Goal: Task Accomplishment & Management: Use online tool/utility

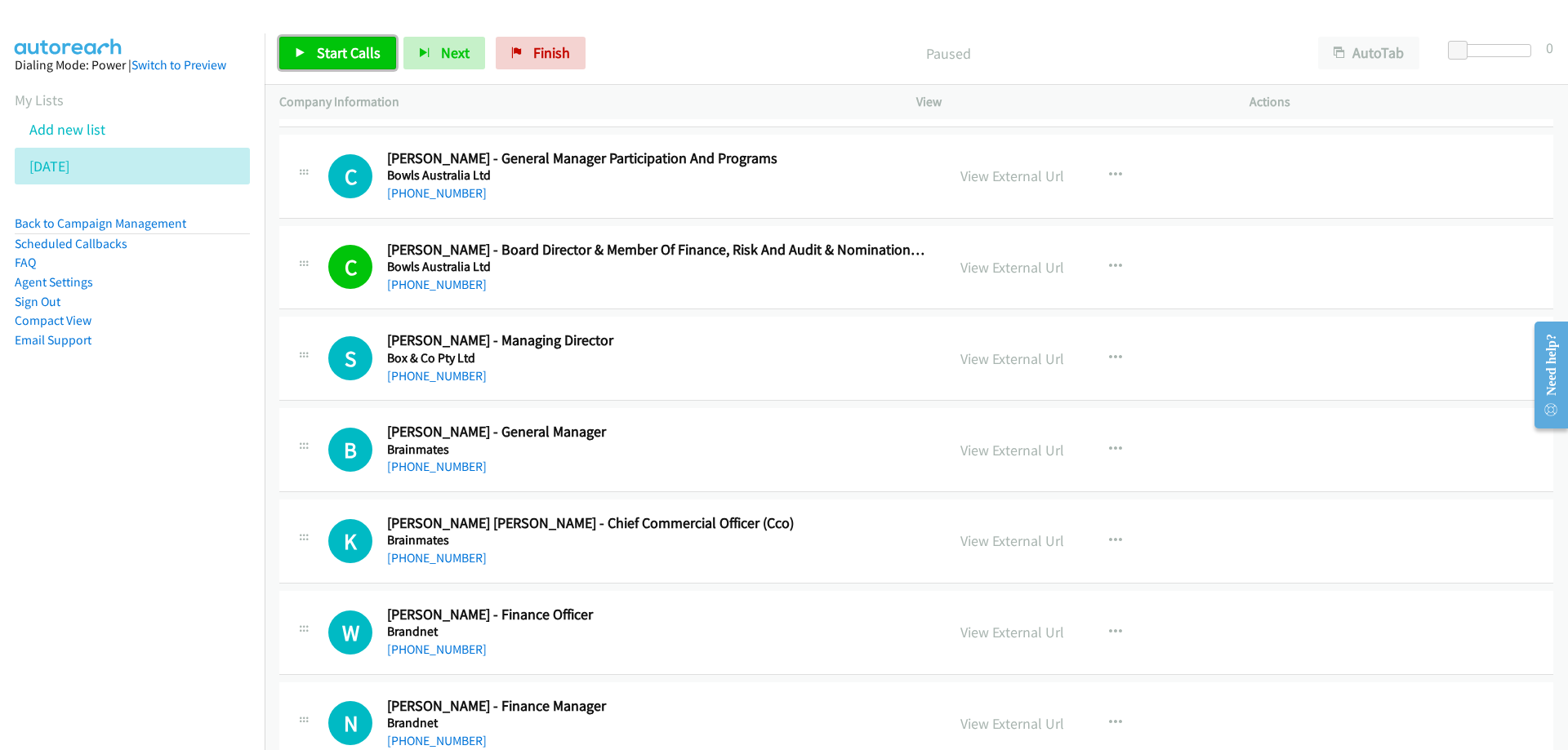
click at [323, 46] on span "Start Calls" at bounding box center [348, 53] width 64 height 19
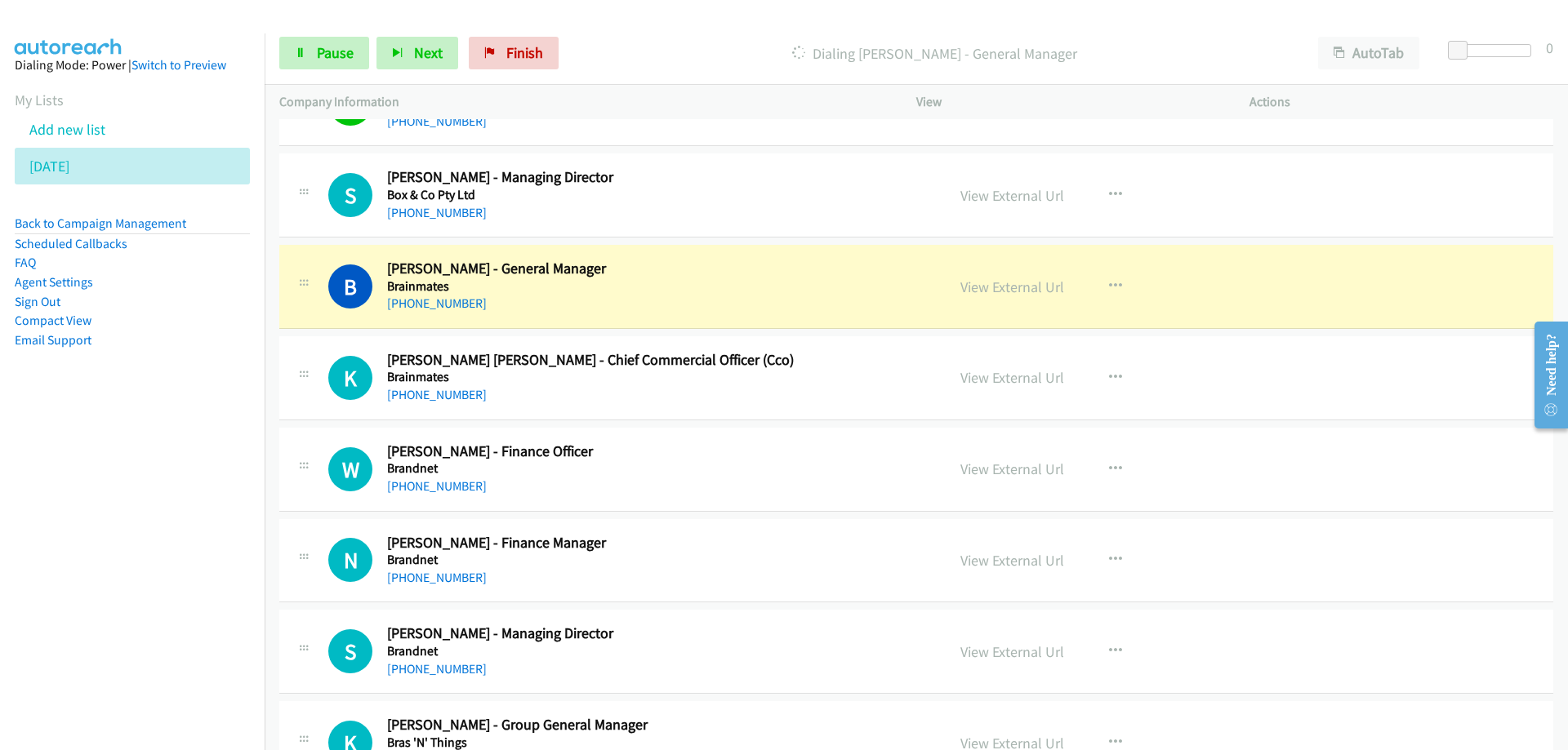
scroll to position [8957, 0]
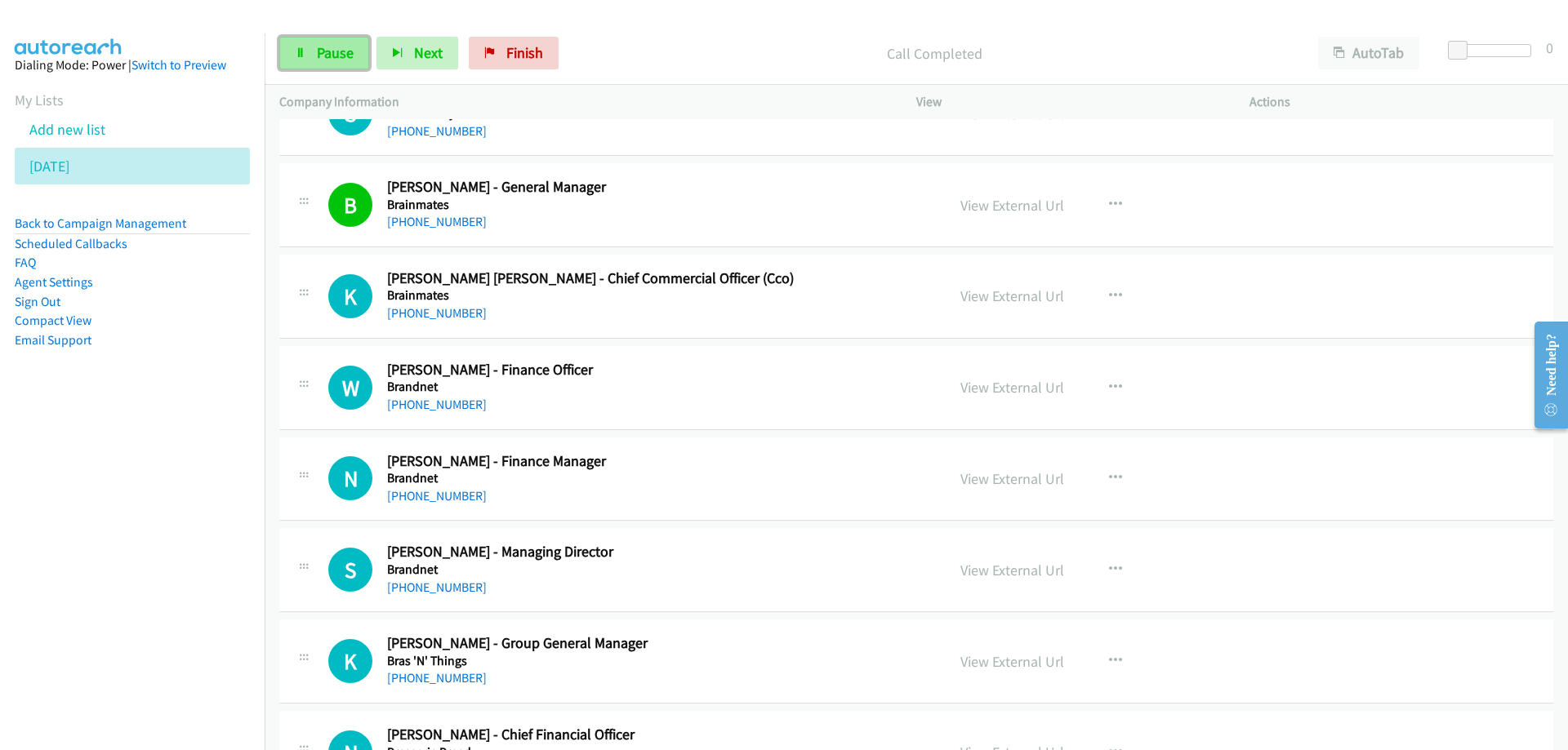
click at [336, 55] on span "Pause" at bounding box center [335, 53] width 36 height 19
click at [1032, 211] on link "View External Url" at bounding box center [1012, 205] width 104 height 19
click at [361, 51] on span "Start Calls" at bounding box center [348, 53] width 64 height 19
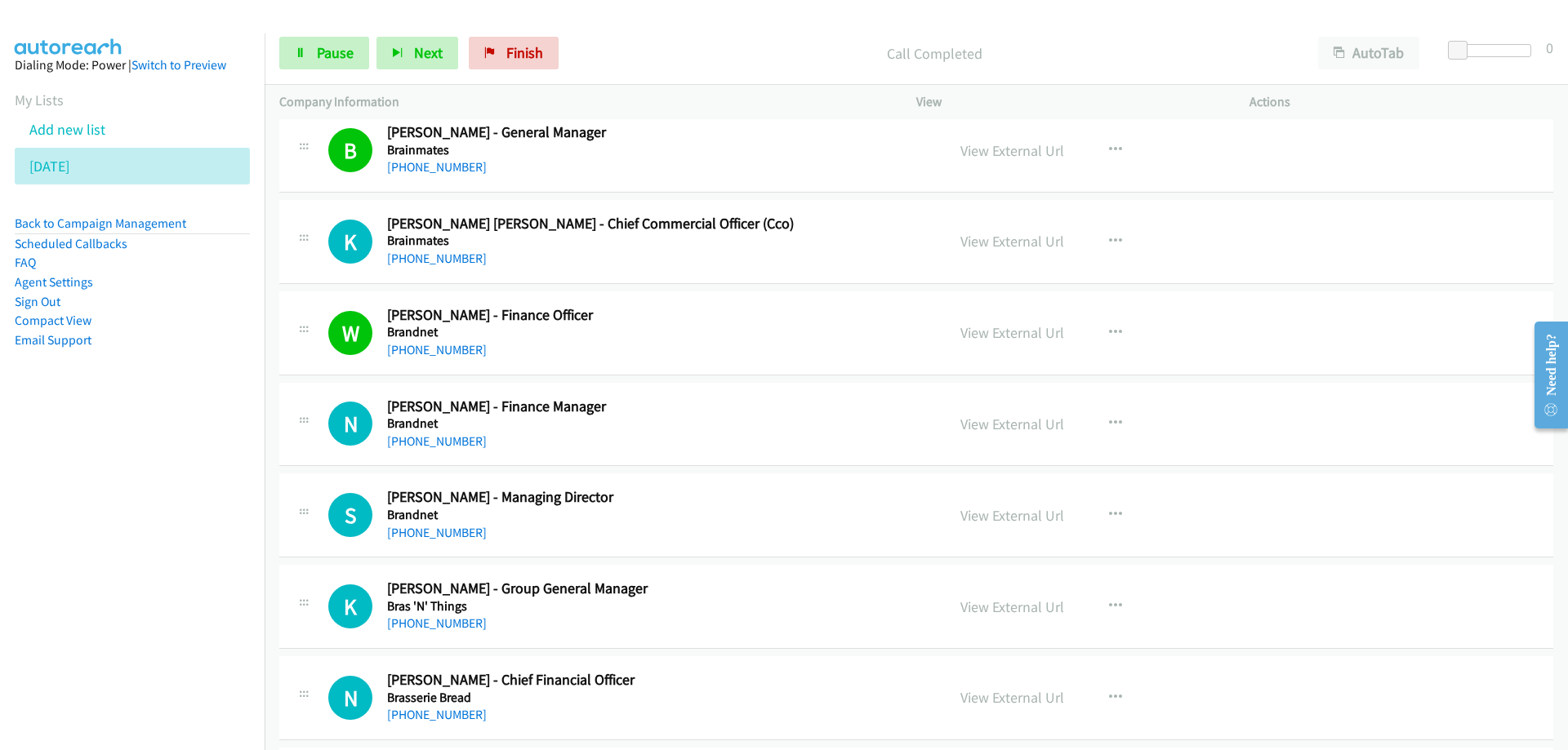
scroll to position [9039, 0]
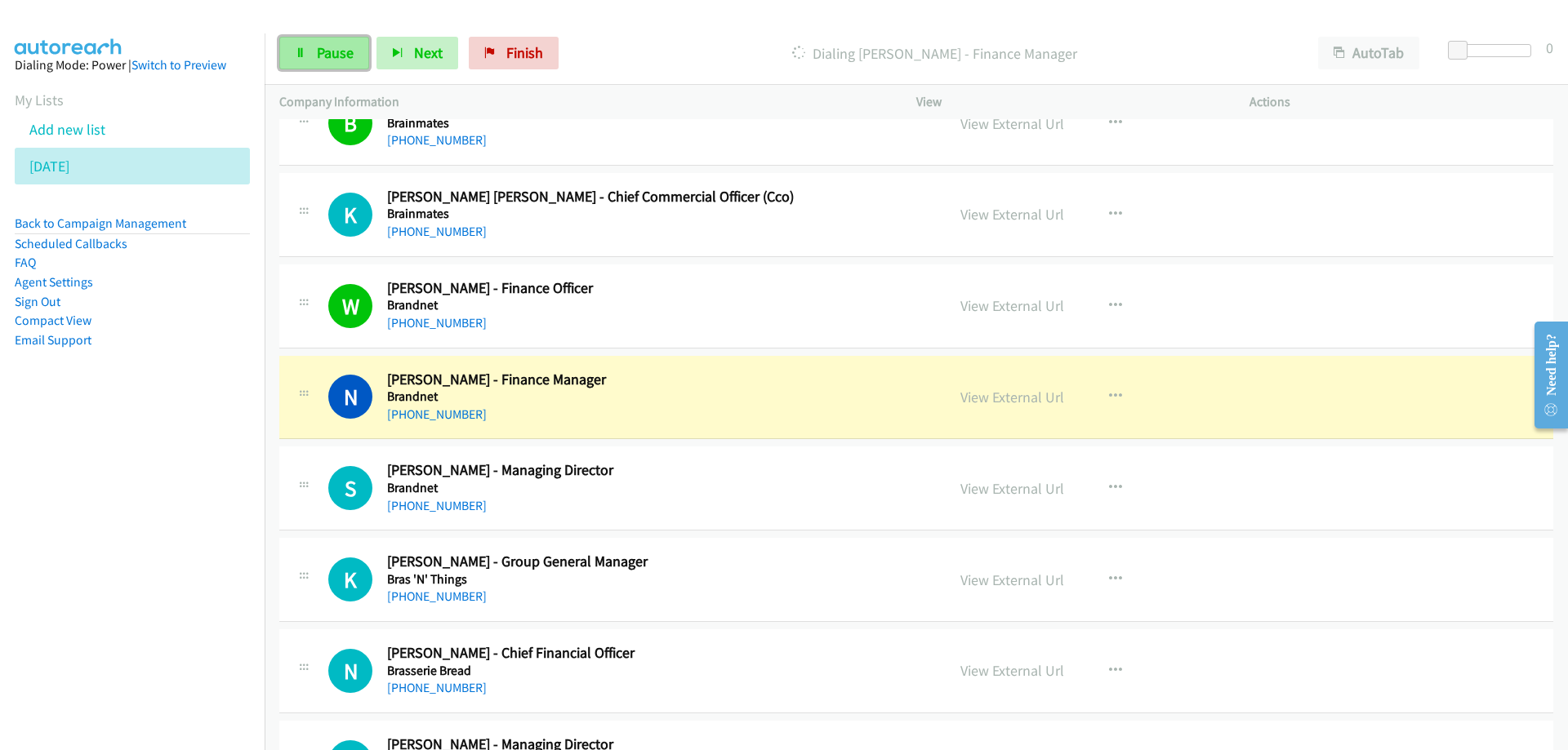
click at [322, 57] on span "Pause" at bounding box center [335, 53] width 36 height 19
click at [976, 400] on link "View External Url" at bounding box center [1012, 397] width 104 height 19
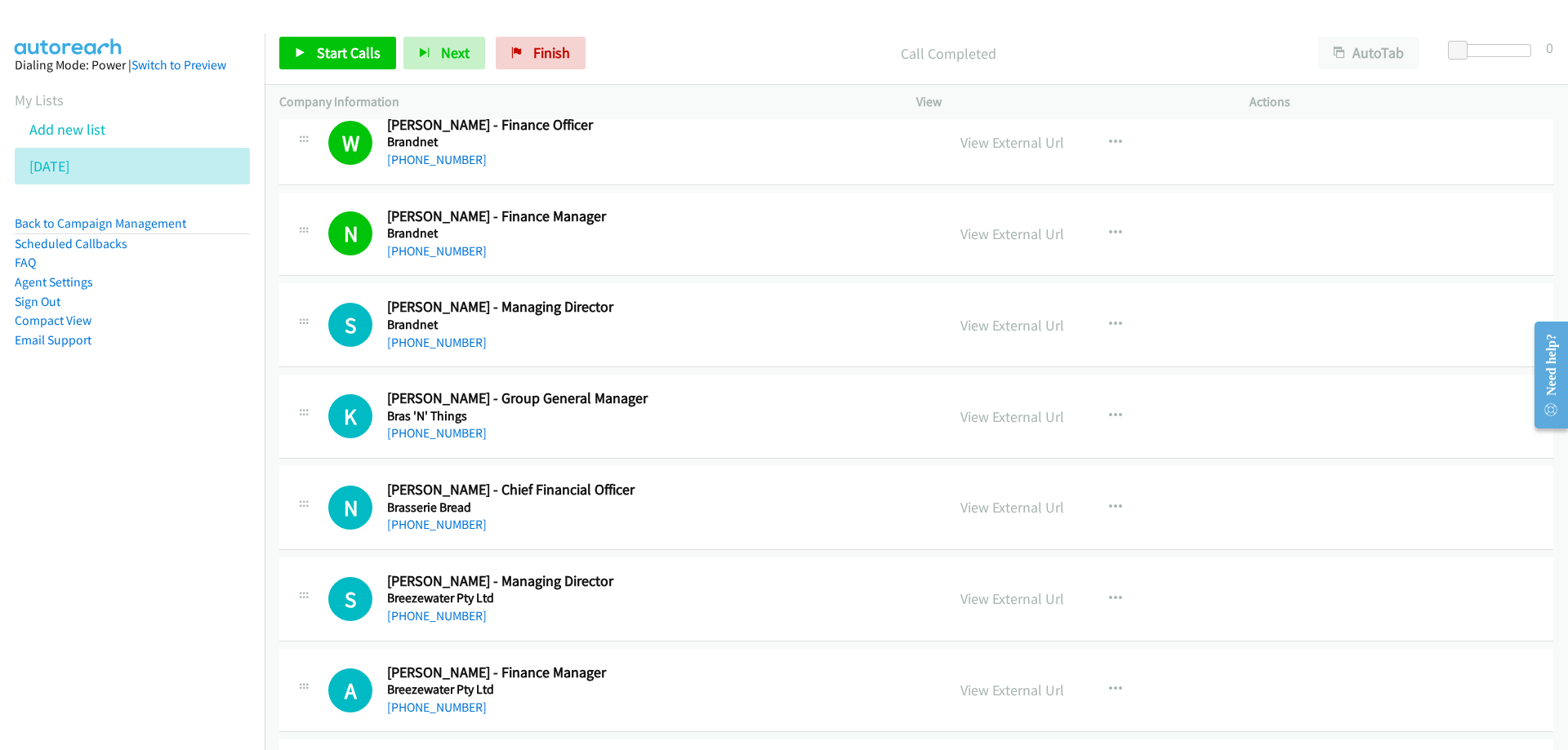
scroll to position [9284, 0]
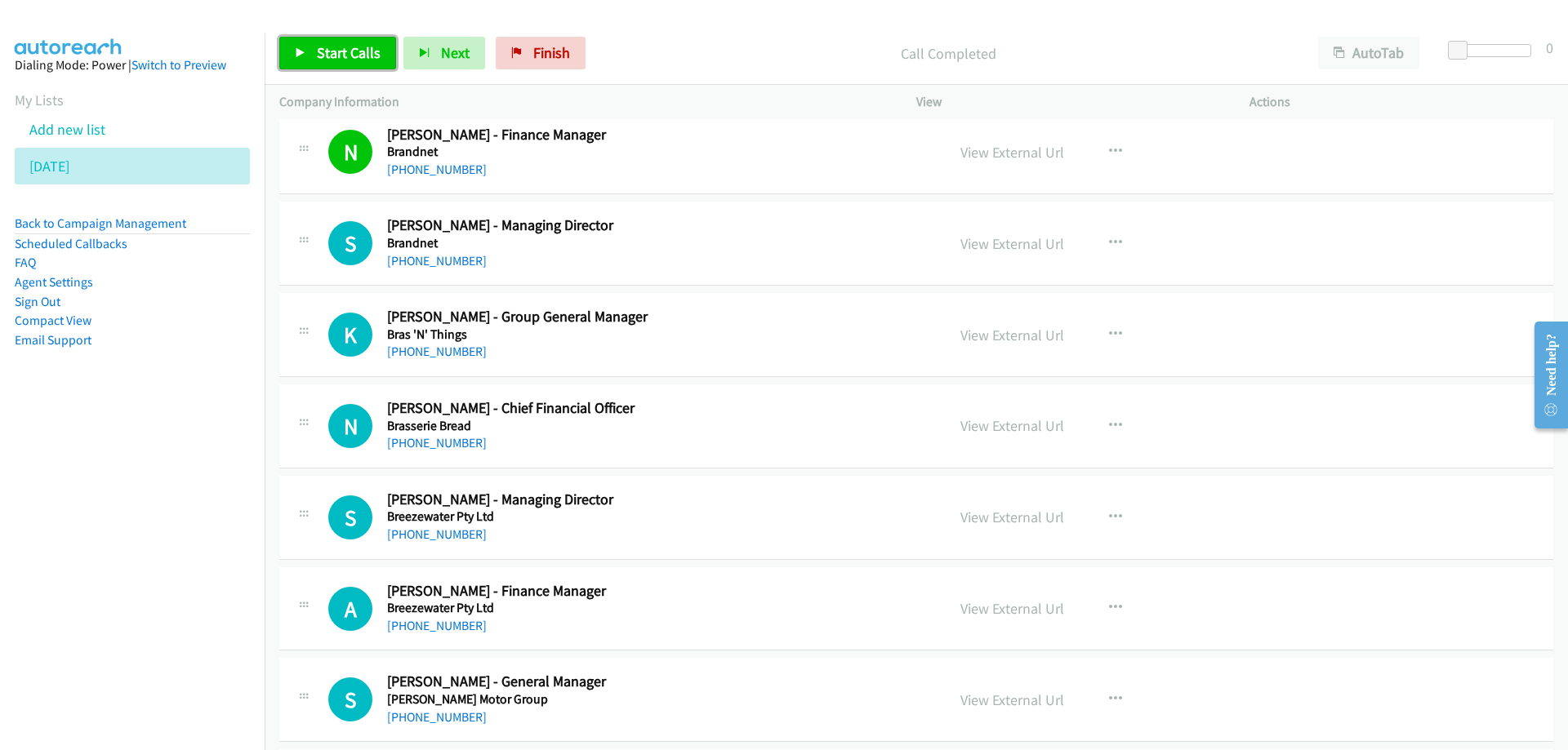
click at [350, 56] on span "Start Calls" at bounding box center [348, 53] width 64 height 19
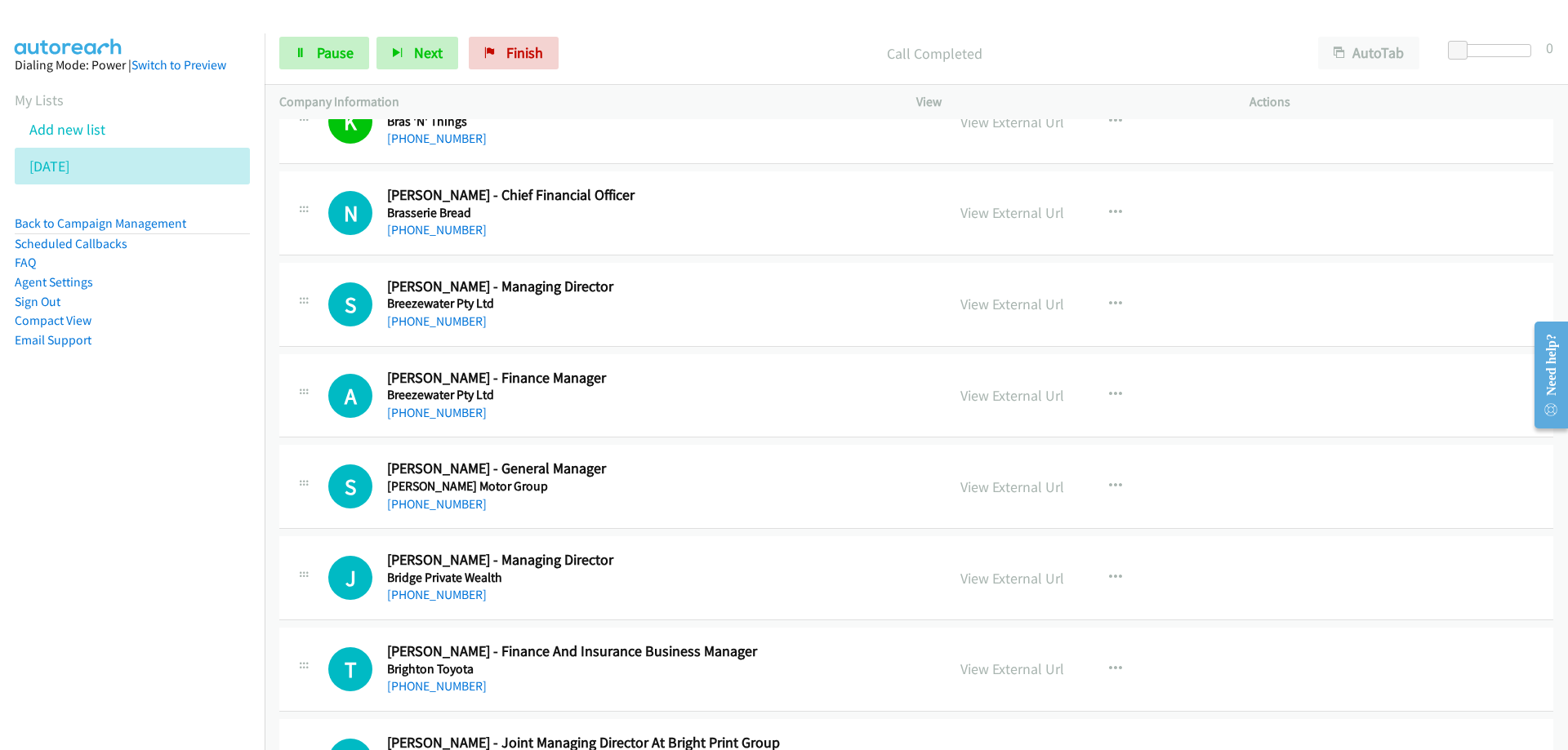
scroll to position [9528, 0]
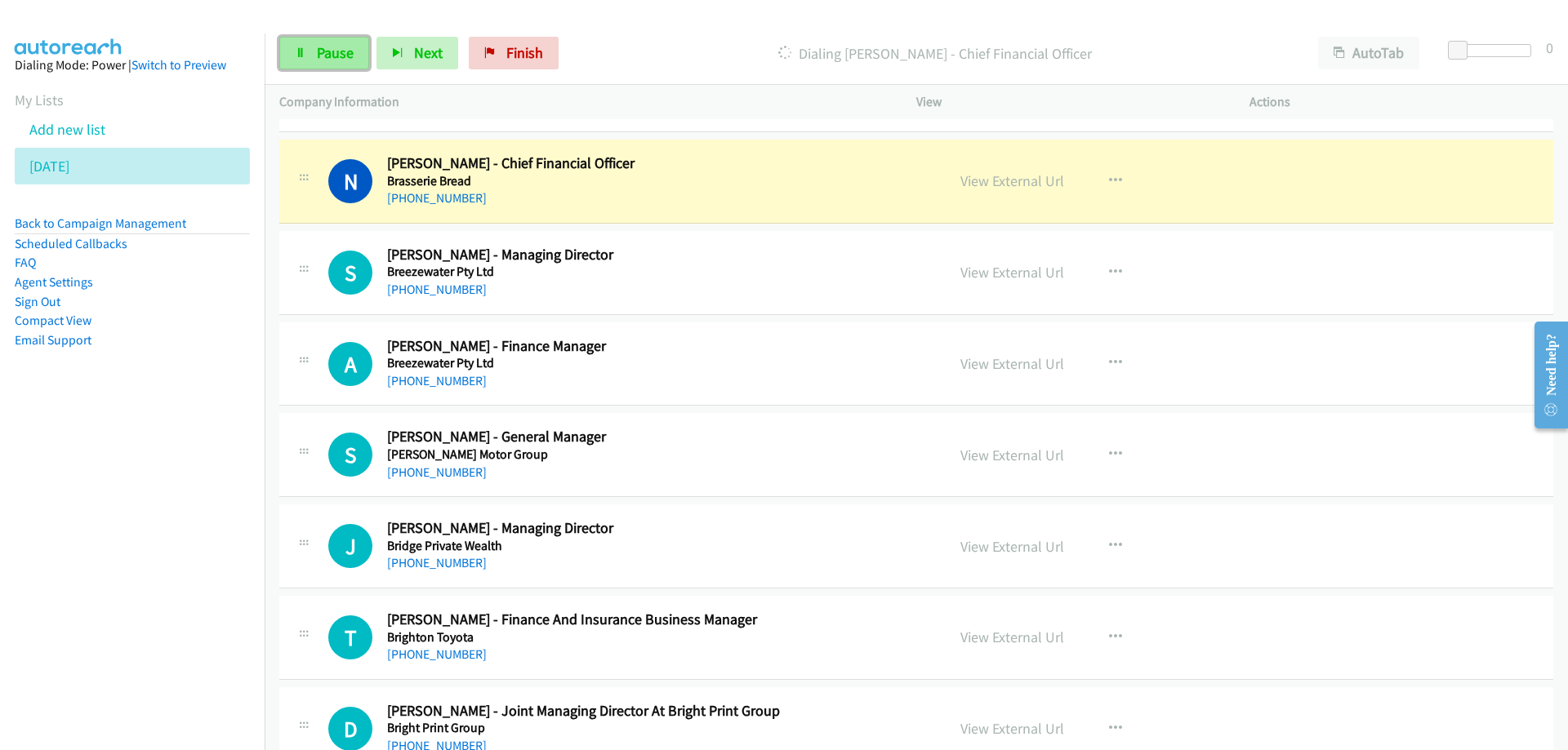
click at [310, 48] on link "Pause" at bounding box center [324, 53] width 90 height 33
click at [971, 185] on link "View External Url" at bounding box center [1012, 181] width 104 height 19
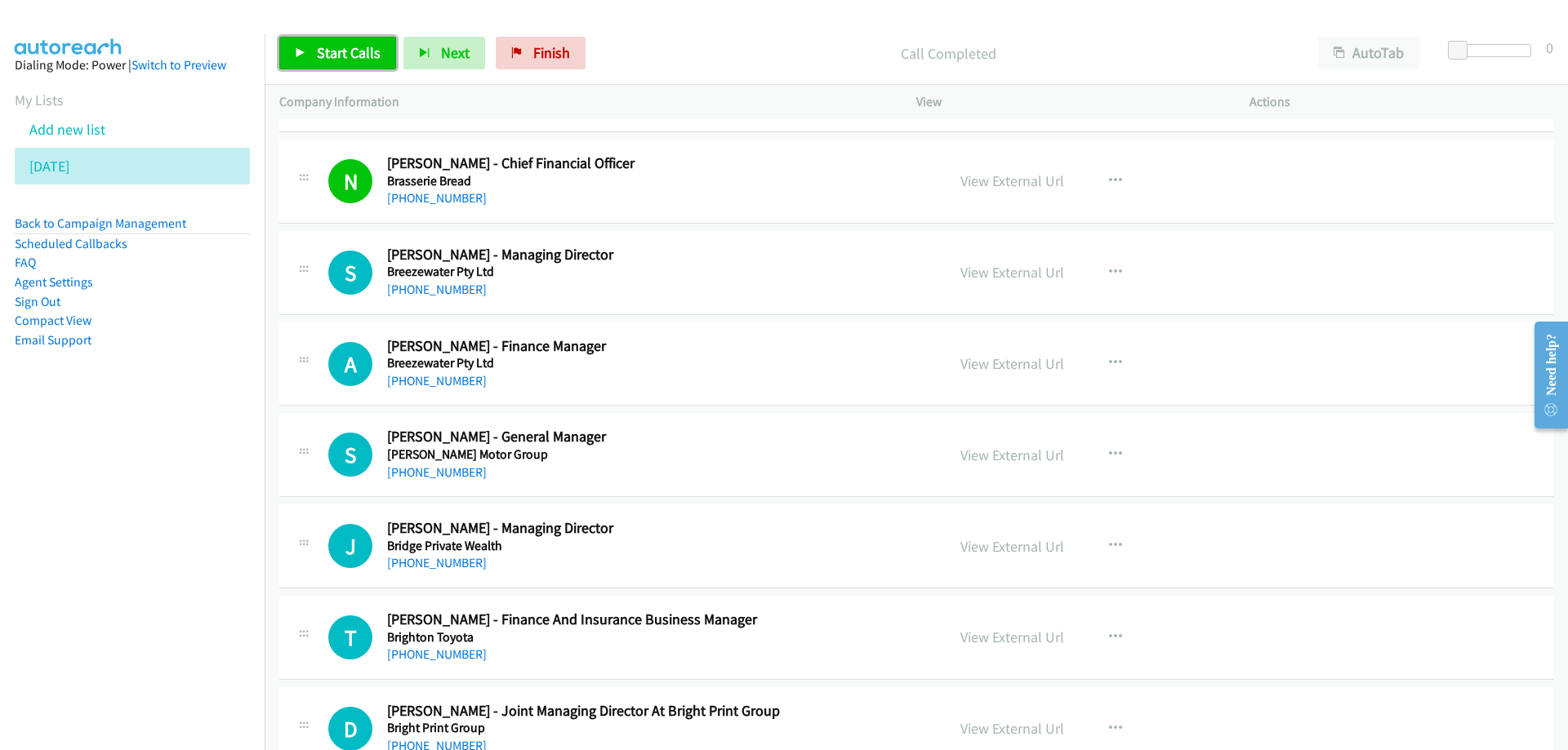
click at [345, 47] on span "Start Calls" at bounding box center [348, 53] width 64 height 19
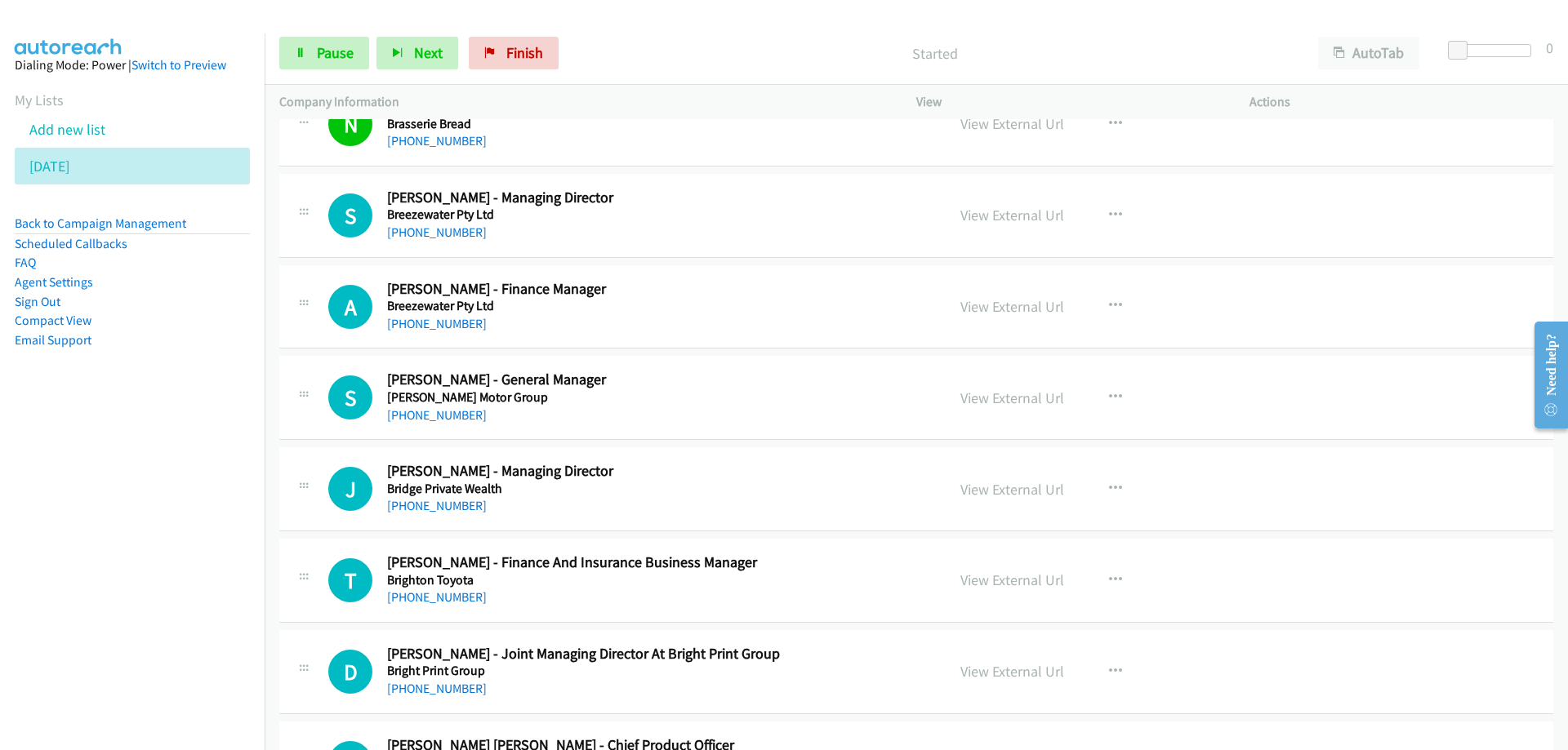
scroll to position [9610, 0]
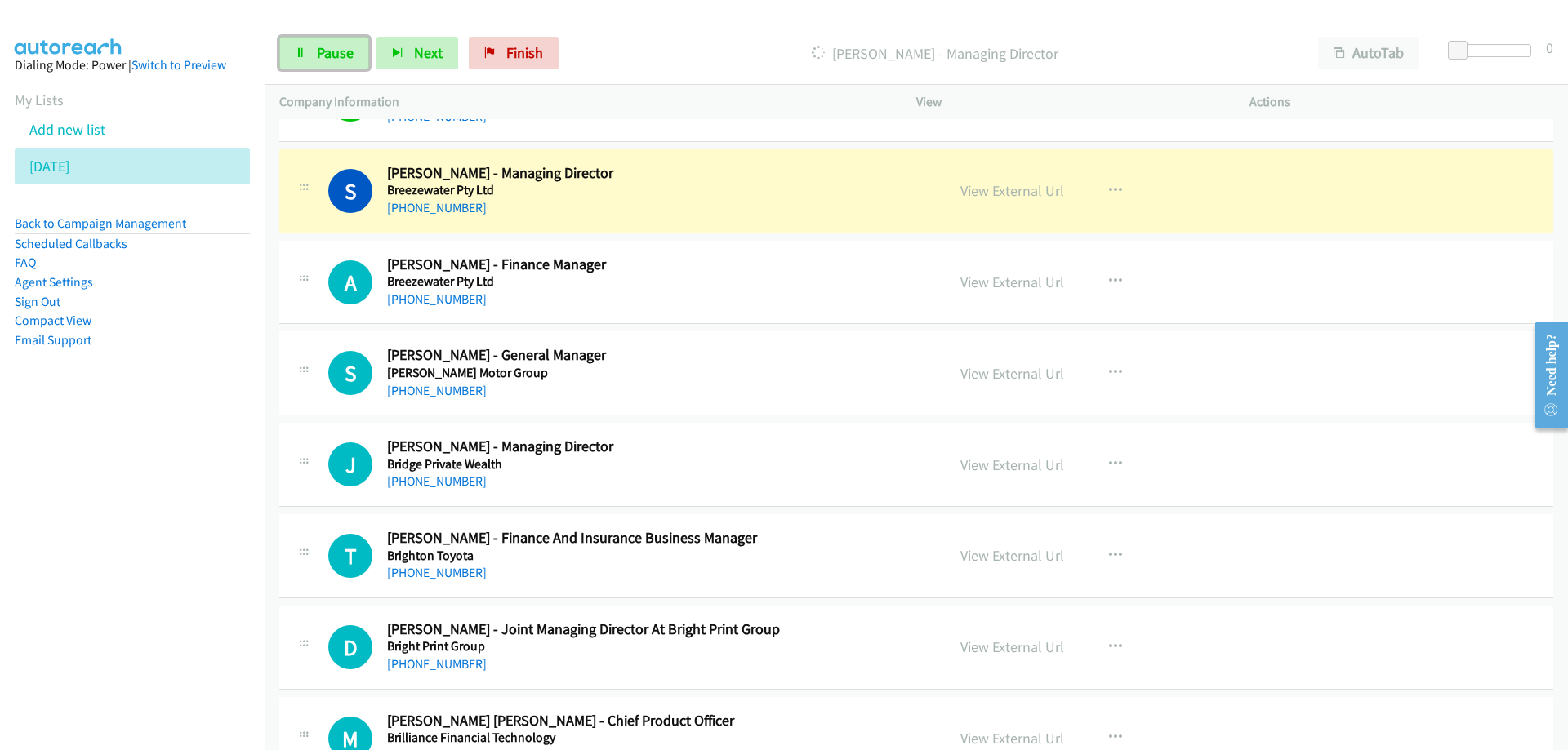
drag, startPoint x: 317, startPoint y: 55, endPoint x: 397, endPoint y: 91, distance: 87.7
click at [317, 54] on span "Pause" at bounding box center [335, 53] width 36 height 19
click at [983, 193] on link "View External Url" at bounding box center [1012, 190] width 104 height 19
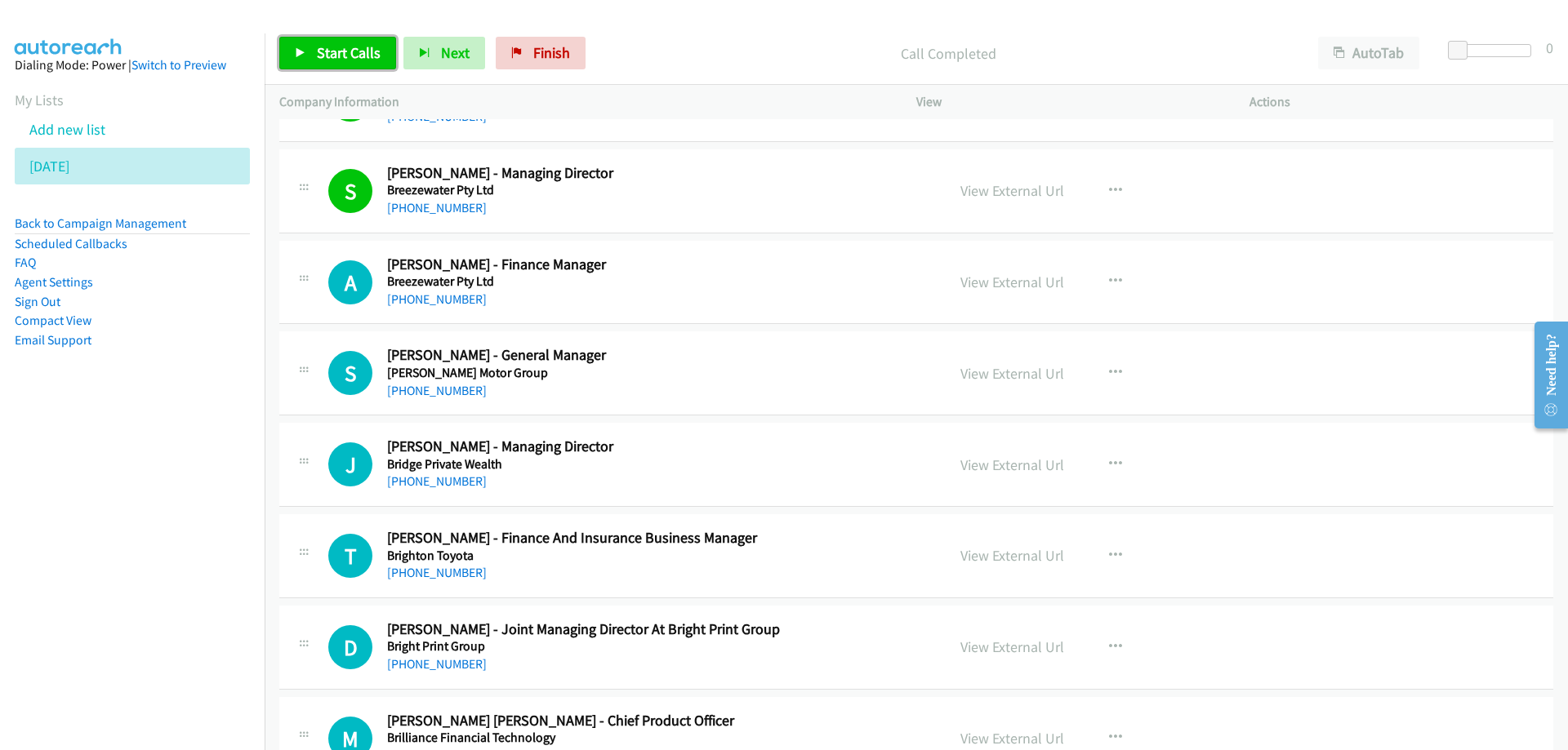
click at [357, 54] on span "Start Calls" at bounding box center [348, 53] width 64 height 19
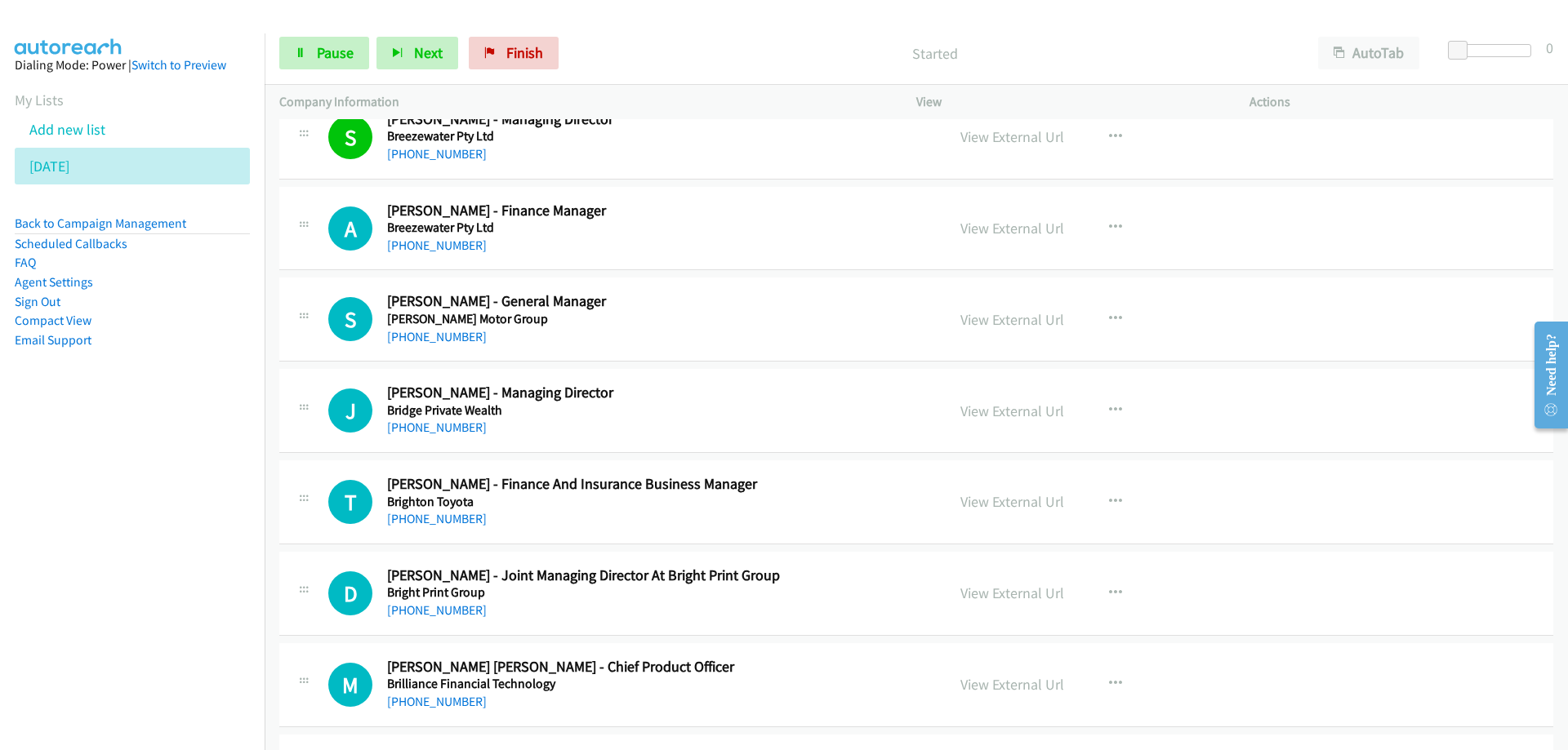
scroll to position [9692, 0]
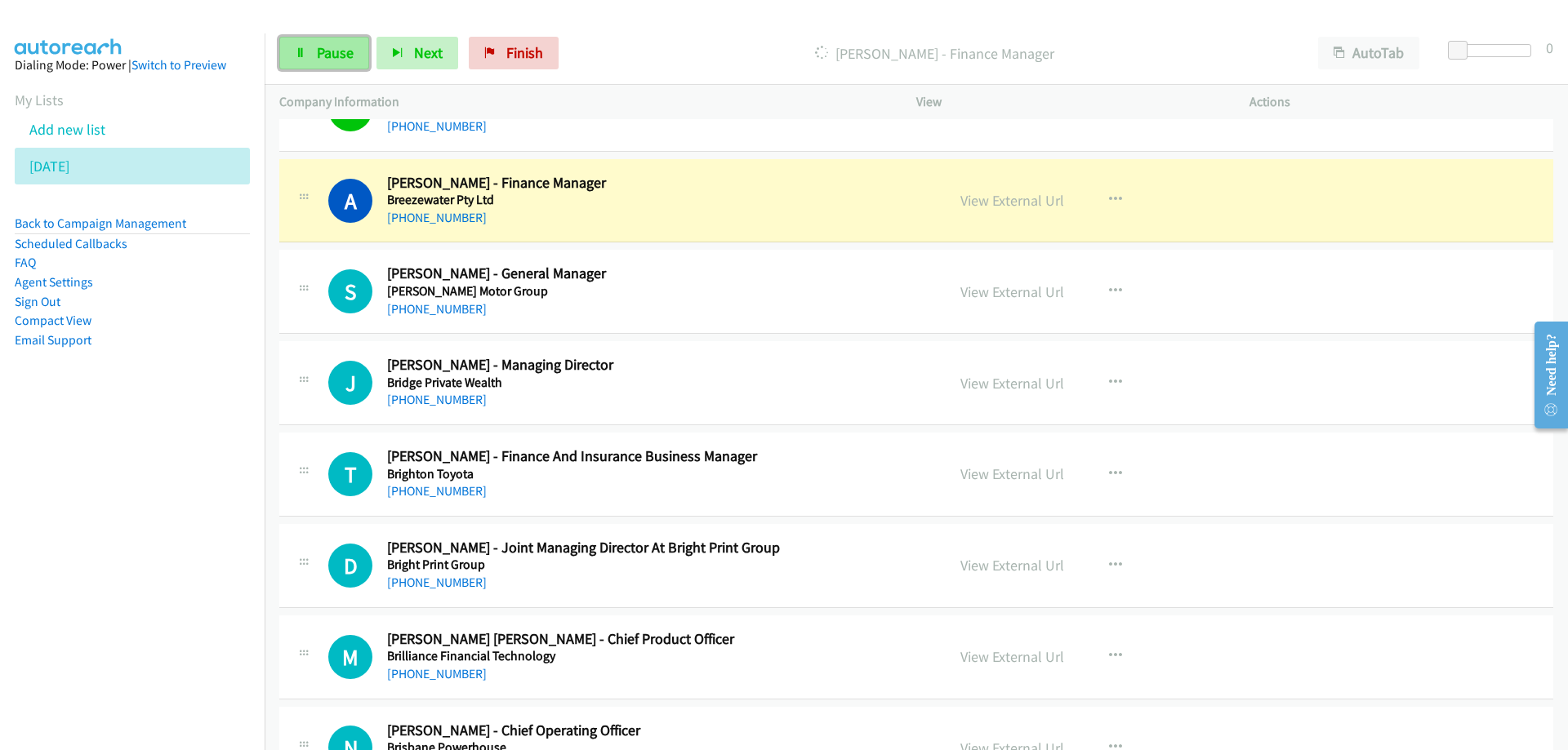
click at [330, 55] on span "Pause" at bounding box center [335, 53] width 36 height 19
click at [752, 212] on div "[PHONE_NUMBER]" at bounding box center [657, 218] width 538 height 20
click at [987, 201] on link "View External Url" at bounding box center [1012, 200] width 104 height 19
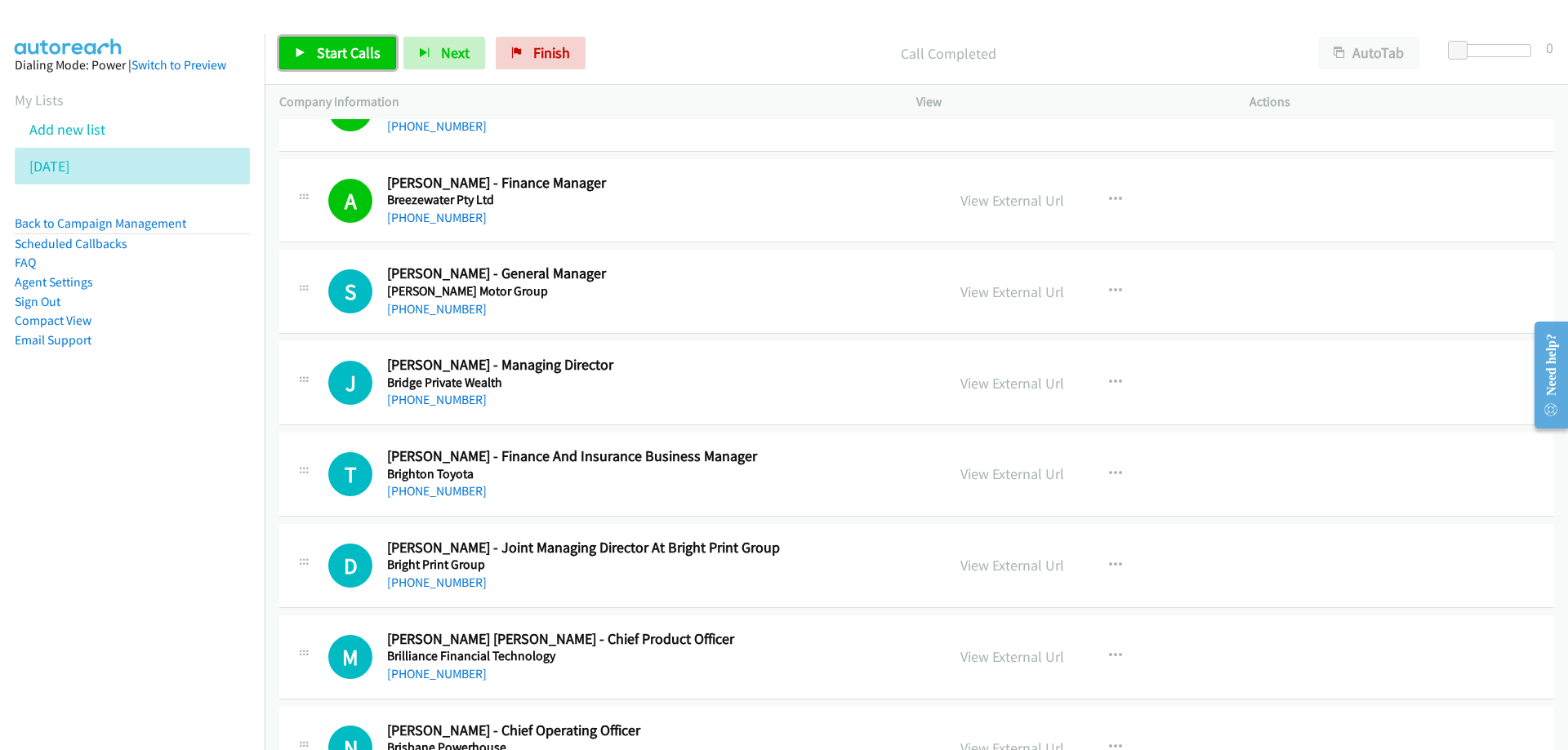
click at [347, 60] on span "Start Calls" at bounding box center [348, 53] width 64 height 19
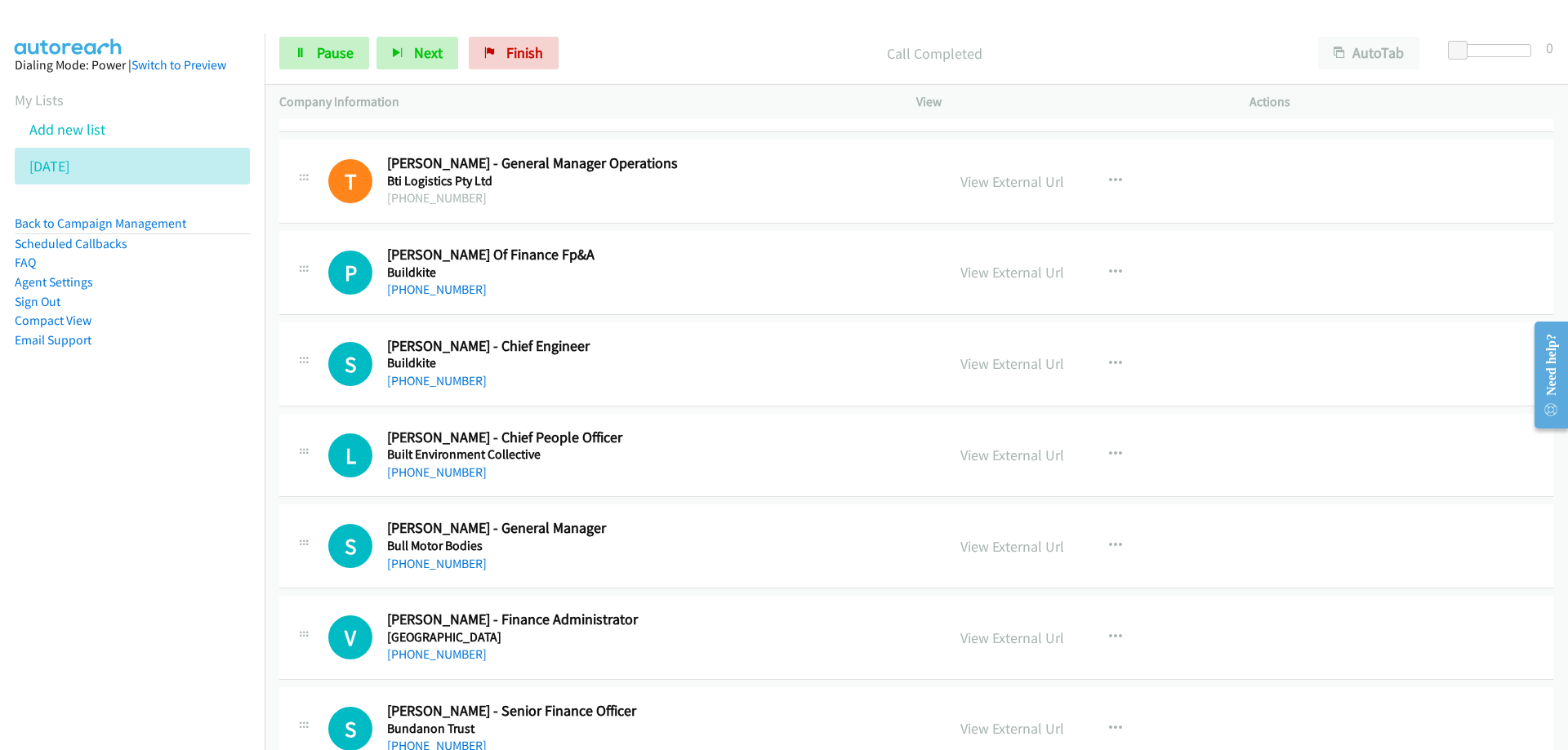
scroll to position [10916, 0]
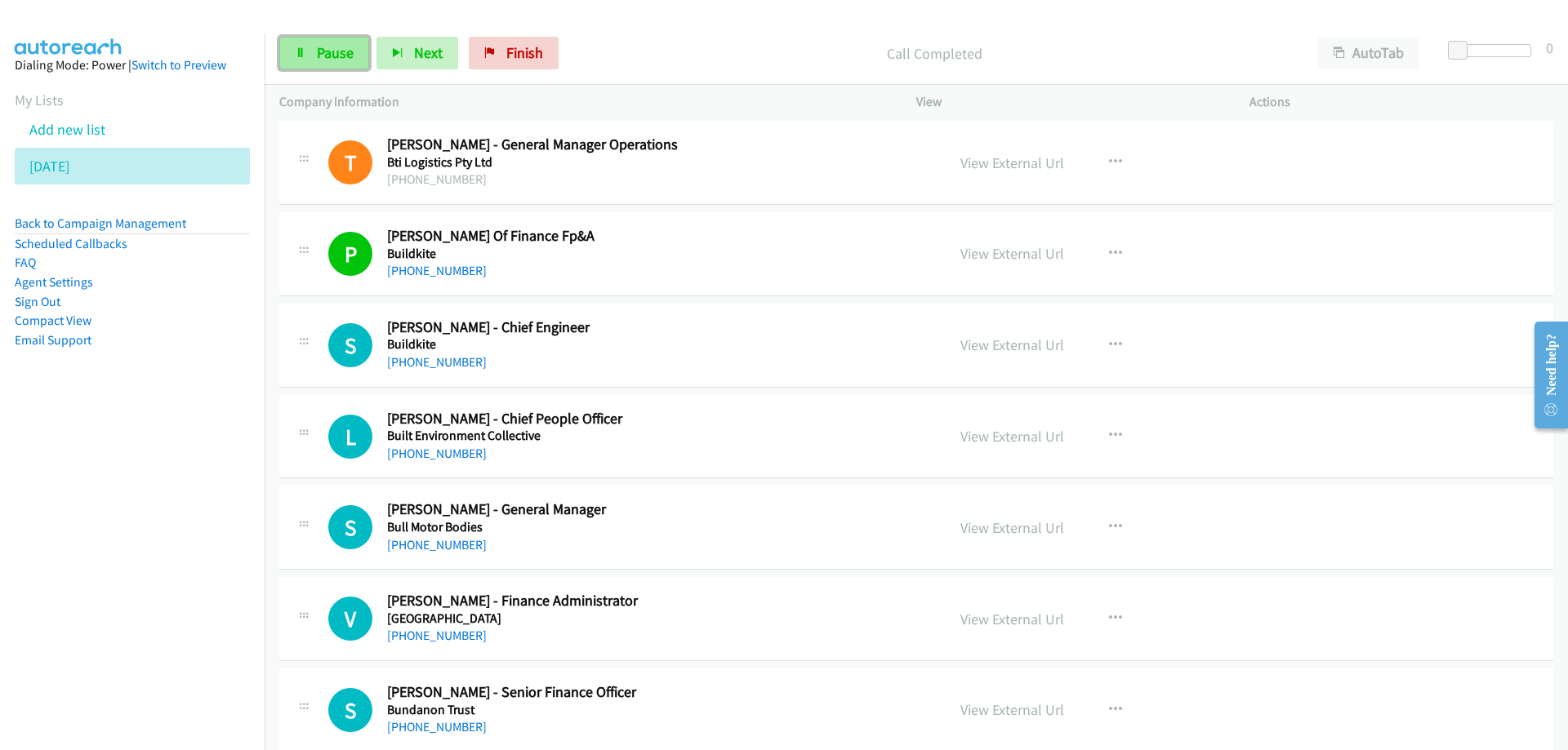
click at [317, 55] on span "Pause" at bounding box center [335, 53] width 36 height 19
click at [344, 47] on span "Start Calls" at bounding box center [348, 53] width 64 height 19
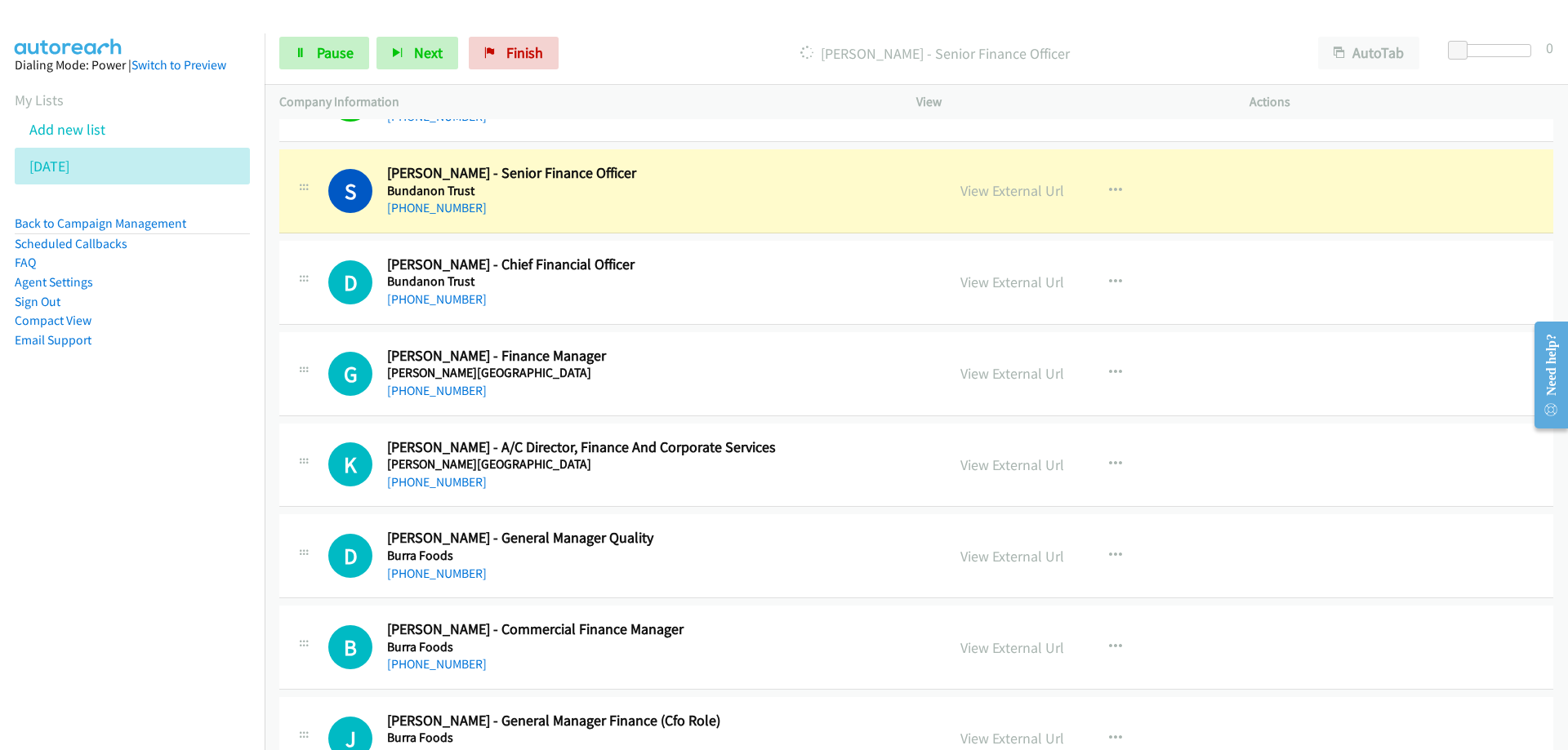
scroll to position [11488, 0]
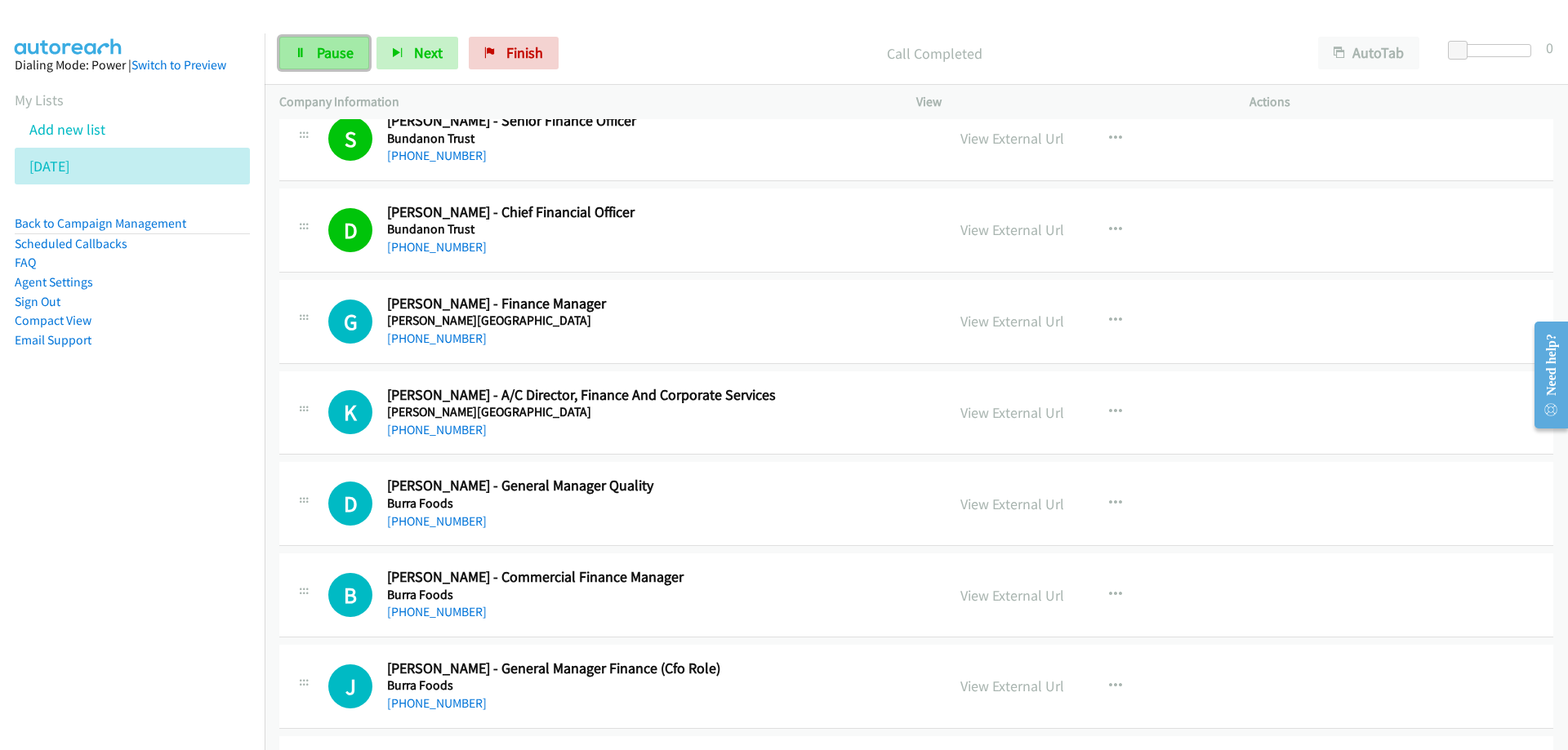
click at [327, 49] on span "Pause" at bounding box center [335, 53] width 36 height 19
click at [337, 56] on span "Start Calls" at bounding box center [348, 53] width 64 height 19
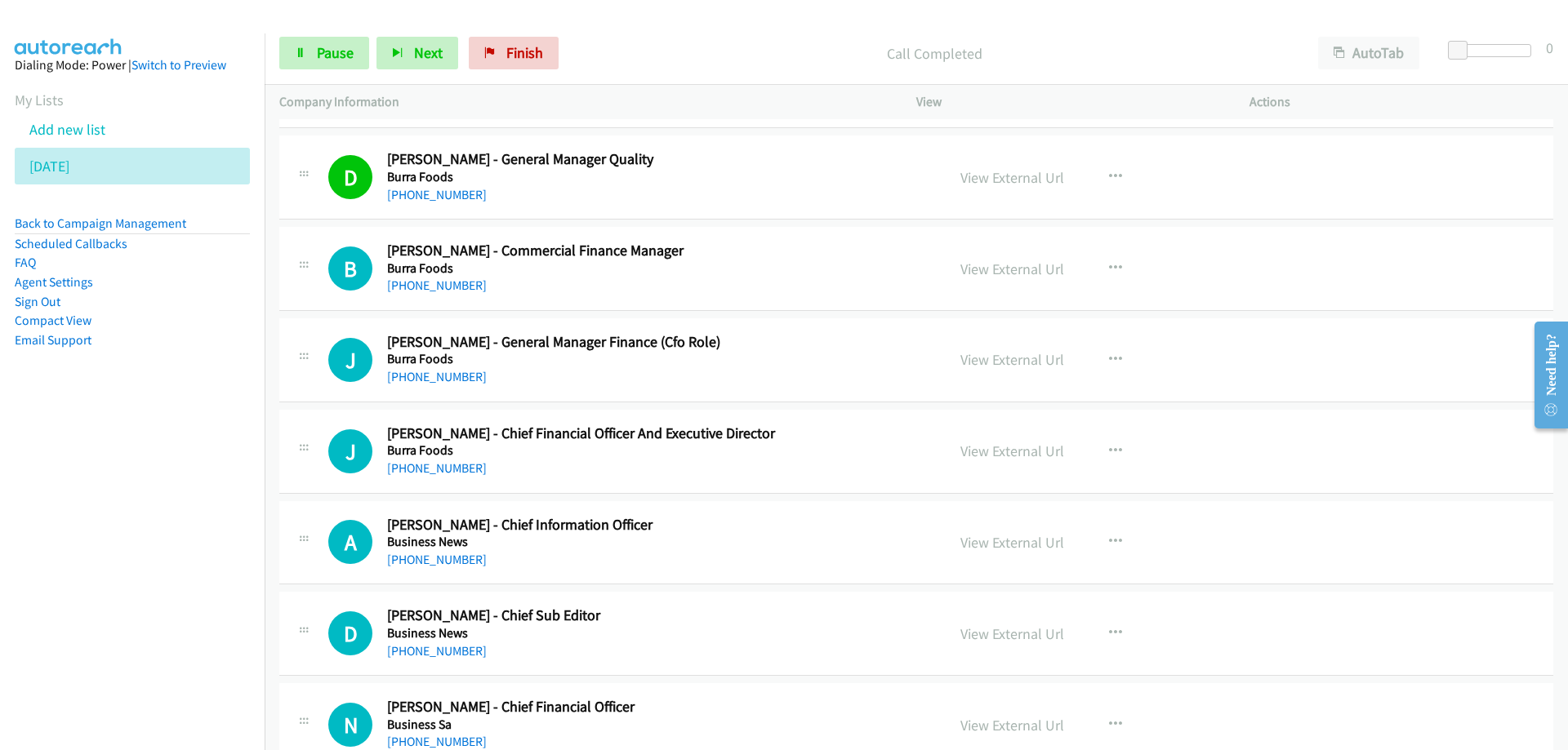
scroll to position [11896, 0]
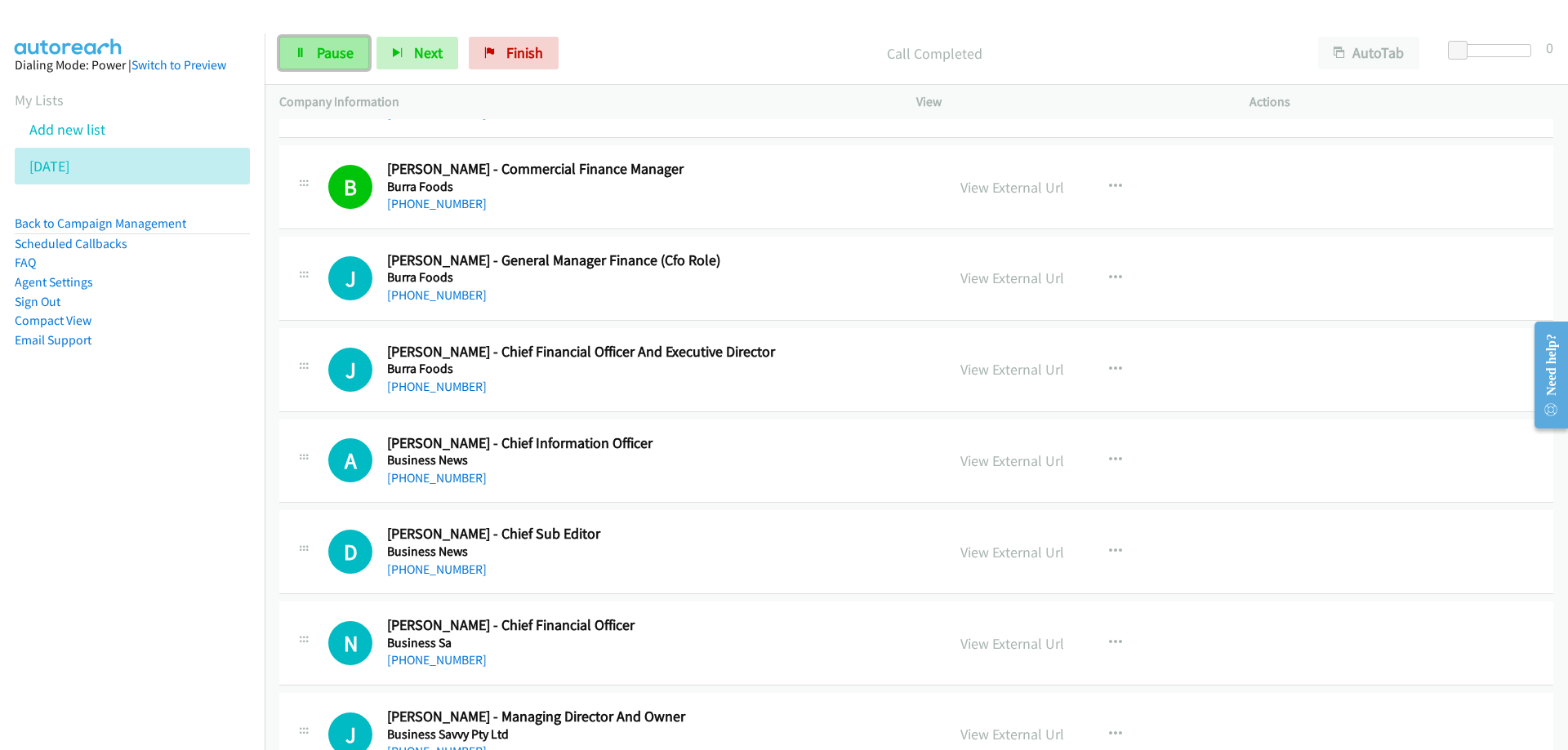
click at [356, 60] on link "Pause" at bounding box center [324, 53] width 90 height 33
click at [1000, 188] on link "View External Url" at bounding box center [1012, 187] width 104 height 19
click at [426, 298] on link "[PHONE_NUMBER]" at bounding box center [437, 295] width 100 height 15
click at [761, 286] on div "[PHONE_NUMBER]" at bounding box center [657, 295] width 538 height 20
click at [990, 277] on link "View External Url" at bounding box center [1012, 277] width 104 height 19
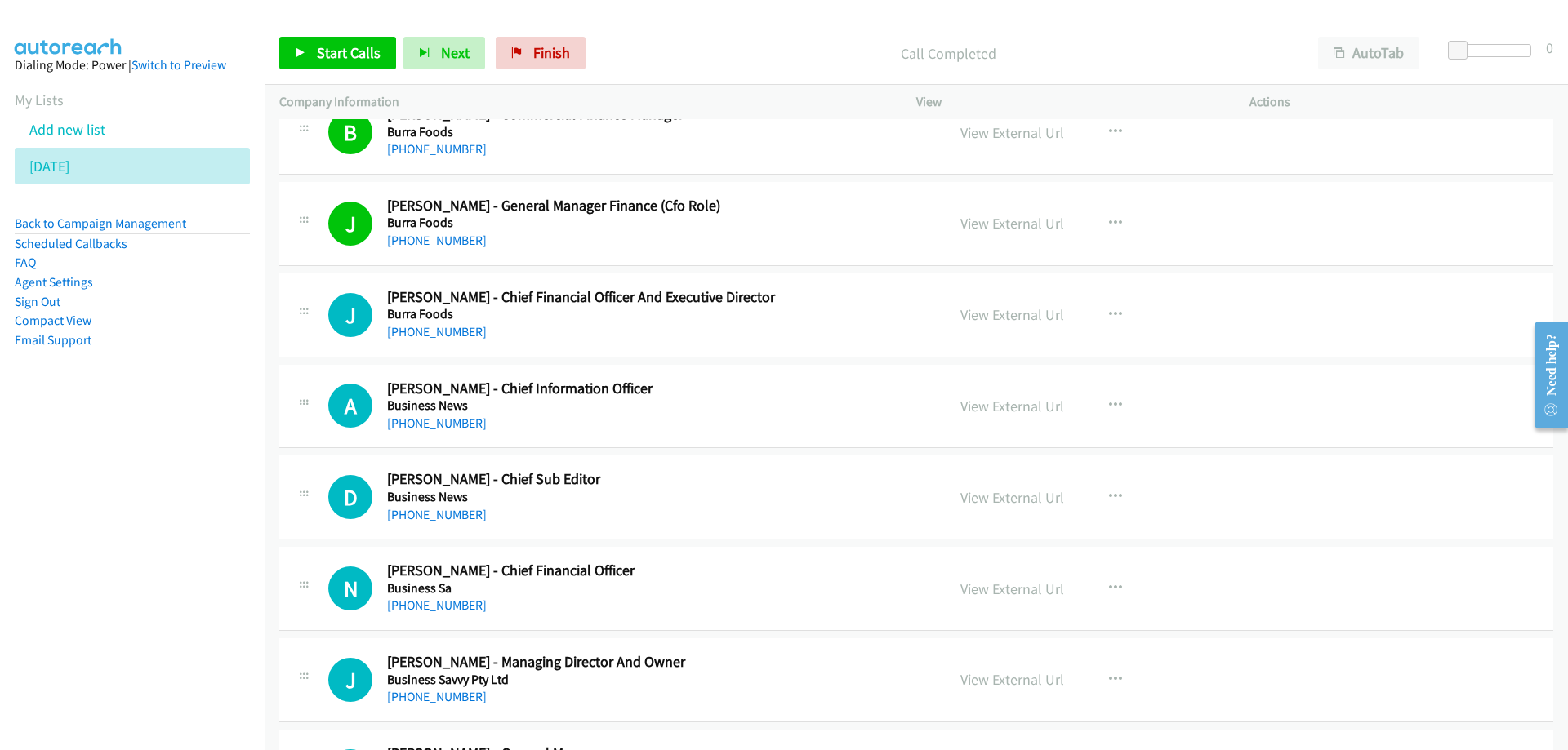
scroll to position [11977, 0]
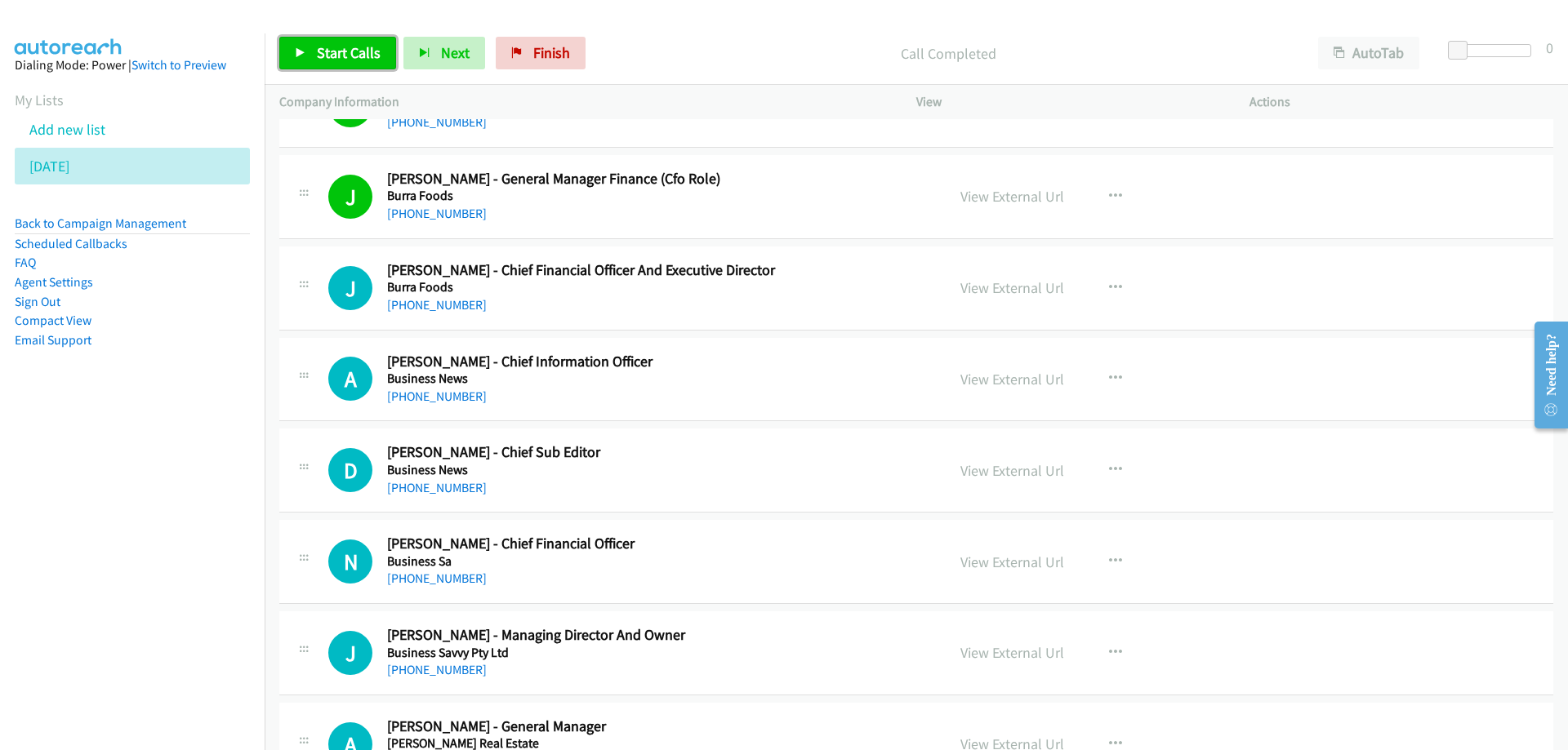
click at [331, 45] on span "Start Calls" at bounding box center [348, 53] width 64 height 19
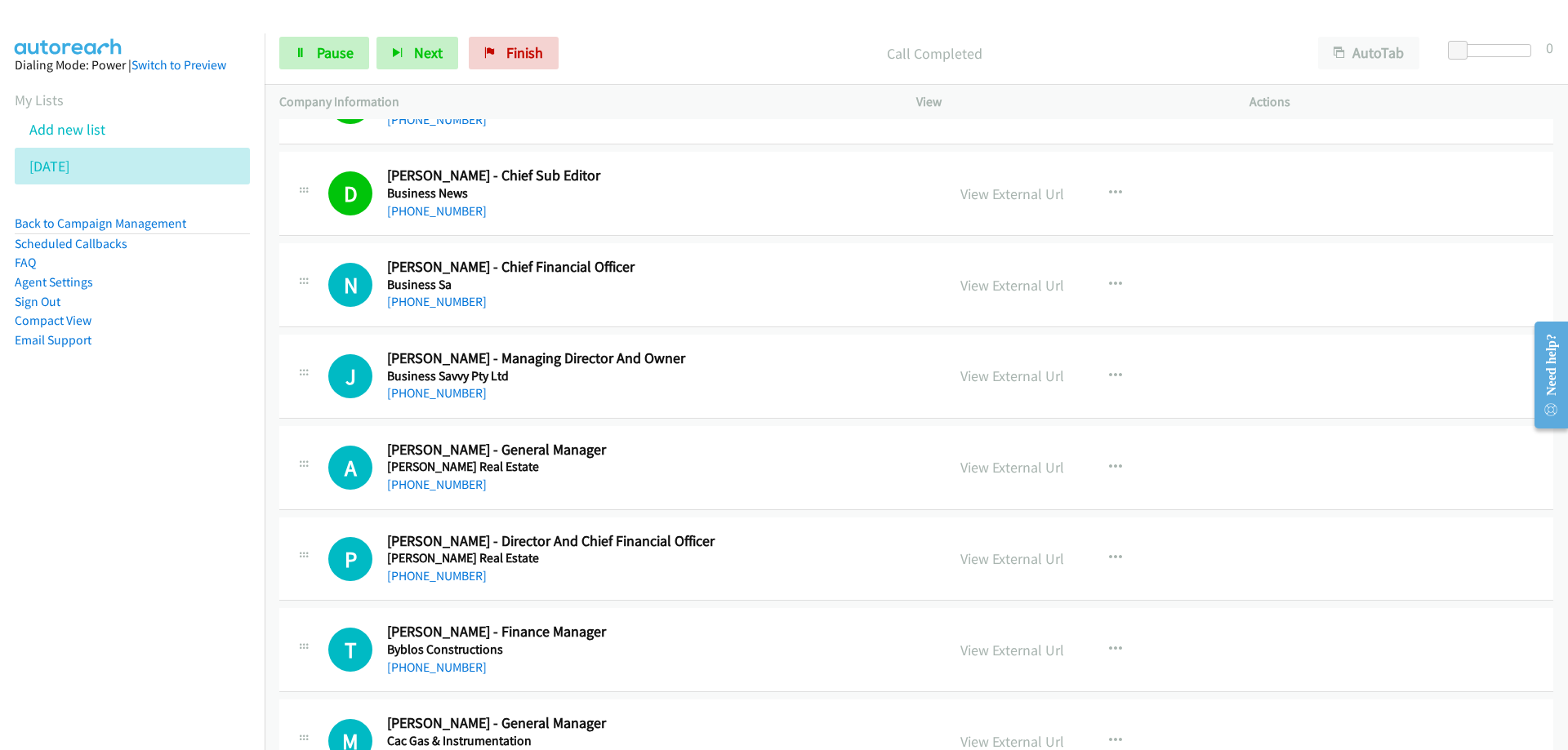
scroll to position [12305, 0]
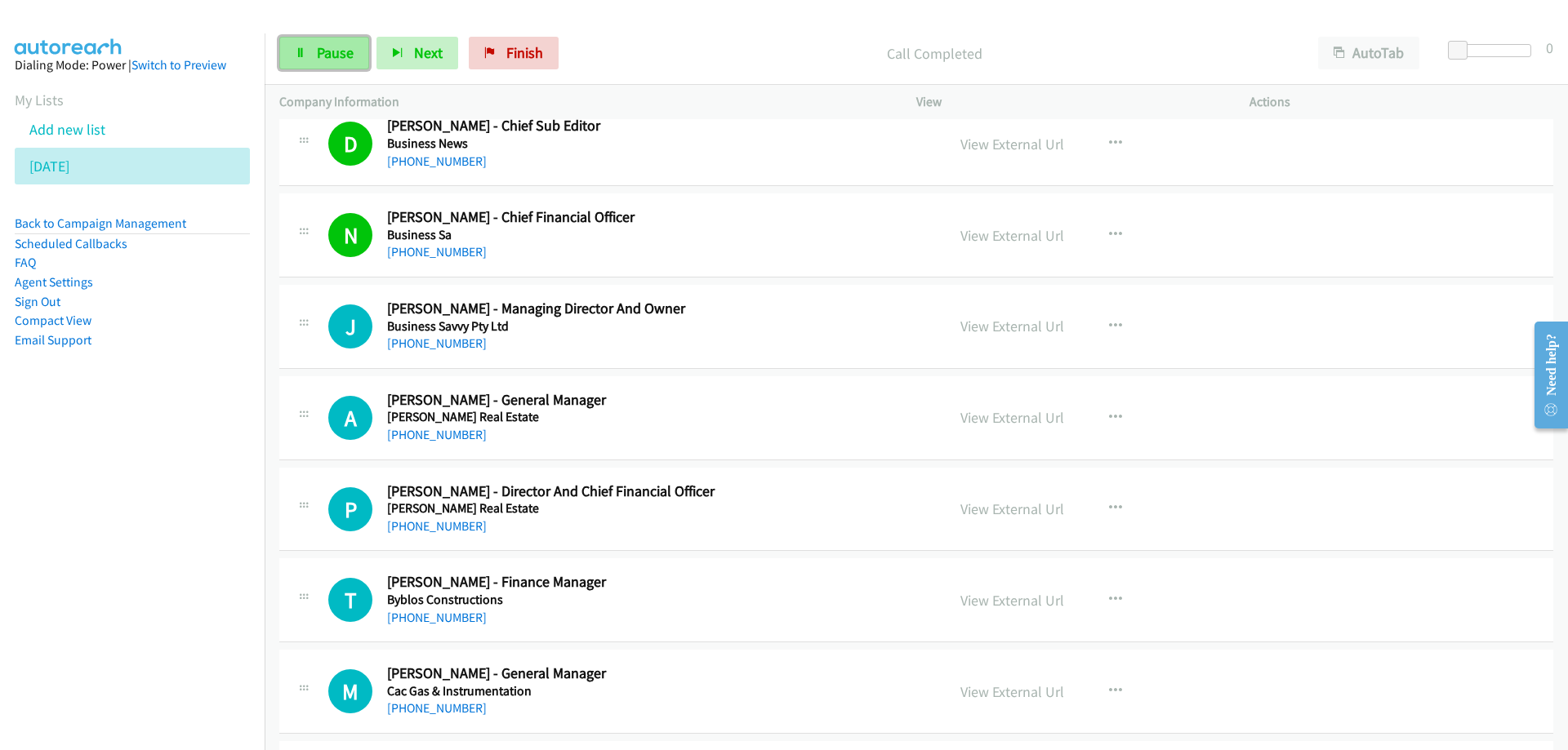
click at [326, 48] on span "Pause" at bounding box center [335, 53] width 36 height 19
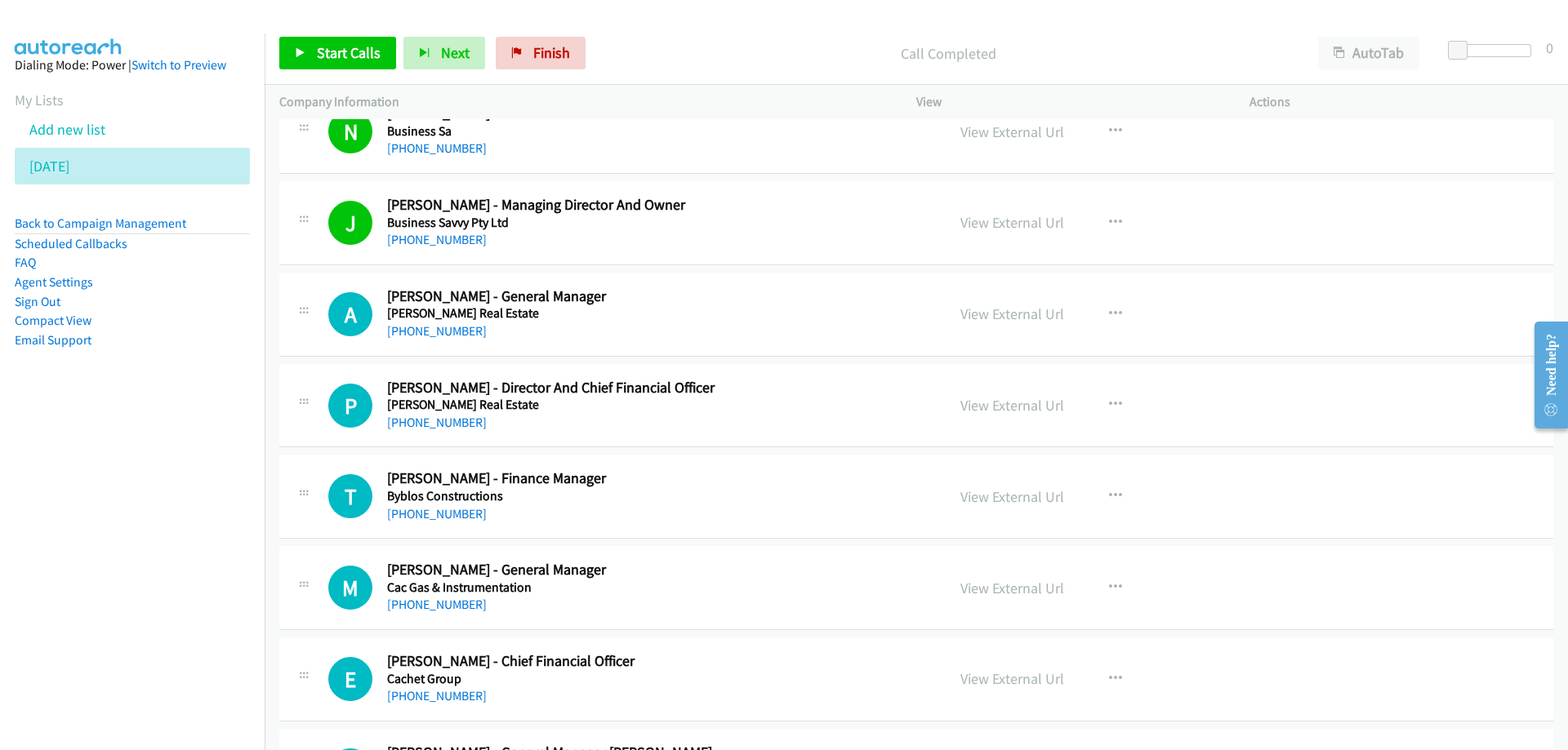
scroll to position [12467, 0]
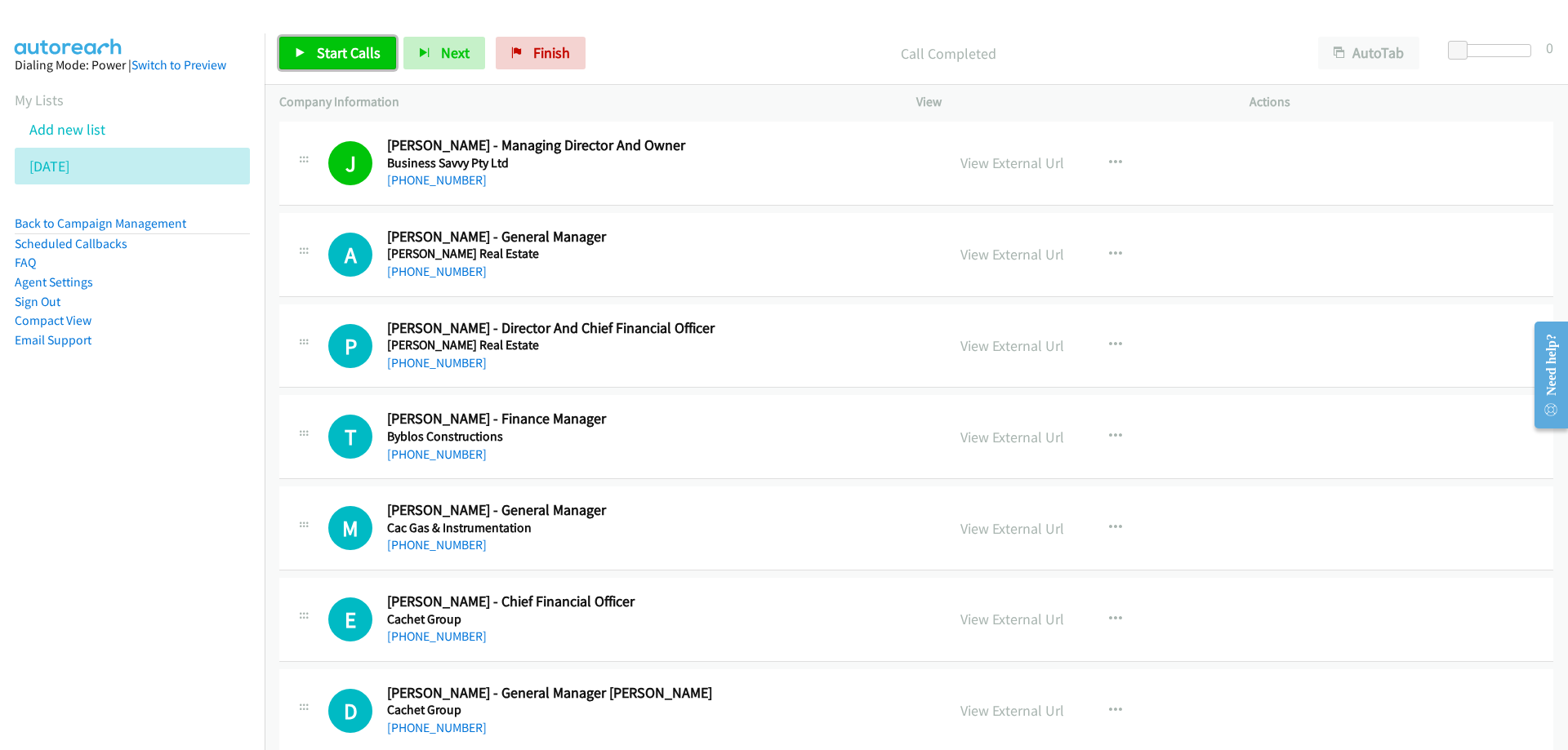
click at [309, 57] on link "Start Calls" at bounding box center [337, 53] width 116 height 33
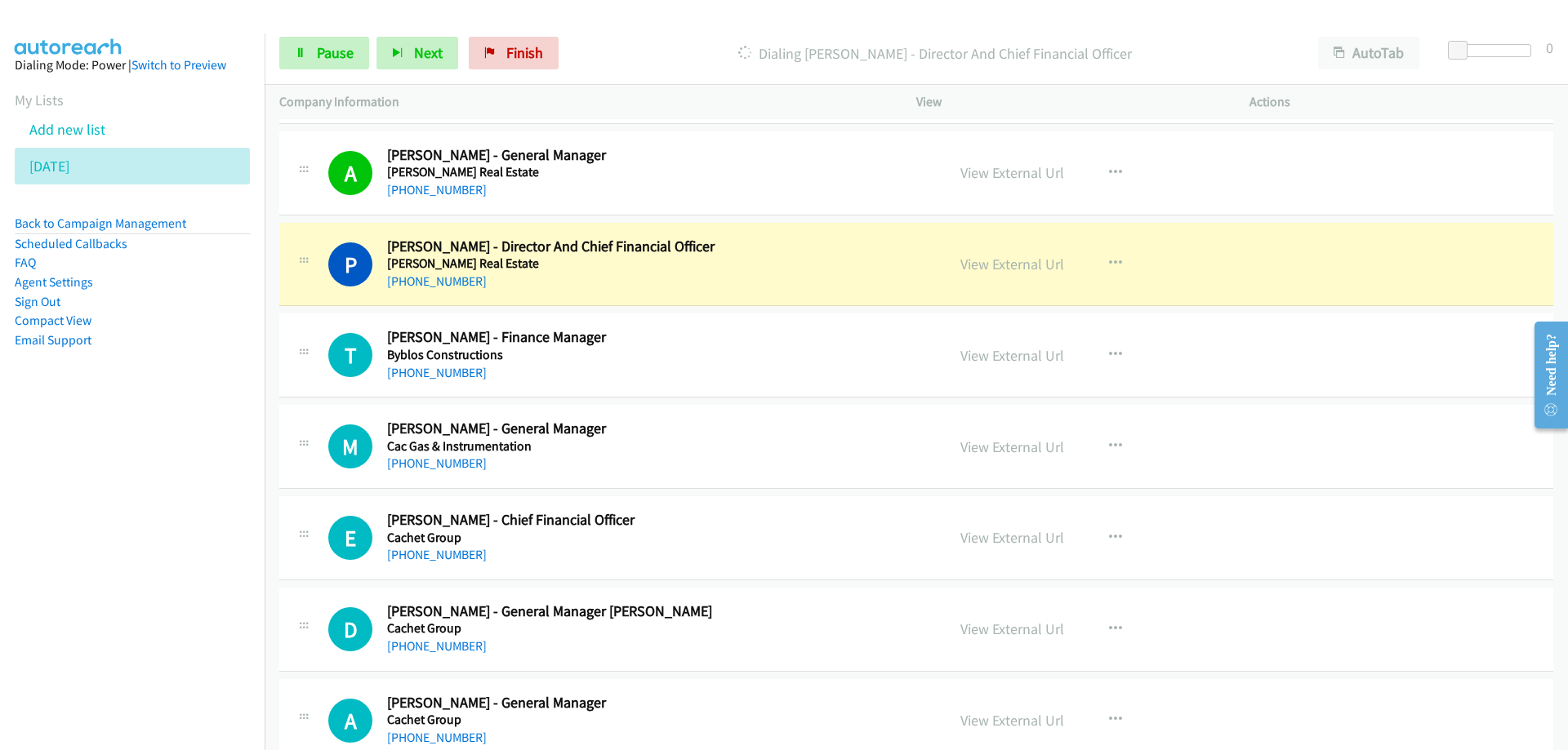
click at [821, 261] on h5 "[PERSON_NAME] Real Estate" at bounding box center [657, 264] width 538 height 16
drag, startPoint x: 1029, startPoint y: 265, endPoint x: 1016, endPoint y: 276, distance: 17.0
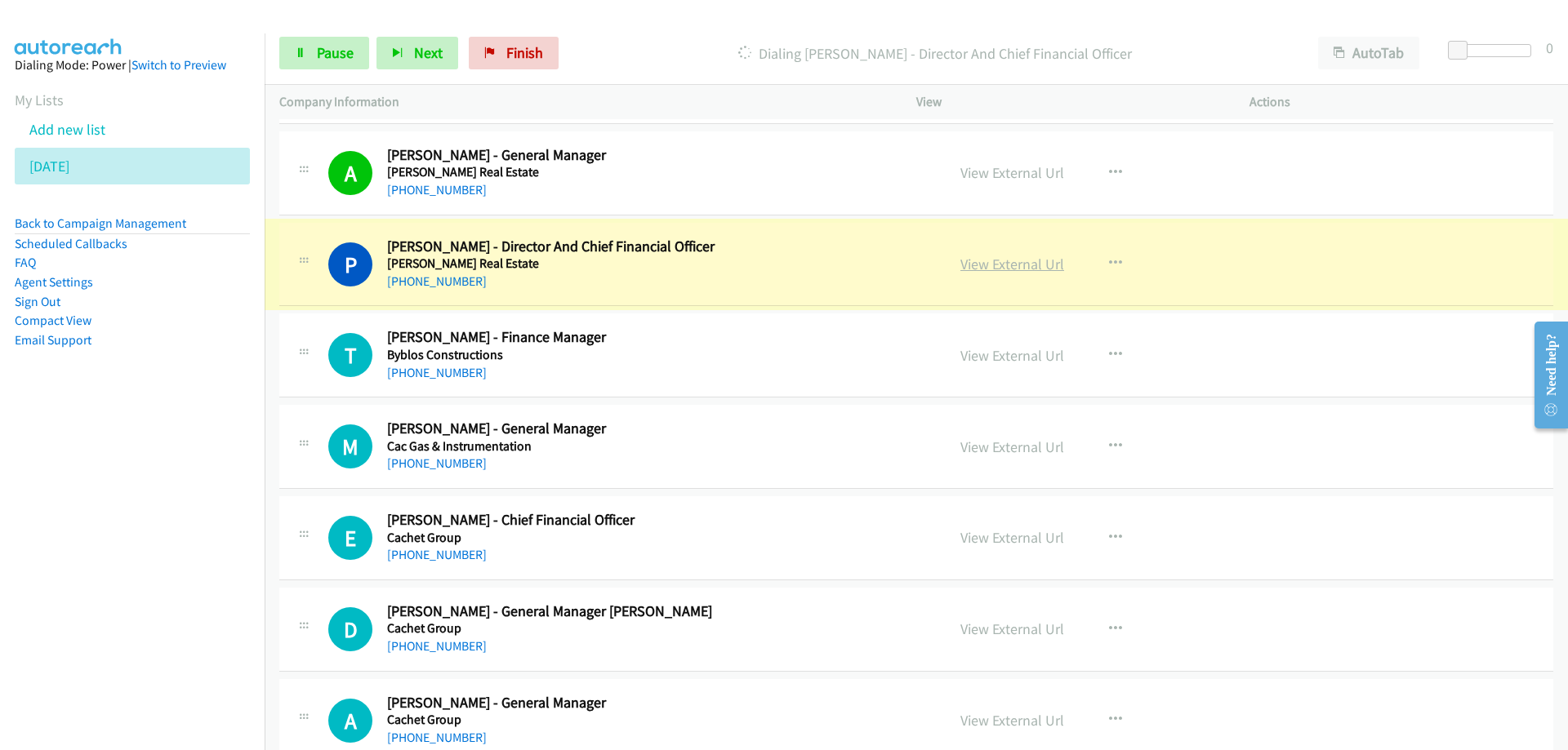
click at [1006, 266] on link "View External Url" at bounding box center [1012, 264] width 104 height 19
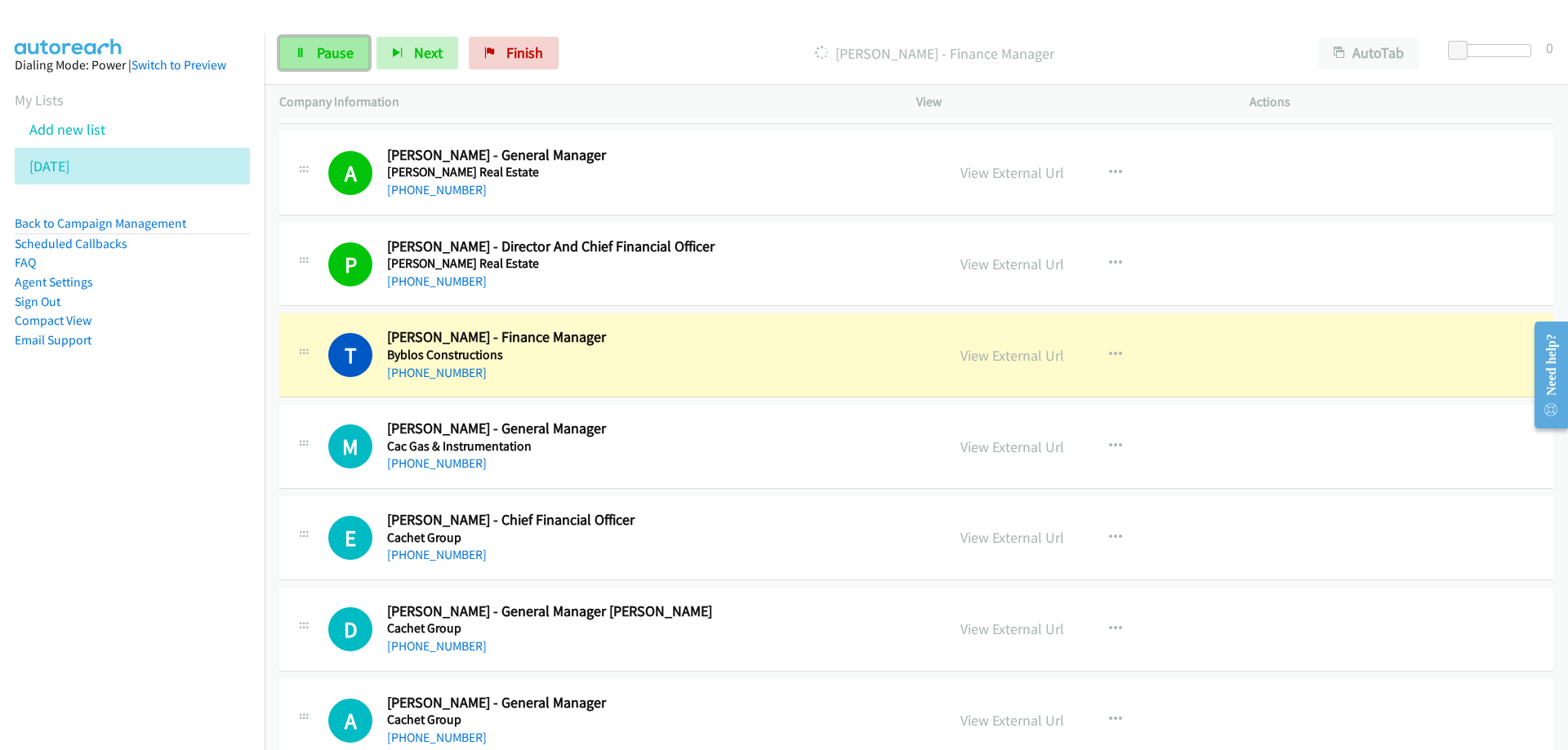
click at [317, 44] on span "Pause" at bounding box center [335, 53] width 36 height 19
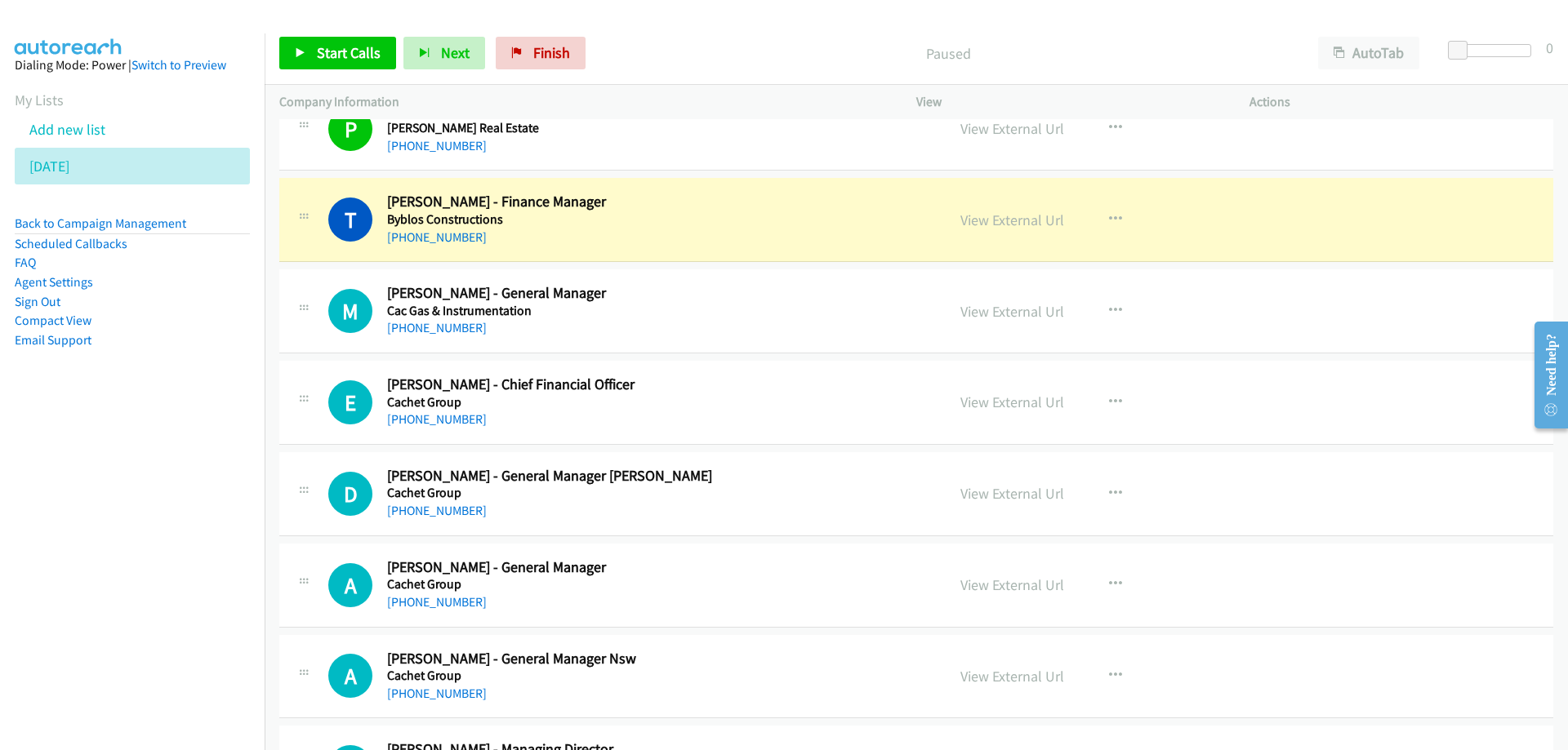
scroll to position [12713, 0]
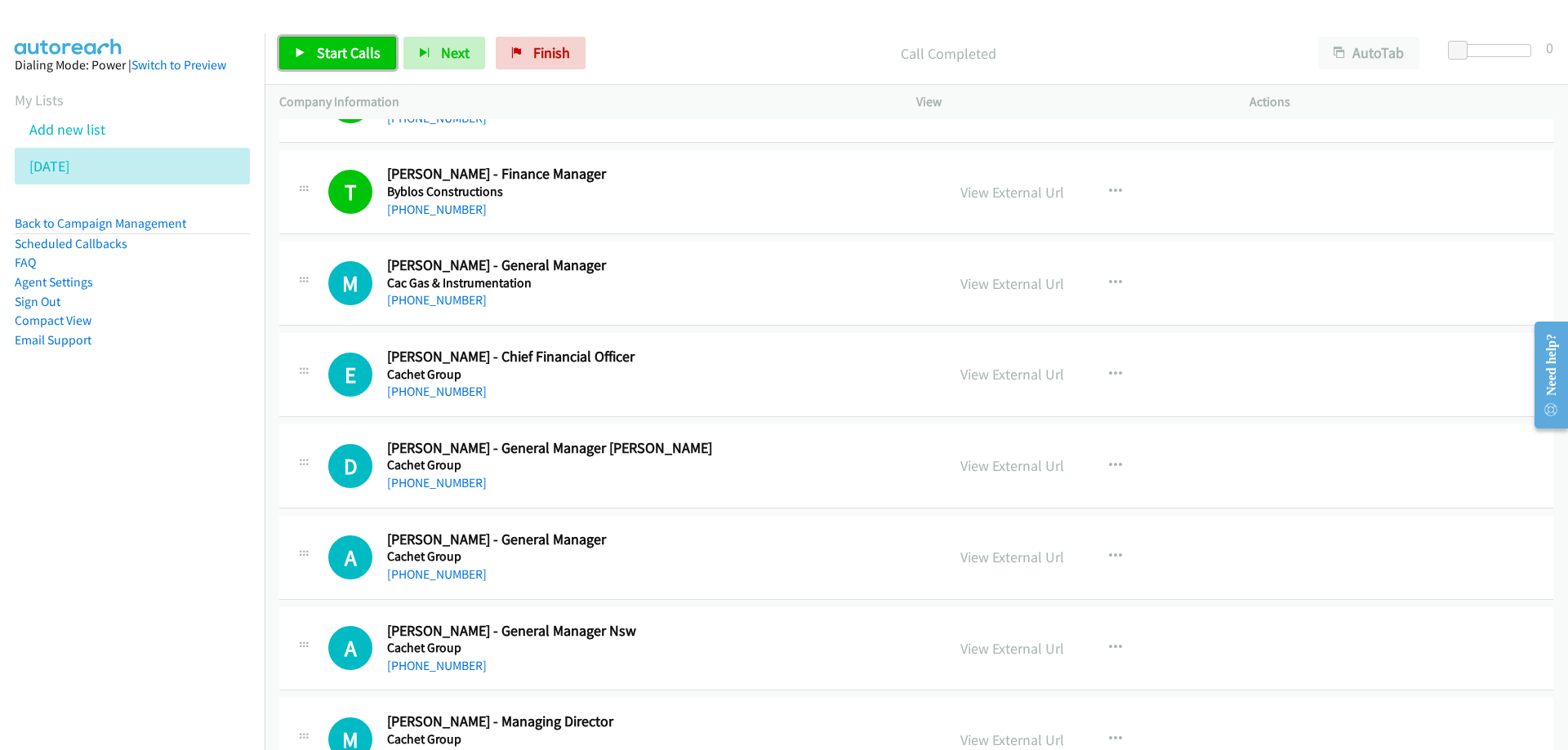
click at [343, 52] on span "Start Calls" at bounding box center [348, 53] width 64 height 19
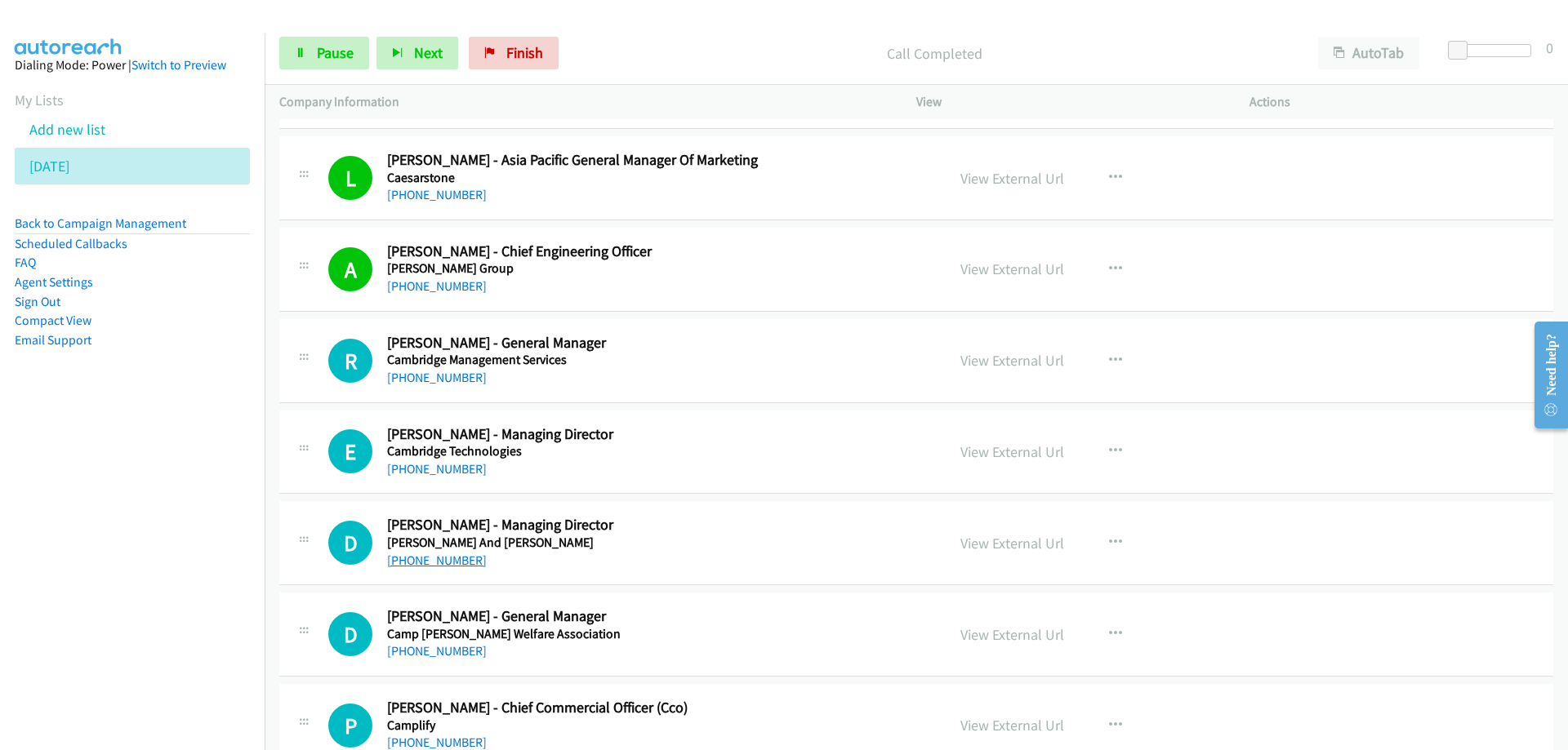
scroll to position [13447, 0]
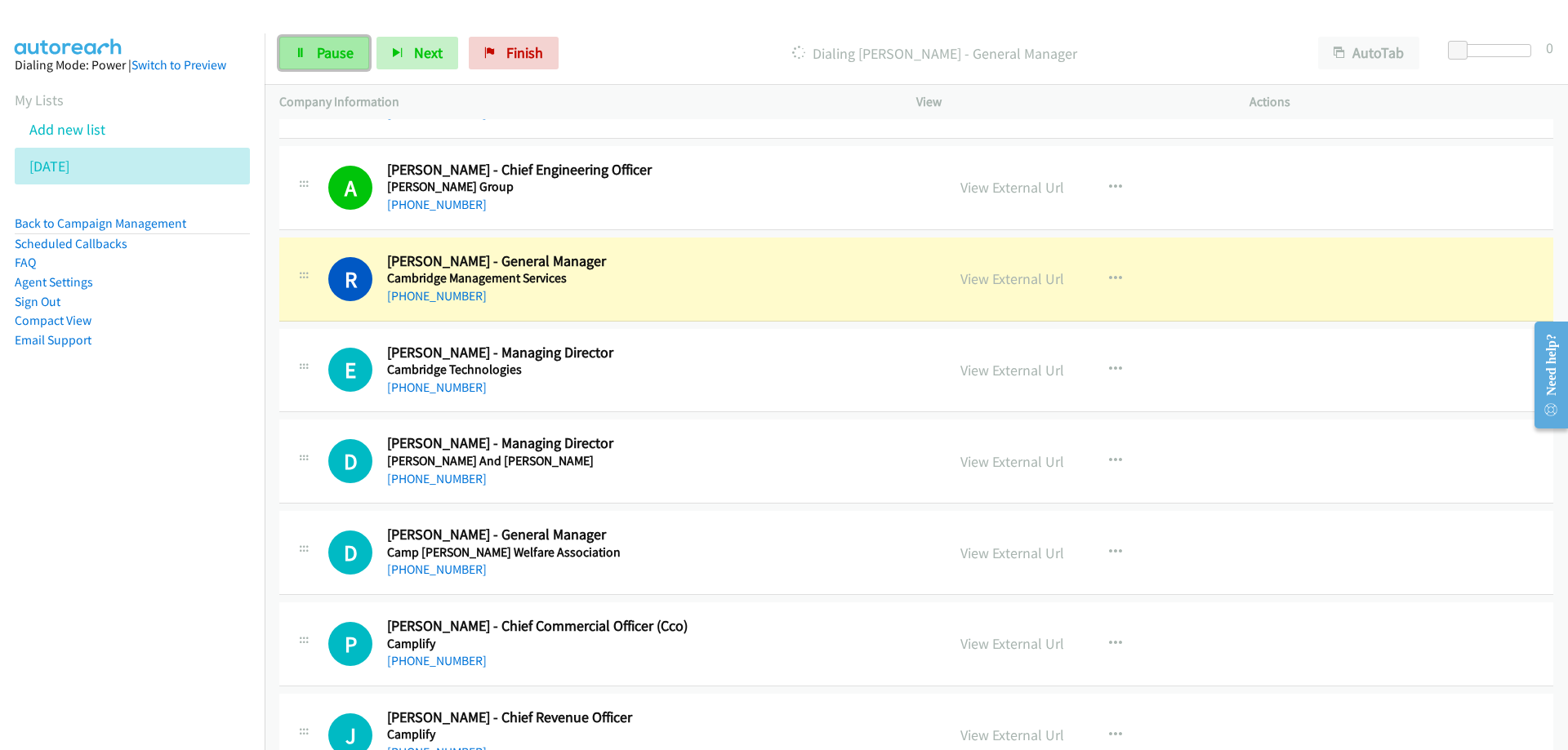
click at [340, 50] on span "Pause" at bounding box center [335, 53] width 36 height 19
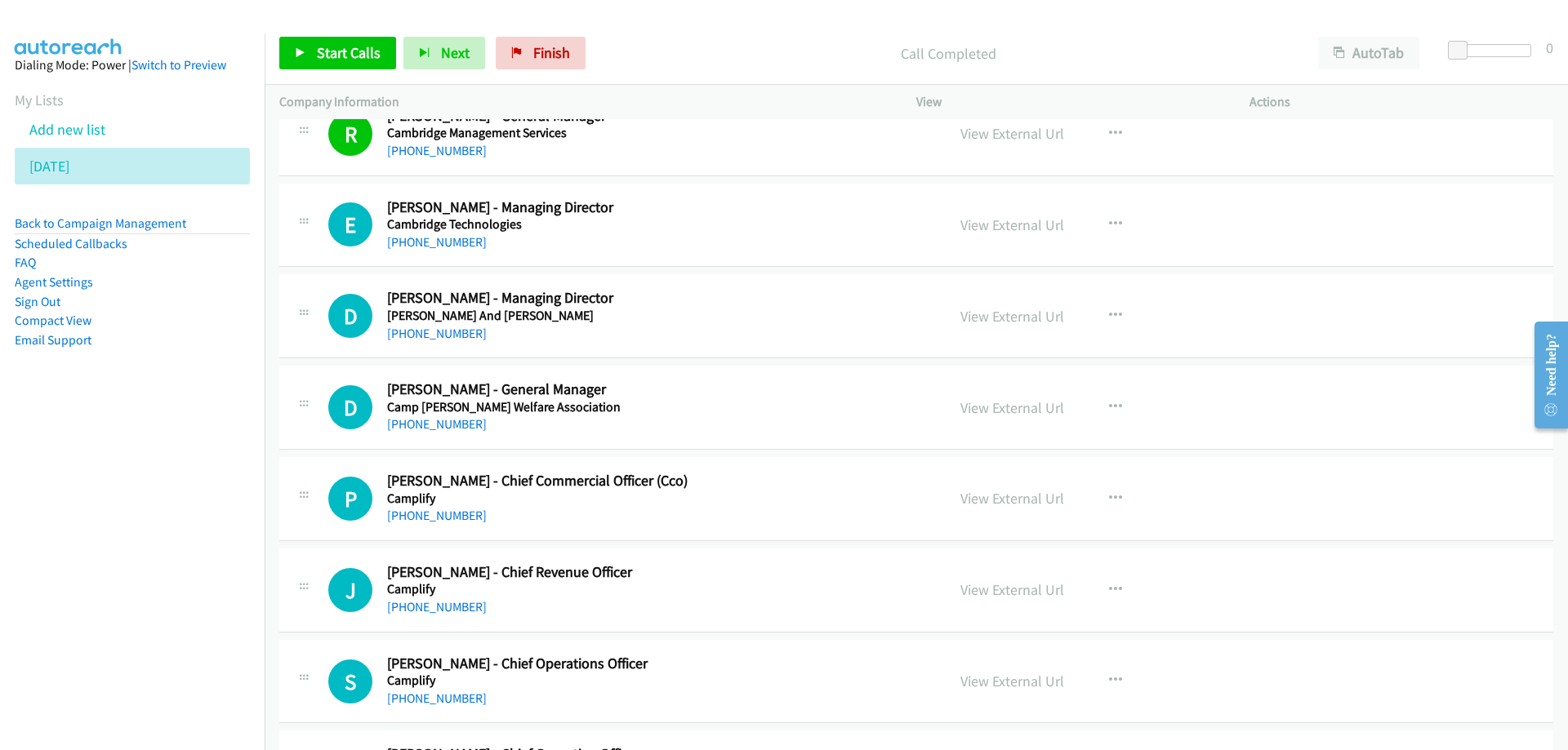
scroll to position [13610, 0]
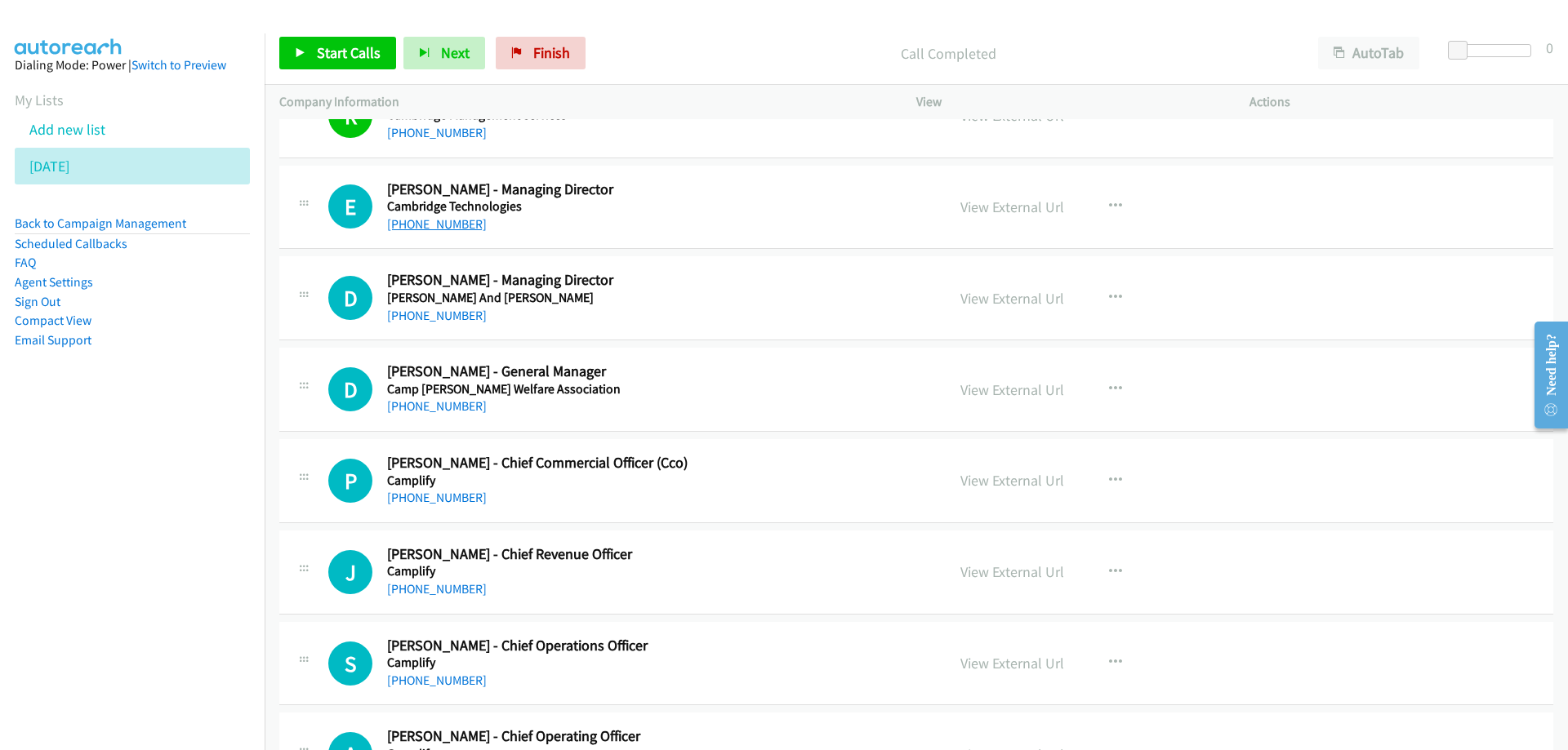
click at [422, 225] on link "[PHONE_NUMBER]" at bounding box center [437, 224] width 100 height 15
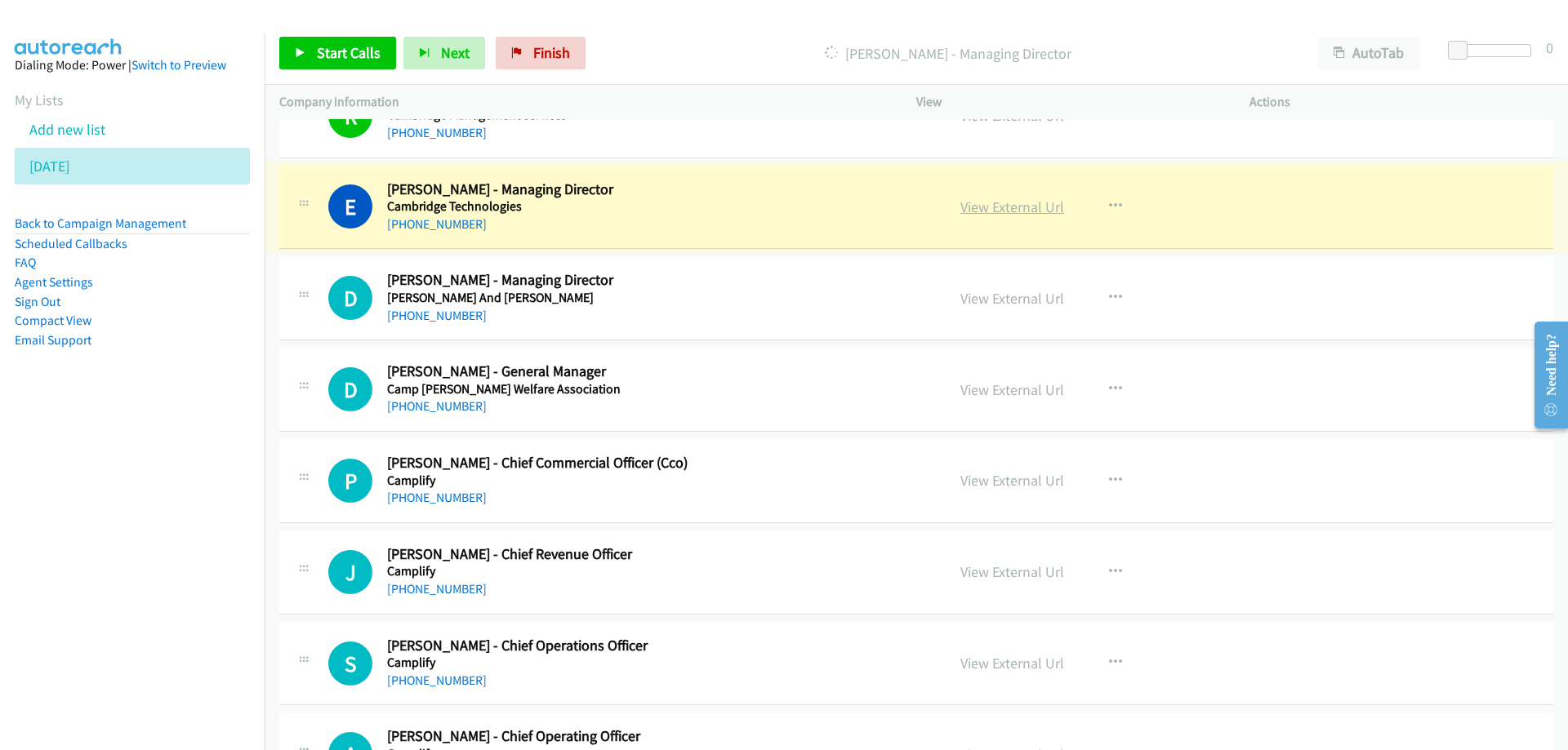
click at [989, 209] on link "View External Url" at bounding box center [1012, 206] width 104 height 19
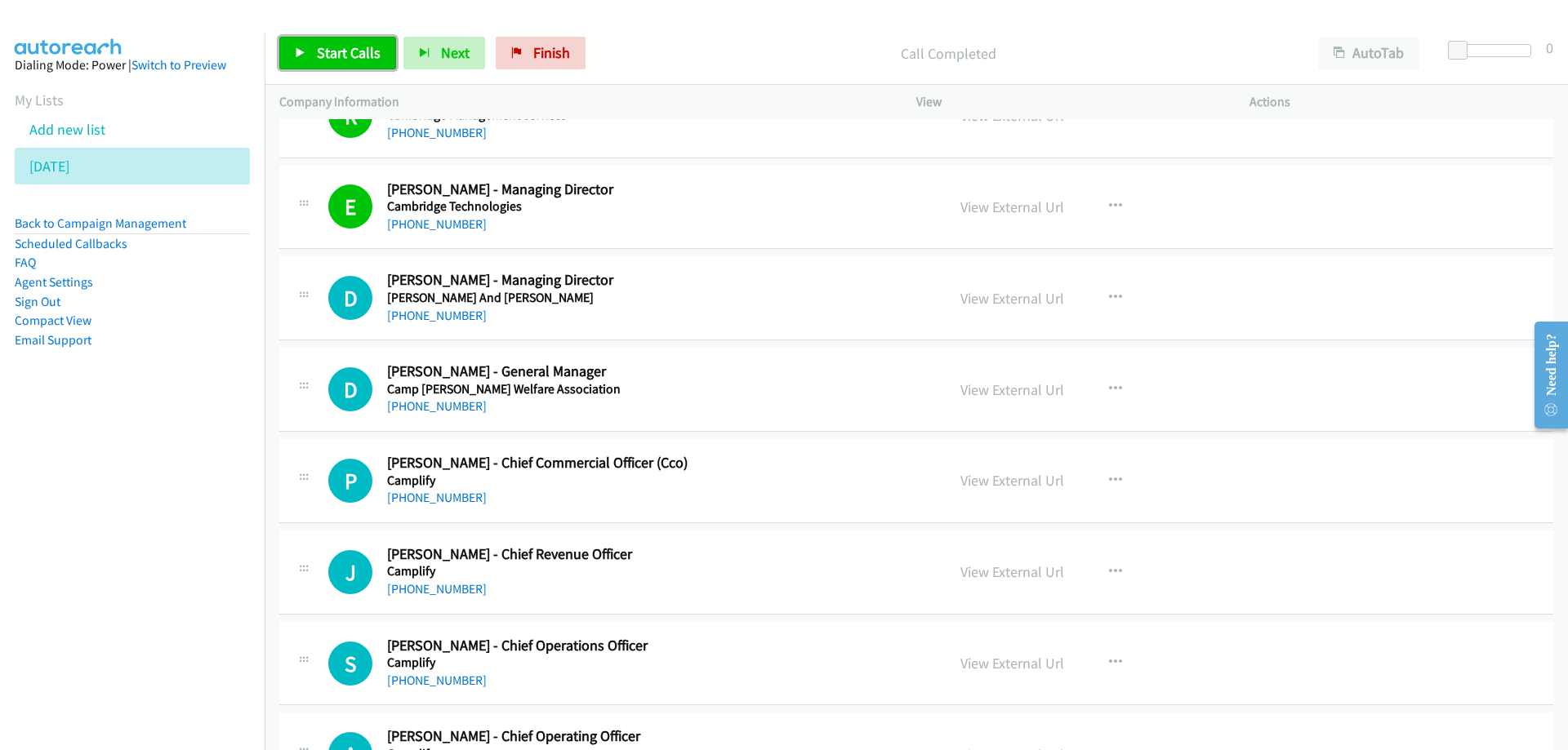
click at [360, 52] on span "Start Calls" at bounding box center [348, 53] width 64 height 19
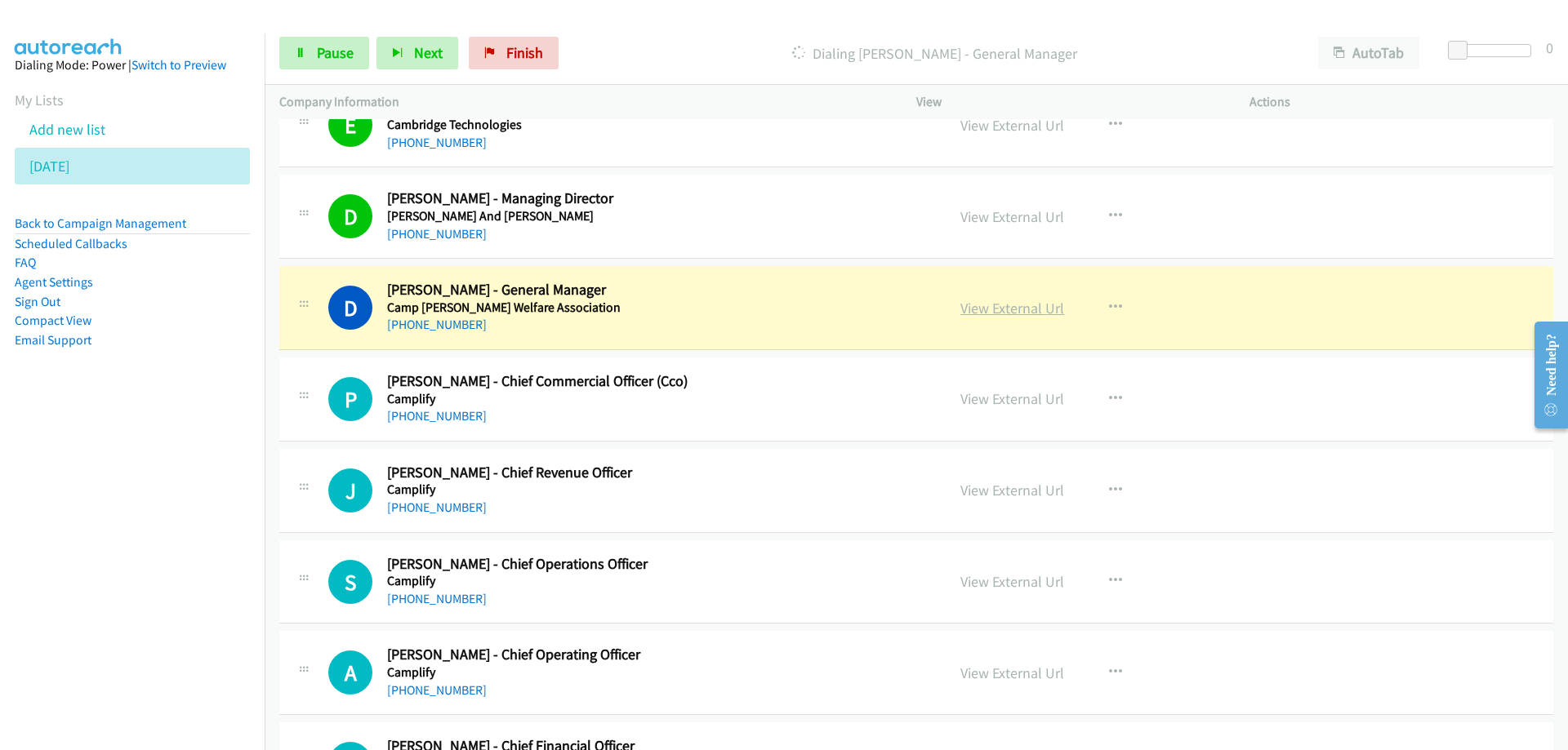
drag, startPoint x: 807, startPoint y: 313, endPoint x: 1027, endPoint y: 309, distance: 220.0
click at [1025, 311] on link "View External Url" at bounding box center [1012, 308] width 104 height 19
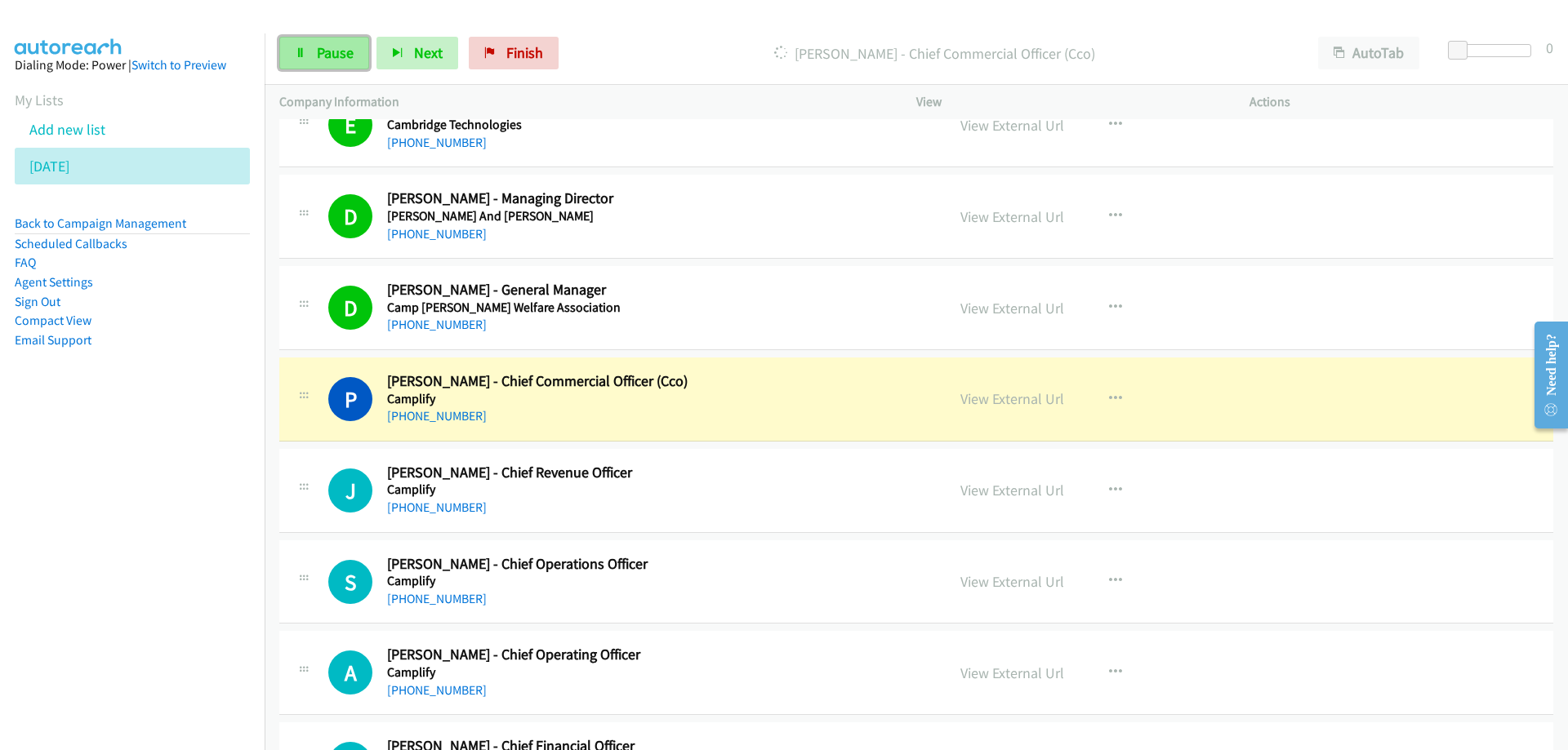
click at [320, 53] on span "Pause" at bounding box center [335, 53] width 36 height 19
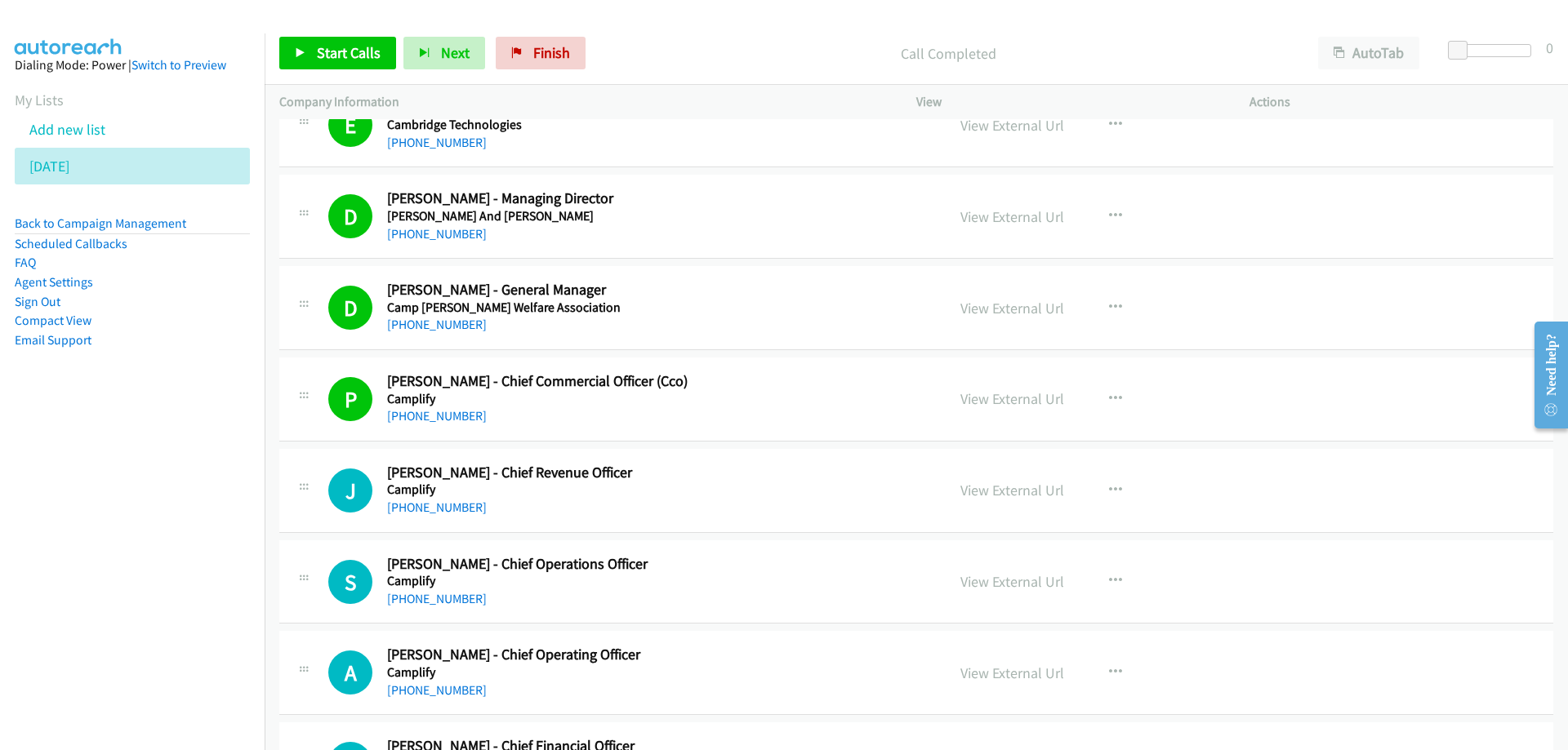
scroll to position [13774, 0]
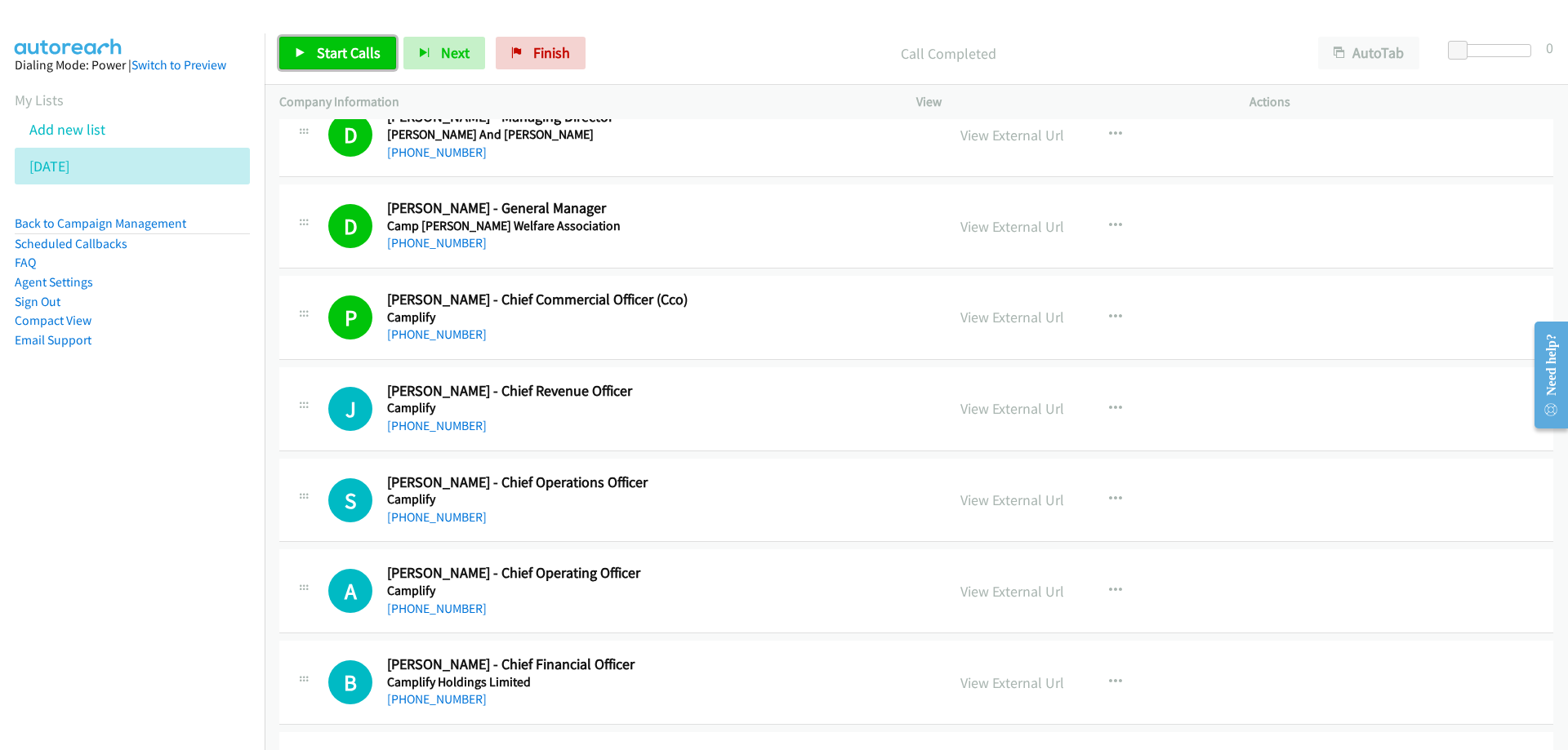
click at [340, 50] on span "Start Calls" at bounding box center [348, 53] width 64 height 19
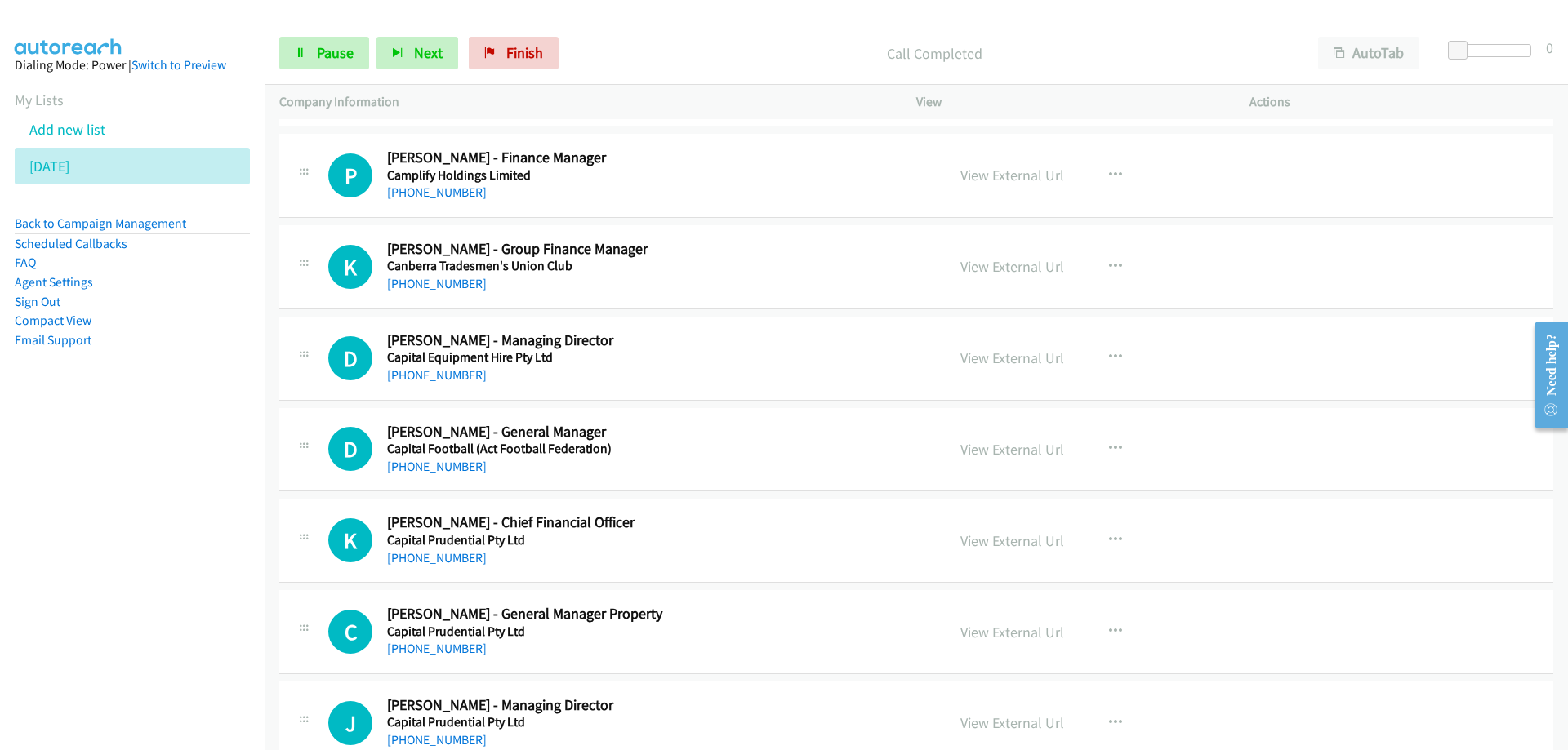
scroll to position [14345, 0]
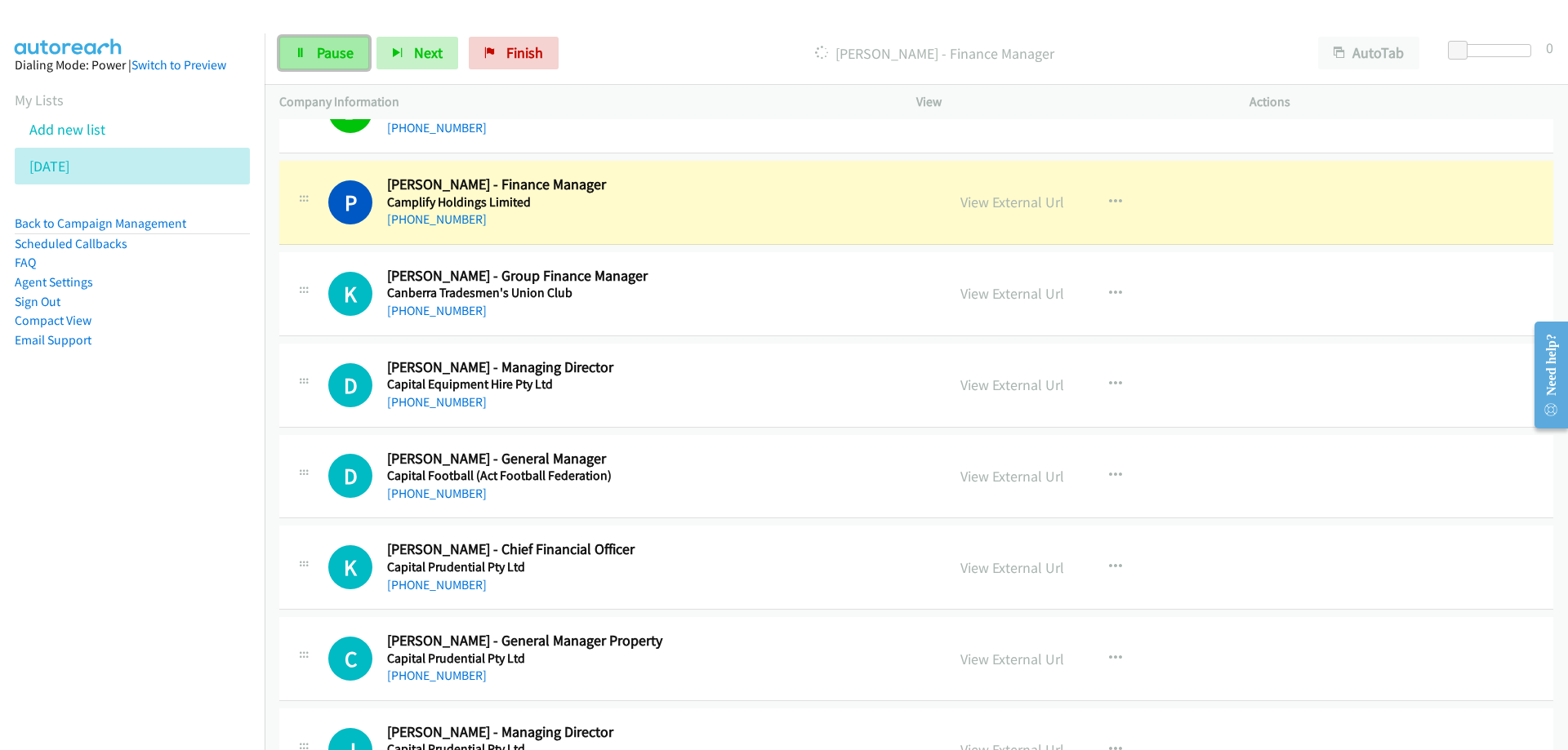
click at [330, 57] on span "Pause" at bounding box center [335, 53] width 36 height 19
click at [991, 197] on link "View External Url" at bounding box center [1012, 202] width 104 height 19
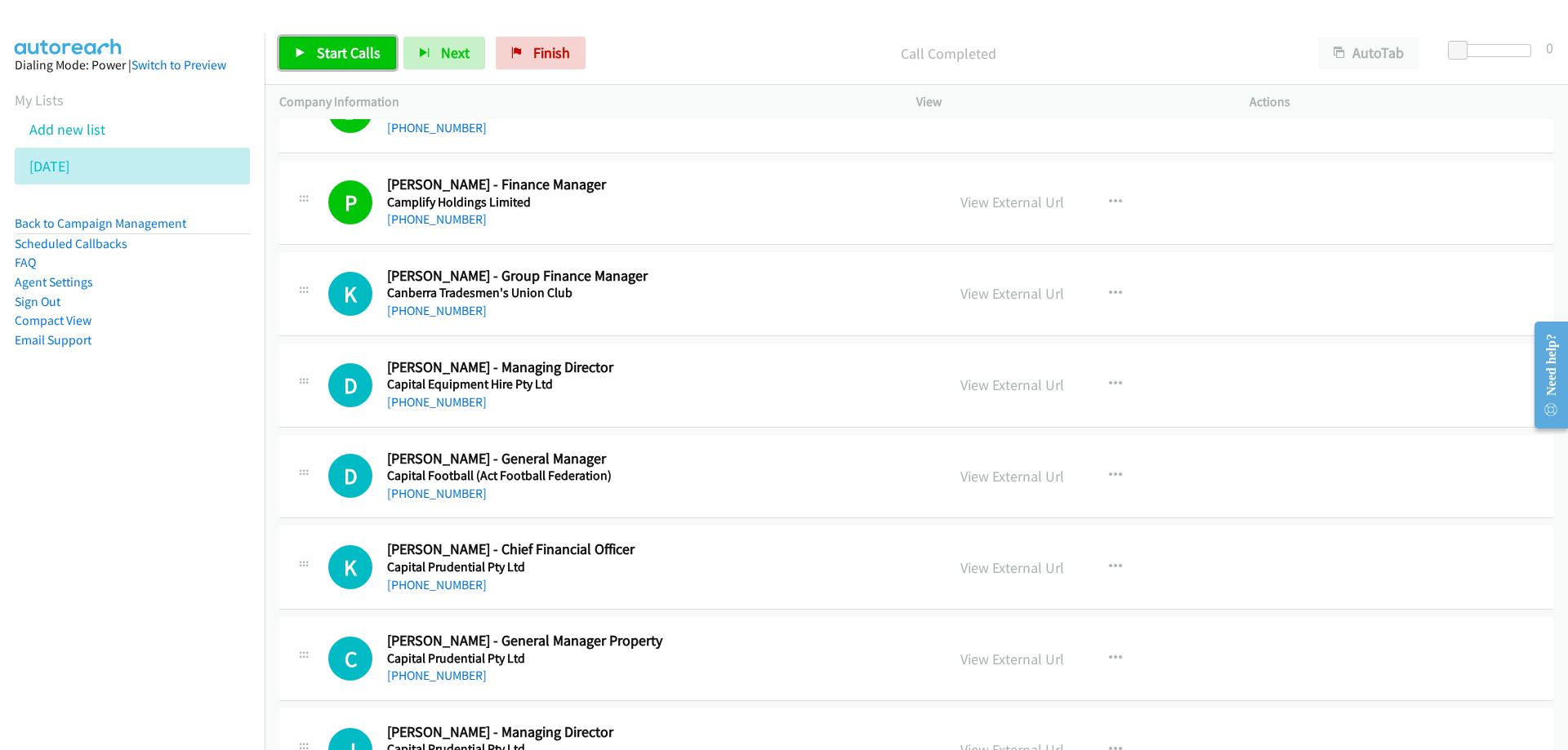
click at [348, 60] on span "Start Calls" at bounding box center [348, 53] width 64 height 19
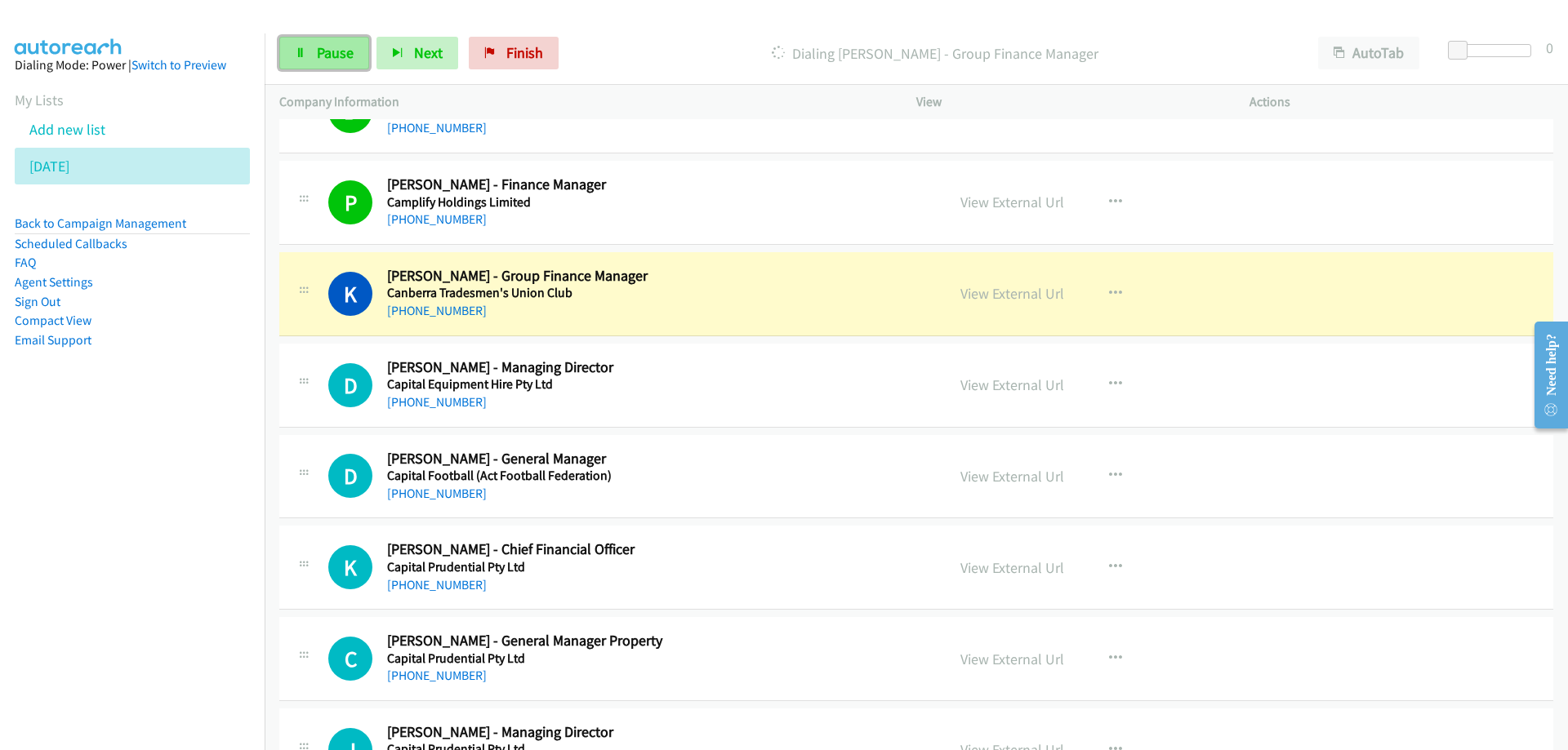
click at [316, 55] on link "Pause" at bounding box center [324, 53] width 90 height 33
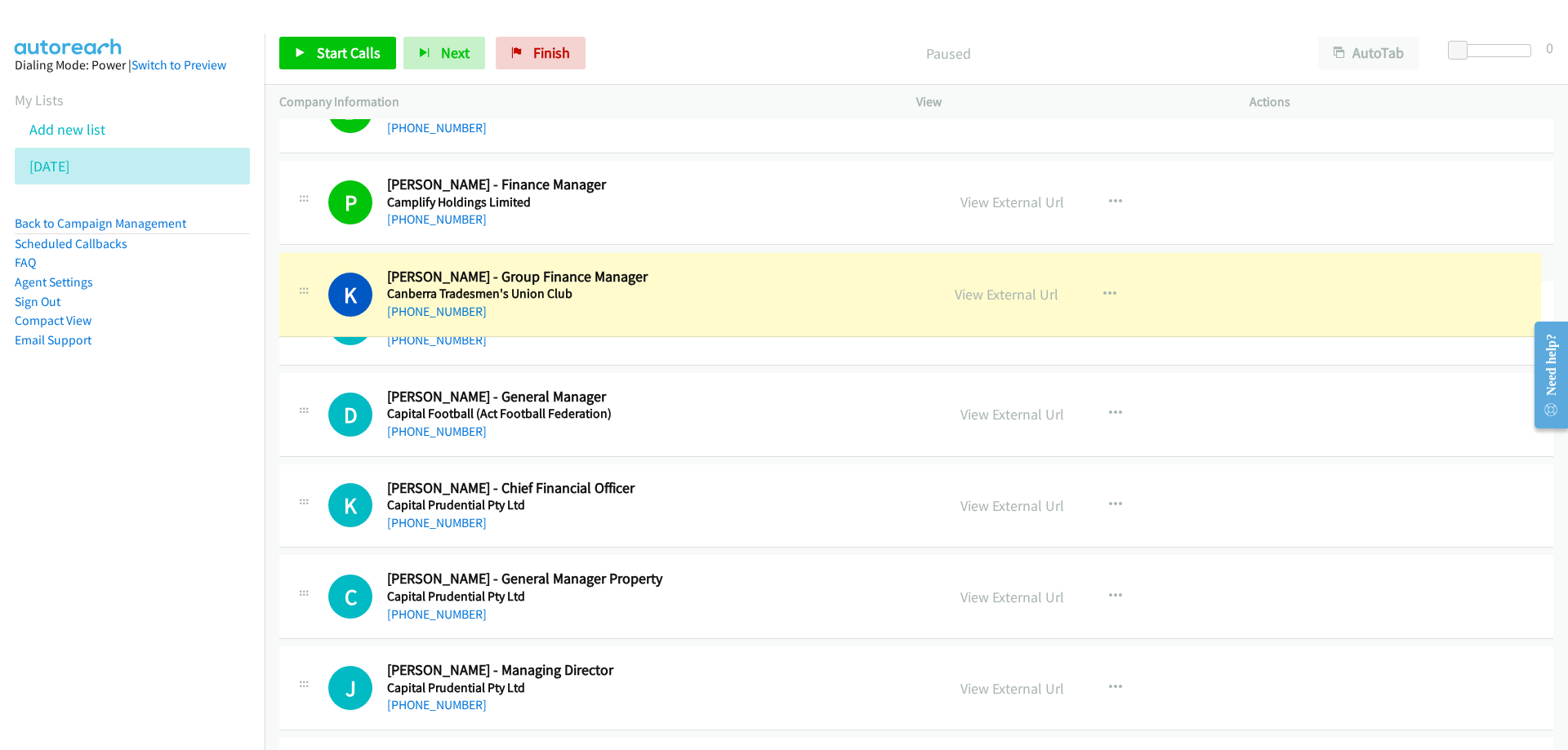
drag, startPoint x: 974, startPoint y: 289, endPoint x: 819, endPoint y: 309, distance: 156.3
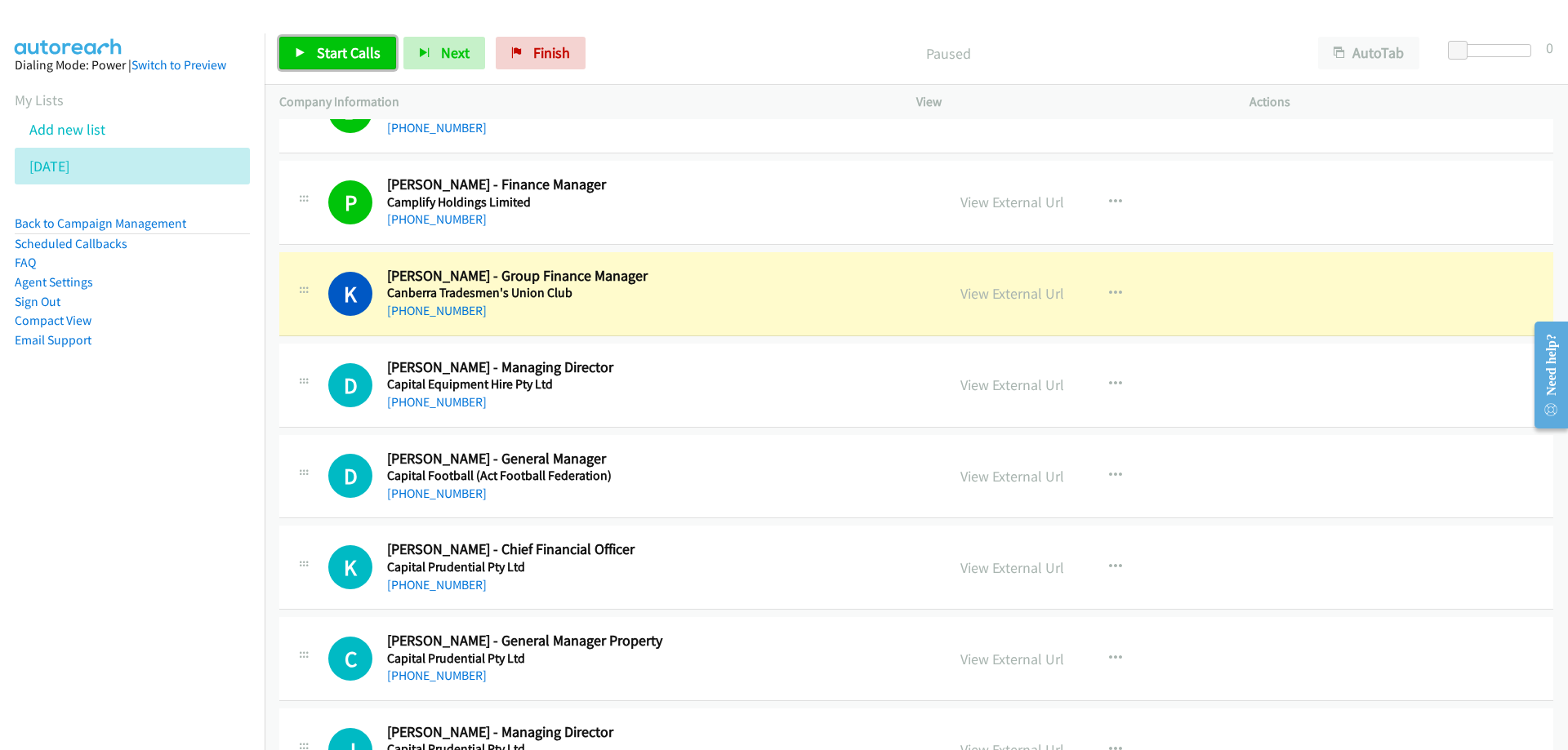
click at [351, 45] on span "Start Calls" at bounding box center [348, 53] width 64 height 19
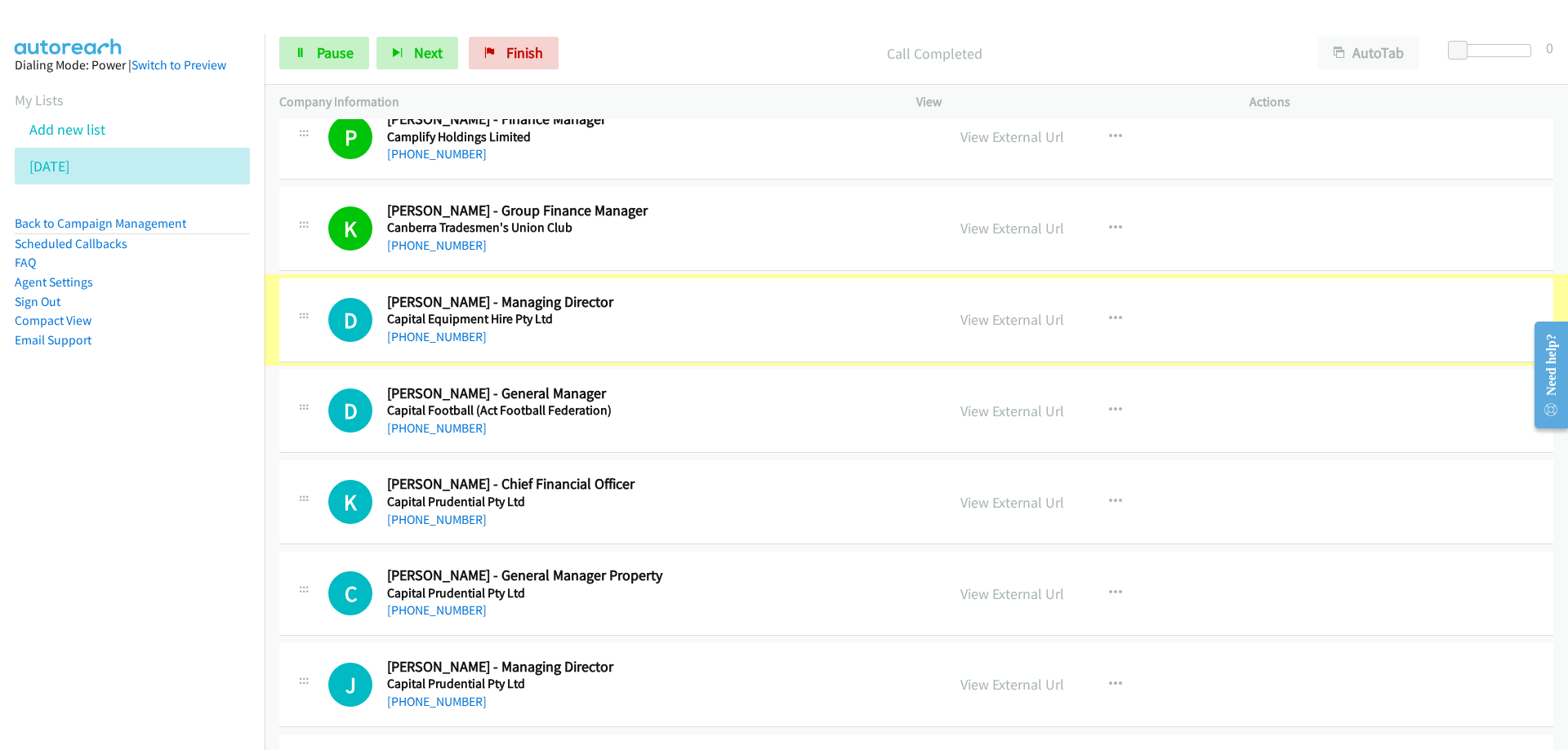
scroll to position [14426, 0]
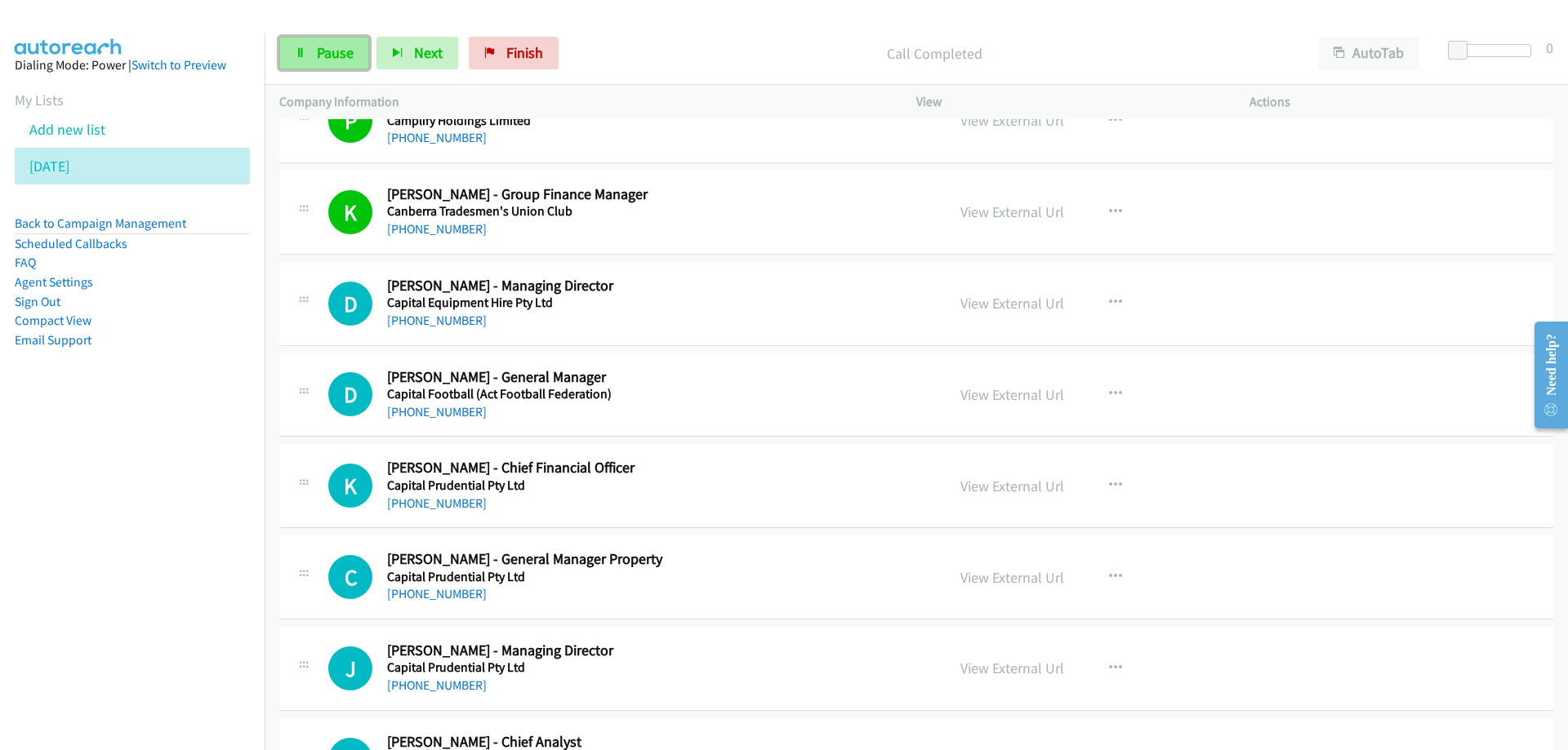
click at [317, 56] on span "Pause" at bounding box center [335, 53] width 36 height 19
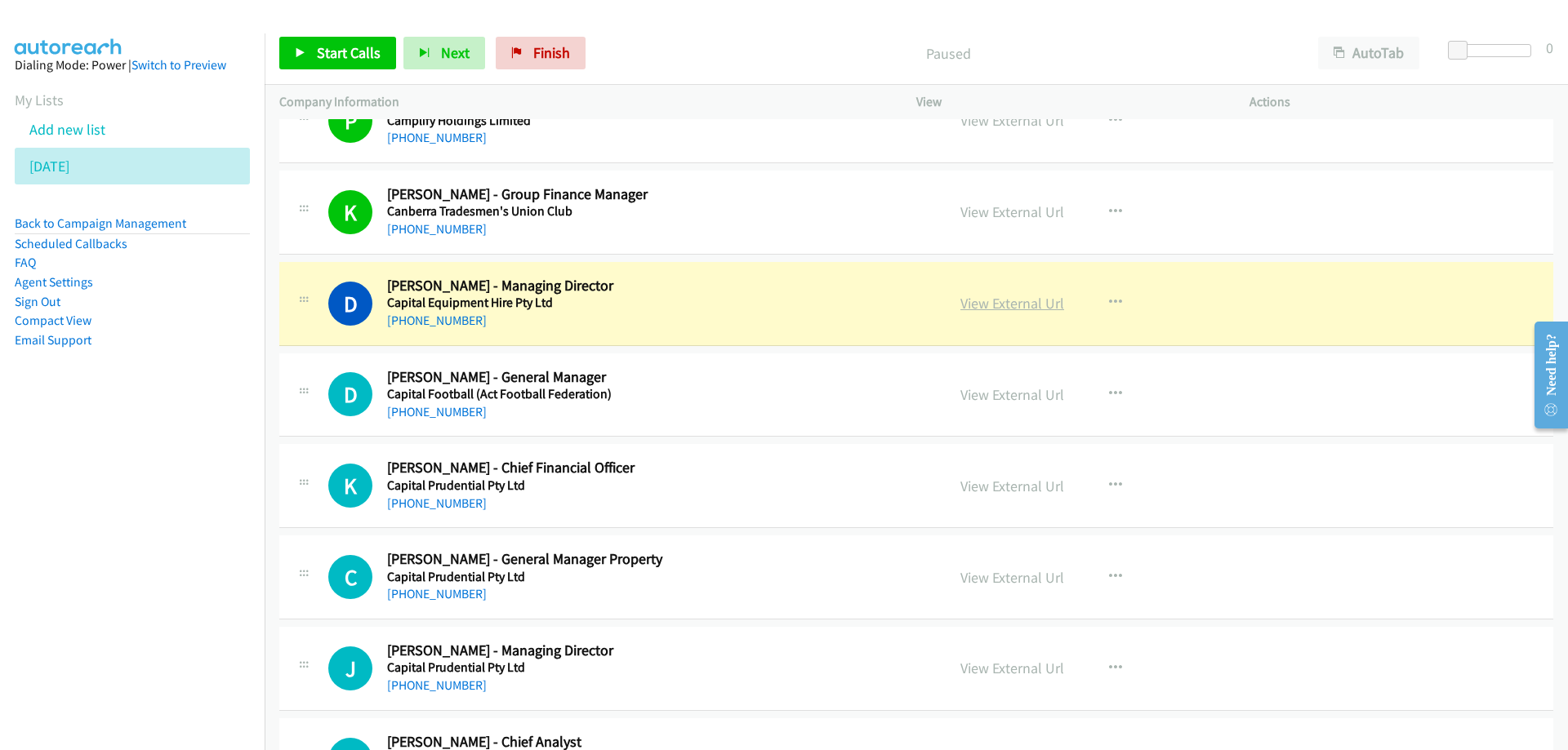
click at [1019, 305] on link "View External Url" at bounding box center [1012, 303] width 104 height 19
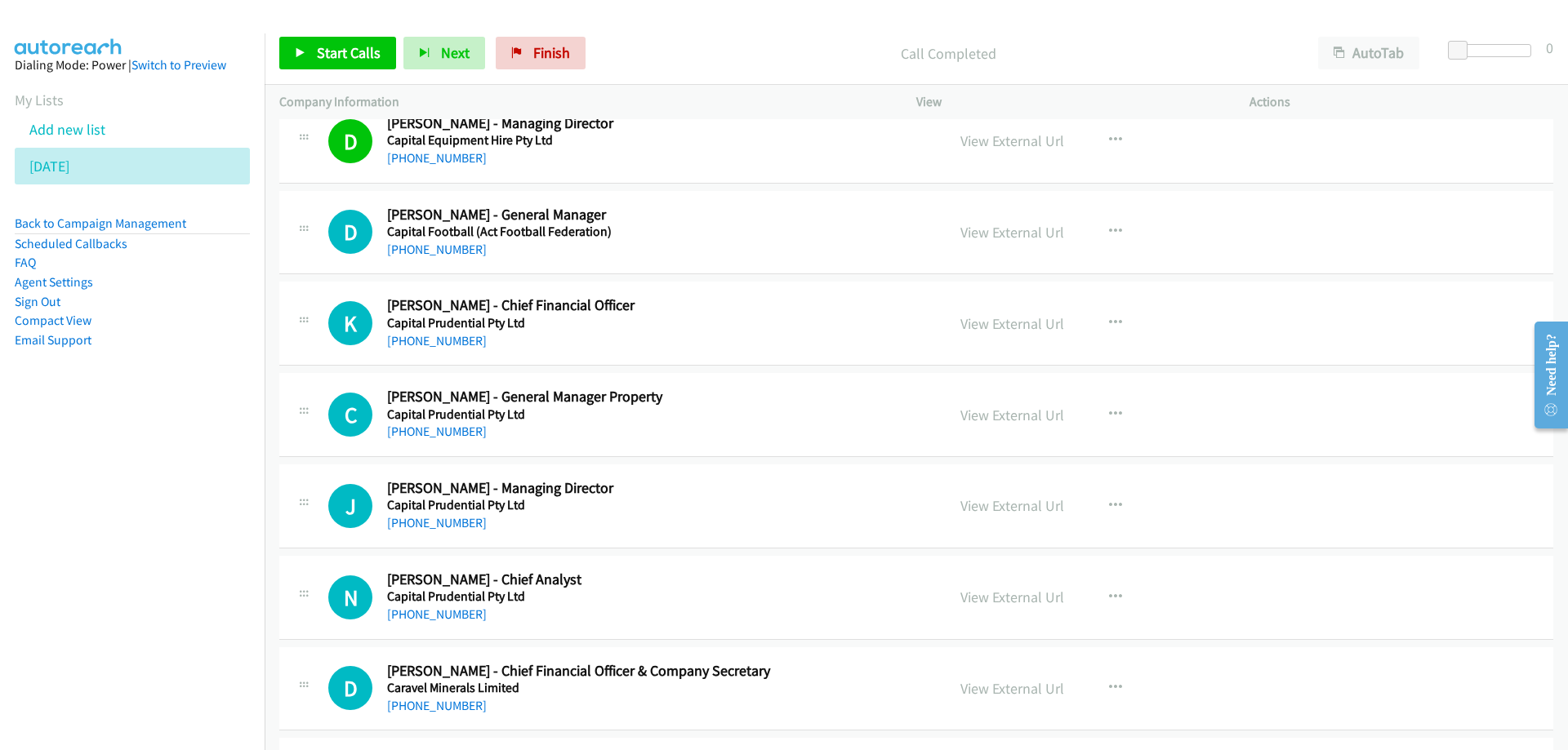
scroll to position [14590, 0]
click at [363, 53] on span "Start Calls" at bounding box center [348, 53] width 64 height 19
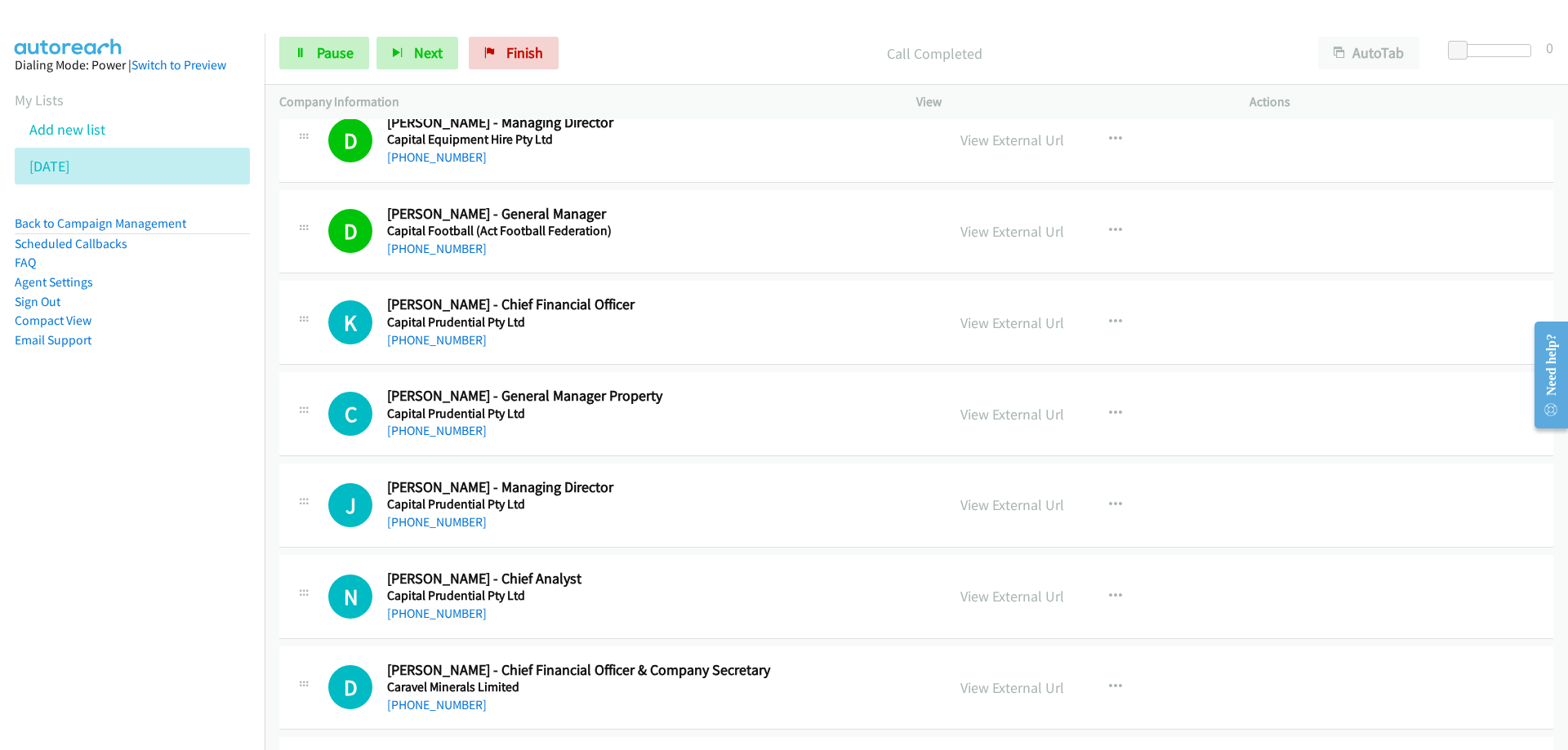
scroll to position [14672, 0]
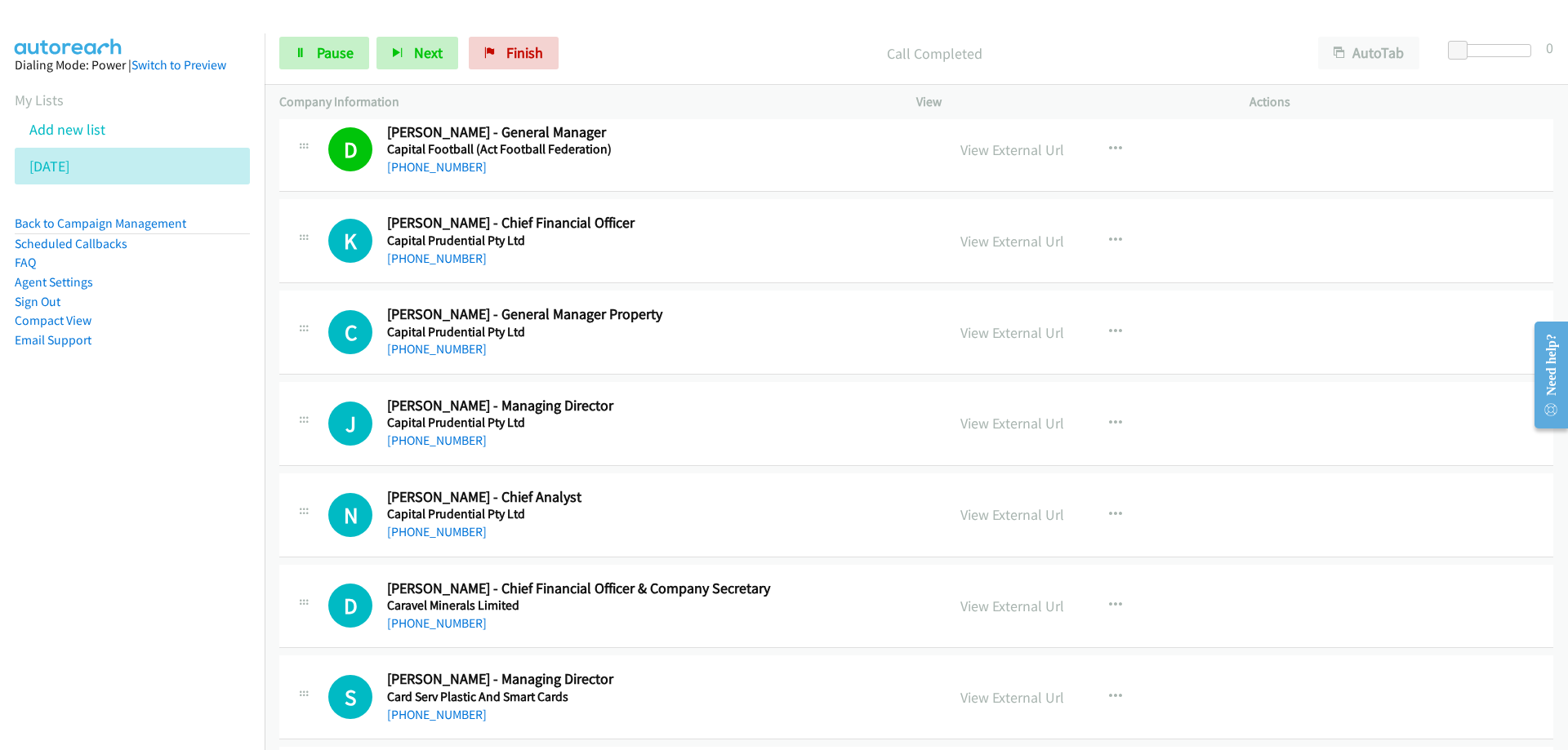
click at [750, 243] on h5 "Capital Prudential Pty Ltd" at bounding box center [657, 241] width 538 height 16
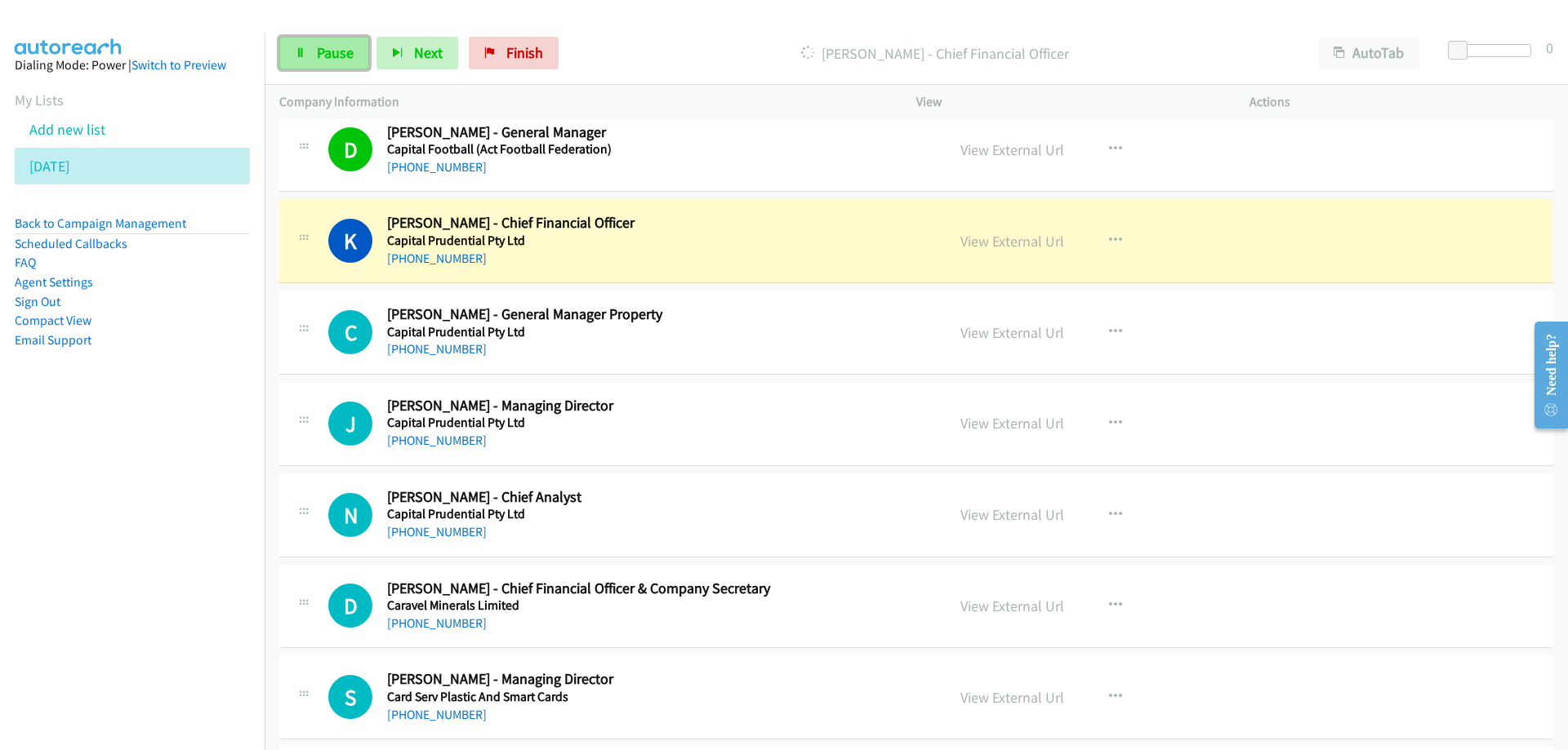
click at [327, 54] on span "Pause" at bounding box center [335, 53] width 36 height 19
click at [1000, 244] on link "View External Url" at bounding box center [1012, 241] width 104 height 19
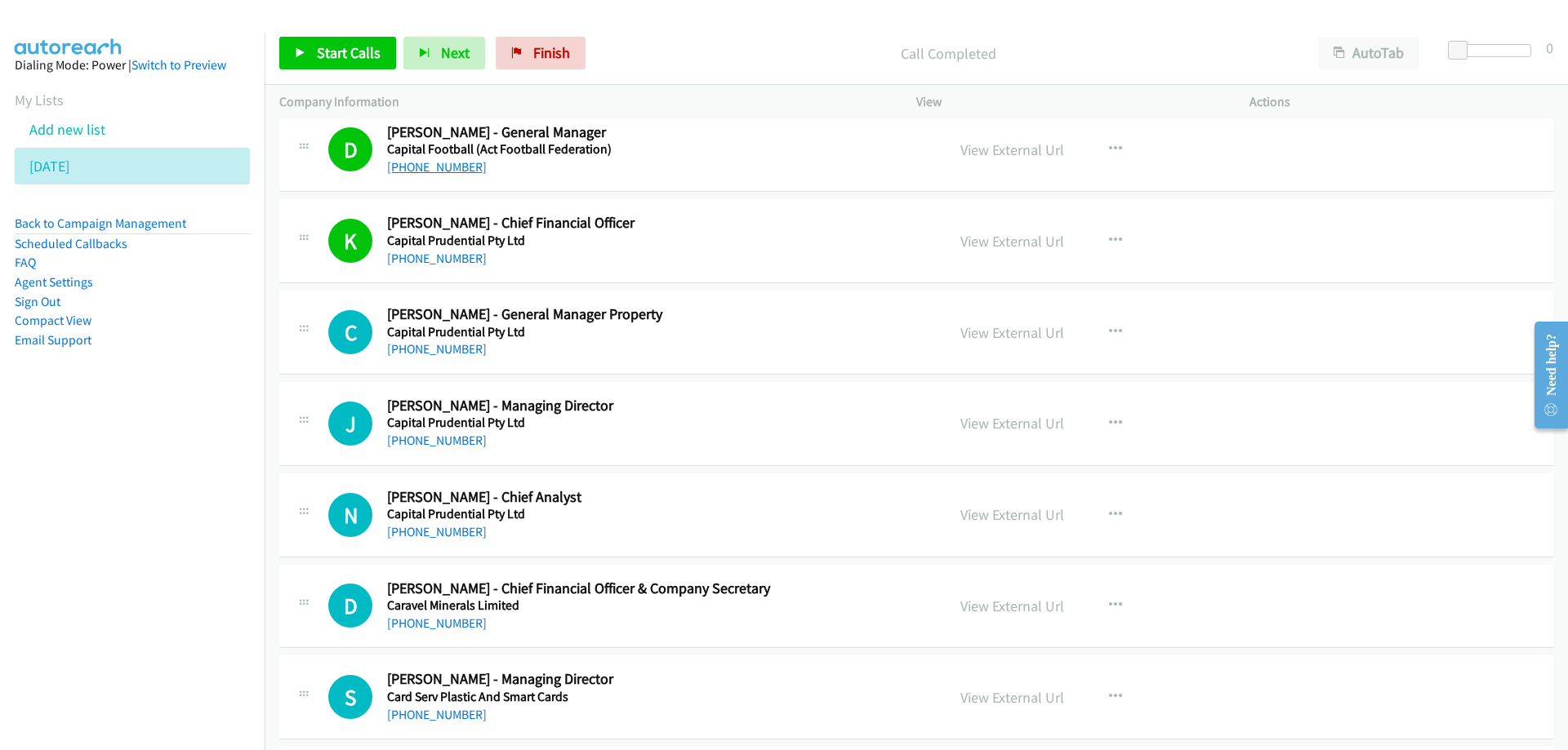
click at [440, 168] on link "[PHONE_NUMBER]" at bounding box center [437, 166] width 100 height 15
click at [331, 52] on span "Start Calls" at bounding box center [348, 53] width 64 height 19
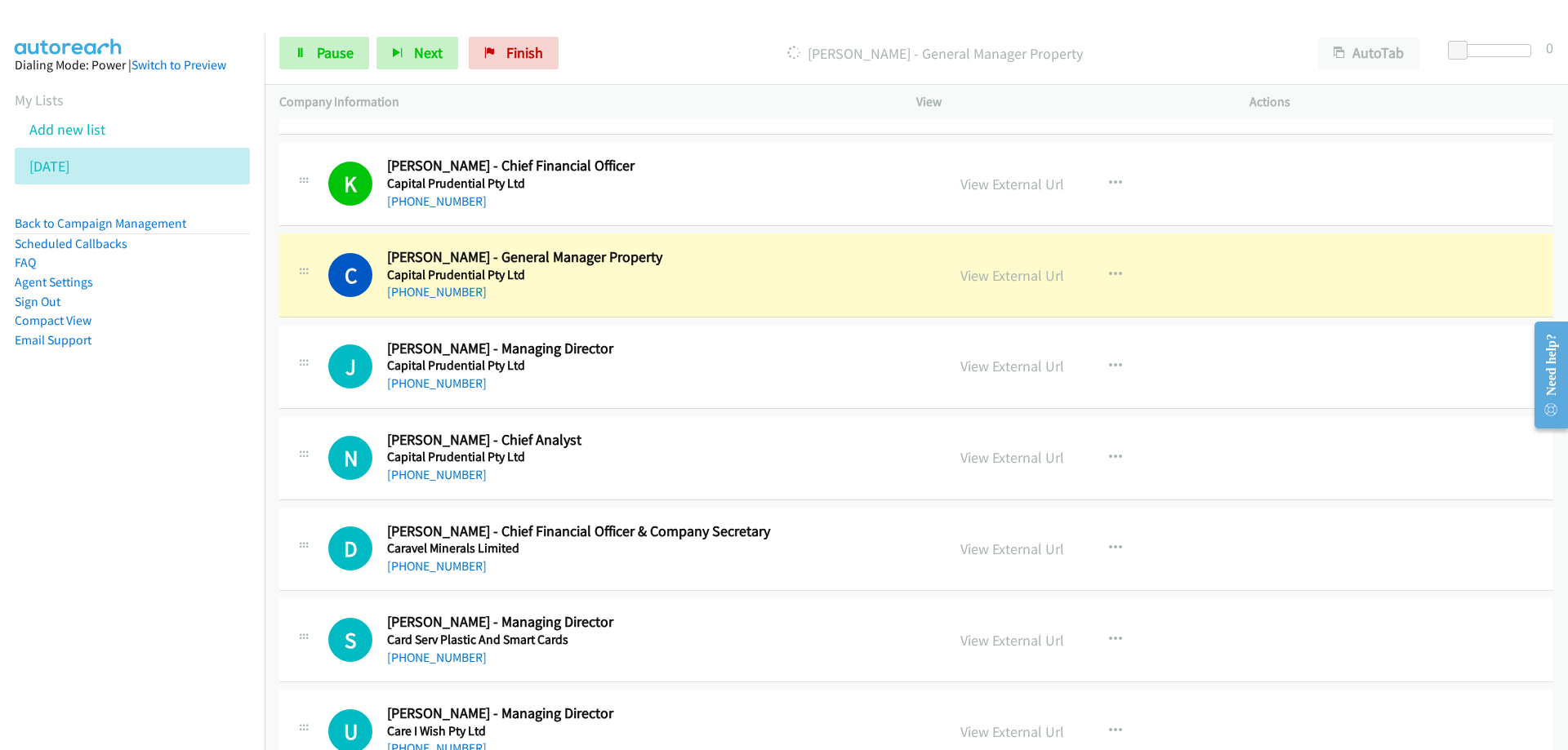
scroll to position [14754, 0]
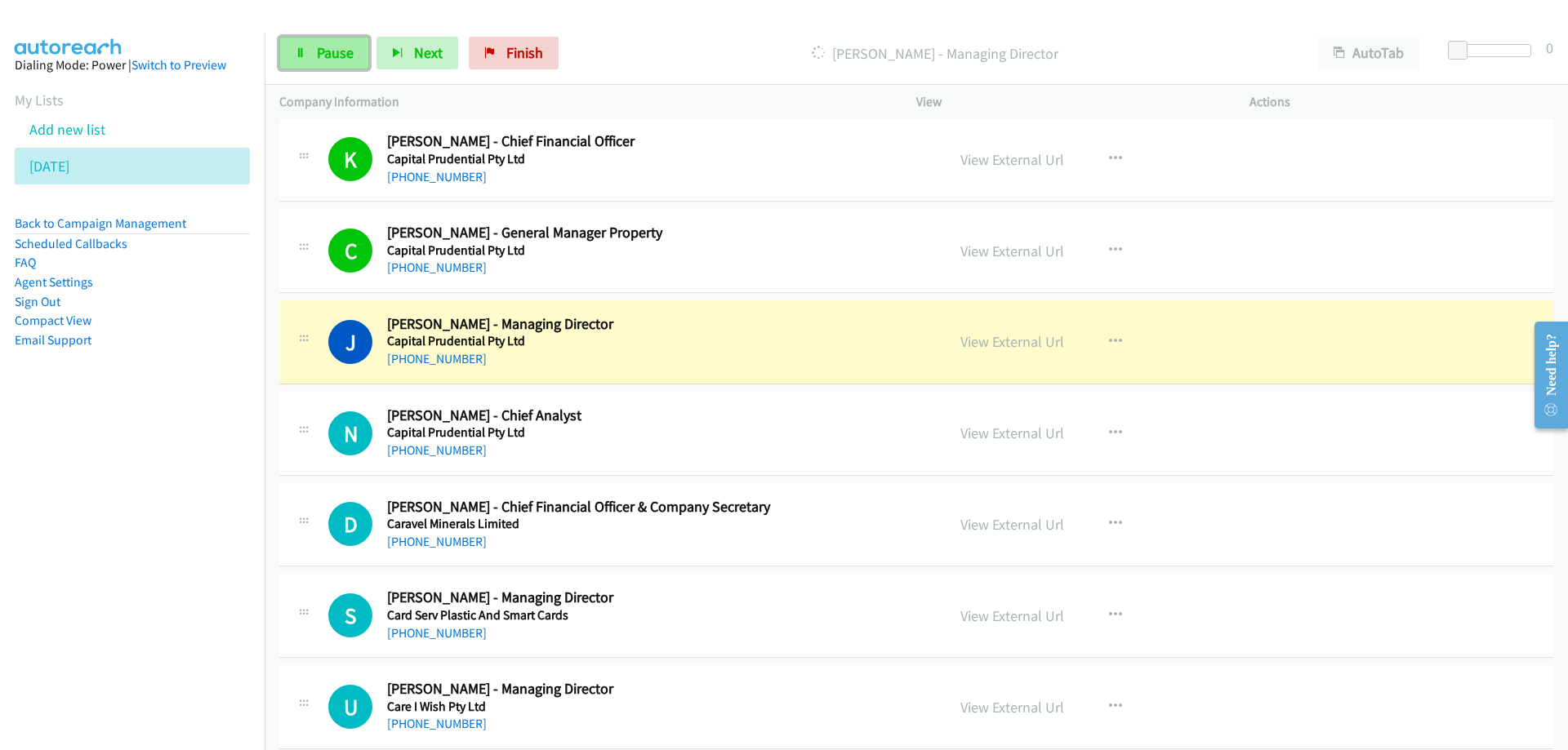
click at [330, 56] on span "Pause" at bounding box center [335, 53] width 36 height 19
click at [982, 339] on link "View External Url" at bounding box center [1012, 341] width 104 height 19
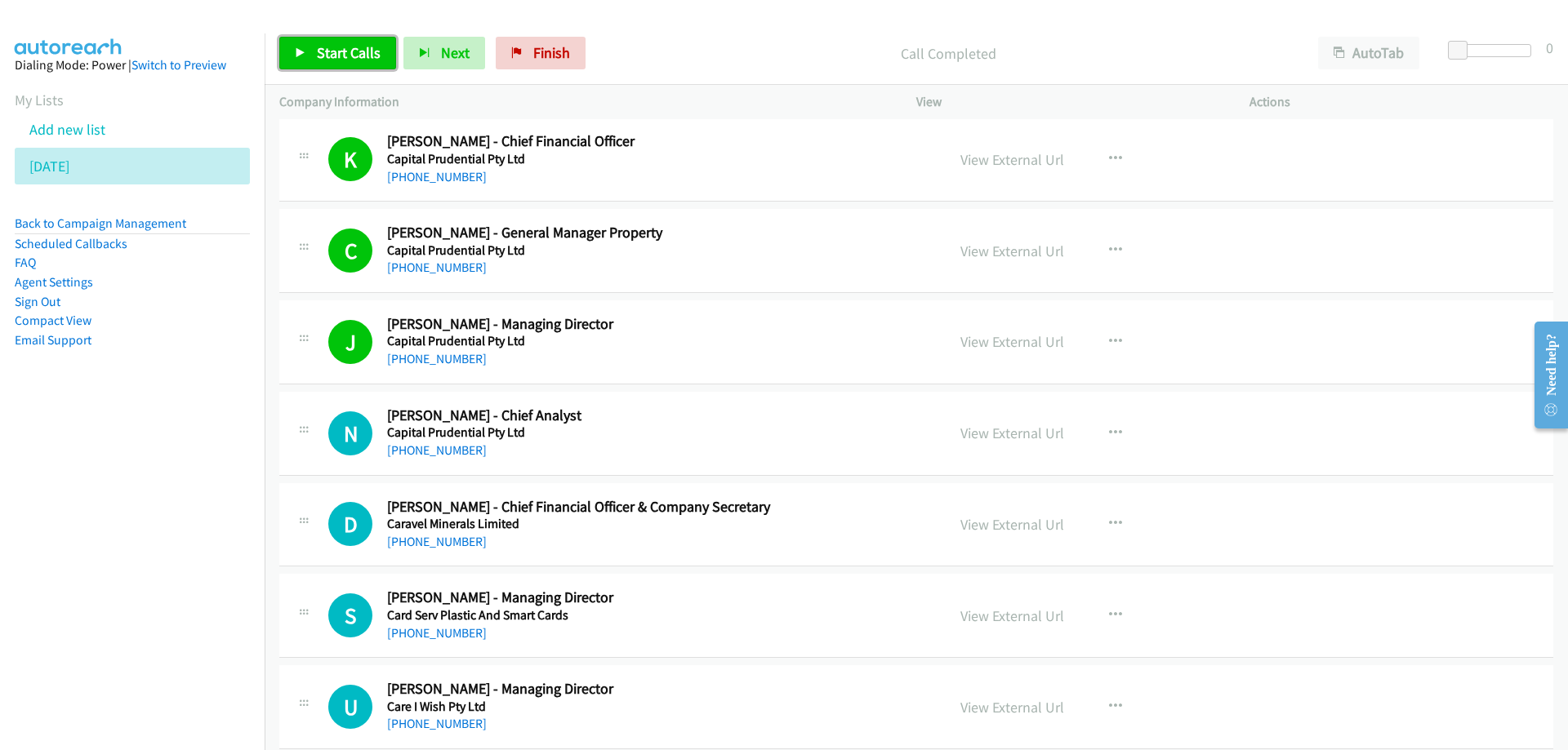
click at [334, 58] on span "Start Calls" at bounding box center [348, 53] width 64 height 19
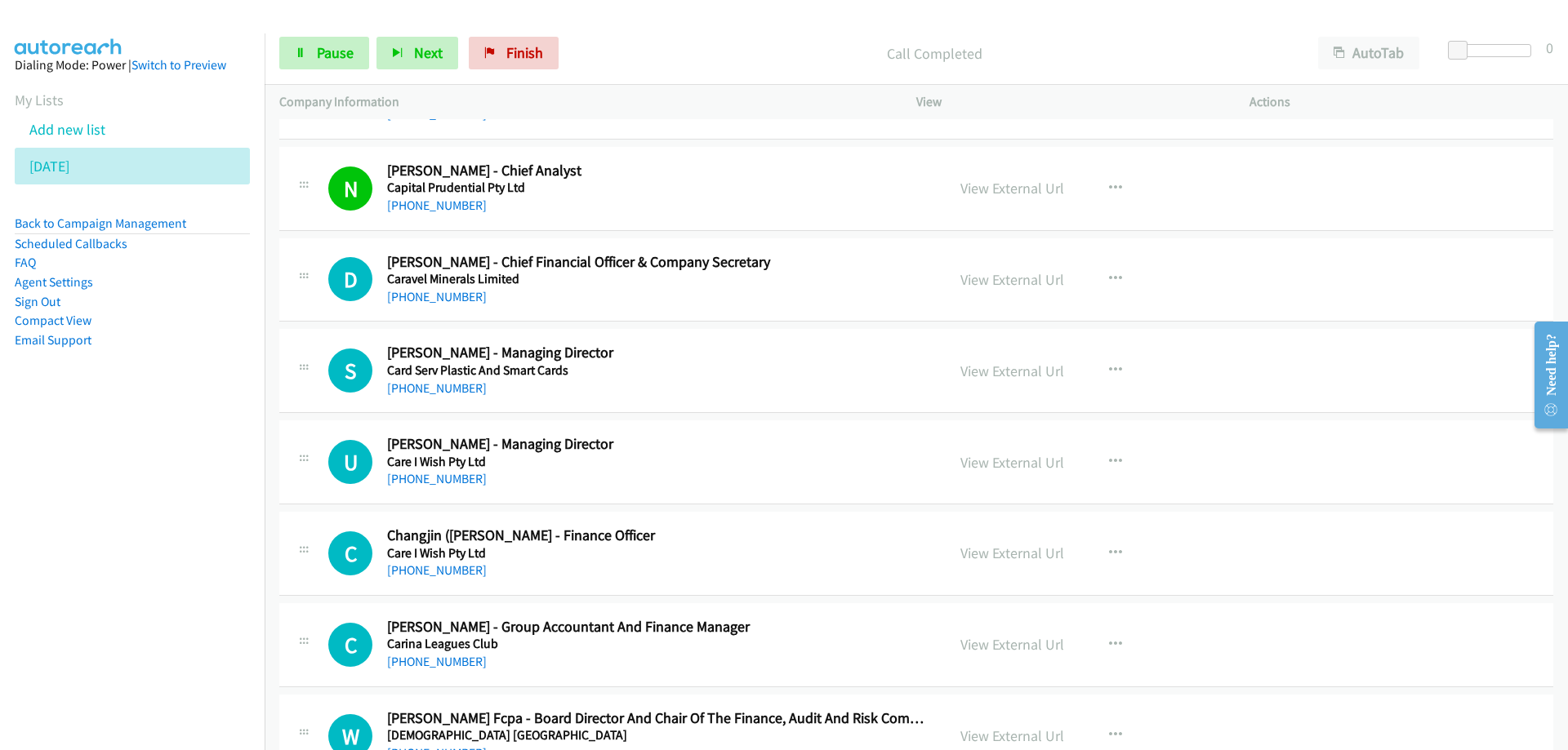
scroll to position [15080, 0]
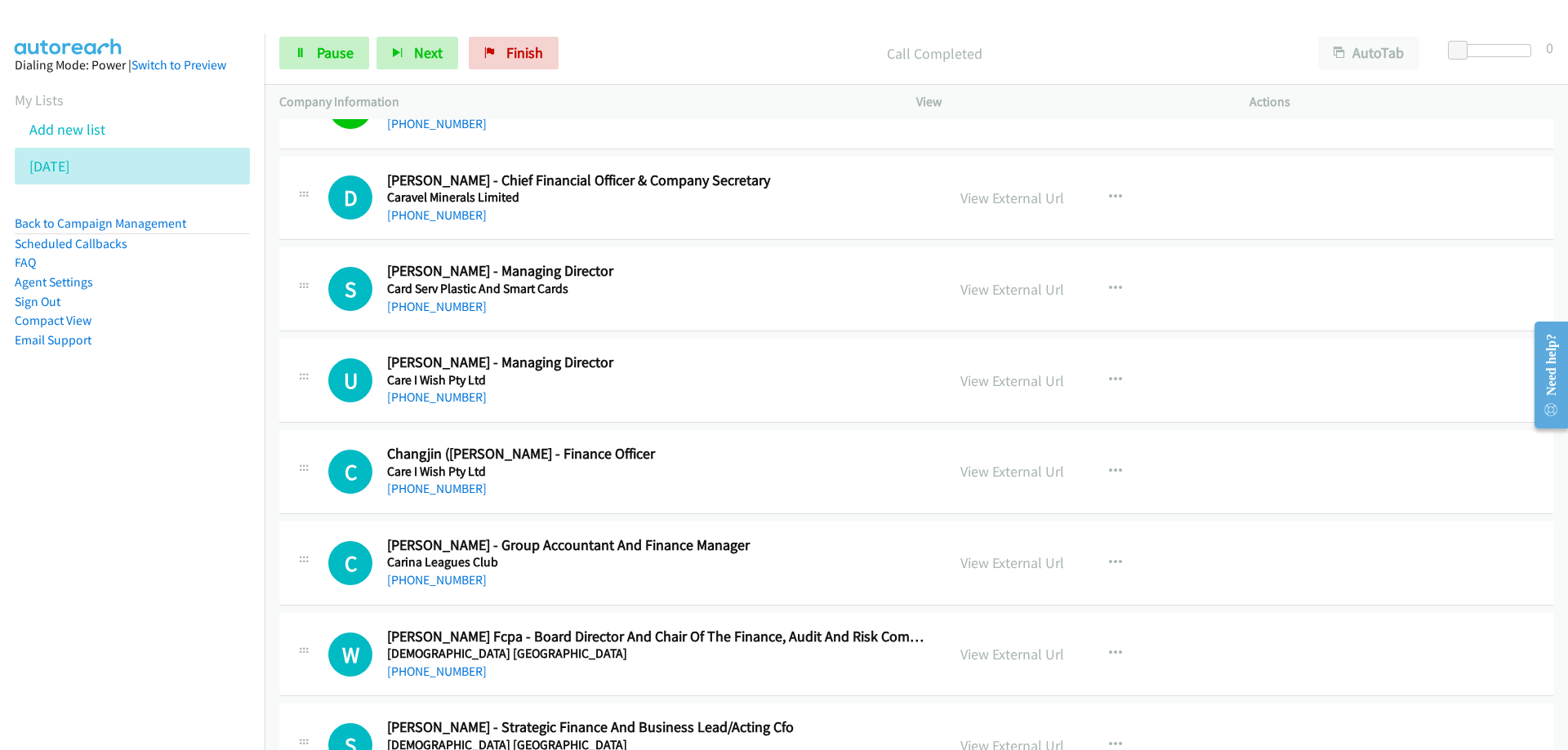
click at [848, 199] on h5 "Caravel Minerals Limited" at bounding box center [657, 197] width 538 height 16
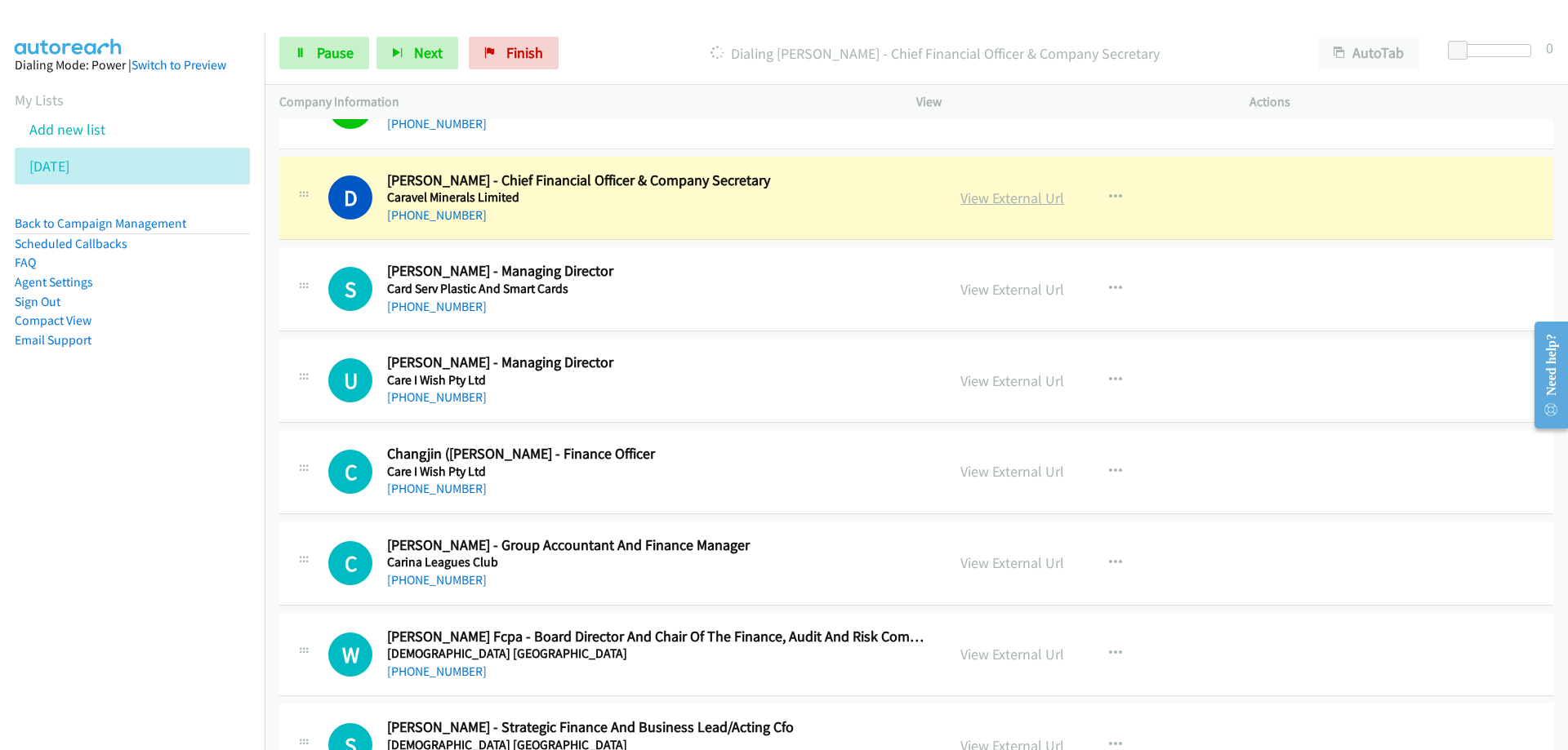
drag, startPoint x: 877, startPoint y: 205, endPoint x: 1045, endPoint y: 202, distance: 168.0
click at [1013, 204] on link "View External Url" at bounding box center [1012, 197] width 104 height 19
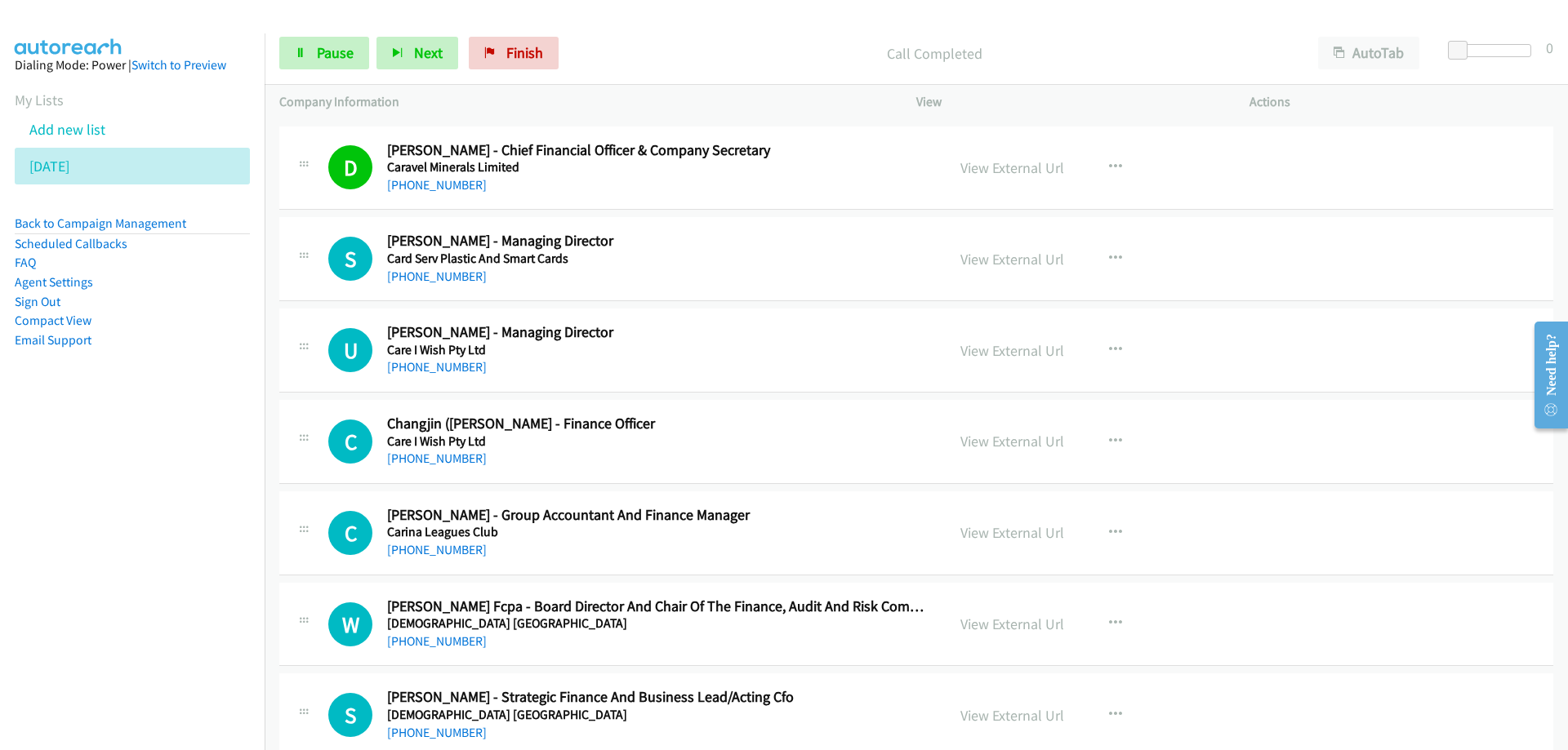
scroll to position [15162, 0]
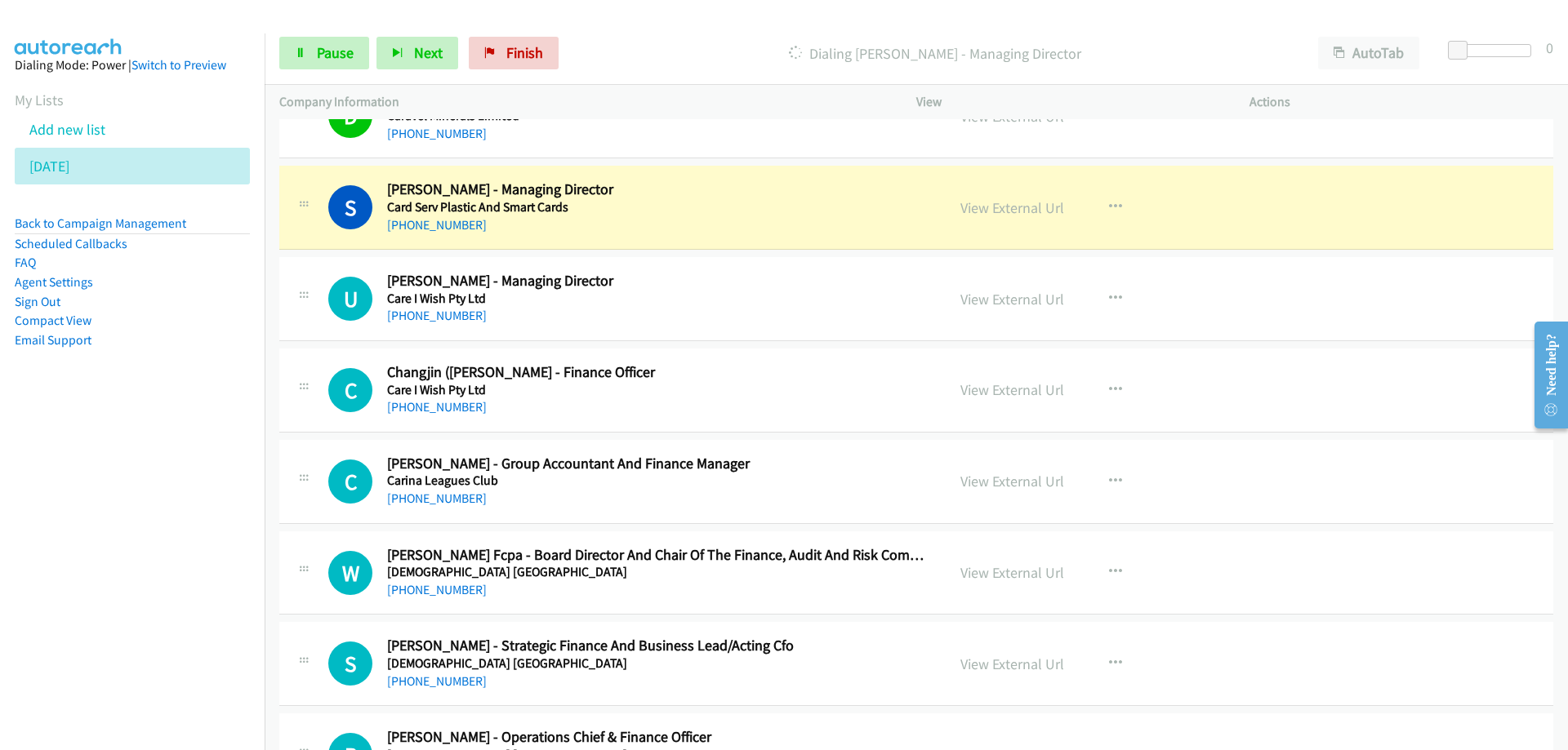
drag, startPoint x: 806, startPoint y: 189, endPoint x: 1096, endPoint y: 199, distance: 290.2
click at [1021, 208] on link "View External Url" at bounding box center [1012, 207] width 104 height 19
click at [319, 53] on span "Pause" at bounding box center [335, 53] width 36 height 19
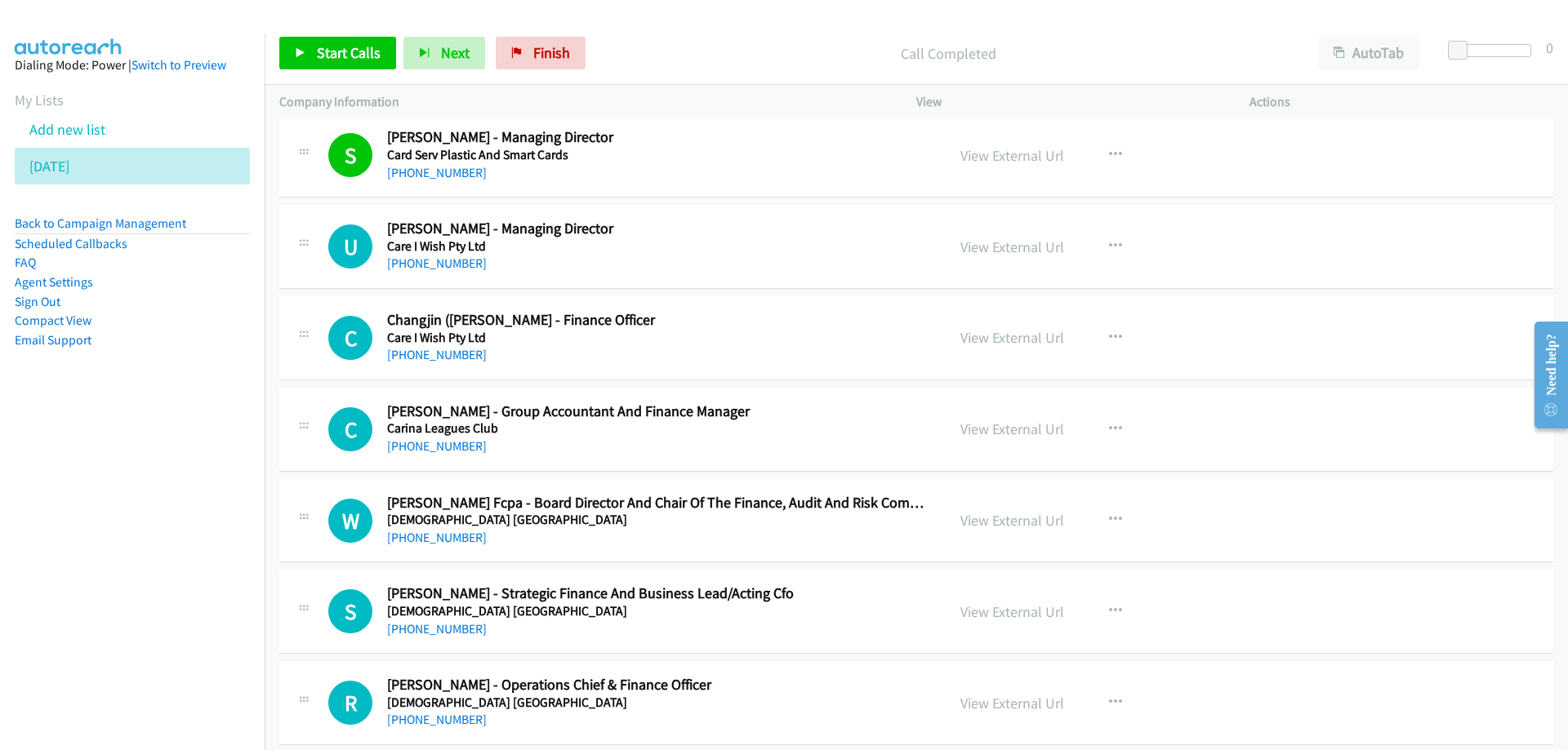
scroll to position [15243, 0]
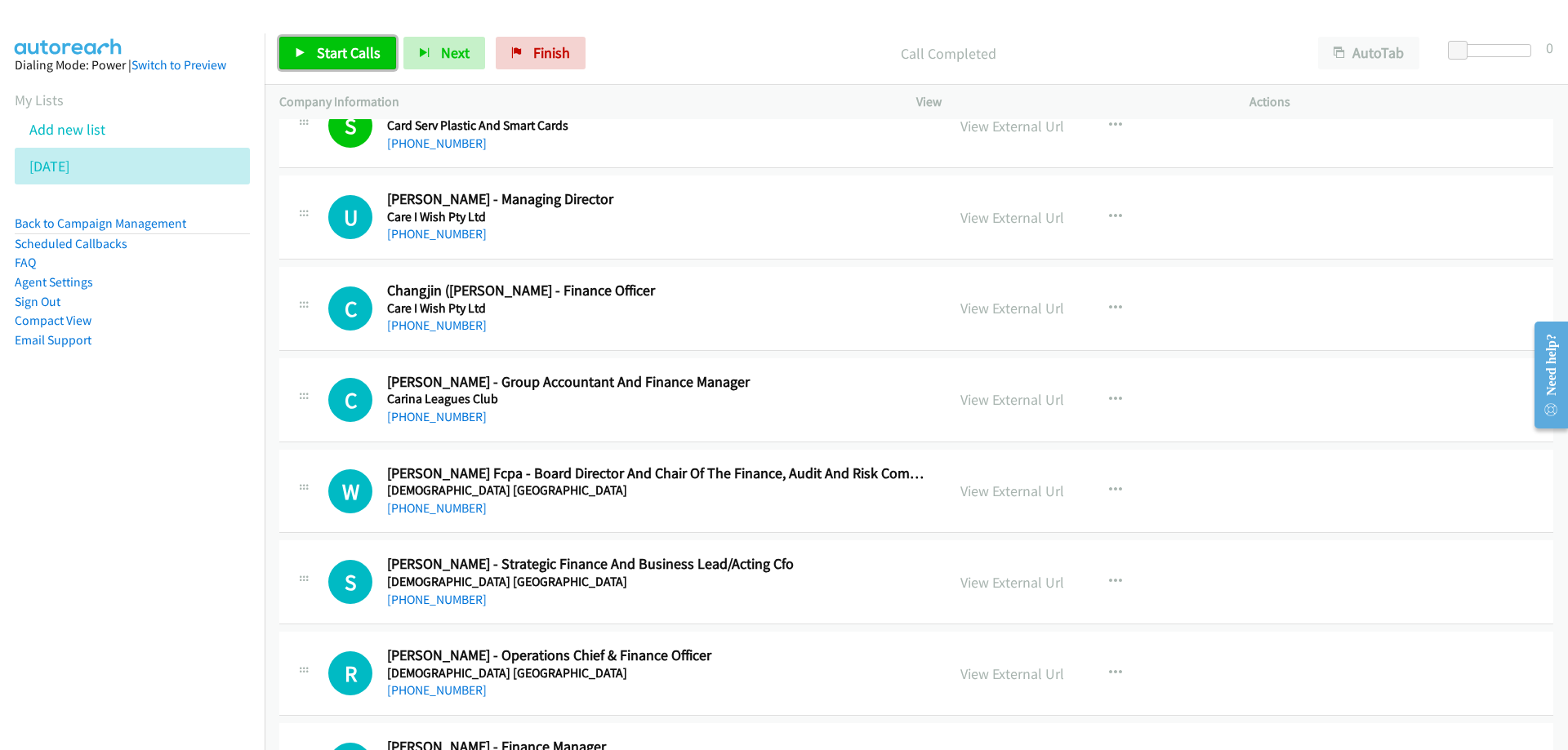
click at [357, 45] on span "Start Calls" at bounding box center [348, 53] width 64 height 19
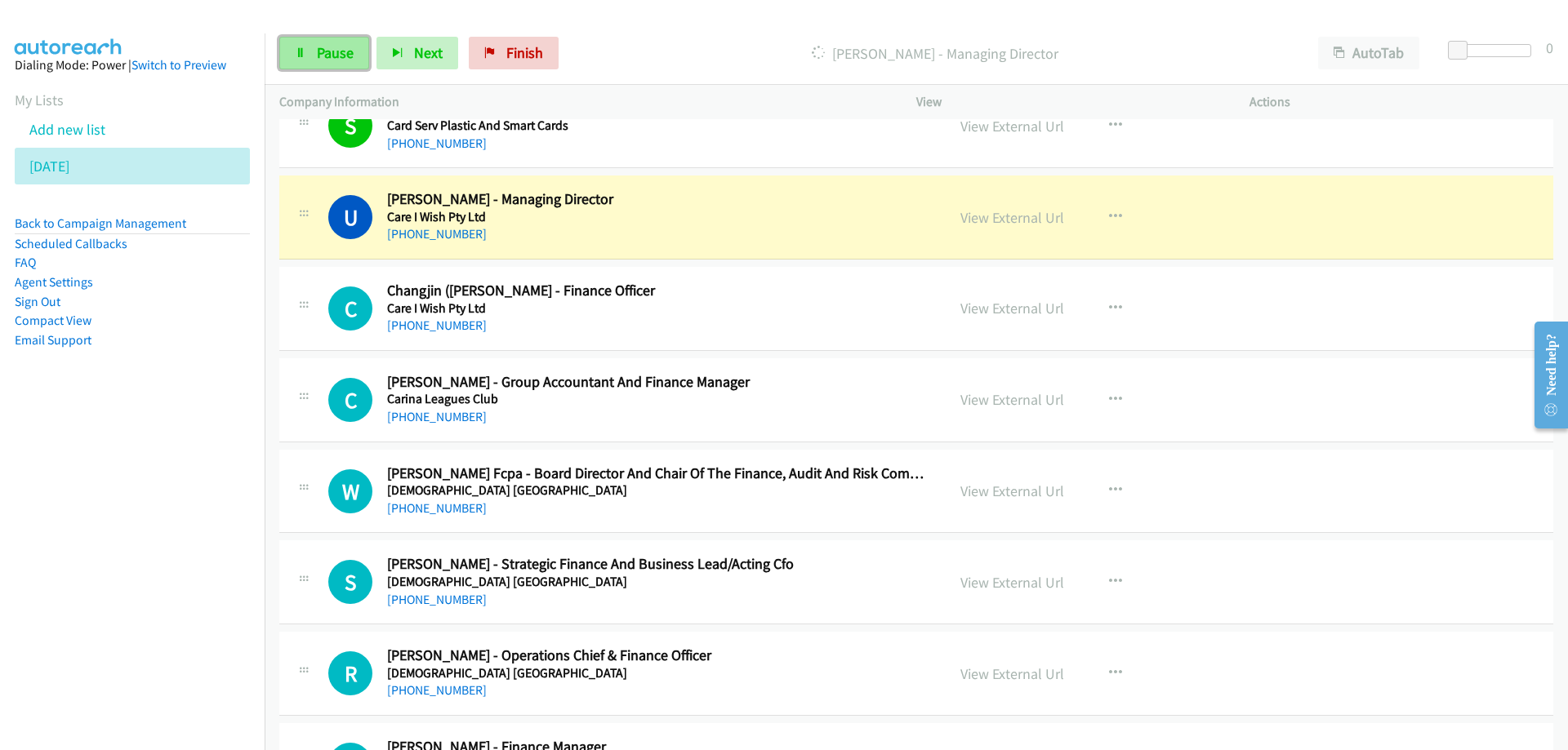
click at [328, 48] on span "Pause" at bounding box center [335, 53] width 36 height 19
click at [659, 199] on h2 "[PERSON_NAME] - Managing Director" at bounding box center [657, 199] width 538 height 19
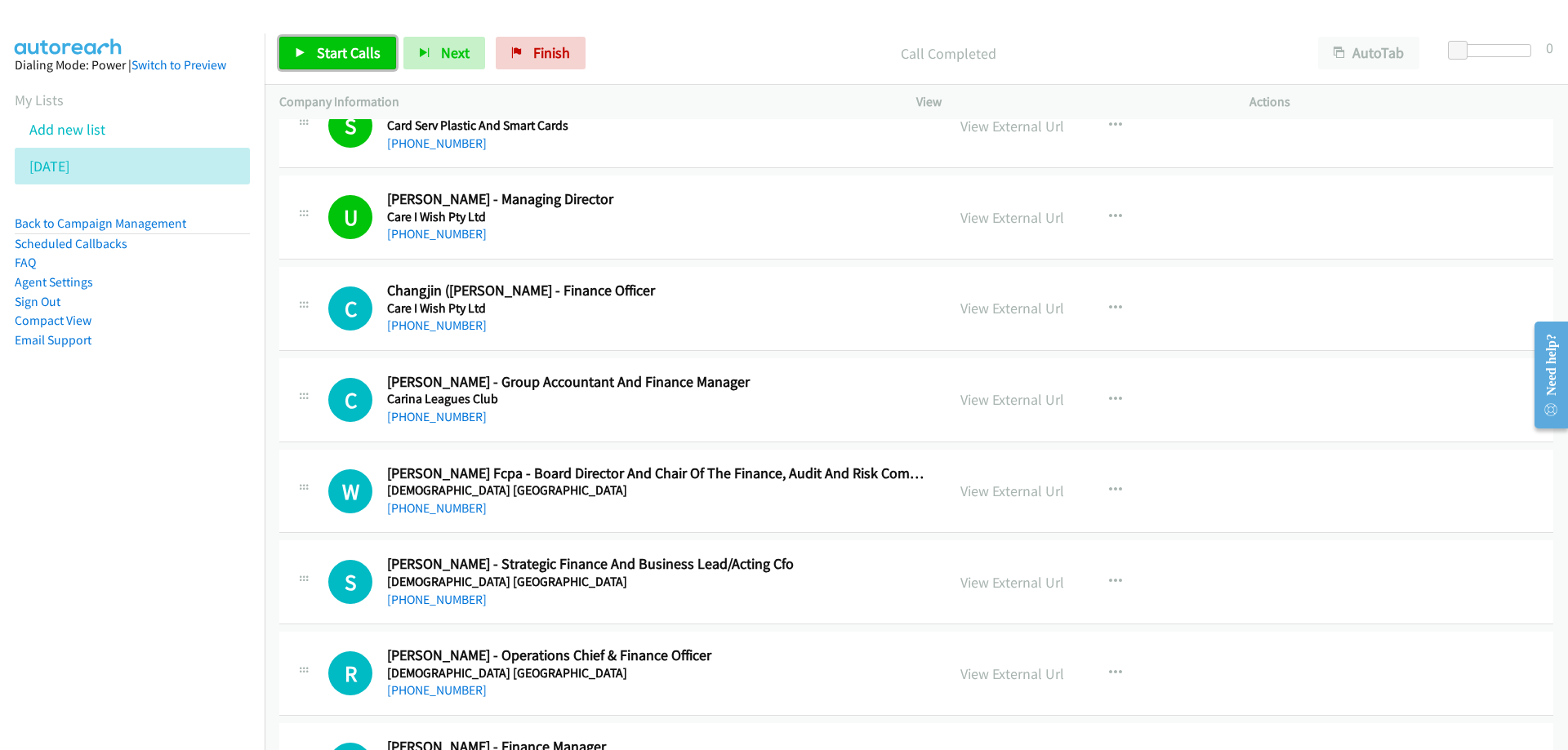
click at [353, 53] on span "Start Calls" at bounding box center [348, 53] width 64 height 19
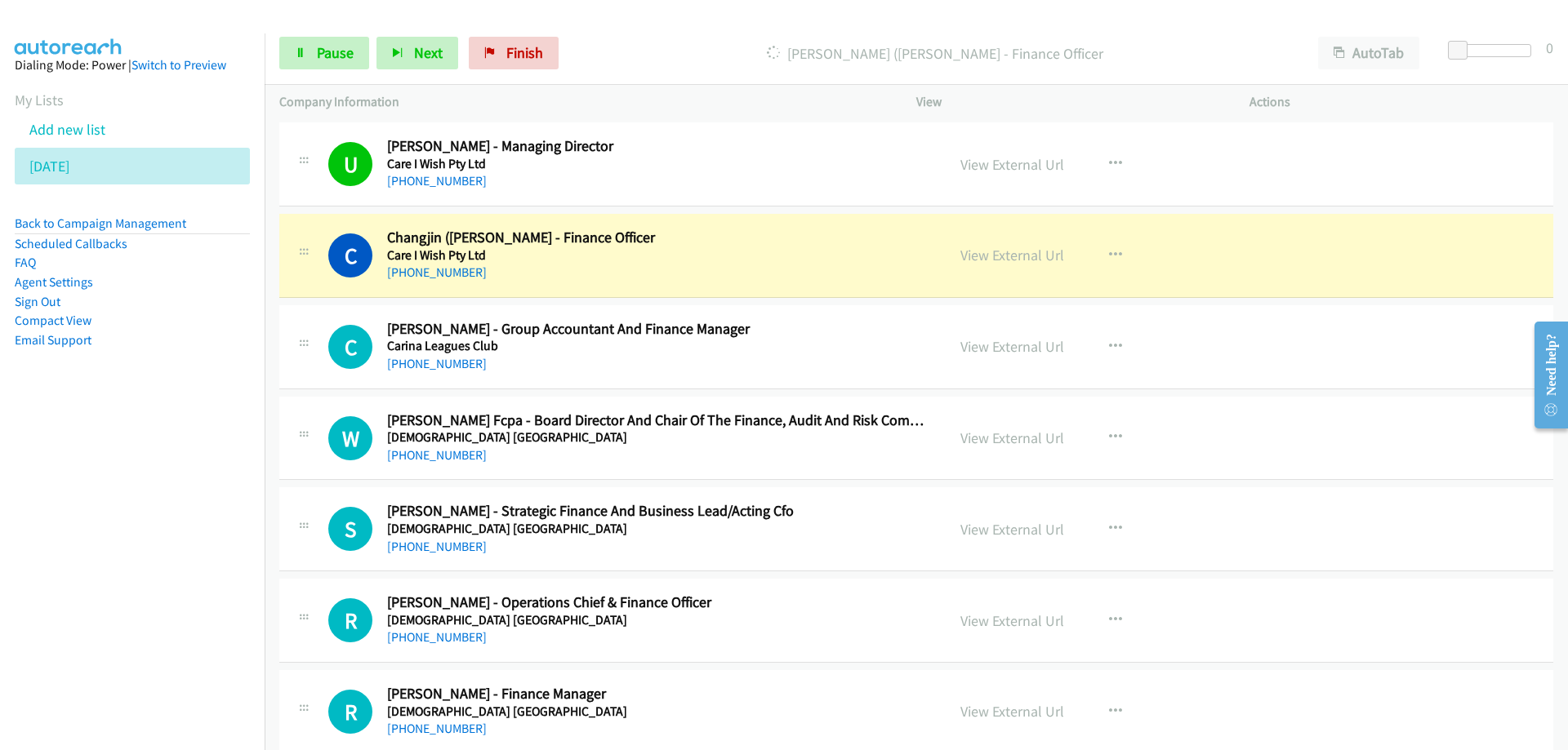
scroll to position [15325, 0]
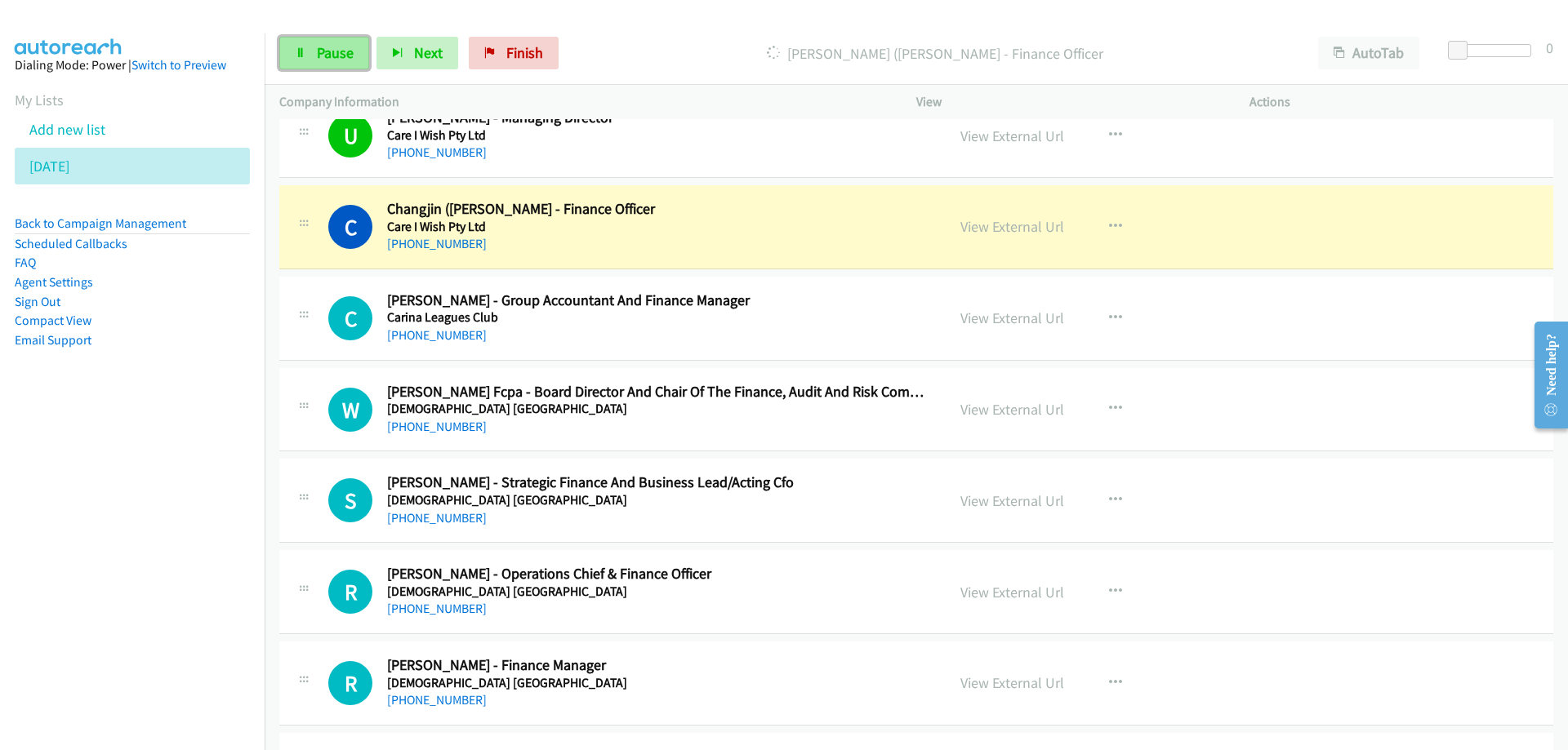
click at [325, 53] on span "Pause" at bounding box center [335, 53] width 36 height 19
click at [773, 220] on h5 "Care I Wish Pty Ltd" at bounding box center [657, 227] width 538 height 16
click at [1003, 232] on link "View External Url" at bounding box center [1012, 226] width 104 height 19
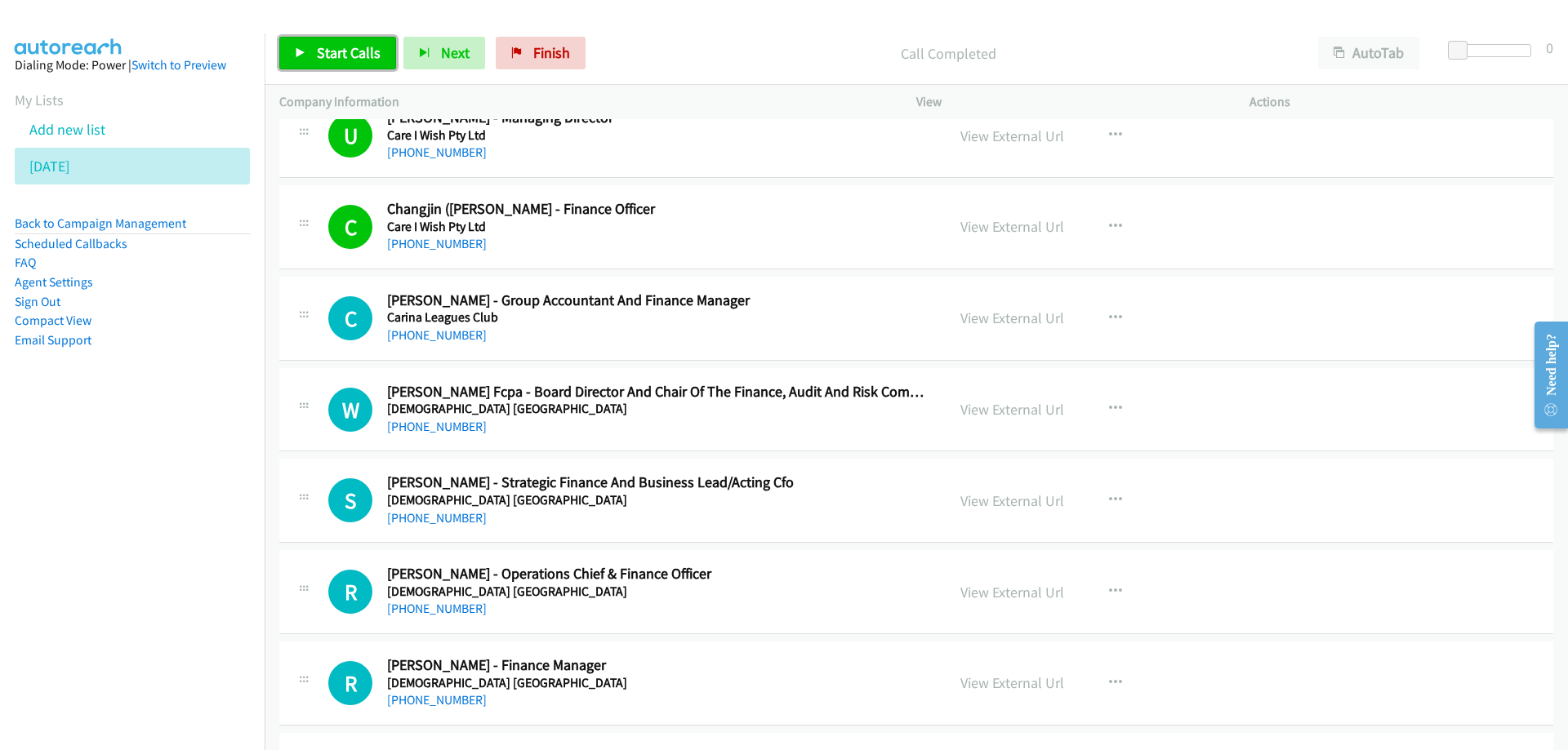
click at [331, 53] on span "Start Calls" at bounding box center [348, 53] width 64 height 19
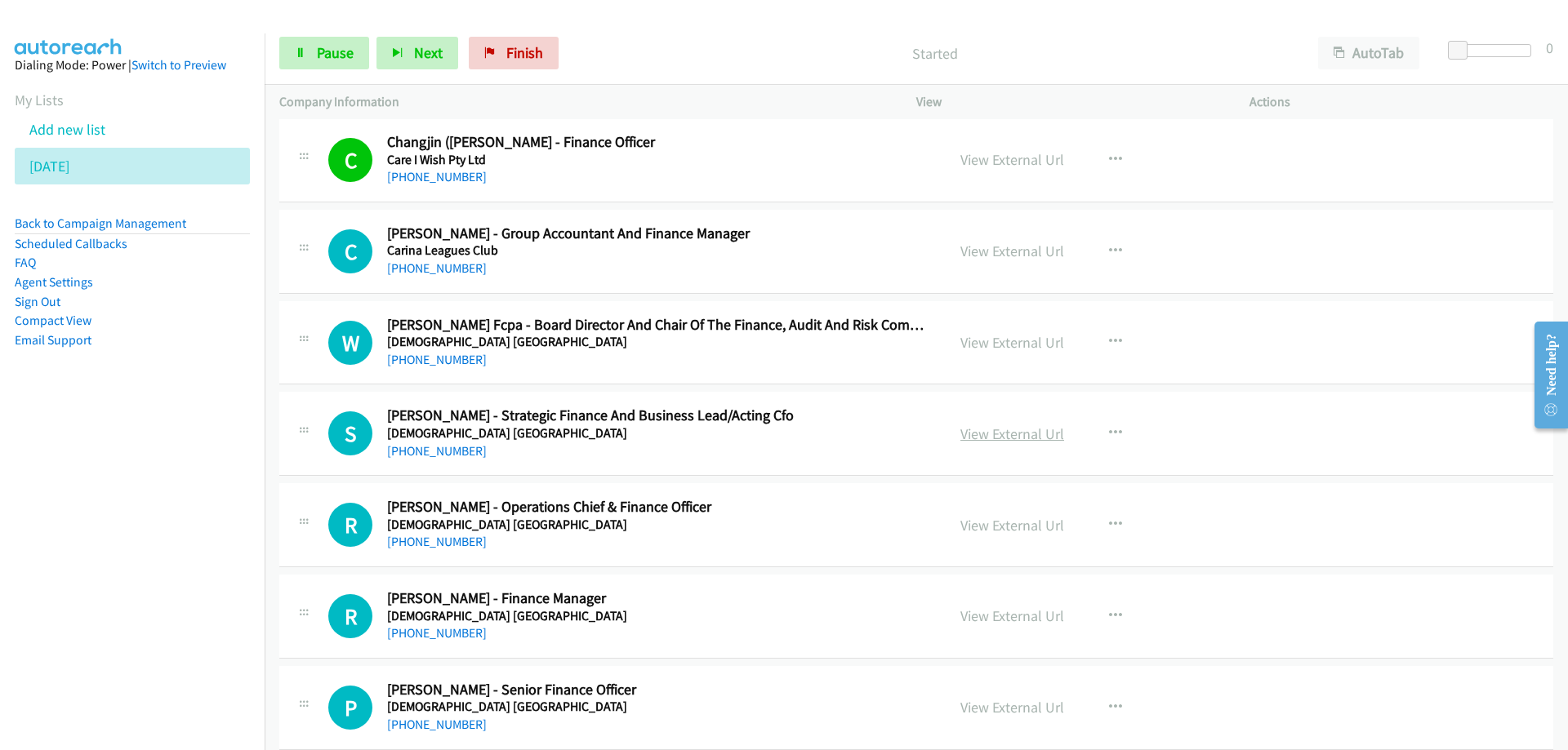
scroll to position [15406, 0]
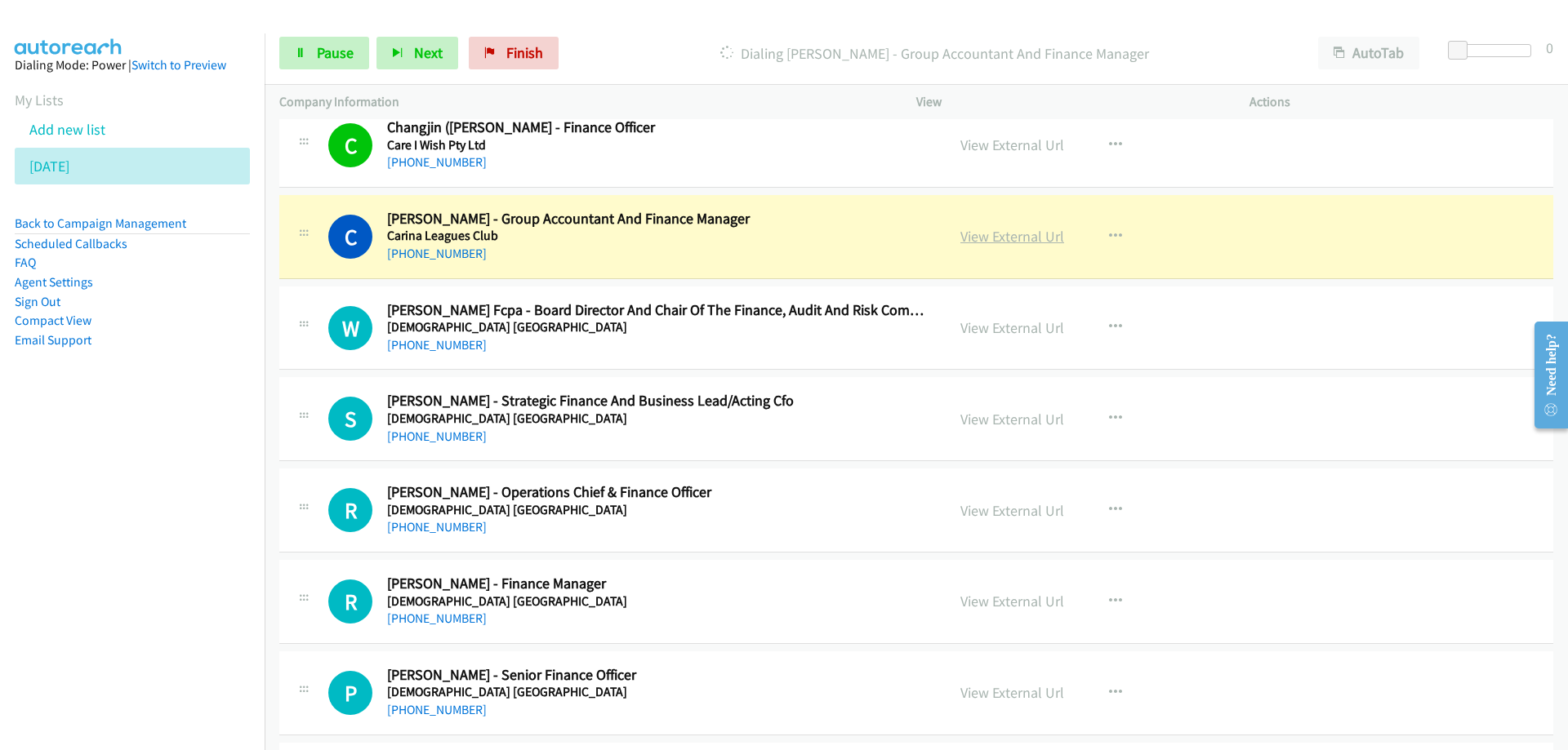
drag, startPoint x: 829, startPoint y: 230, endPoint x: 1011, endPoint y: 238, distance: 182.2
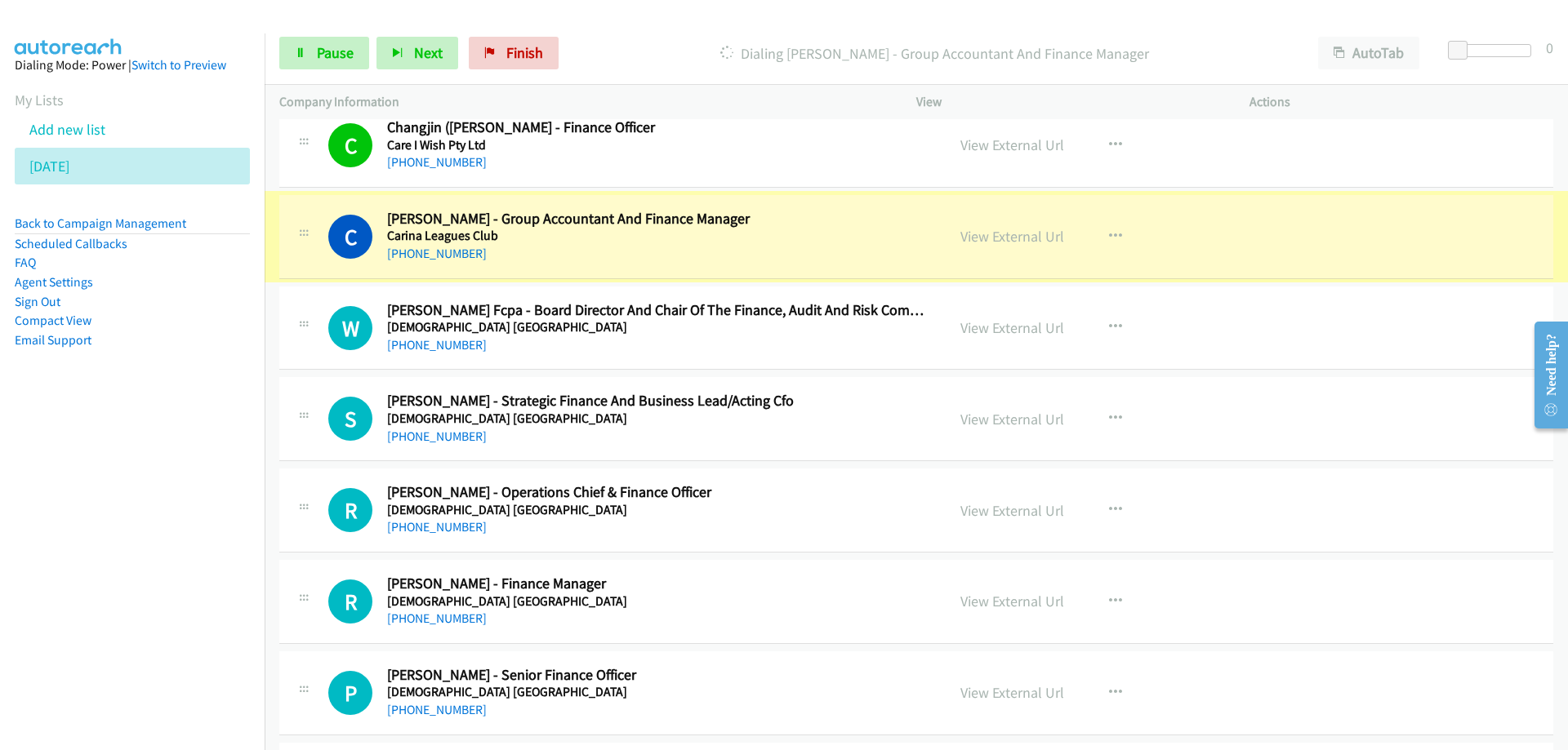
click at [1011, 238] on link "View External Url" at bounding box center [1012, 236] width 104 height 19
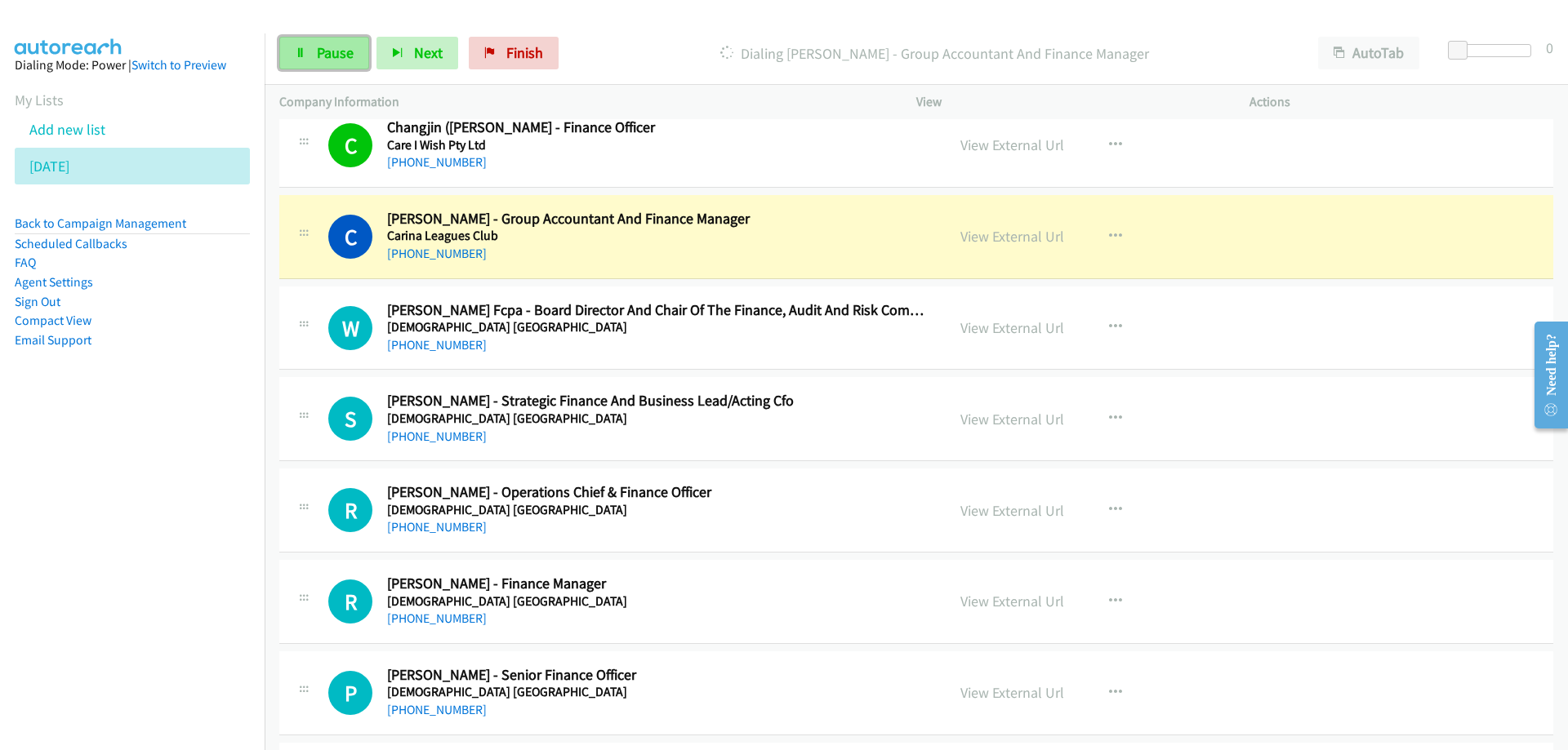
click at [329, 58] on span "Pause" at bounding box center [335, 53] width 36 height 19
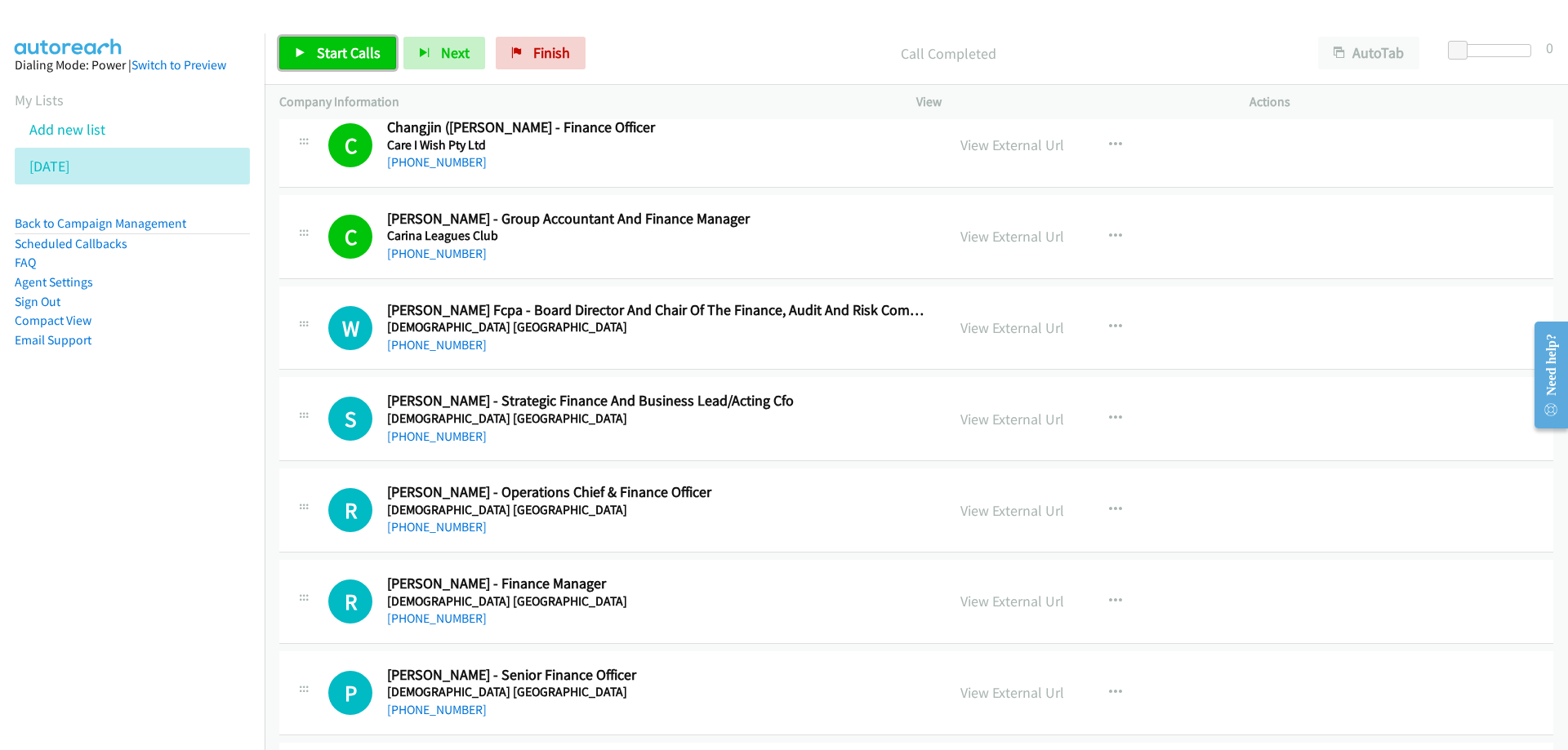
click at [337, 54] on span "Start Calls" at bounding box center [348, 53] width 64 height 19
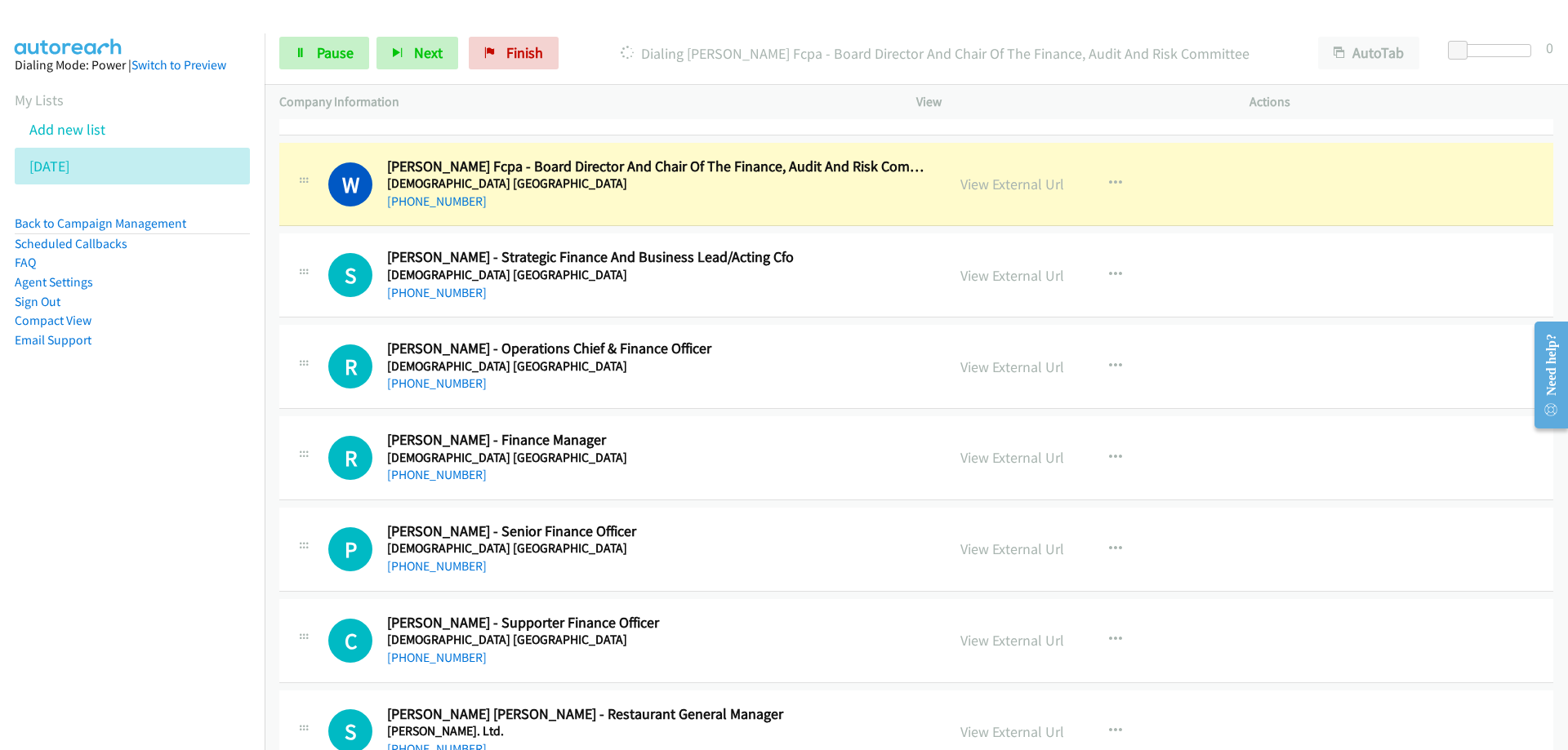
scroll to position [15570, 0]
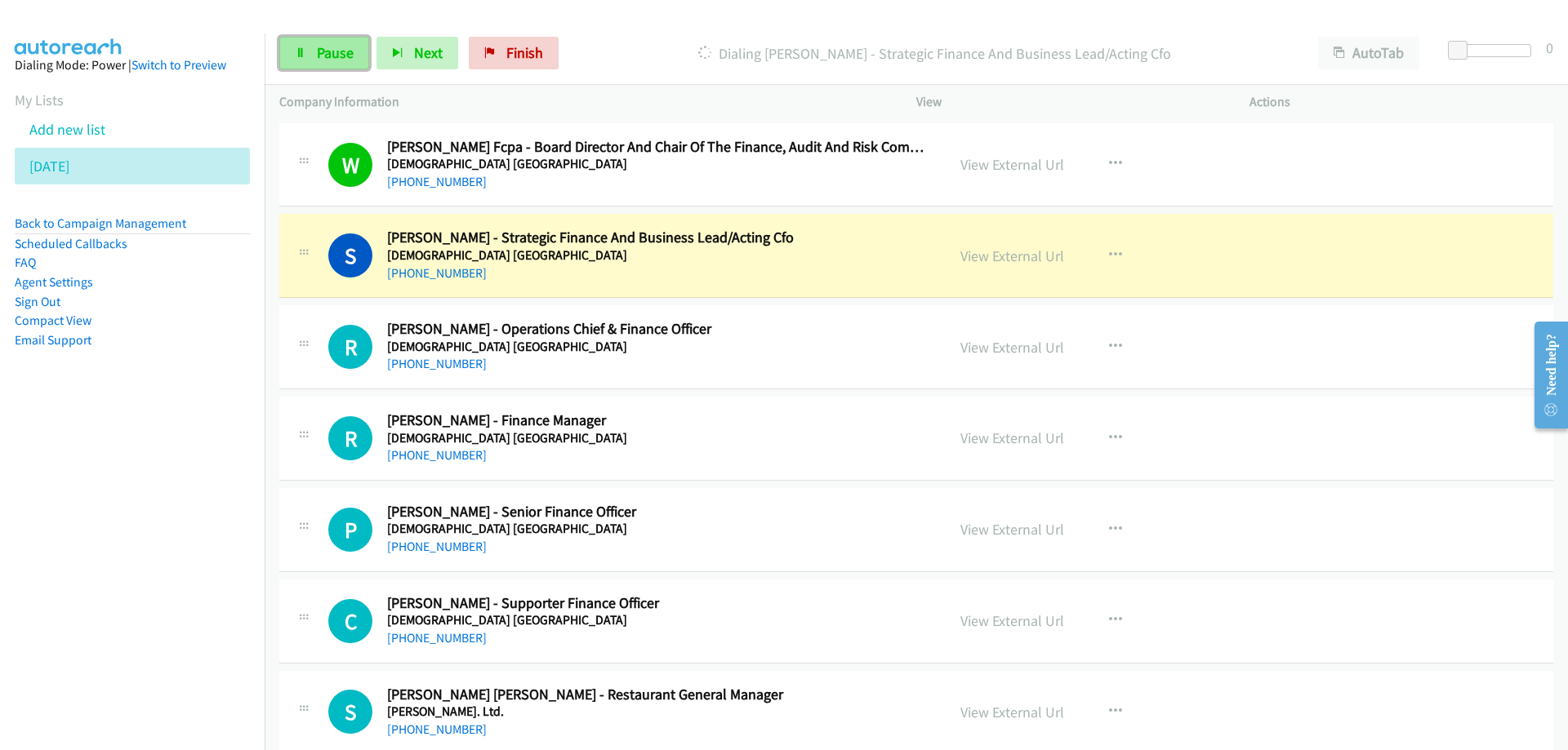
click at [327, 48] on span "Pause" at bounding box center [335, 53] width 36 height 19
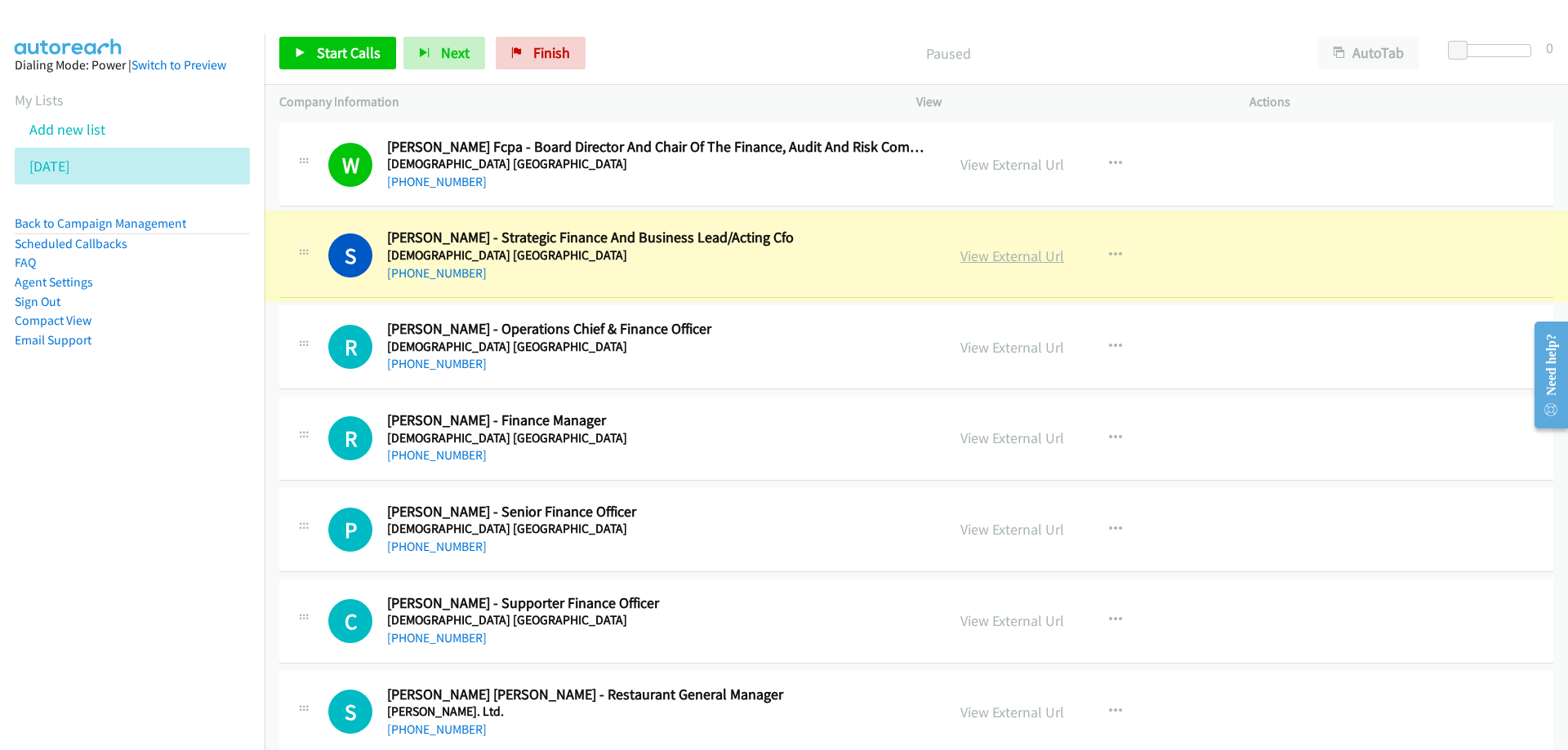
click at [1016, 252] on link "View External Url" at bounding box center [1012, 255] width 104 height 19
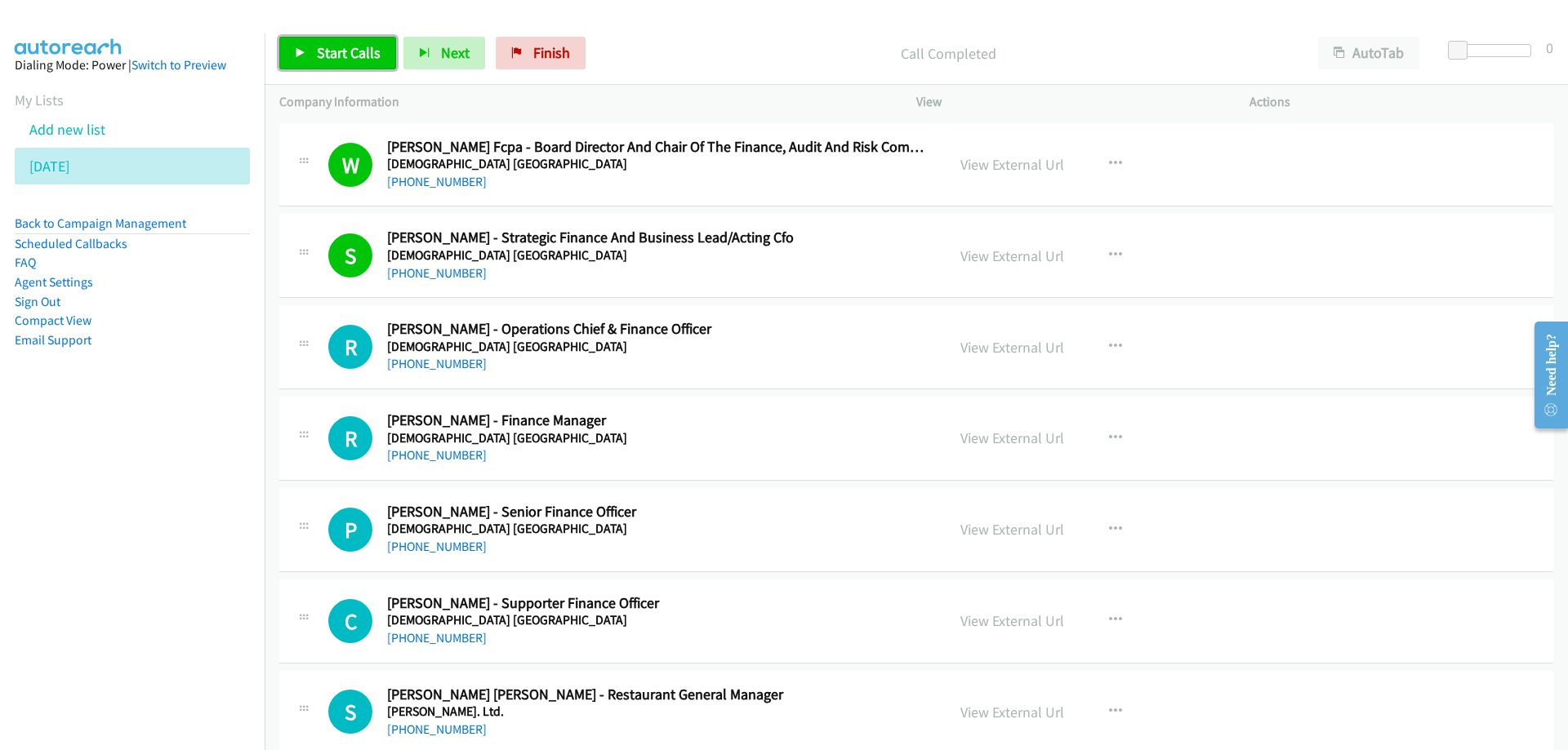
click at [329, 53] on span "Start Calls" at bounding box center [348, 53] width 64 height 19
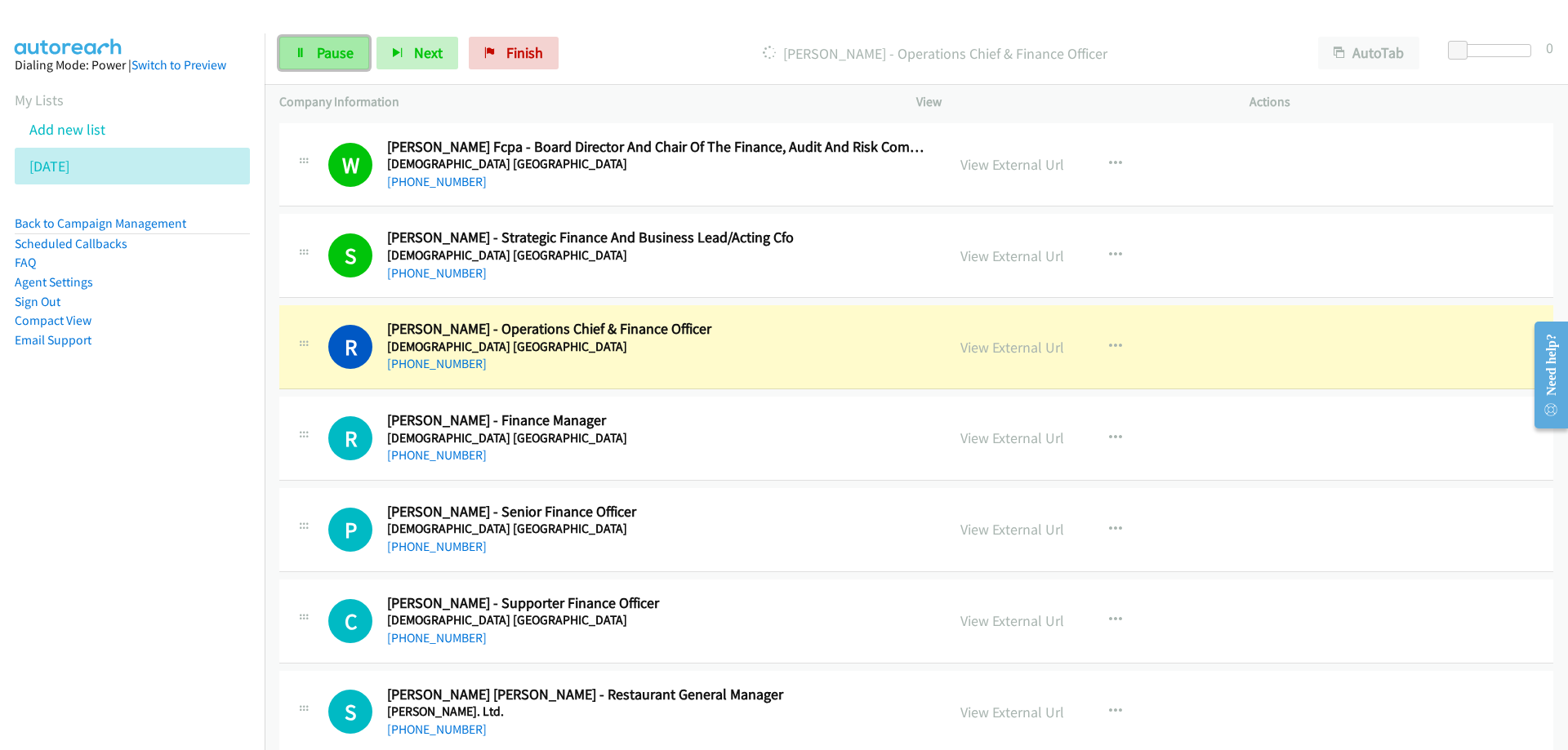
click at [340, 57] on span "Pause" at bounding box center [335, 53] width 36 height 19
click at [1005, 346] on link "View External Url" at bounding box center [1012, 347] width 104 height 19
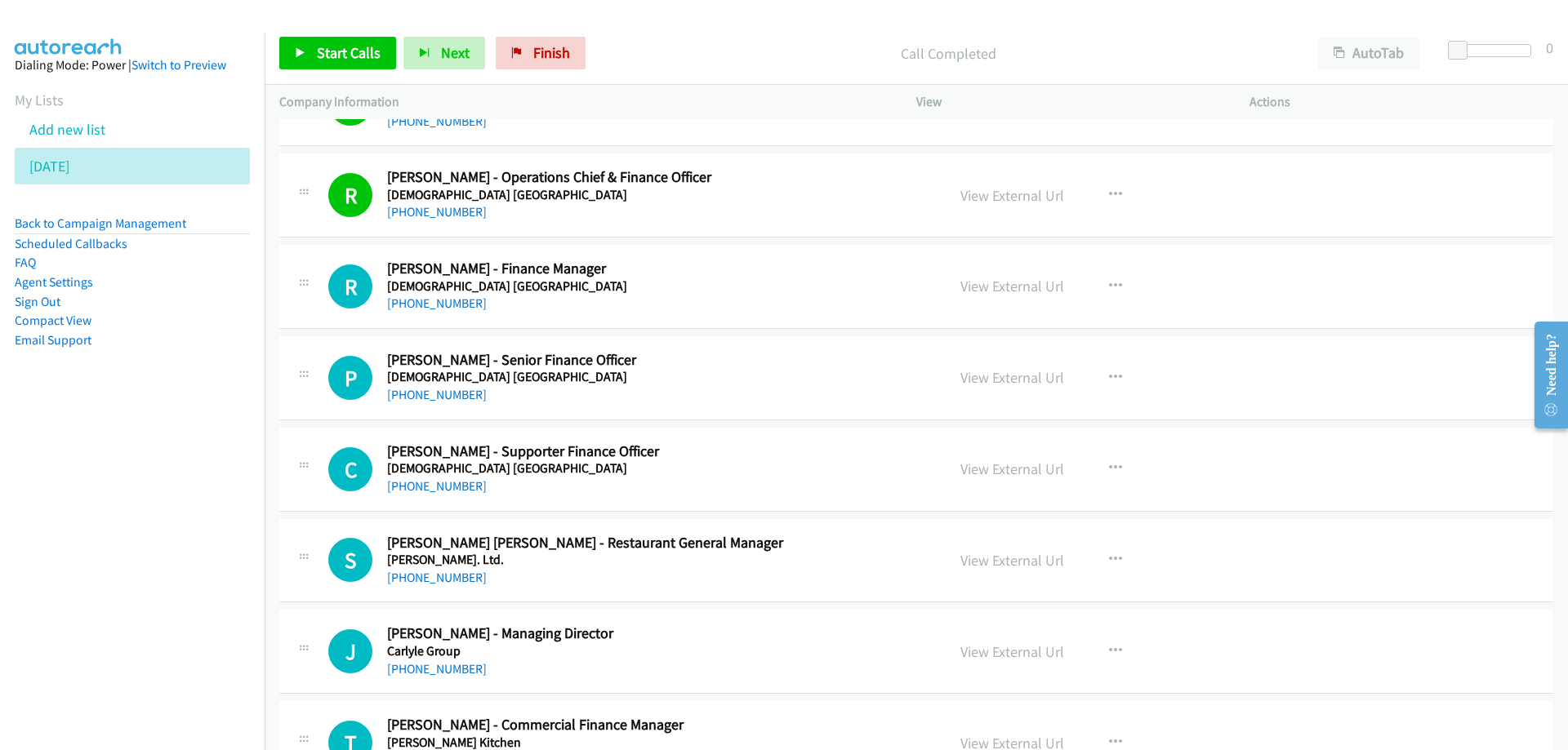
scroll to position [15733, 0]
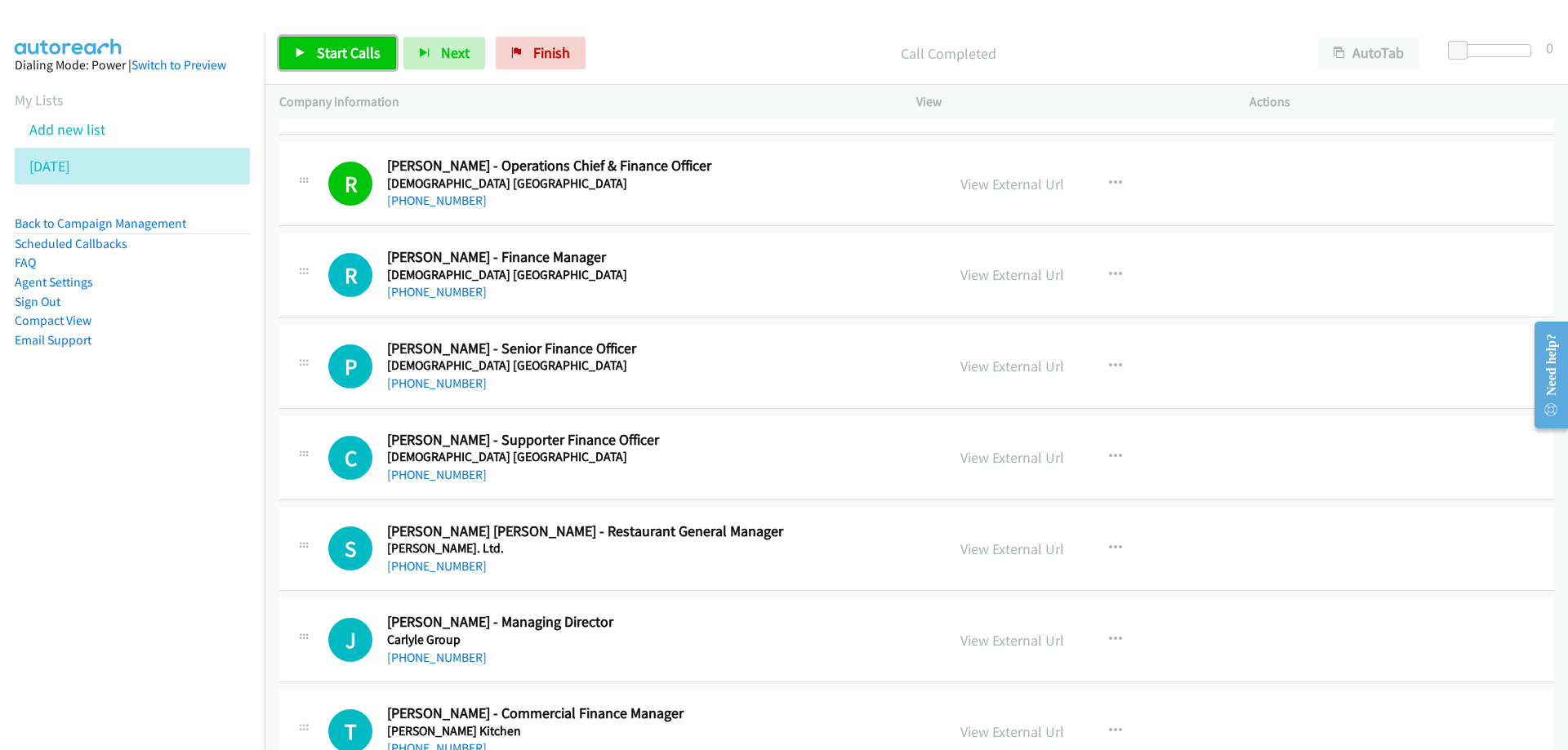
click at [349, 51] on span "Start Calls" at bounding box center [348, 53] width 64 height 19
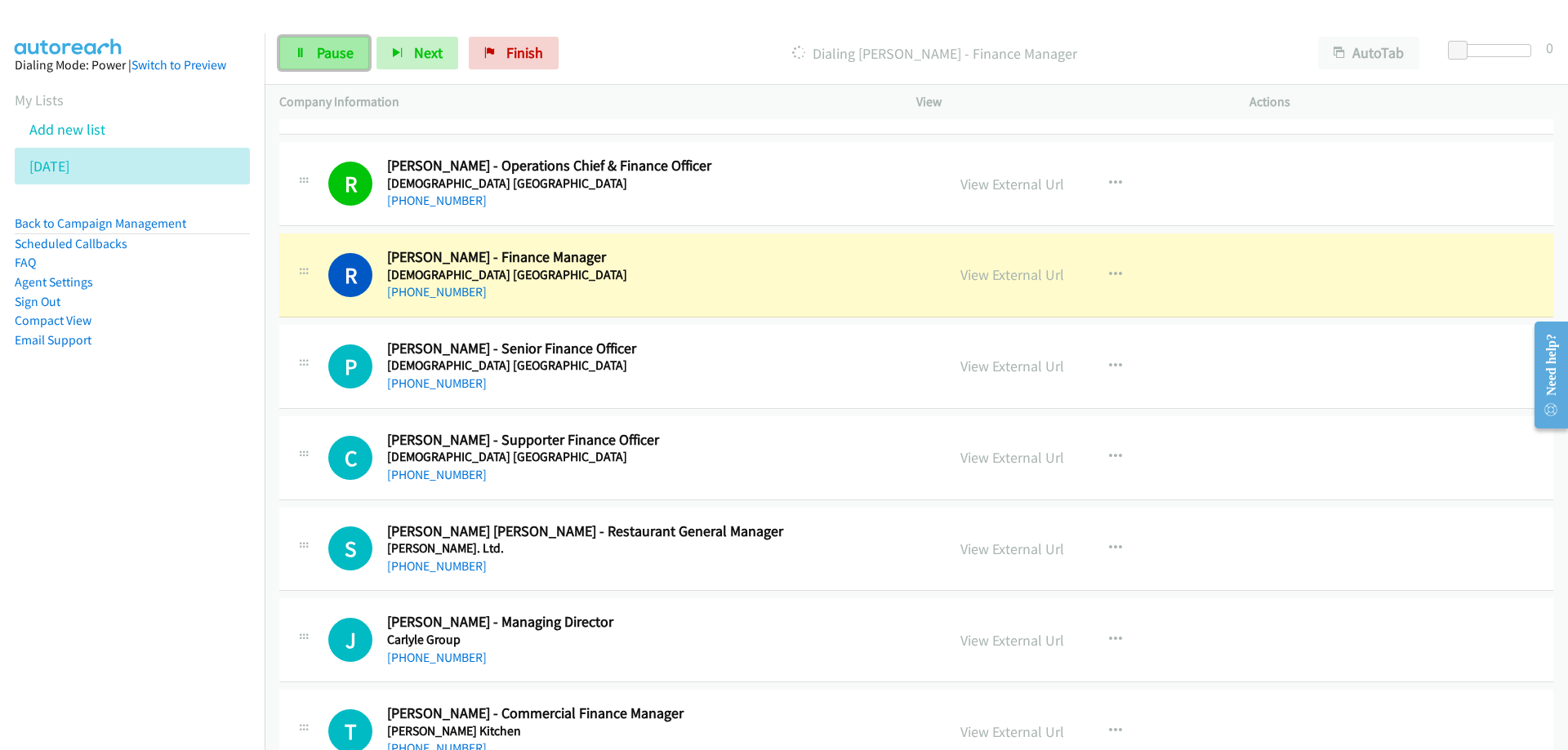
click at [318, 46] on span "Pause" at bounding box center [335, 53] width 36 height 19
click at [973, 270] on link "View External Url" at bounding box center [1012, 275] width 104 height 19
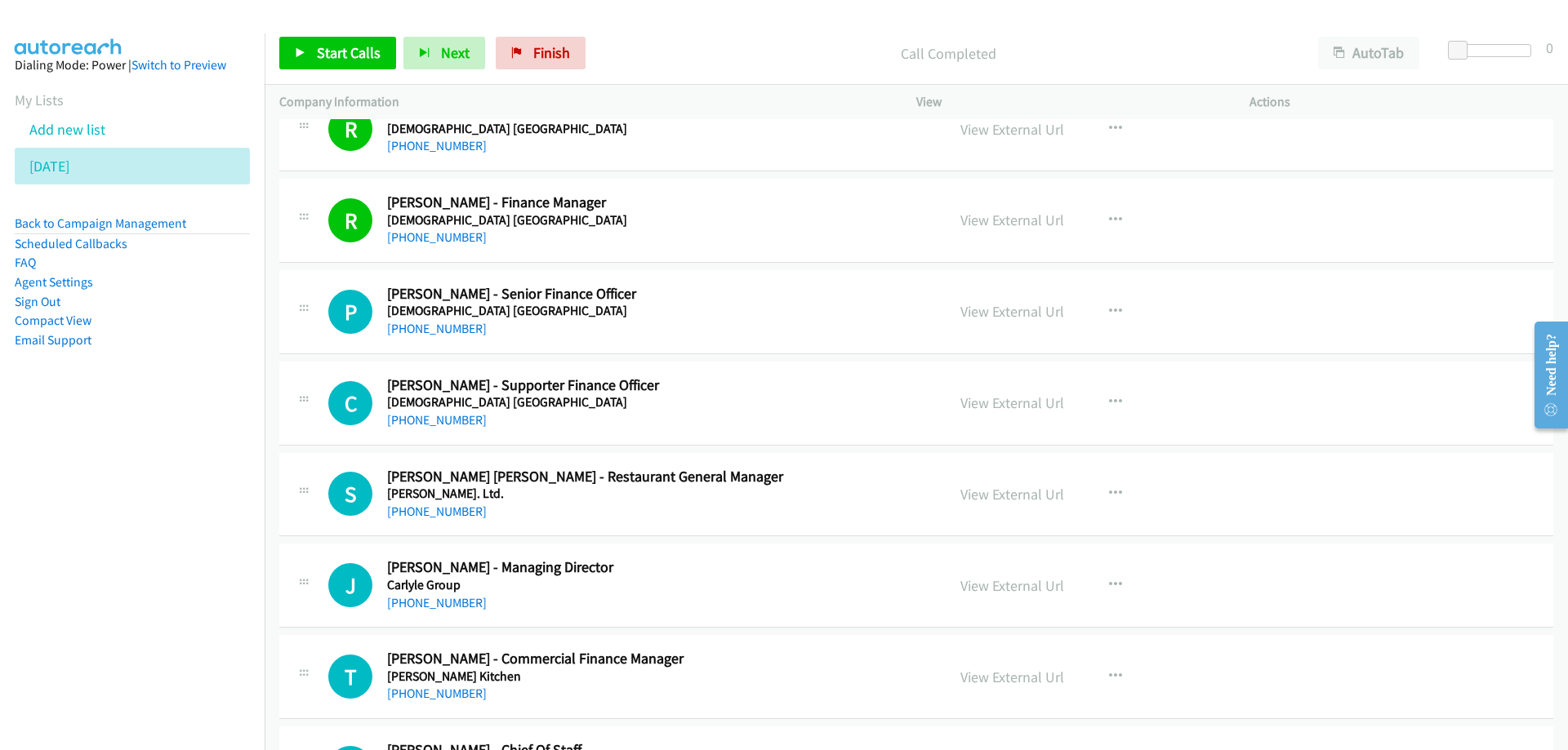
scroll to position [15815, 0]
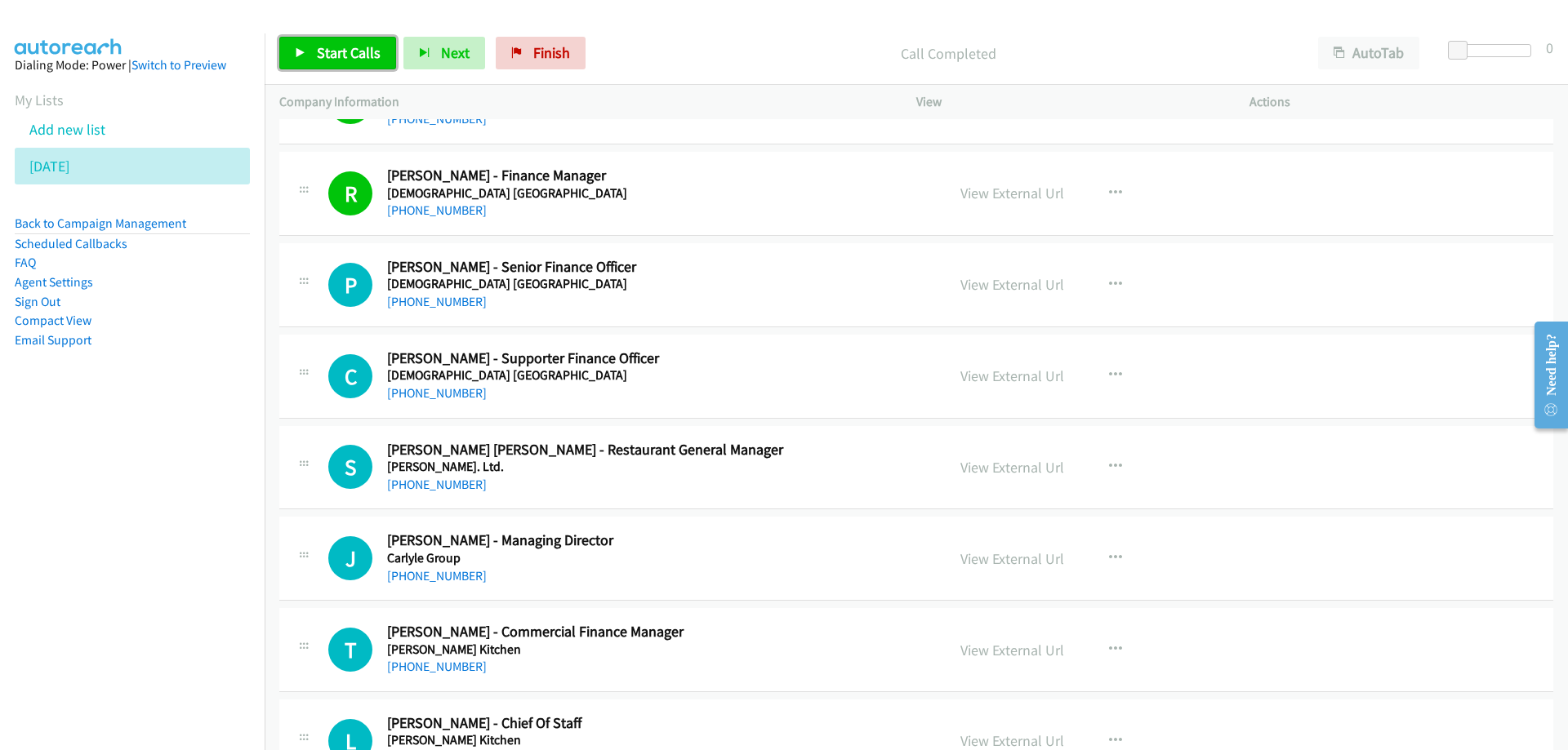
click at [335, 40] on link "Start Calls" at bounding box center [337, 53] width 116 height 33
click at [347, 49] on span "Pause" at bounding box center [335, 53] width 36 height 19
click at [346, 60] on span "Start Calls" at bounding box center [348, 53] width 64 height 19
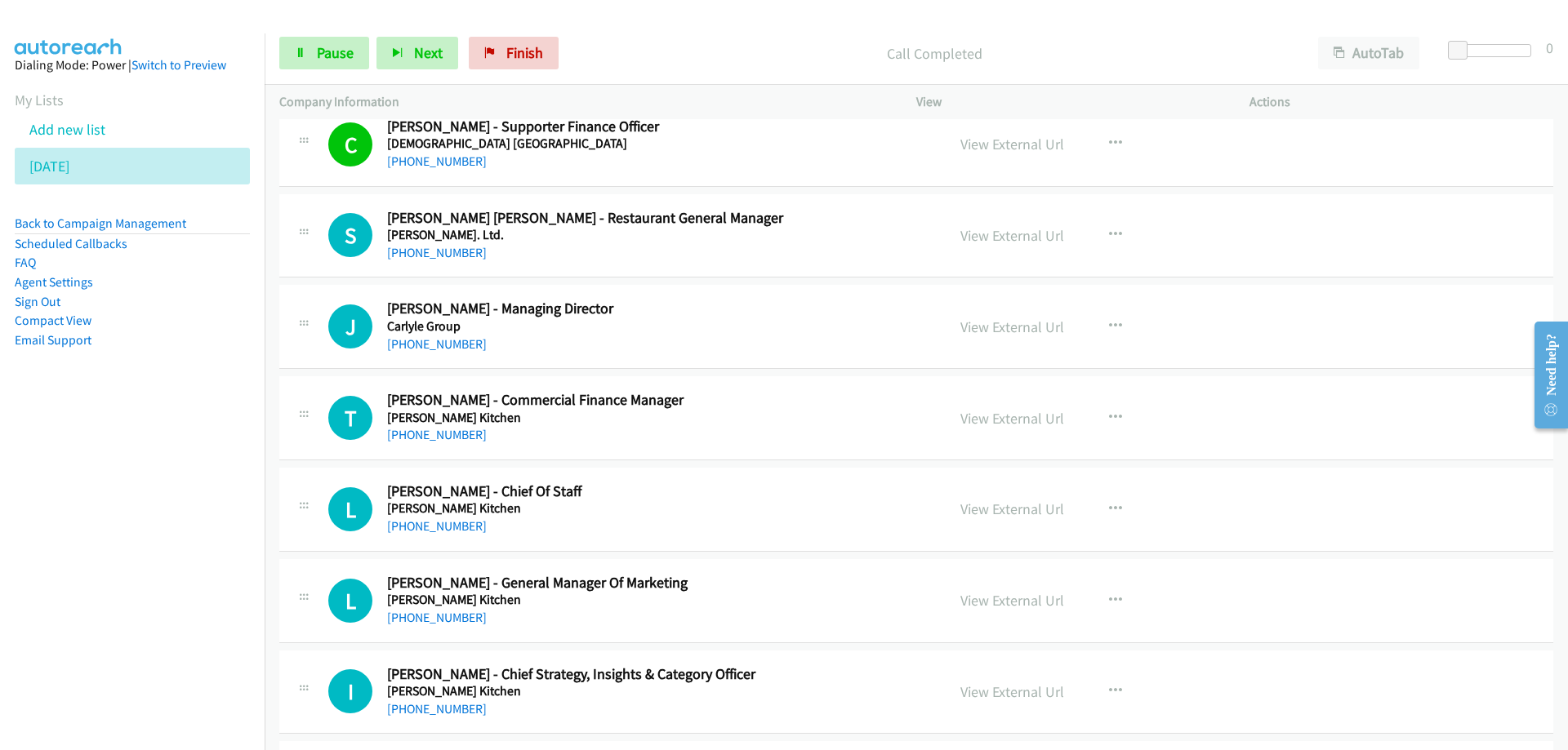
scroll to position [16059, 0]
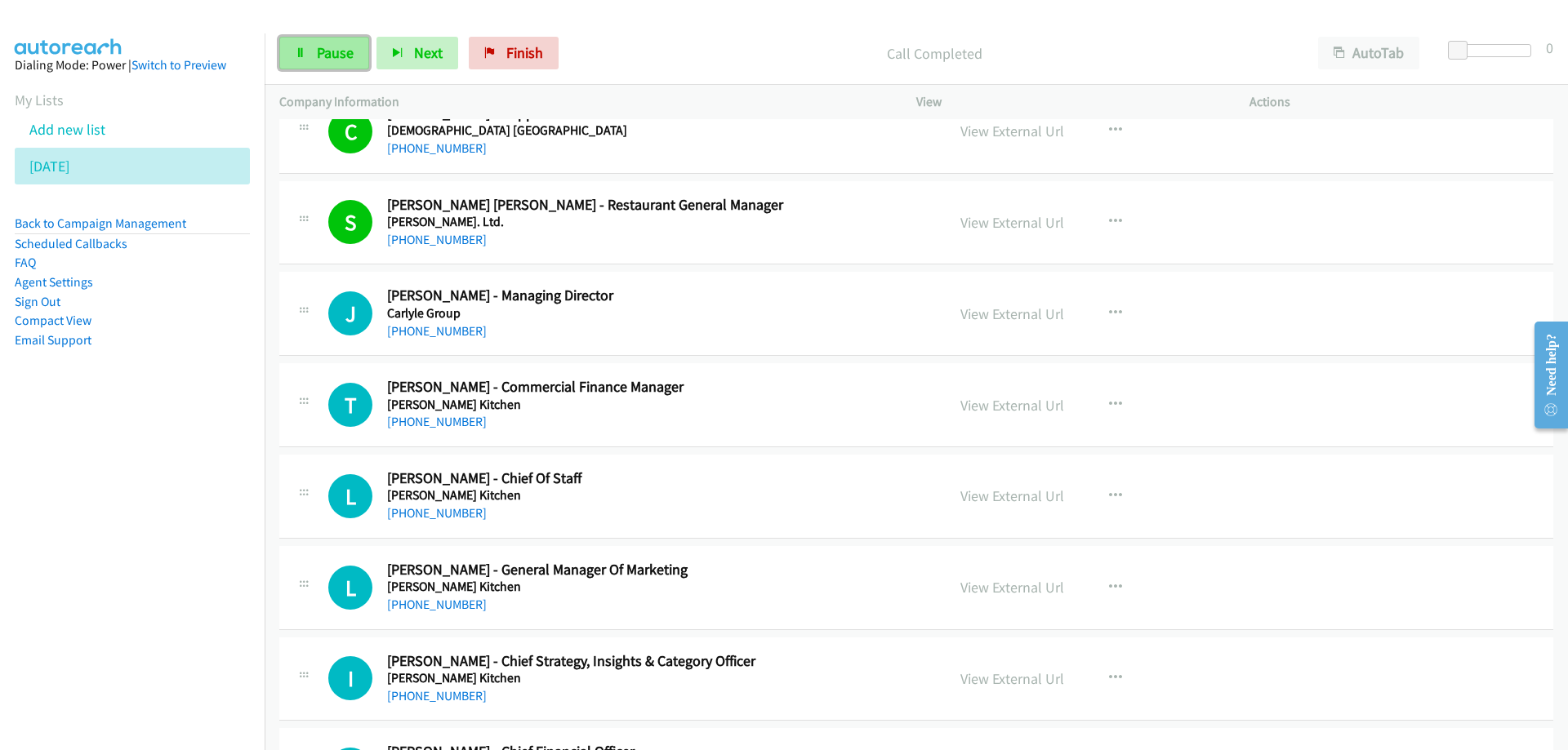
click at [333, 53] on span "Pause" at bounding box center [335, 53] width 36 height 19
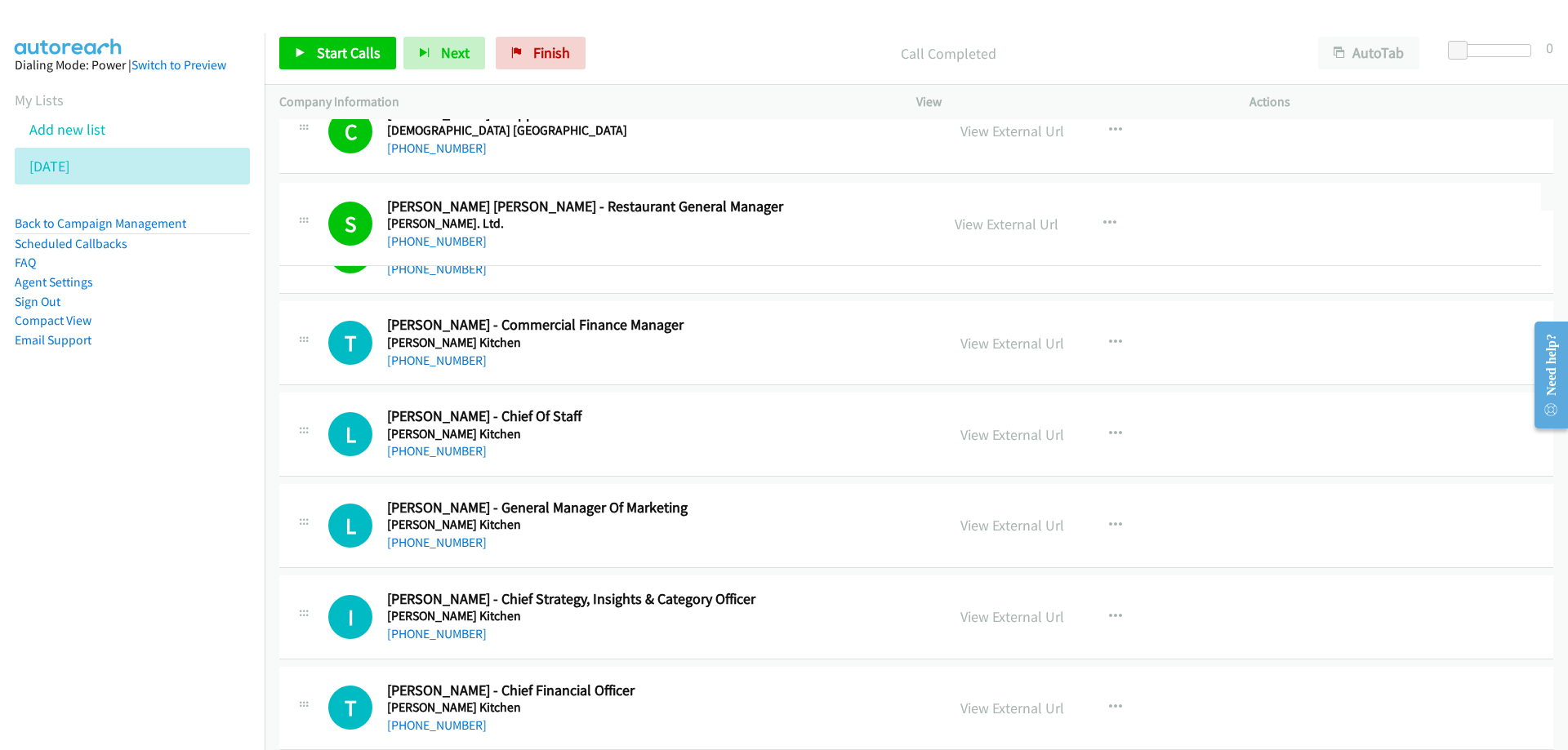
drag, startPoint x: 486, startPoint y: 241, endPoint x: 539, endPoint y: 242, distance: 53.0
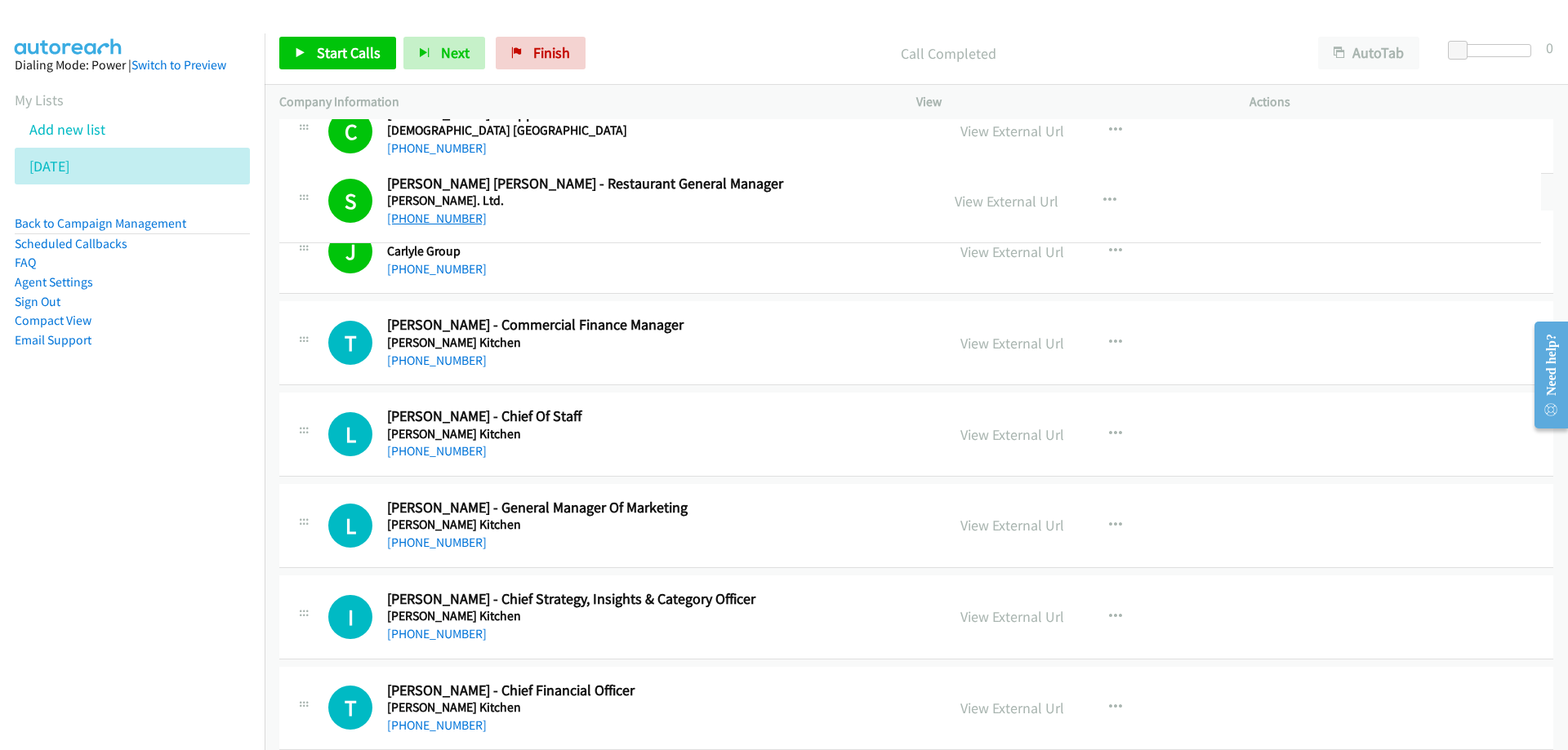
drag, startPoint x: 509, startPoint y: 240, endPoint x: 394, endPoint y: 233, distance: 115.2
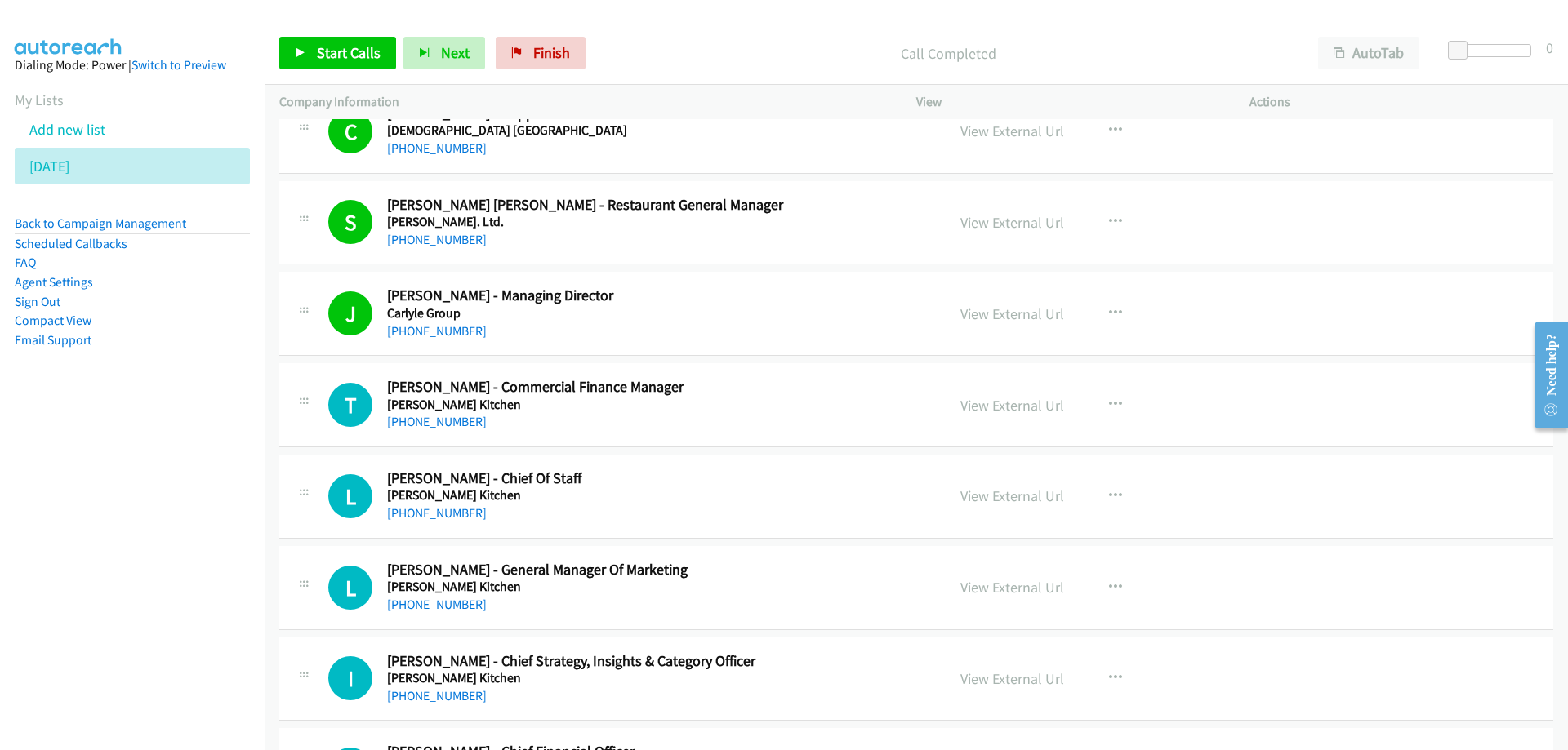
click at [997, 227] on link "View External Url" at bounding box center [1012, 222] width 104 height 19
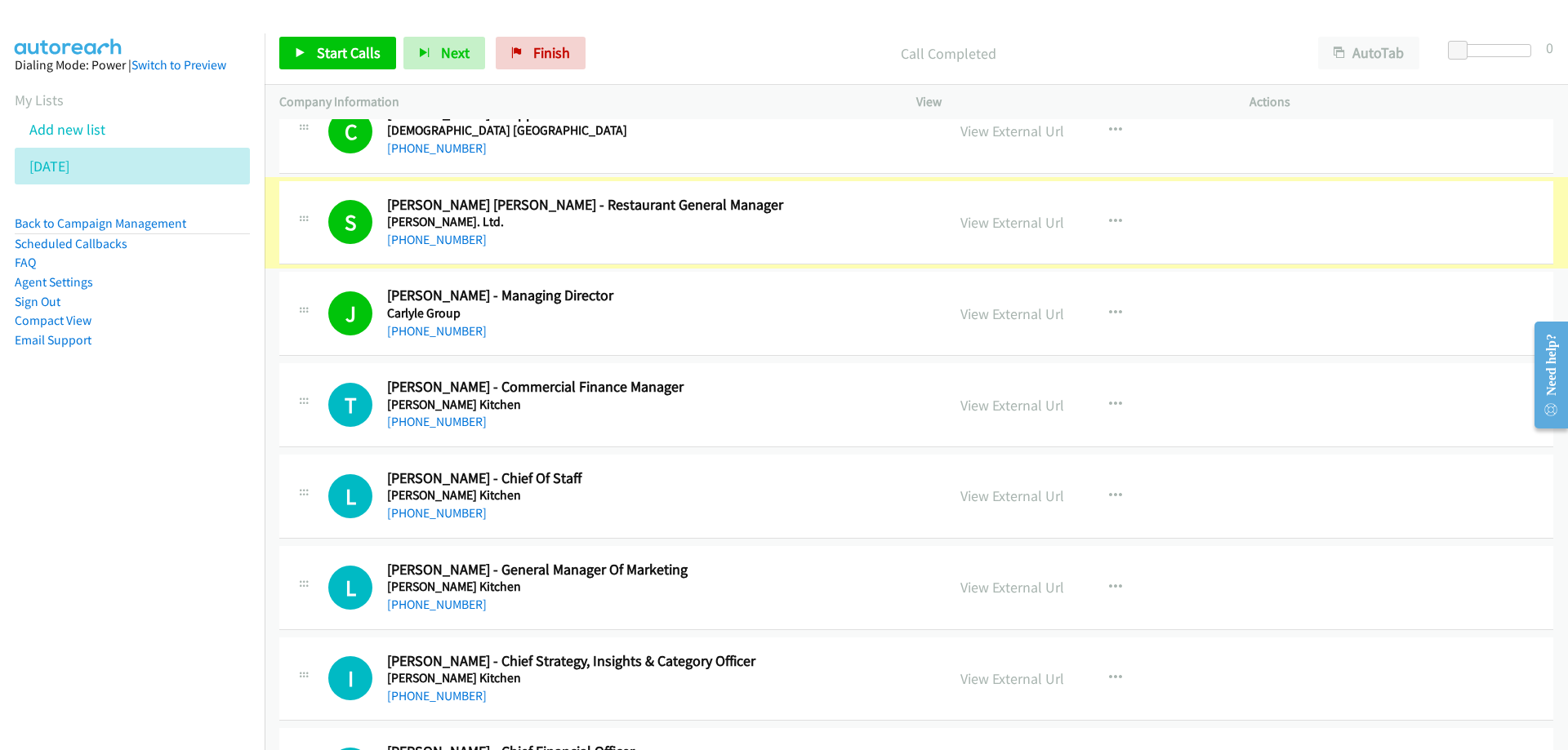
click at [446, 241] on link "[PHONE_NUMBER]" at bounding box center [437, 239] width 100 height 15
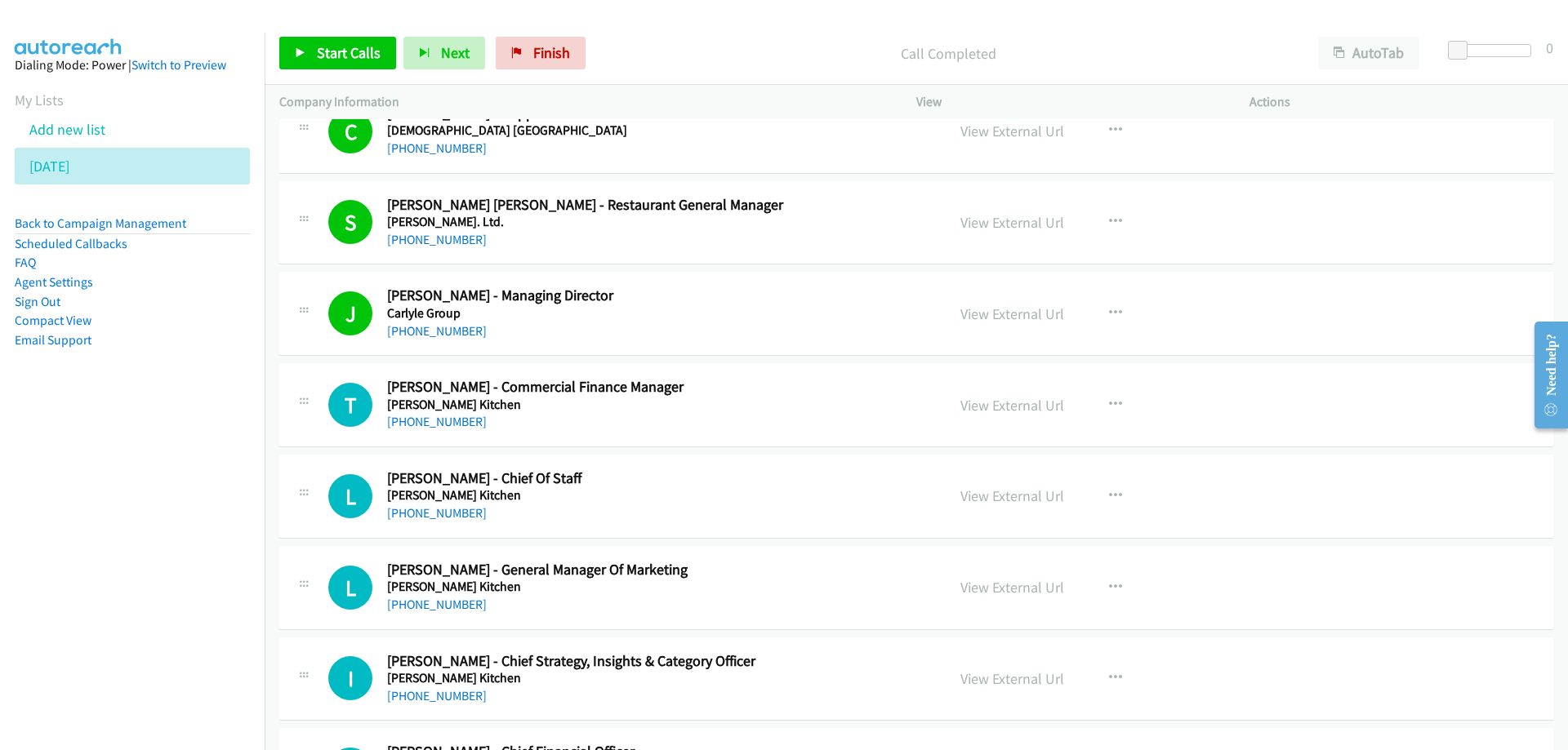
click at [674, 245] on div "[PHONE_NUMBER]" at bounding box center [657, 240] width 538 height 20
click at [980, 224] on link "View External Url" at bounding box center [1012, 222] width 104 height 19
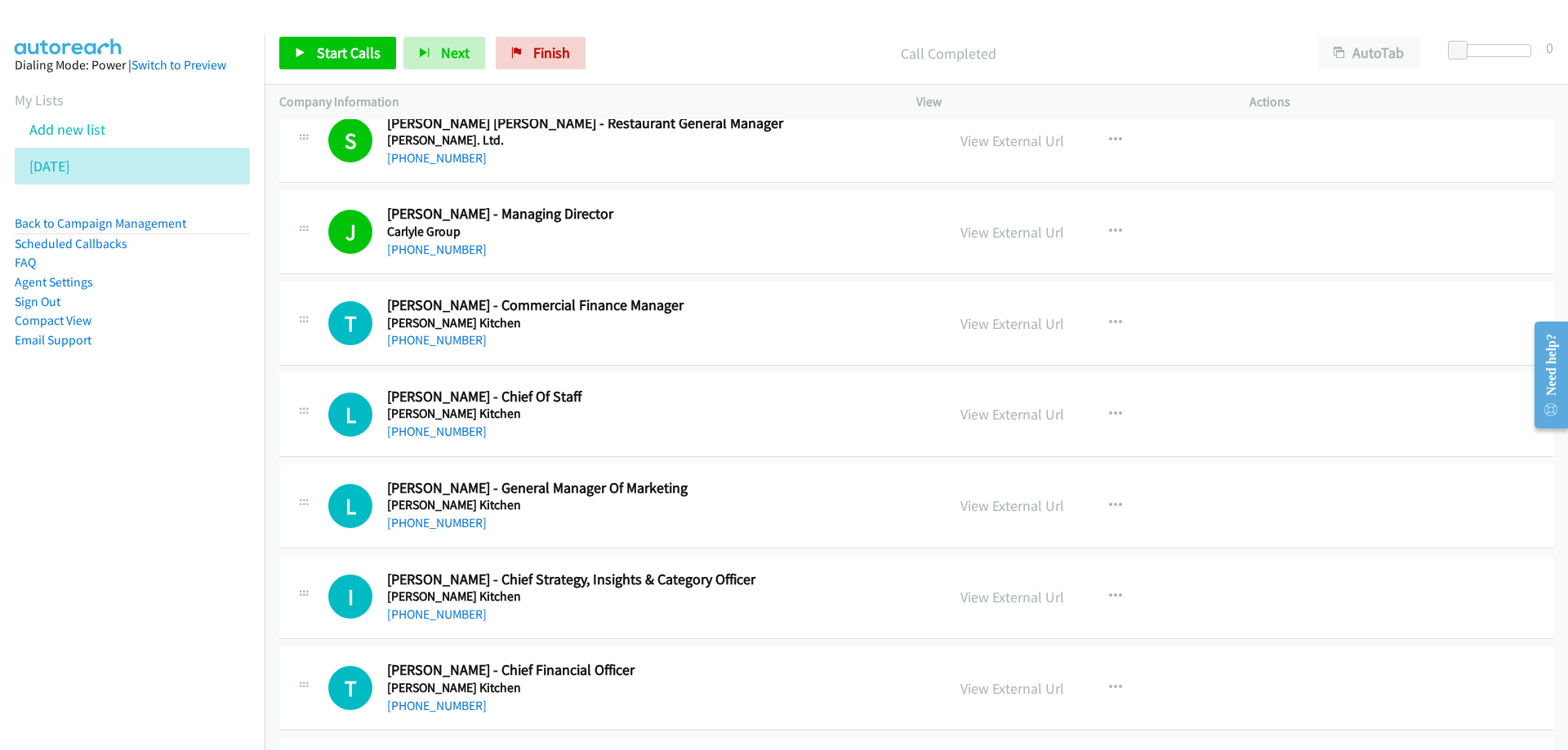
click at [767, 228] on h5 "Carlyle Group" at bounding box center [657, 232] width 538 height 16
click at [327, 57] on span "Start Calls" at bounding box center [348, 53] width 64 height 19
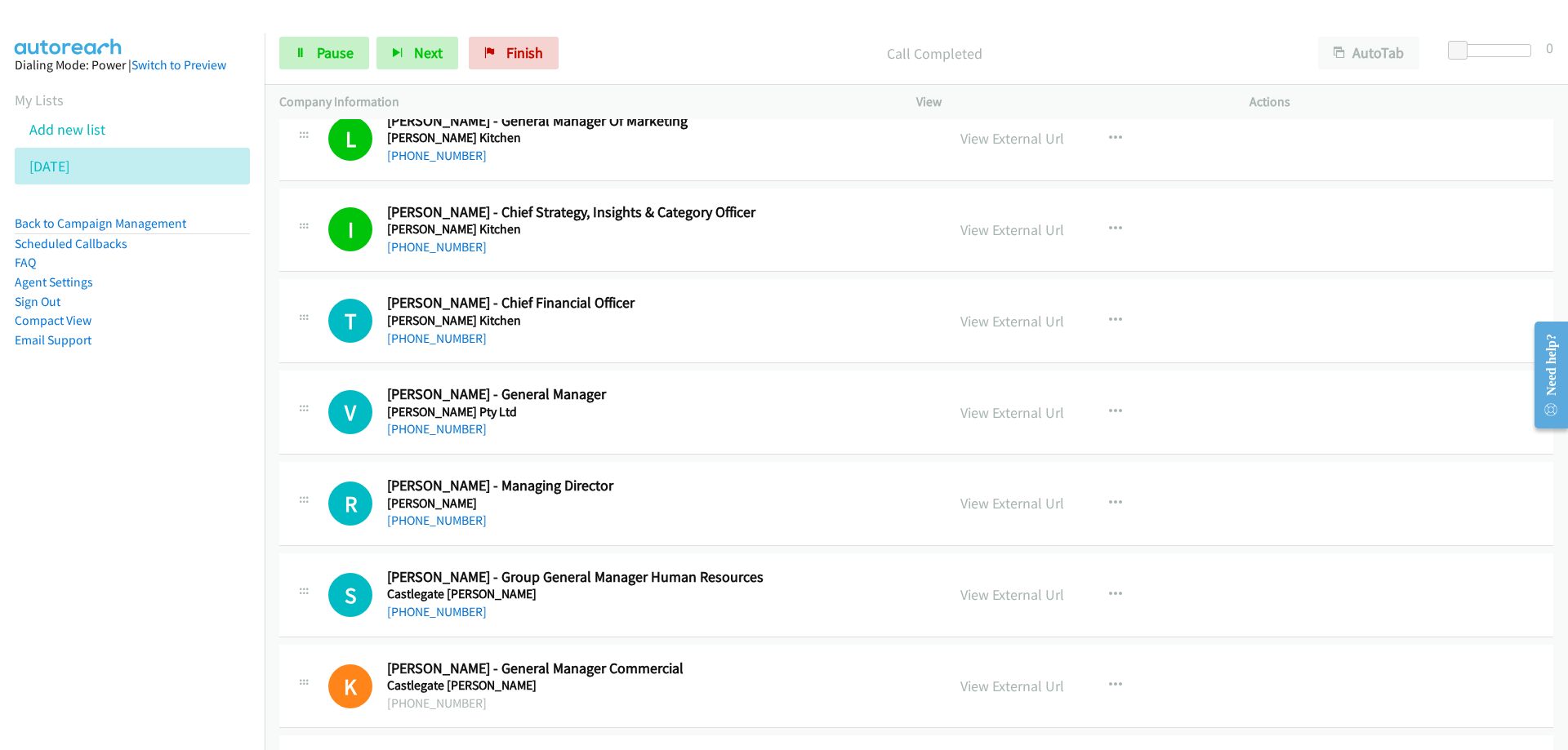
scroll to position [16549, 0]
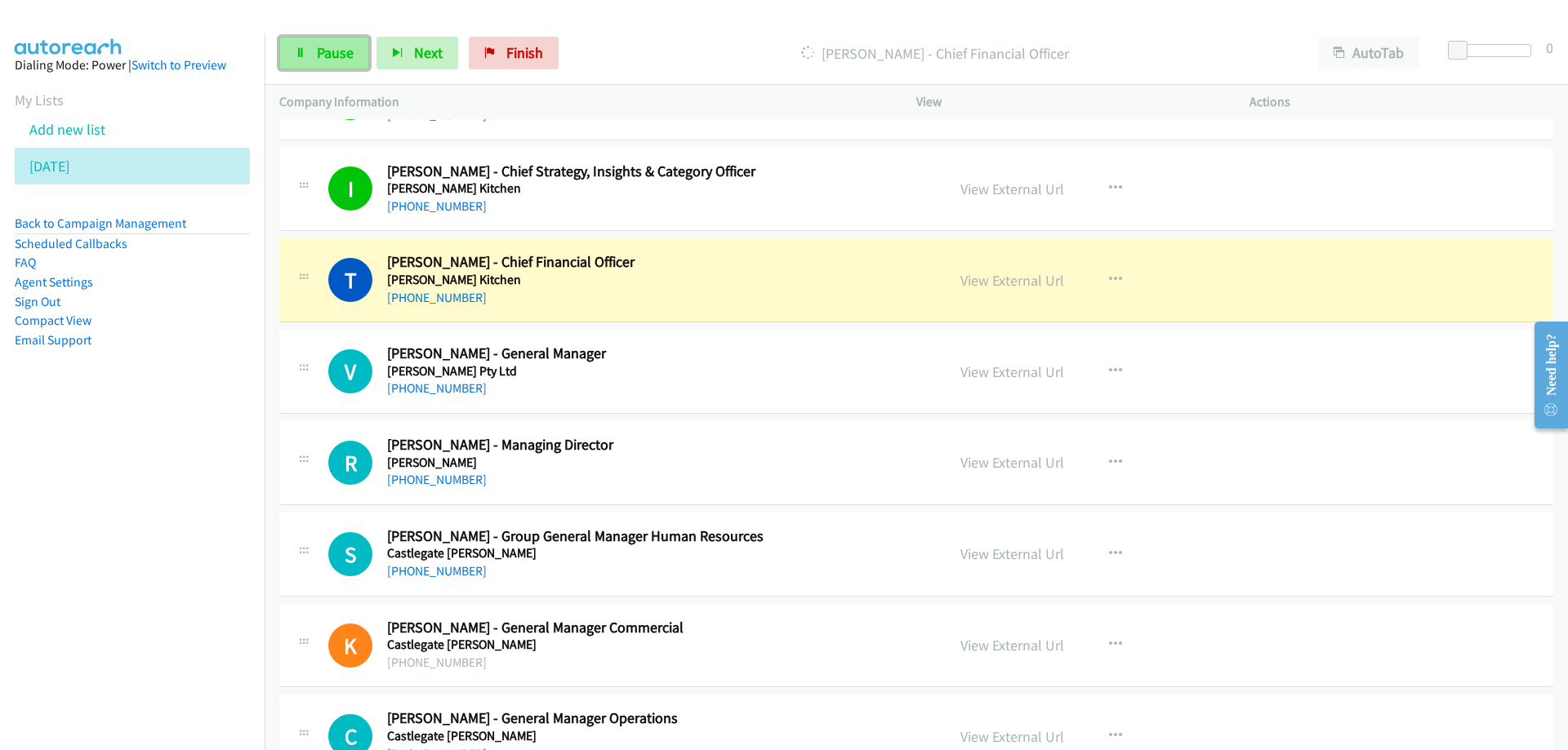
click at [337, 53] on span "Pause" at bounding box center [335, 53] width 36 height 19
click at [975, 275] on link "View External Url" at bounding box center [1012, 280] width 104 height 19
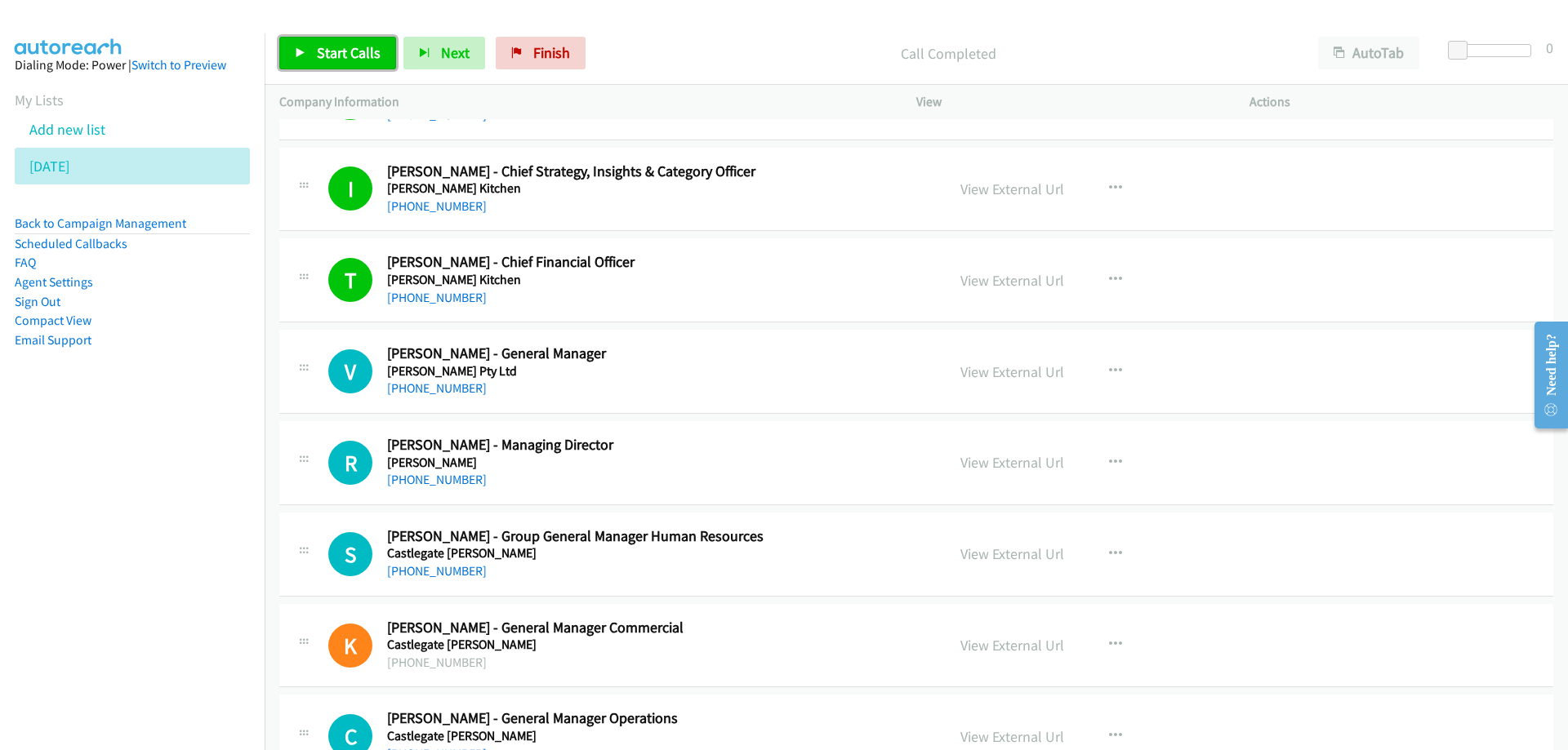
click at [342, 62] on link "Start Calls" at bounding box center [337, 53] width 116 height 33
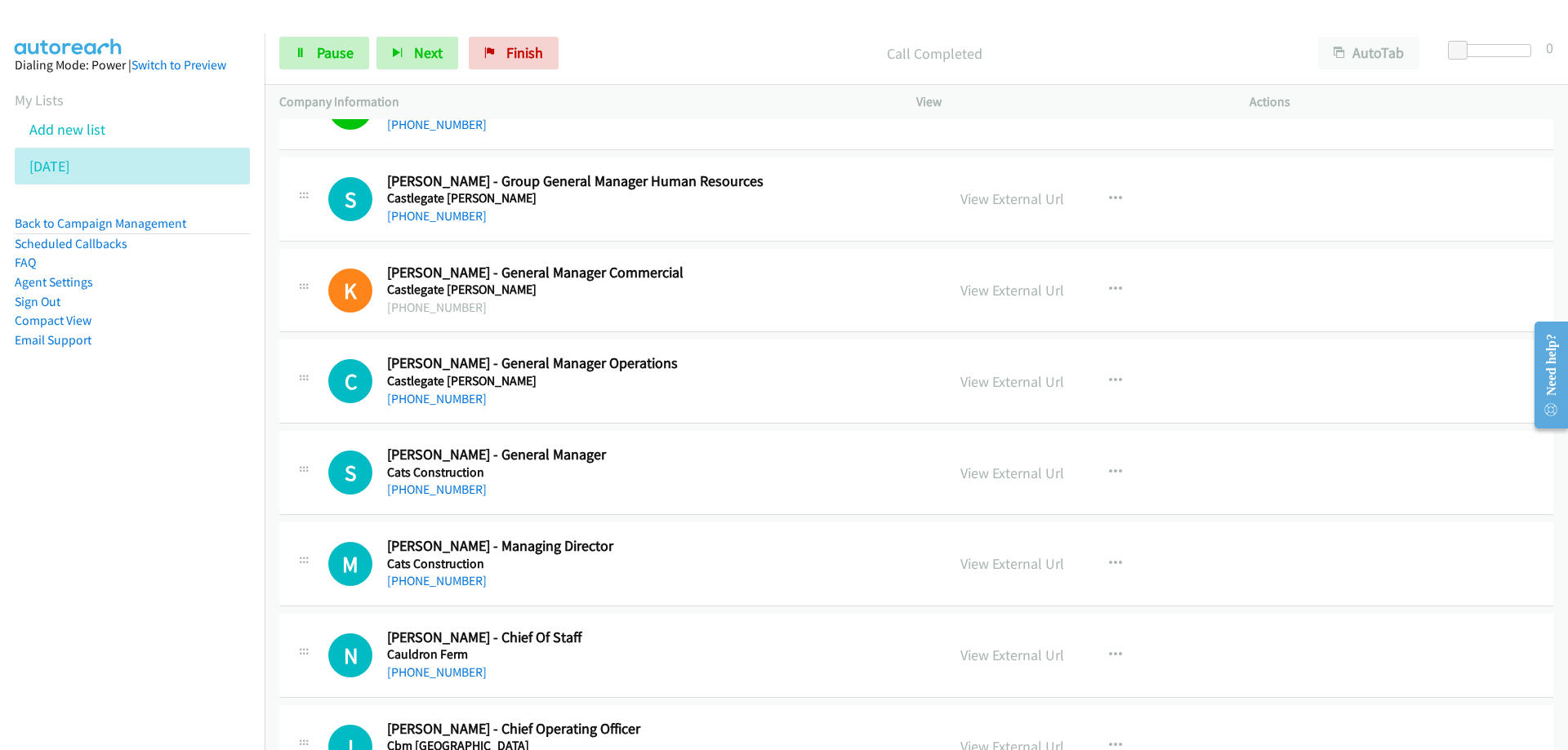
scroll to position [16957, 0]
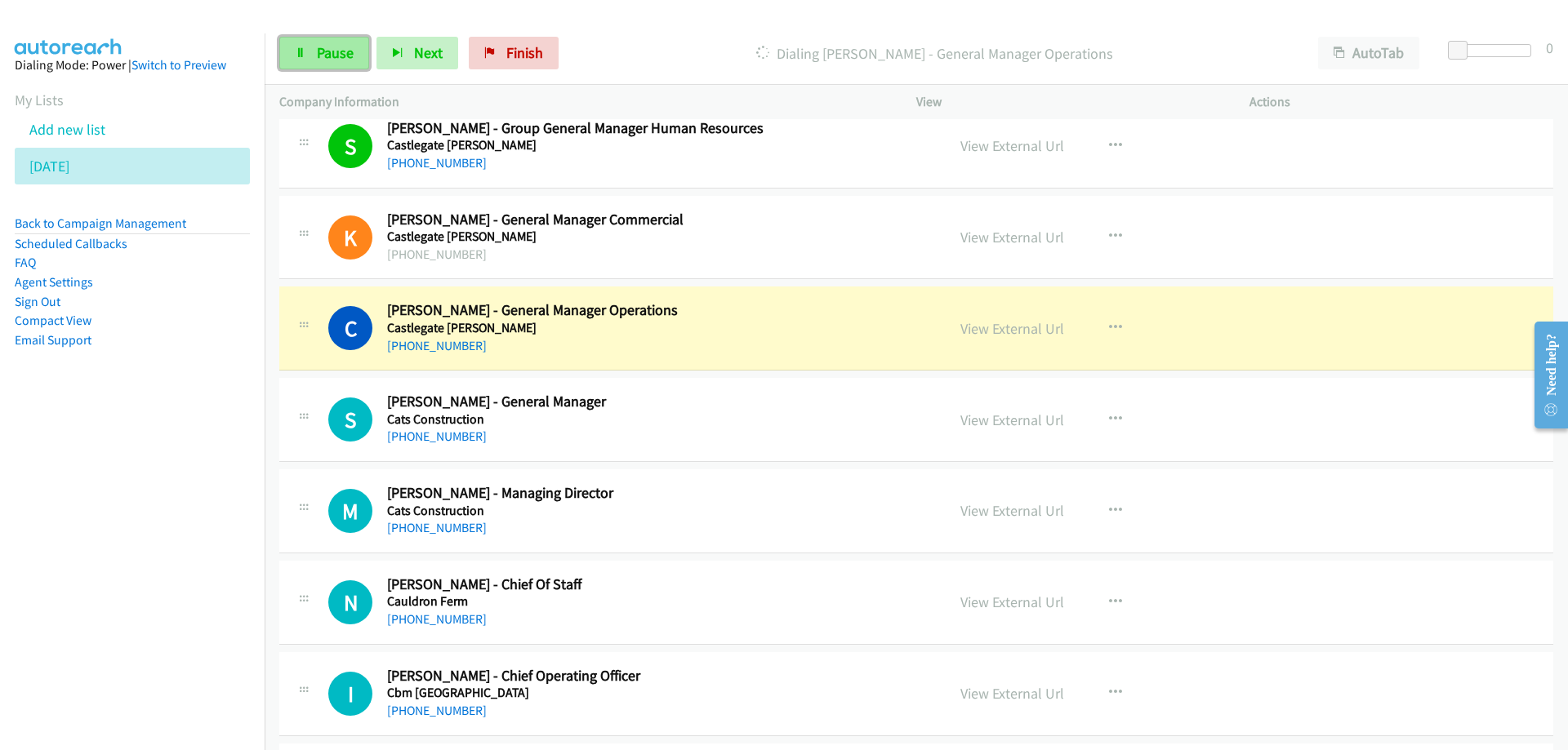
click at [344, 48] on span "Pause" at bounding box center [335, 53] width 36 height 19
click at [1000, 330] on link "View External Url" at bounding box center [1012, 328] width 104 height 19
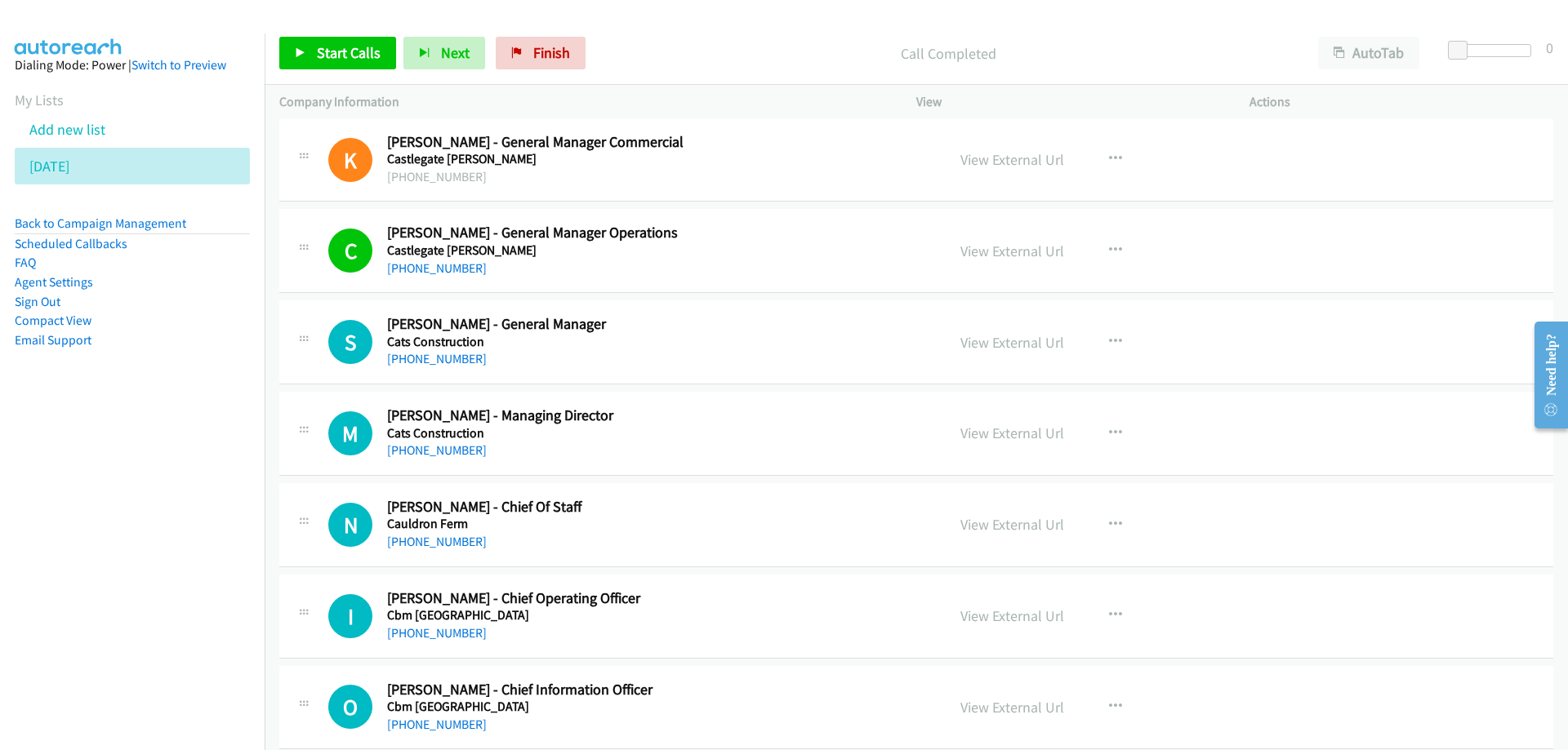
scroll to position [17121, 0]
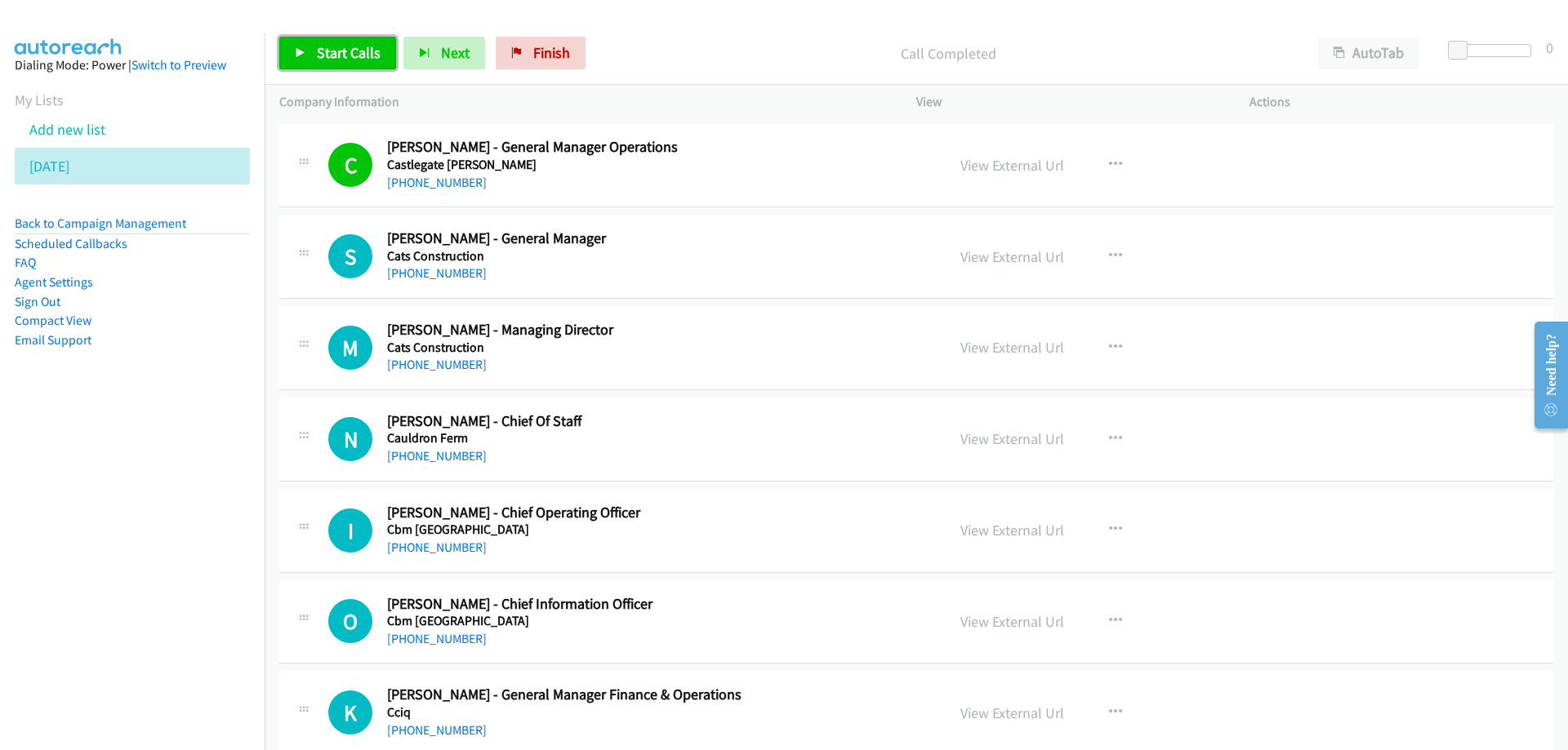
click at [337, 45] on span "Start Calls" at bounding box center [348, 53] width 64 height 19
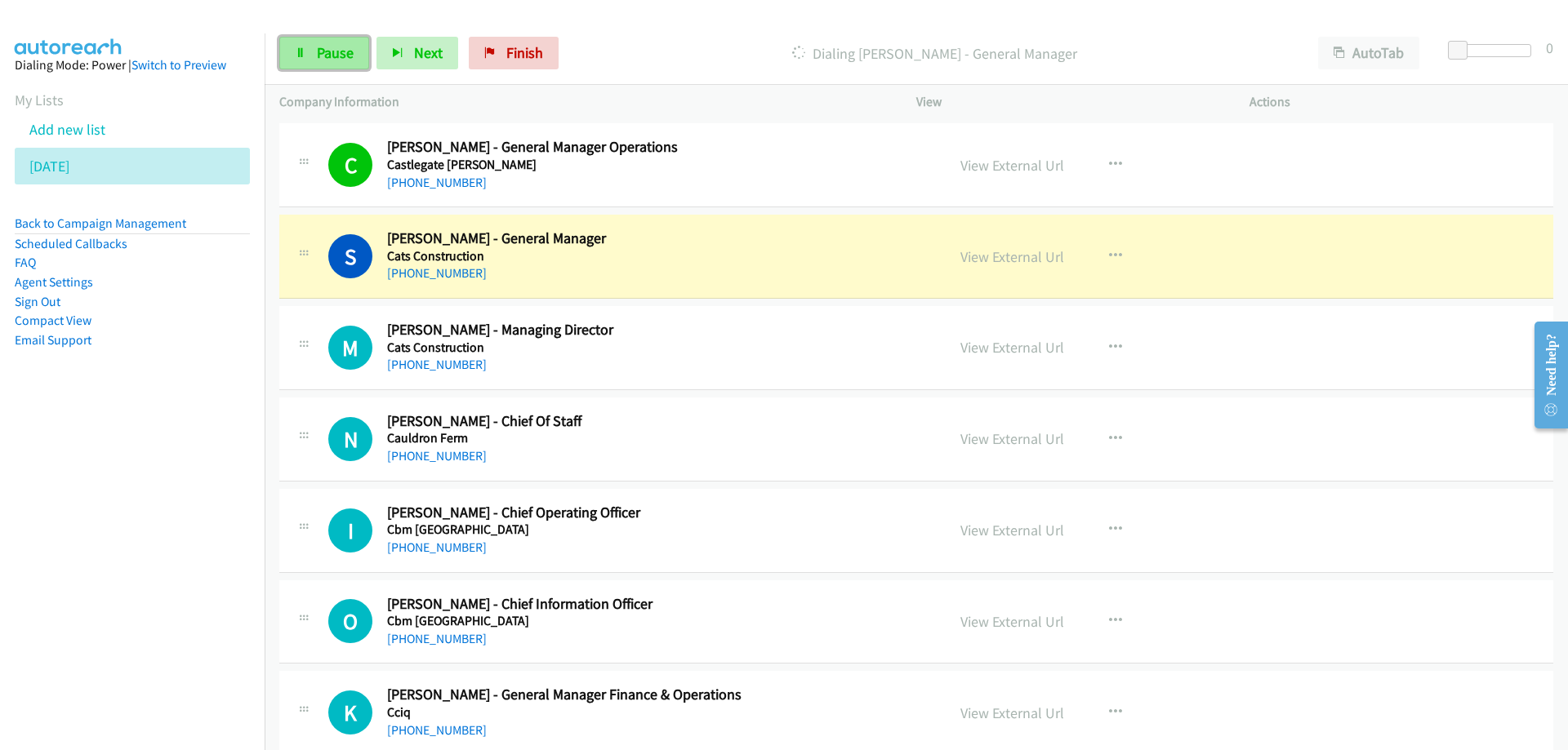
click at [328, 43] on link "Pause" at bounding box center [324, 53] width 90 height 33
click at [1008, 260] on link "View External Url" at bounding box center [1012, 256] width 104 height 19
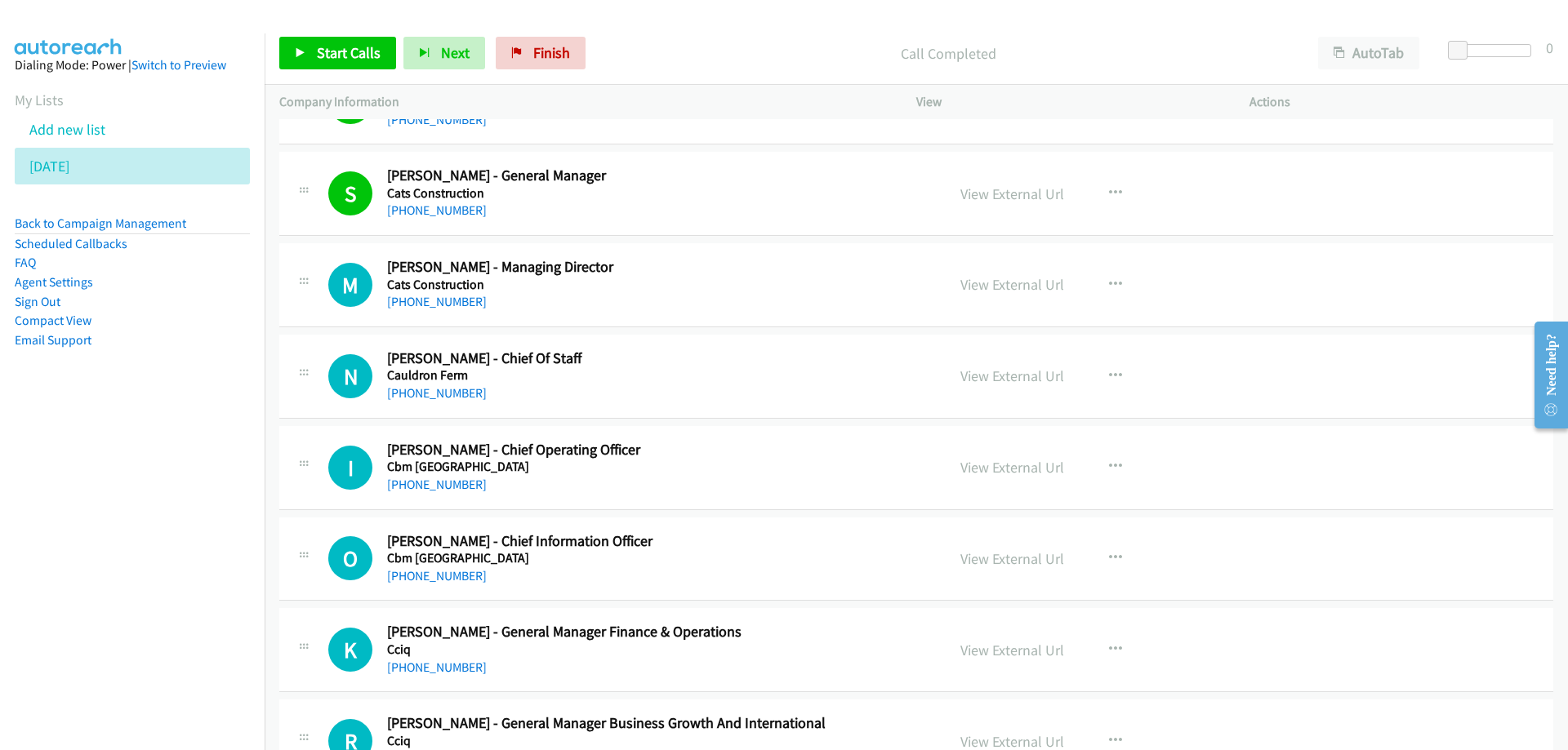
scroll to position [17203, 0]
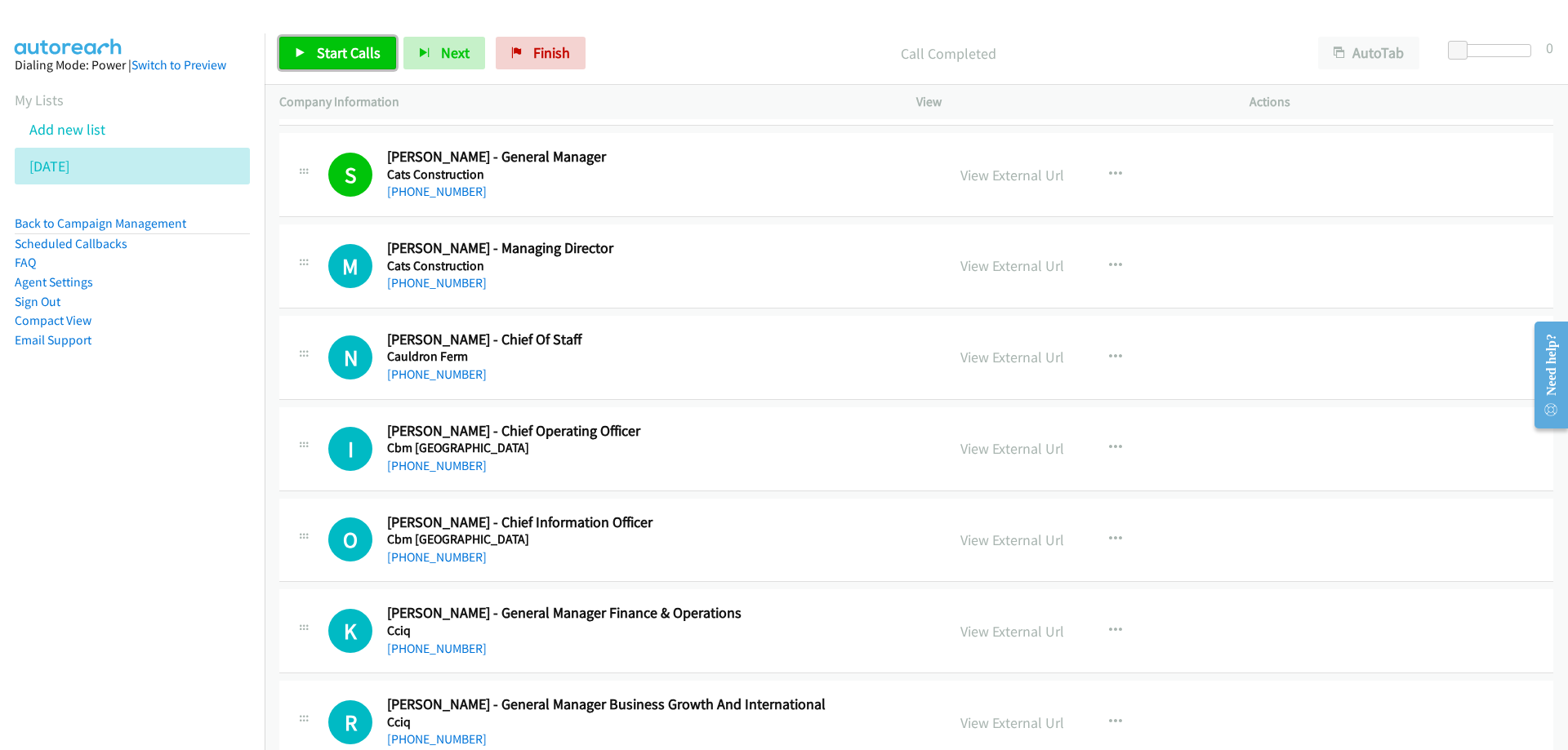
click at [338, 54] on span "Start Calls" at bounding box center [348, 53] width 64 height 19
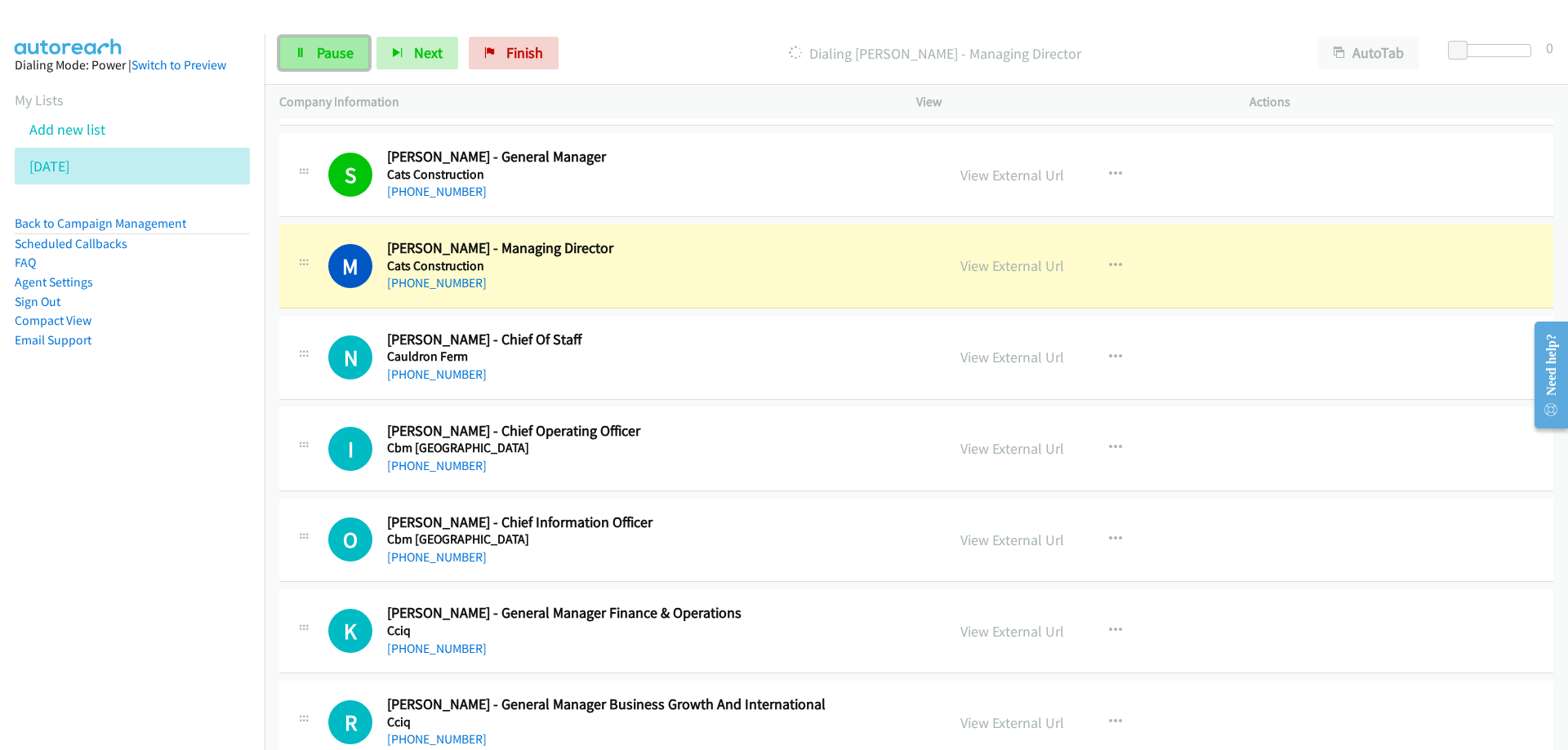
drag, startPoint x: 335, startPoint y: 52, endPoint x: 345, endPoint y: 65, distance: 16.4
click at [335, 52] on span "Pause" at bounding box center [335, 53] width 36 height 19
click at [991, 266] on link "View External Url" at bounding box center [1012, 265] width 104 height 19
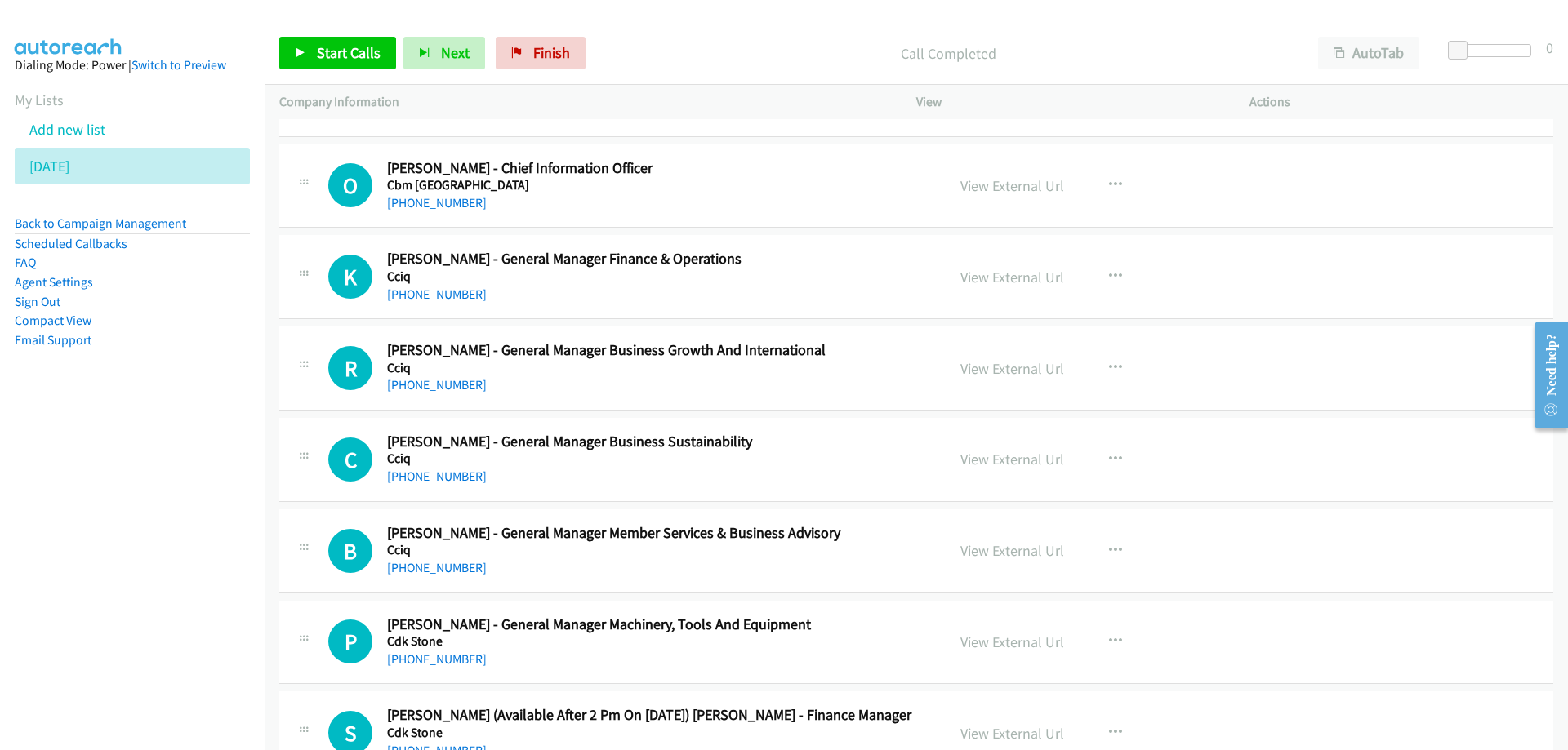
scroll to position [17529, 0]
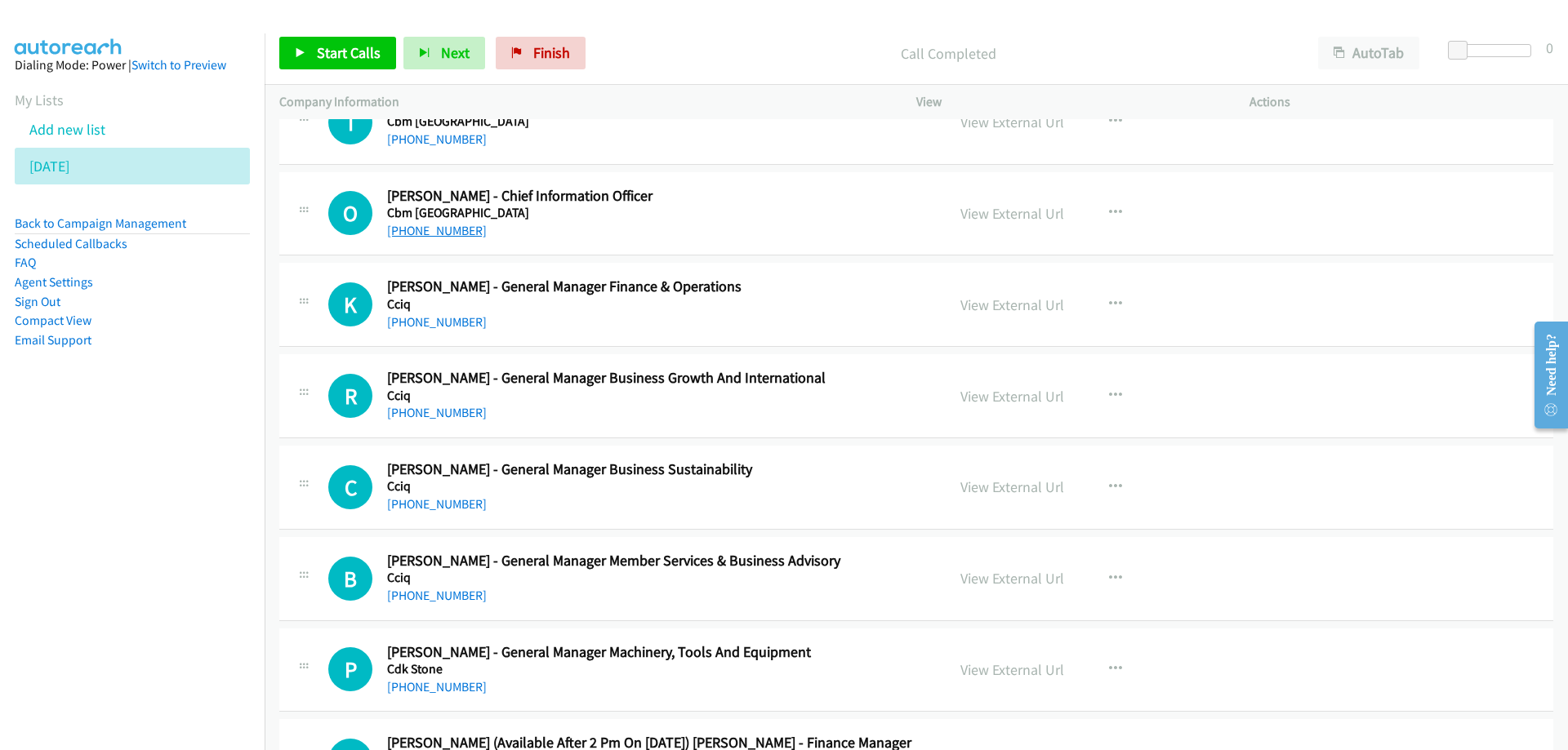
click at [430, 233] on link "[PHONE_NUMBER]" at bounding box center [437, 230] width 100 height 15
click at [812, 225] on div "[PHONE_NUMBER]" at bounding box center [657, 231] width 538 height 20
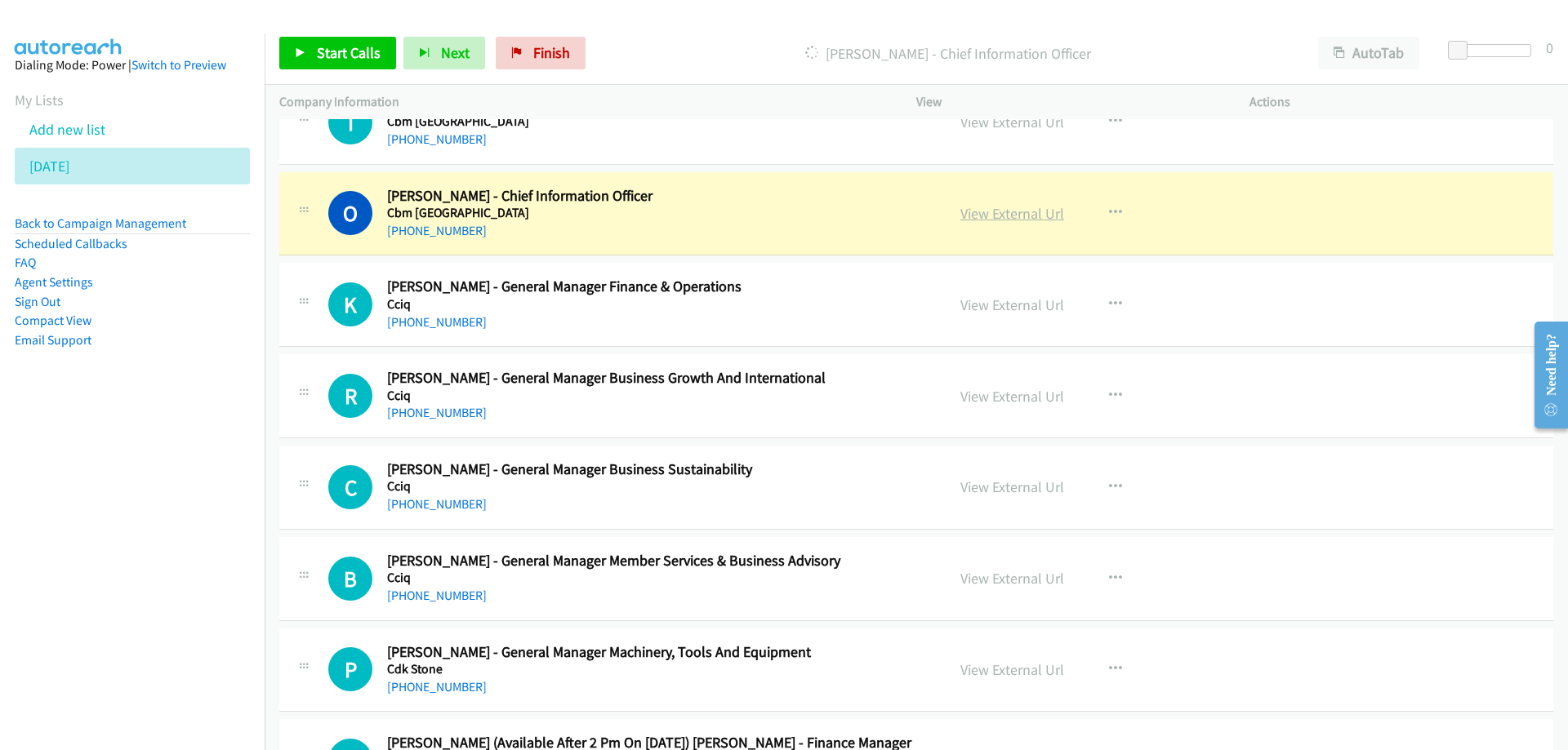
click at [1003, 215] on link "View External Url" at bounding box center [1012, 213] width 104 height 19
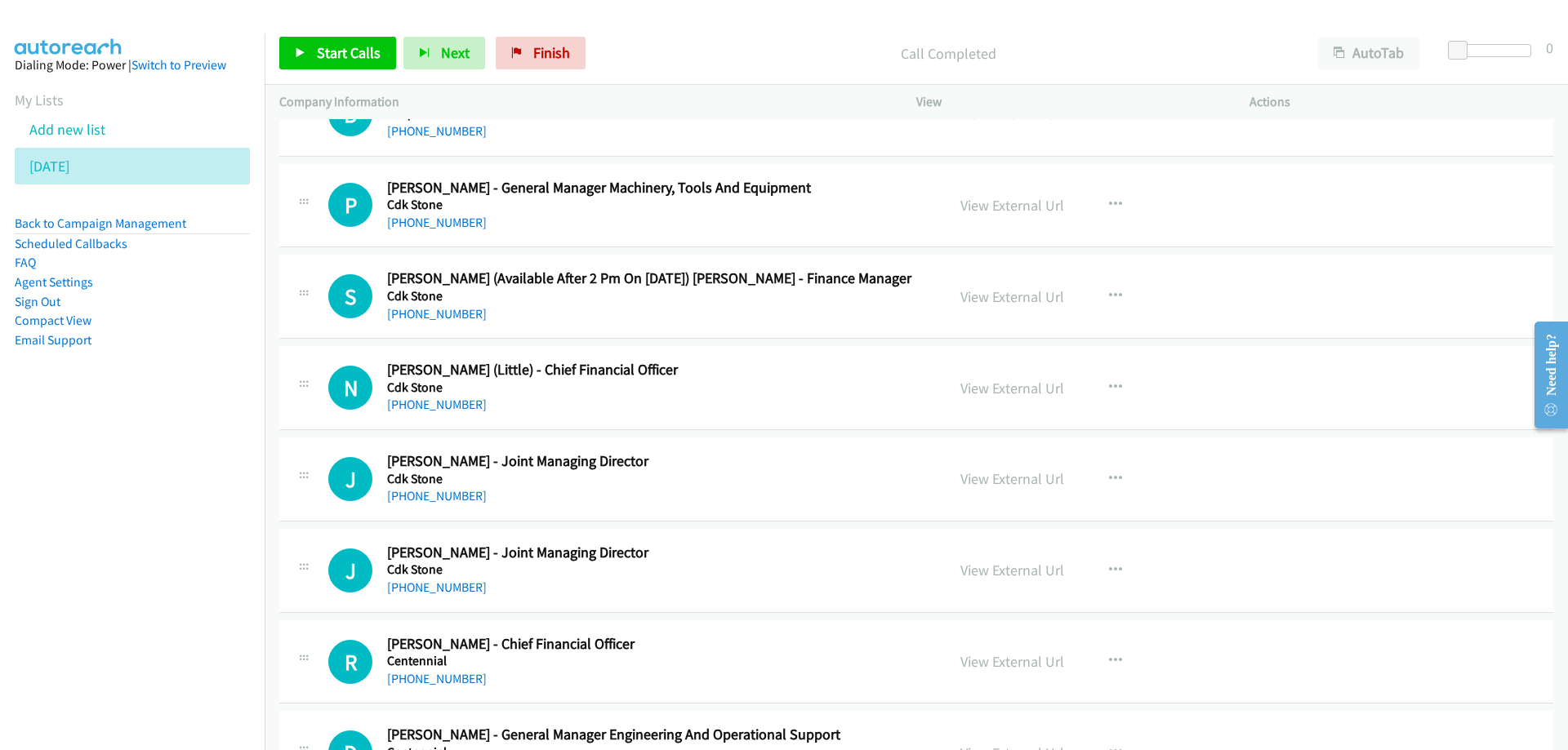
scroll to position [18019, 0]
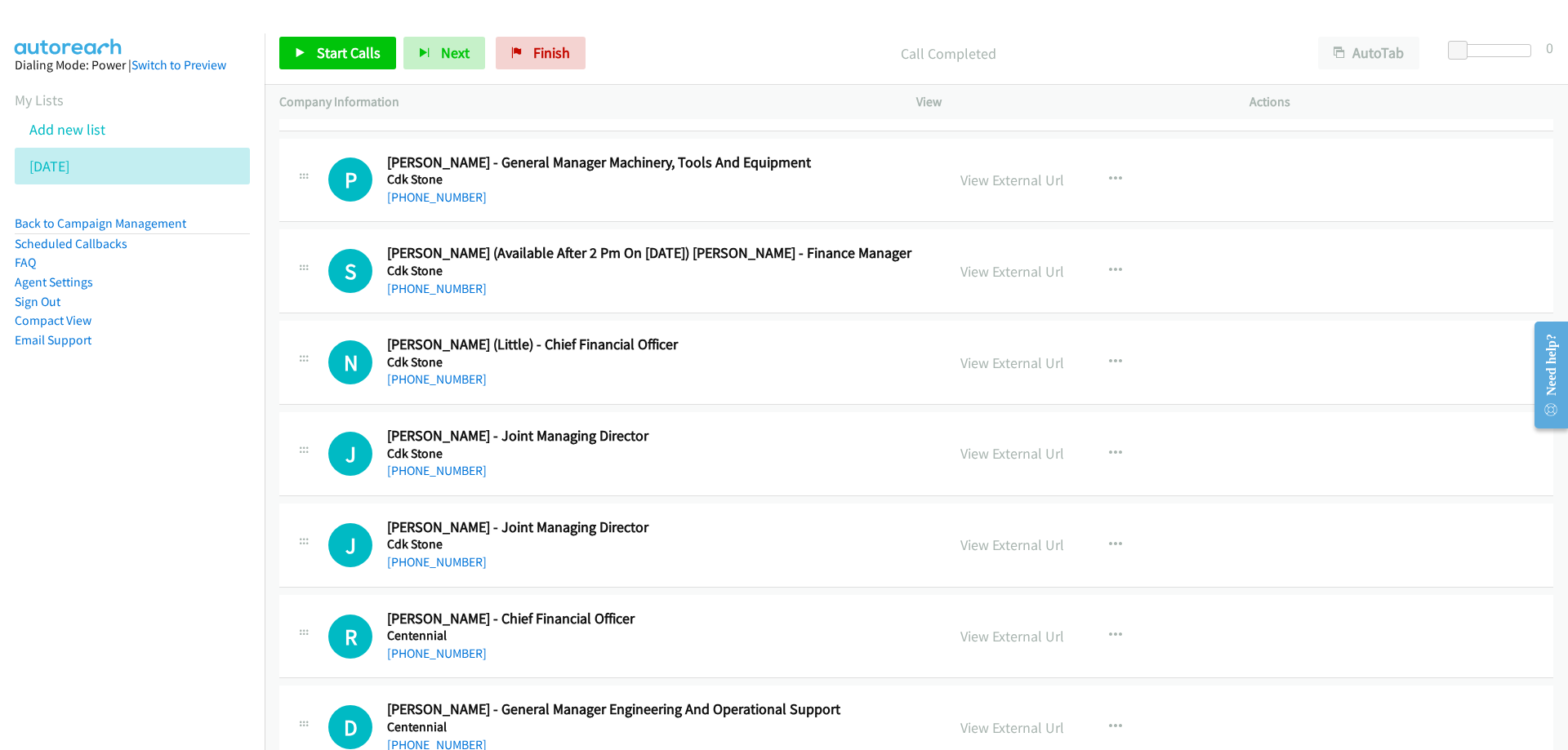
click at [148, 594] on nav "Dialing Mode: Power | Switch to Preview My Lists Add new list [DATE] Back to Ca…" at bounding box center [133, 408] width 266 height 750
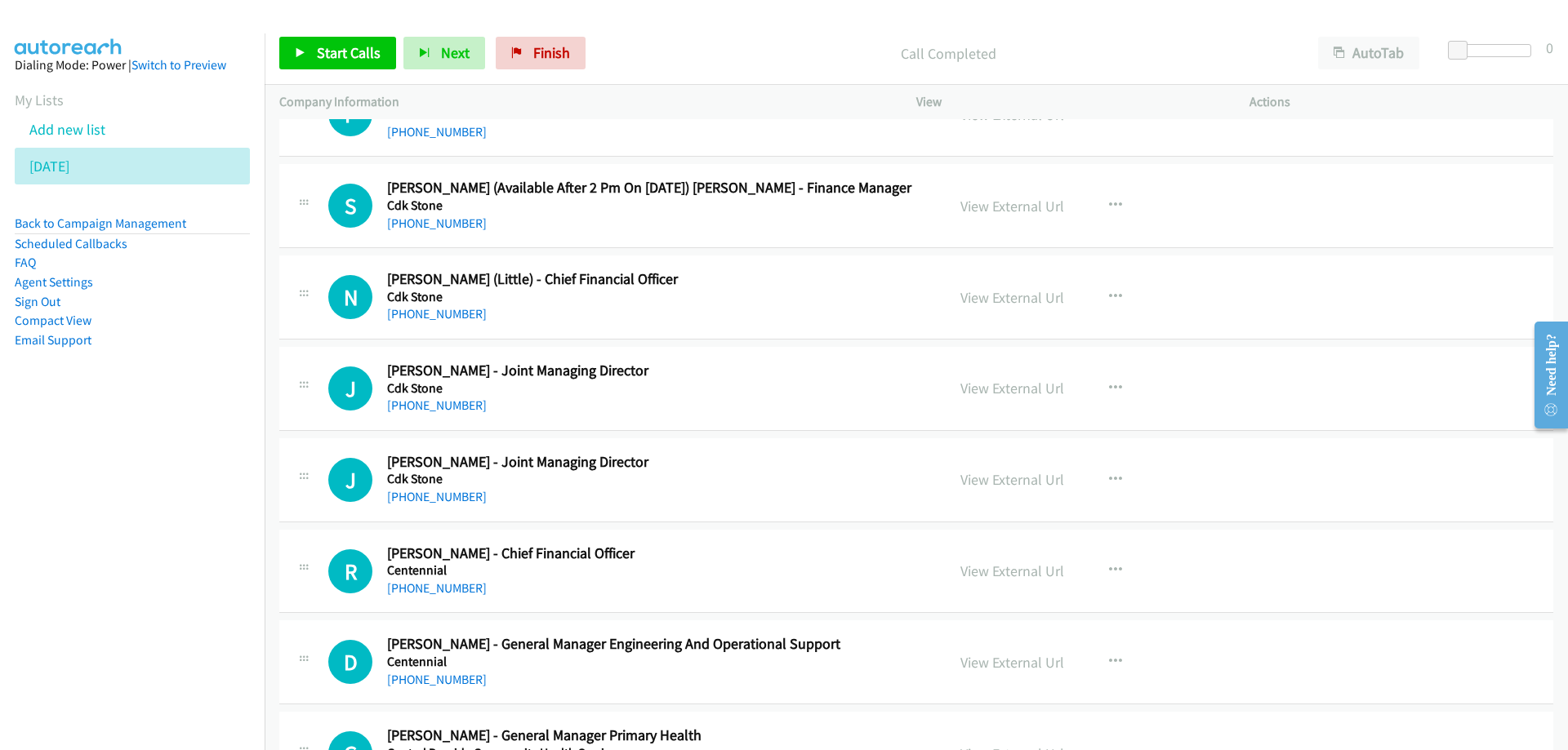
scroll to position [18100, 0]
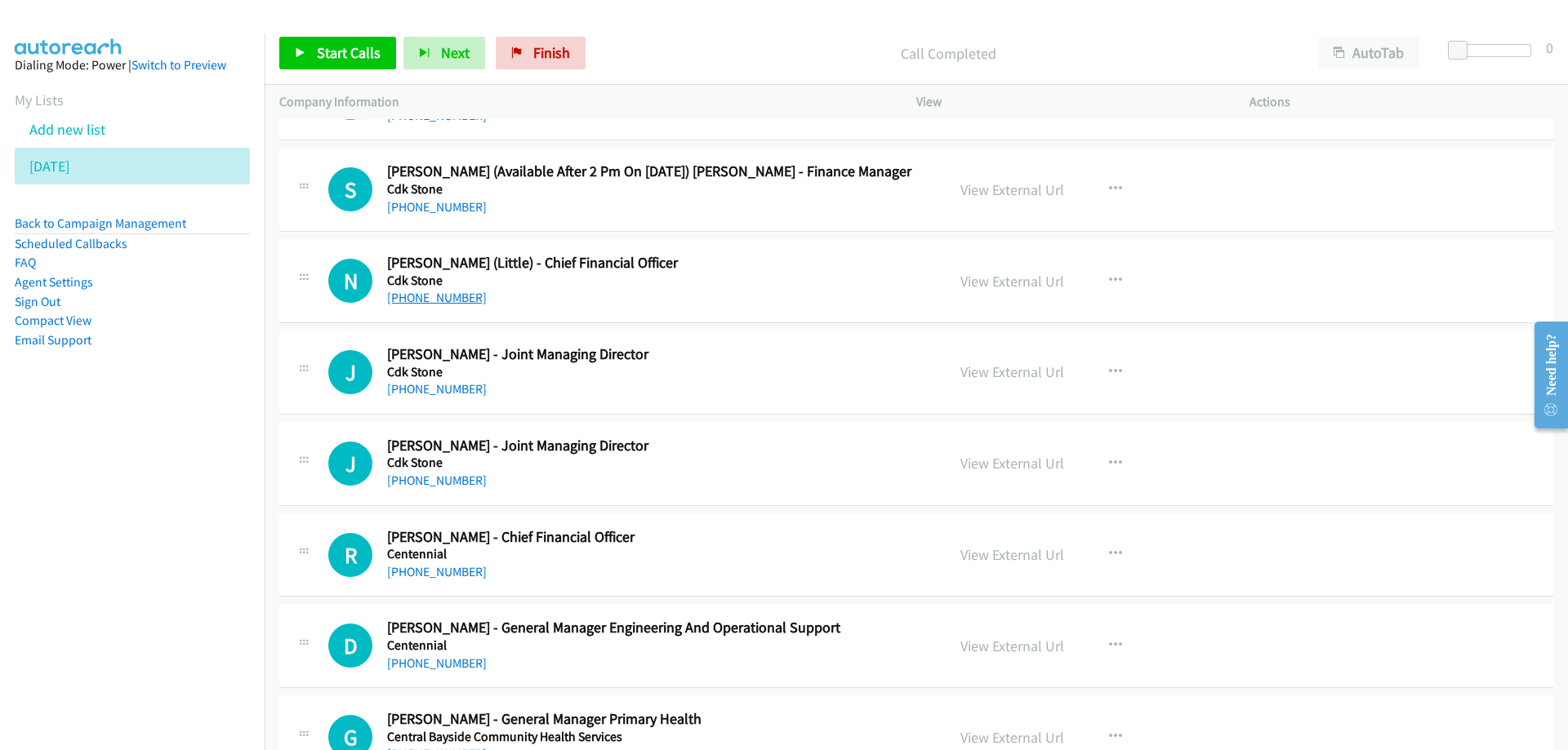
click at [460, 305] on link "[PHONE_NUMBER]" at bounding box center [437, 297] width 100 height 15
click at [991, 283] on link "View External Url" at bounding box center [1012, 281] width 104 height 19
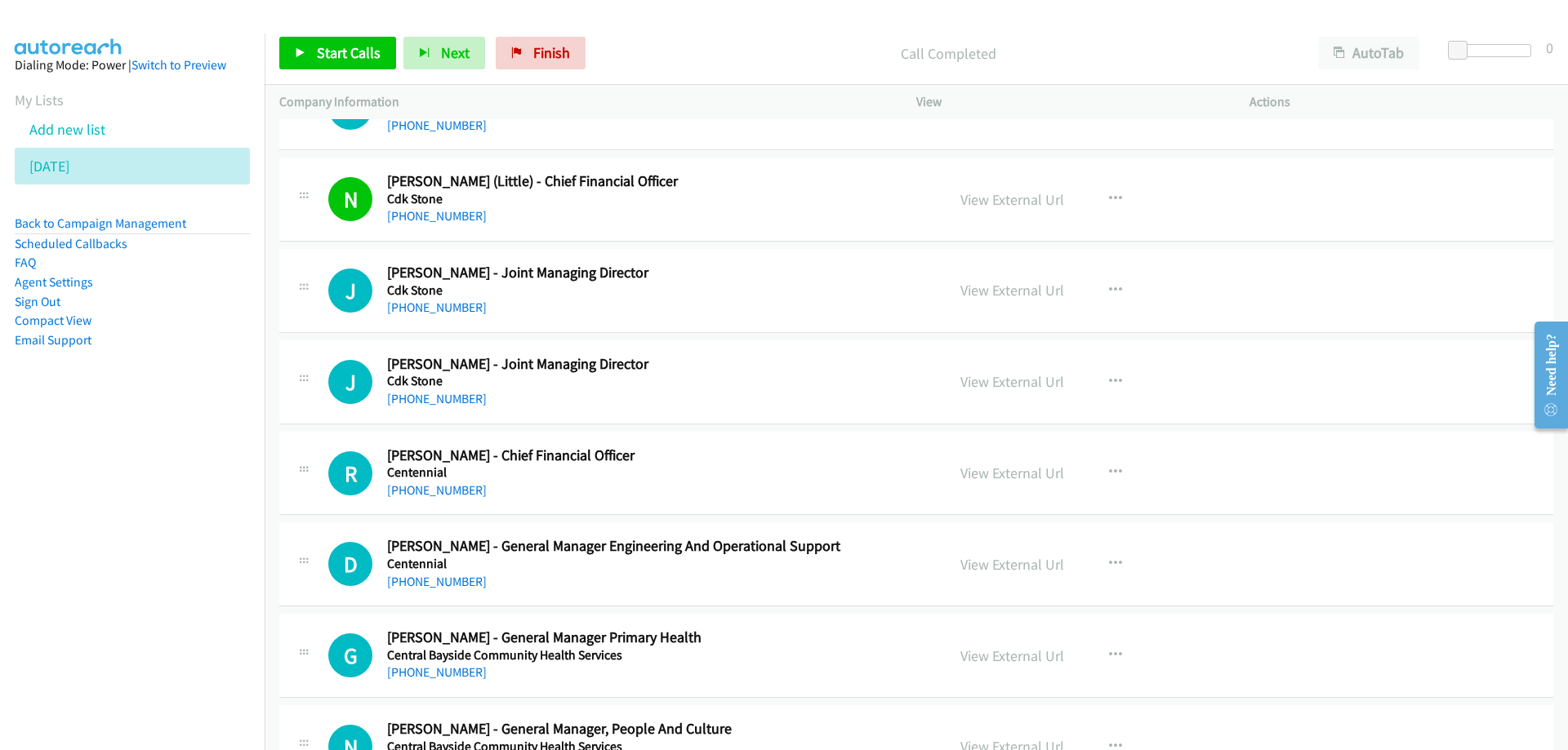
scroll to position [18264, 0]
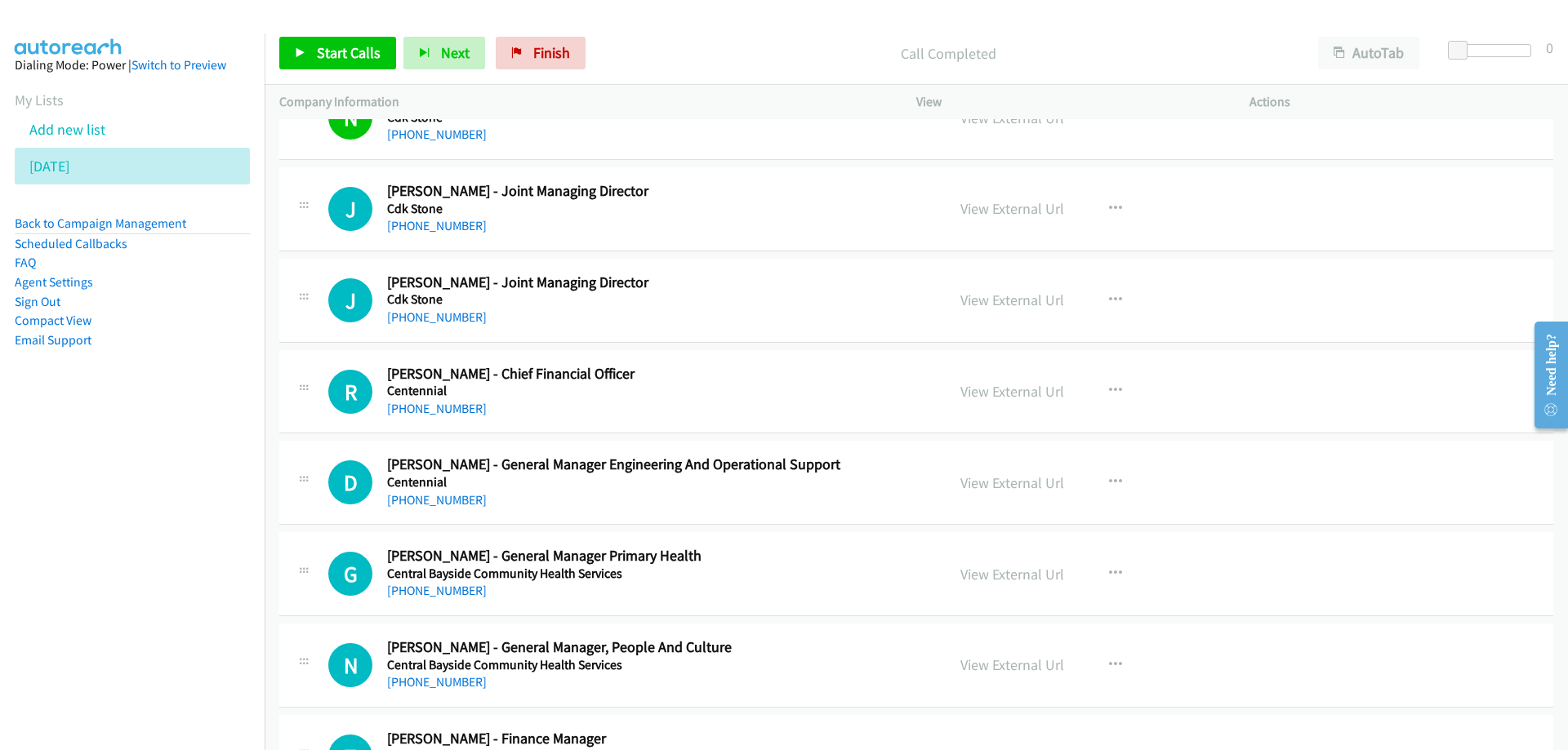
click at [768, 297] on h5 "Cdk Stone" at bounding box center [657, 300] width 538 height 16
click at [998, 203] on link "View External Url" at bounding box center [1012, 208] width 104 height 19
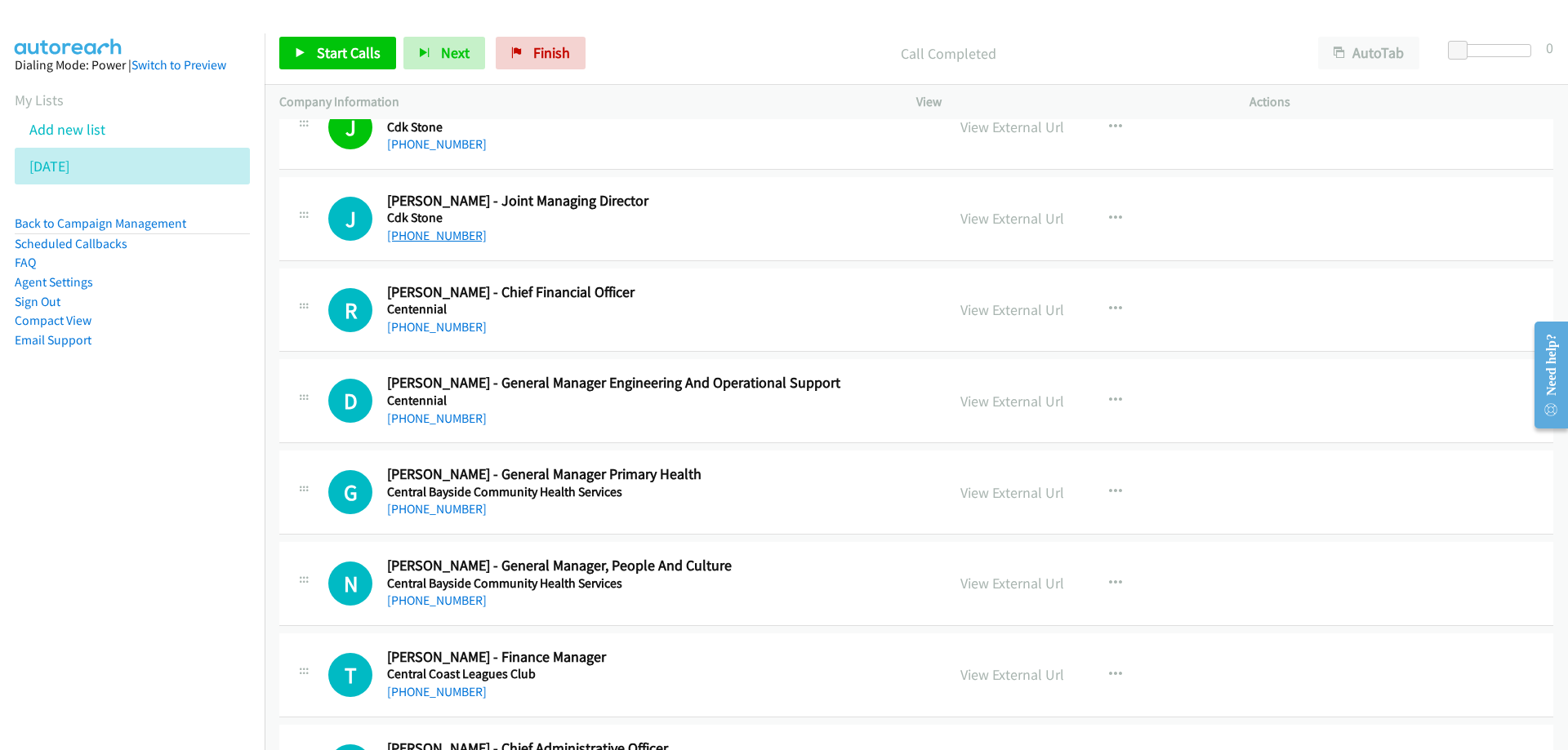
click at [430, 238] on link "[PHONE_NUMBER]" at bounding box center [437, 235] width 100 height 15
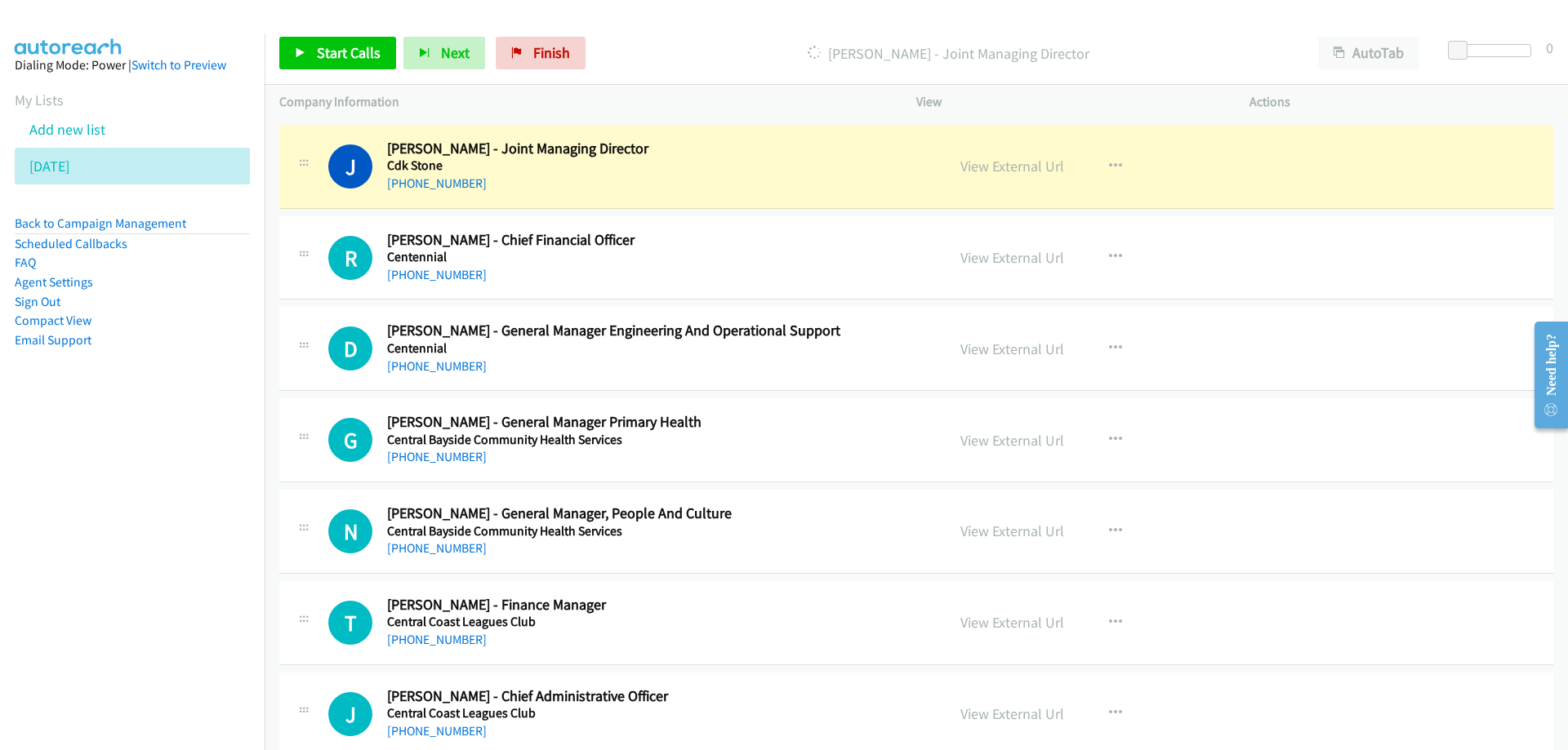
scroll to position [18427, 0]
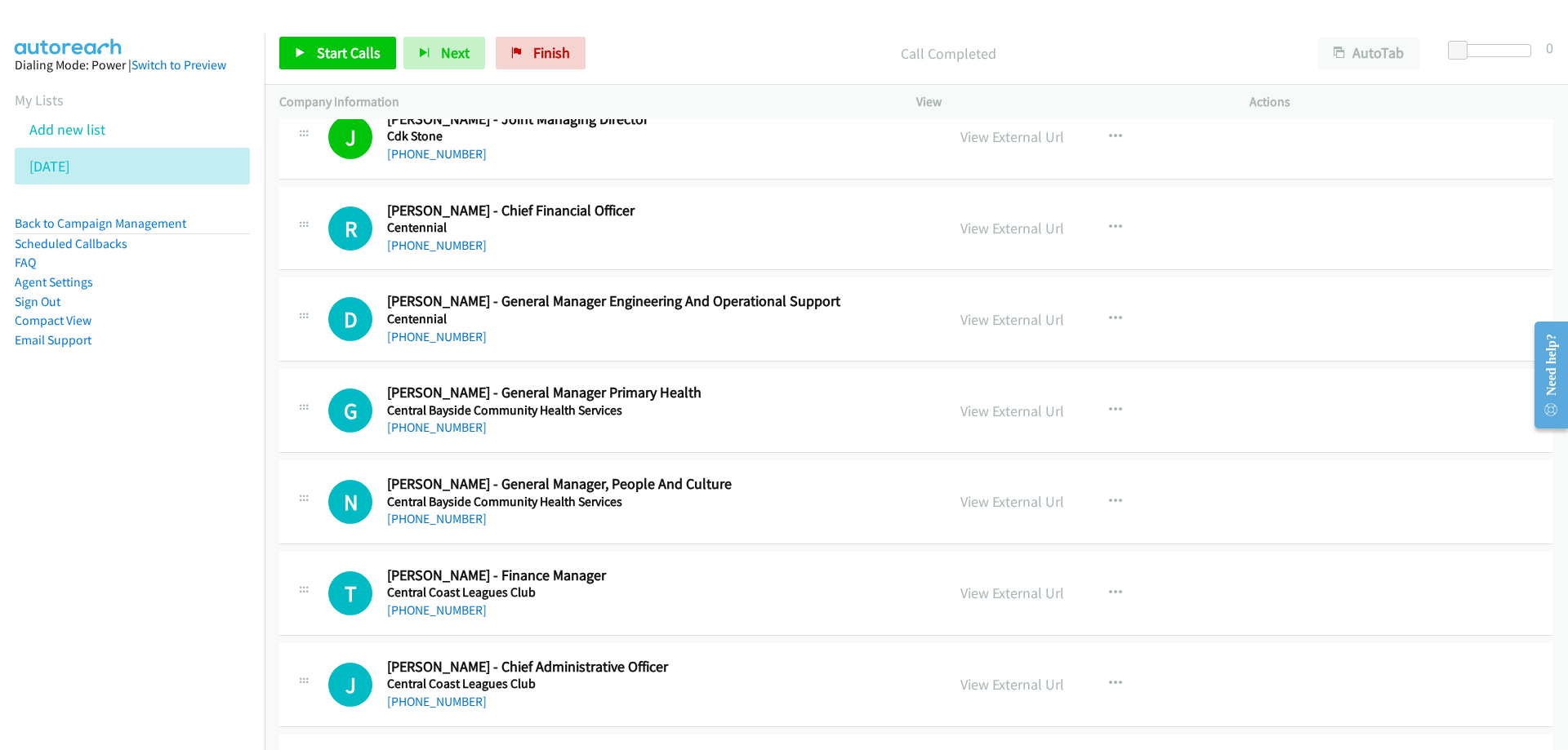
click at [597, 240] on div "[PHONE_NUMBER]" at bounding box center [657, 246] width 538 height 20
click at [435, 246] on link "[PHONE_NUMBER]" at bounding box center [437, 245] width 100 height 15
click at [685, 221] on h5 "Centennial" at bounding box center [657, 228] width 538 height 16
click at [1014, 228] on link "View External Url" at bounding box center [1012, 228] width 104 height 19
click at [829, 365] on td "D Callback Scheduled [PERSON_NAME] - General Manager Engineering And Operationa…" at bounding box center [916, 320] width 1303 height 92
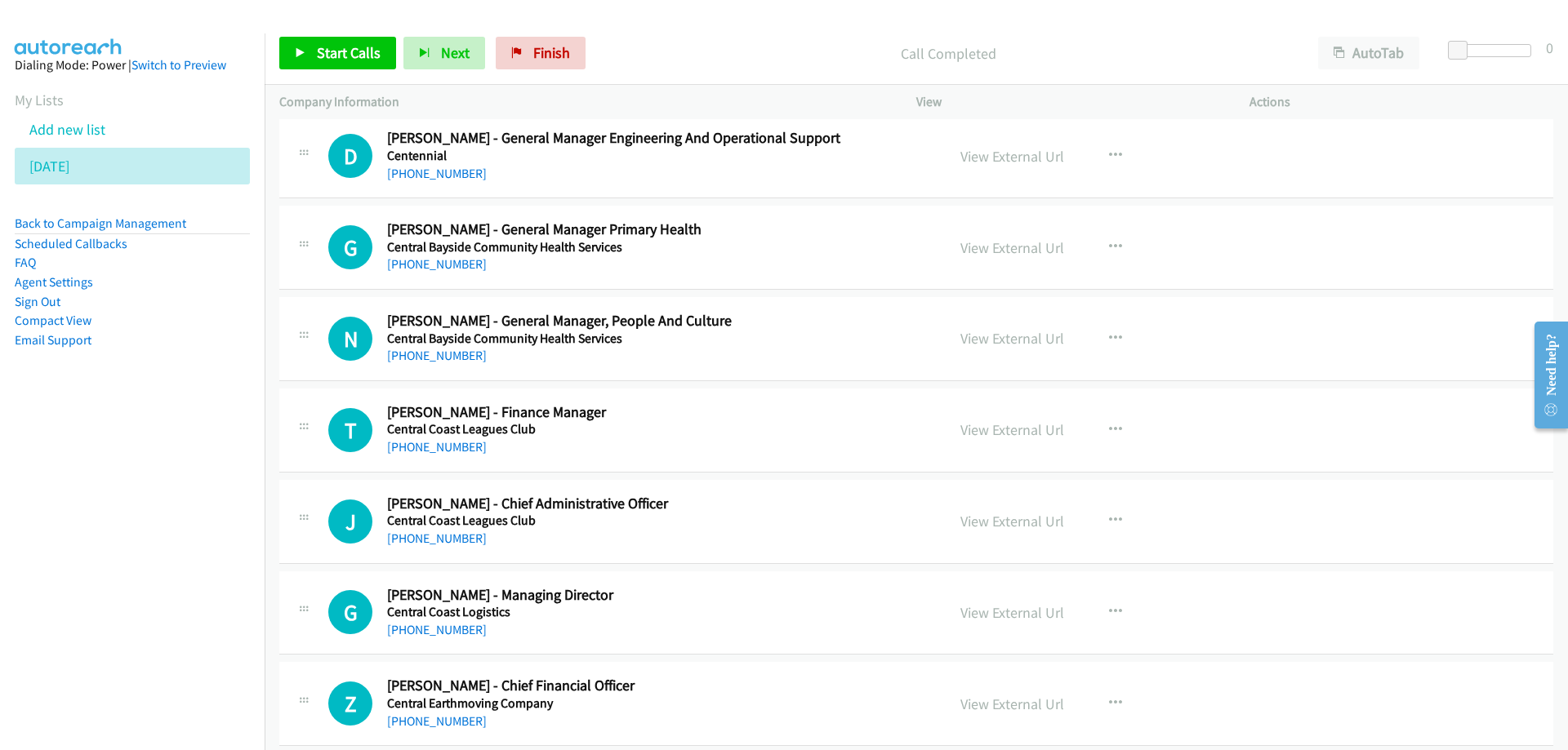
scroll to position [18672, 0]
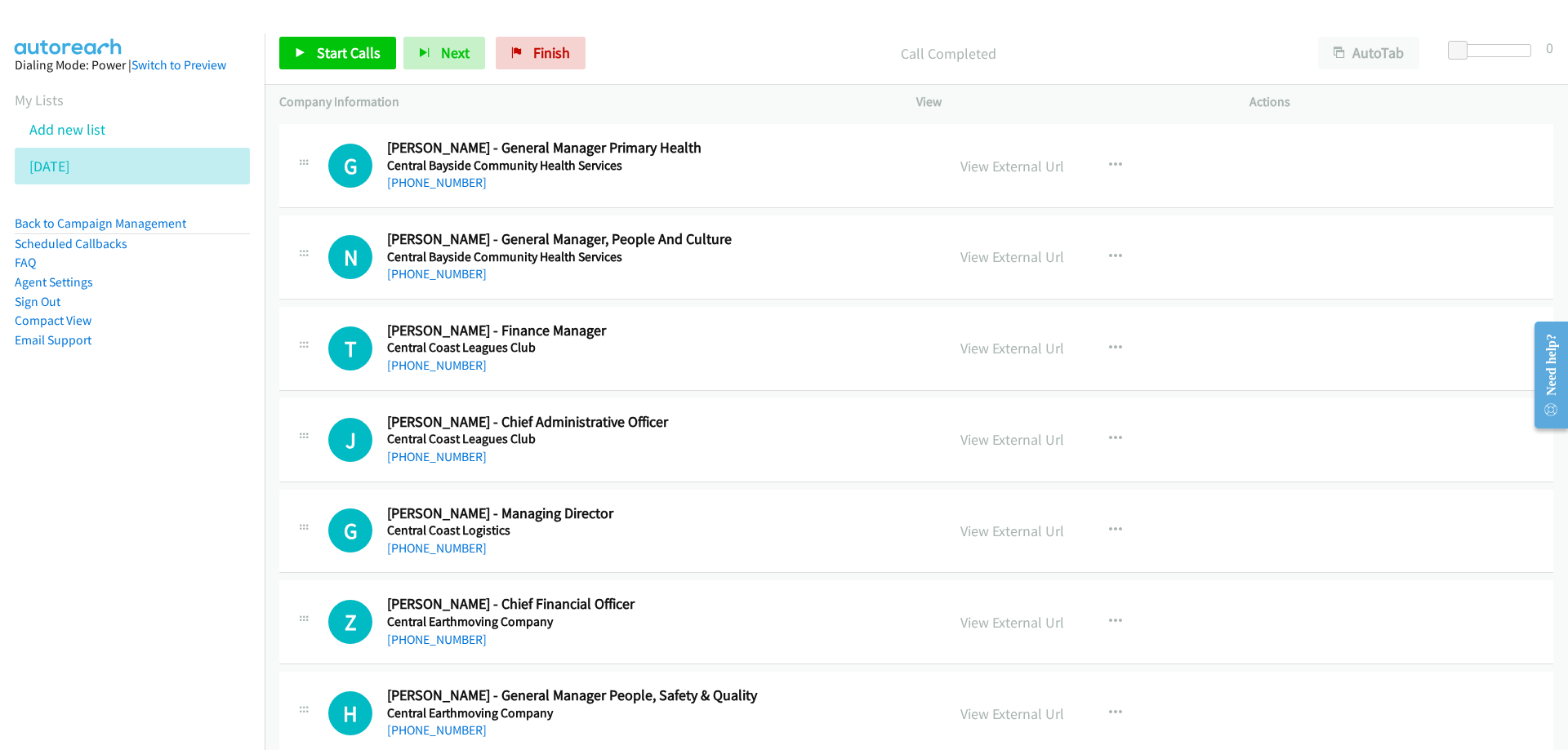
click at [840, 335] on h2 "[PERSON_NAME] - Finance Manager" at bounding box center [657, 331] width 538 height 19
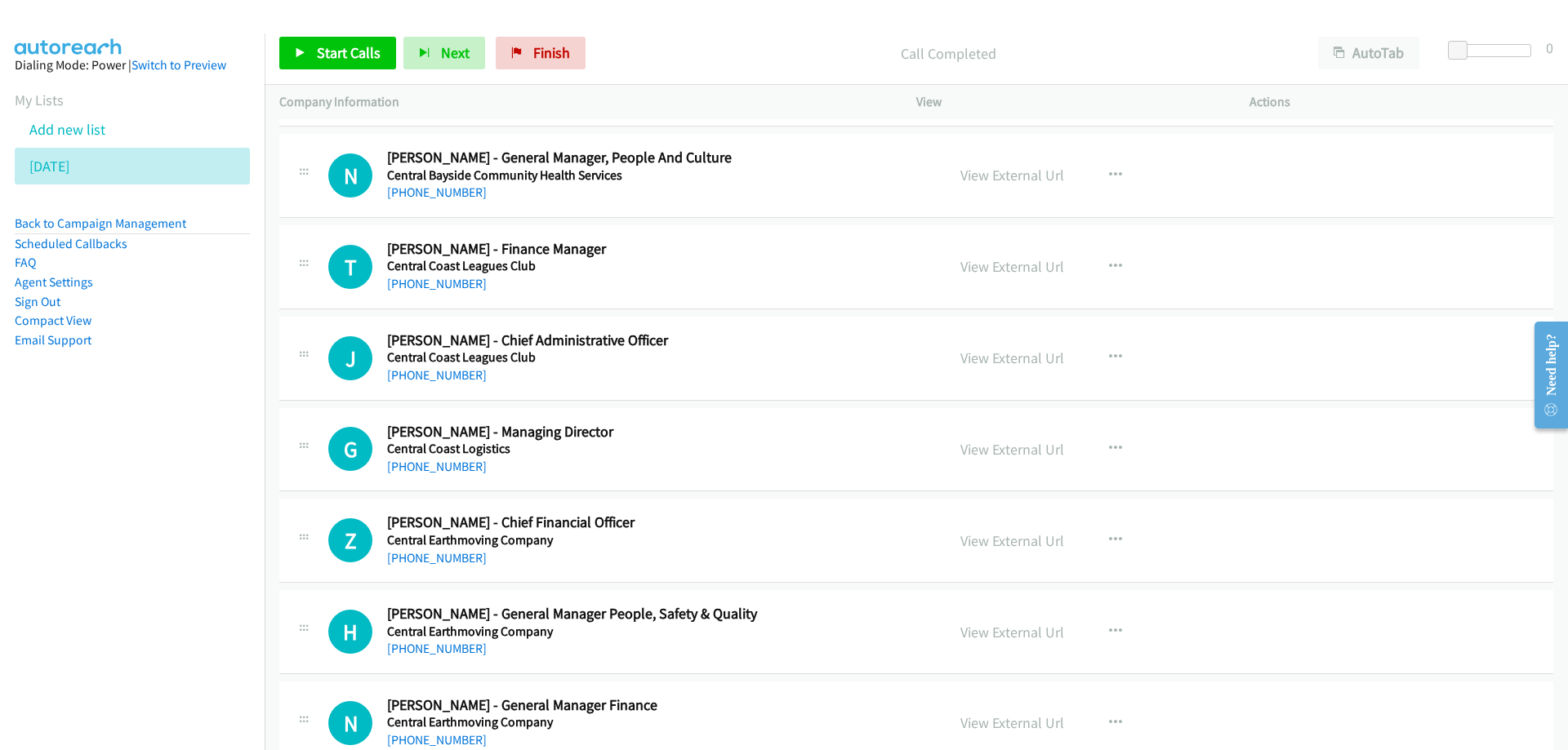
scroll to position [18835, 0]
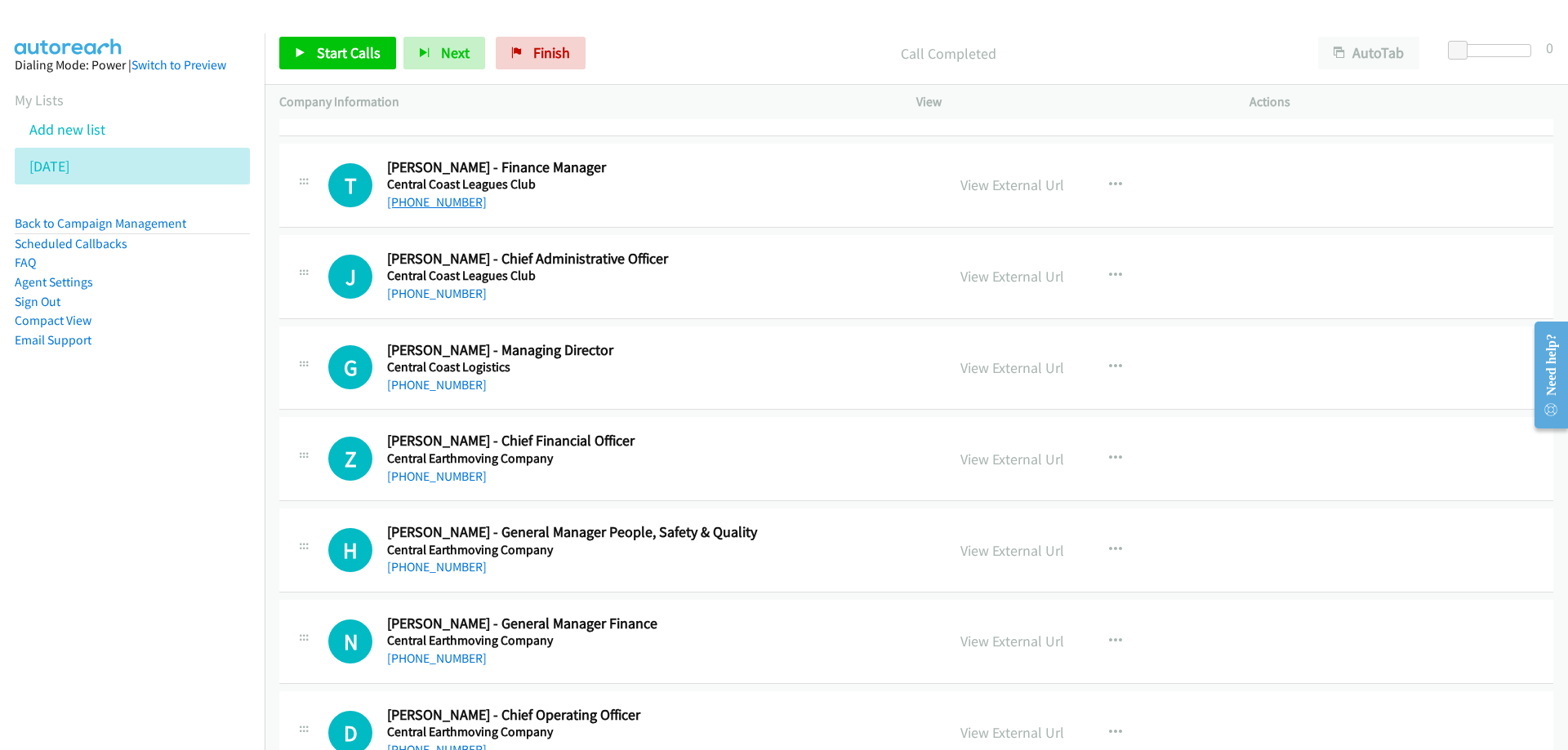
click at [405, 204] on link "[PHONE_NUMBER]" at bounding box center [437, 202] width 100 height 15
drag, startPoint x: 833, startPoint y: 167, endPoint x: 1010, endPoint y: 200, distance: 180.0
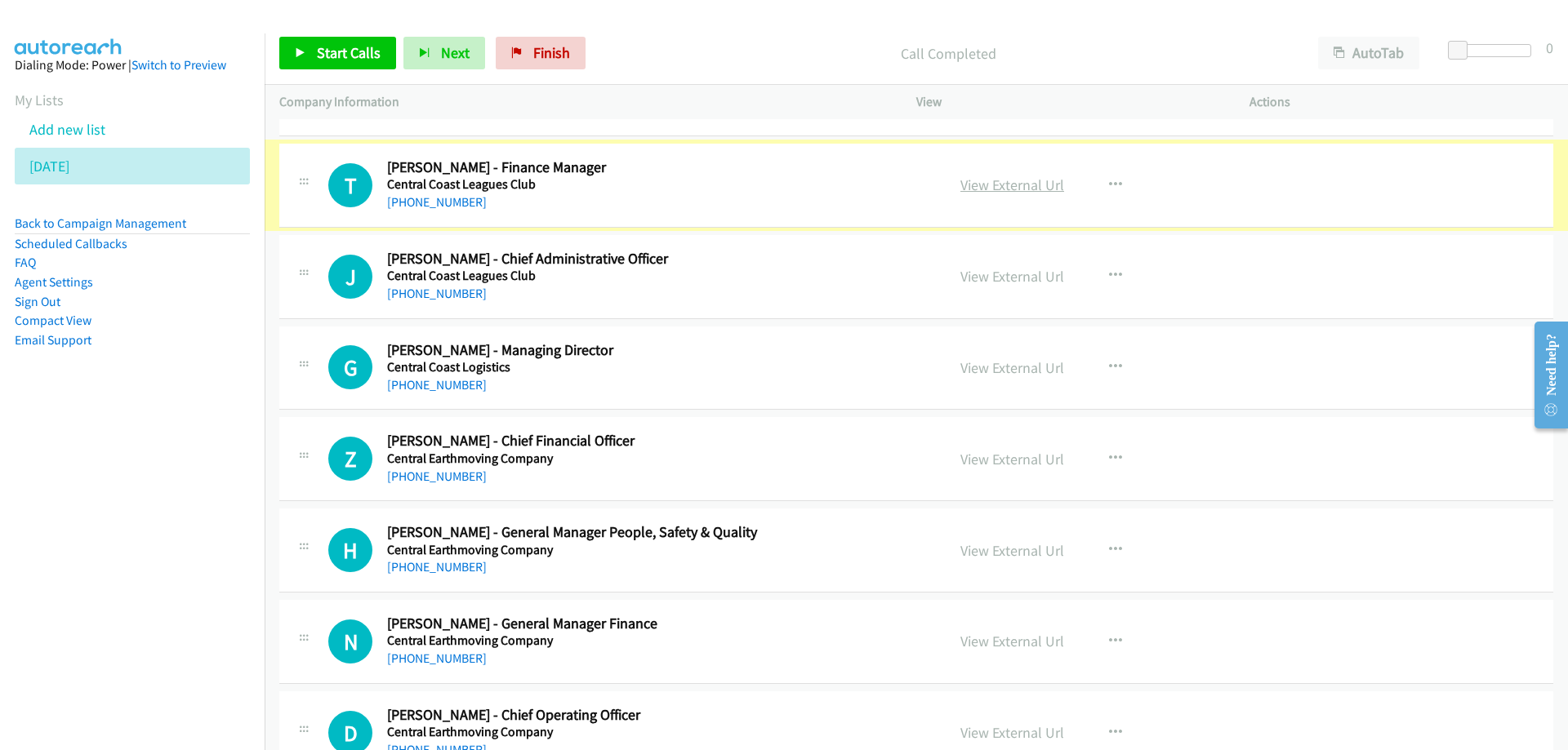
click at [991, 188] on link "View External Url" at bounding box center [1012, 185] width 104 height 19
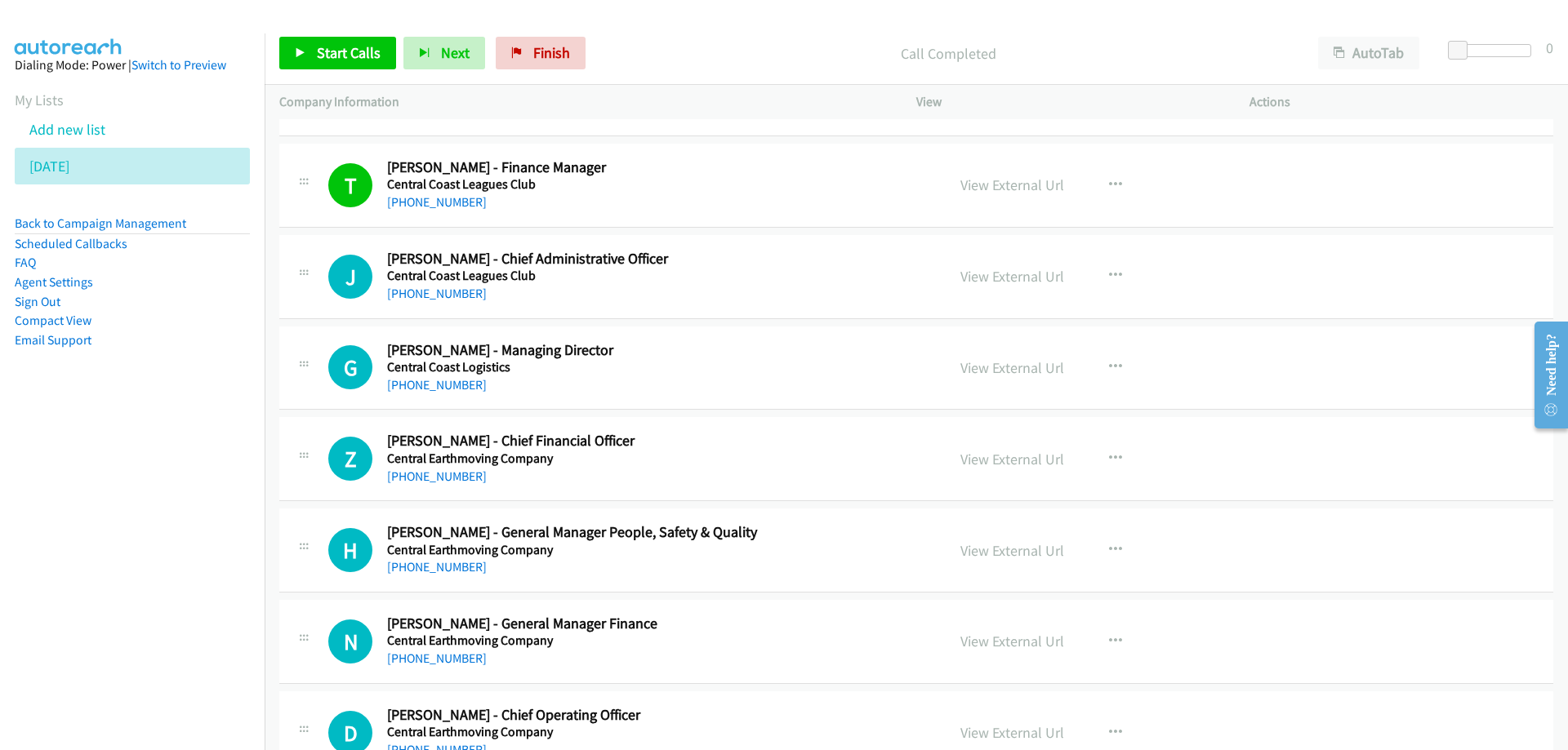
scroll to position [18916, 0]
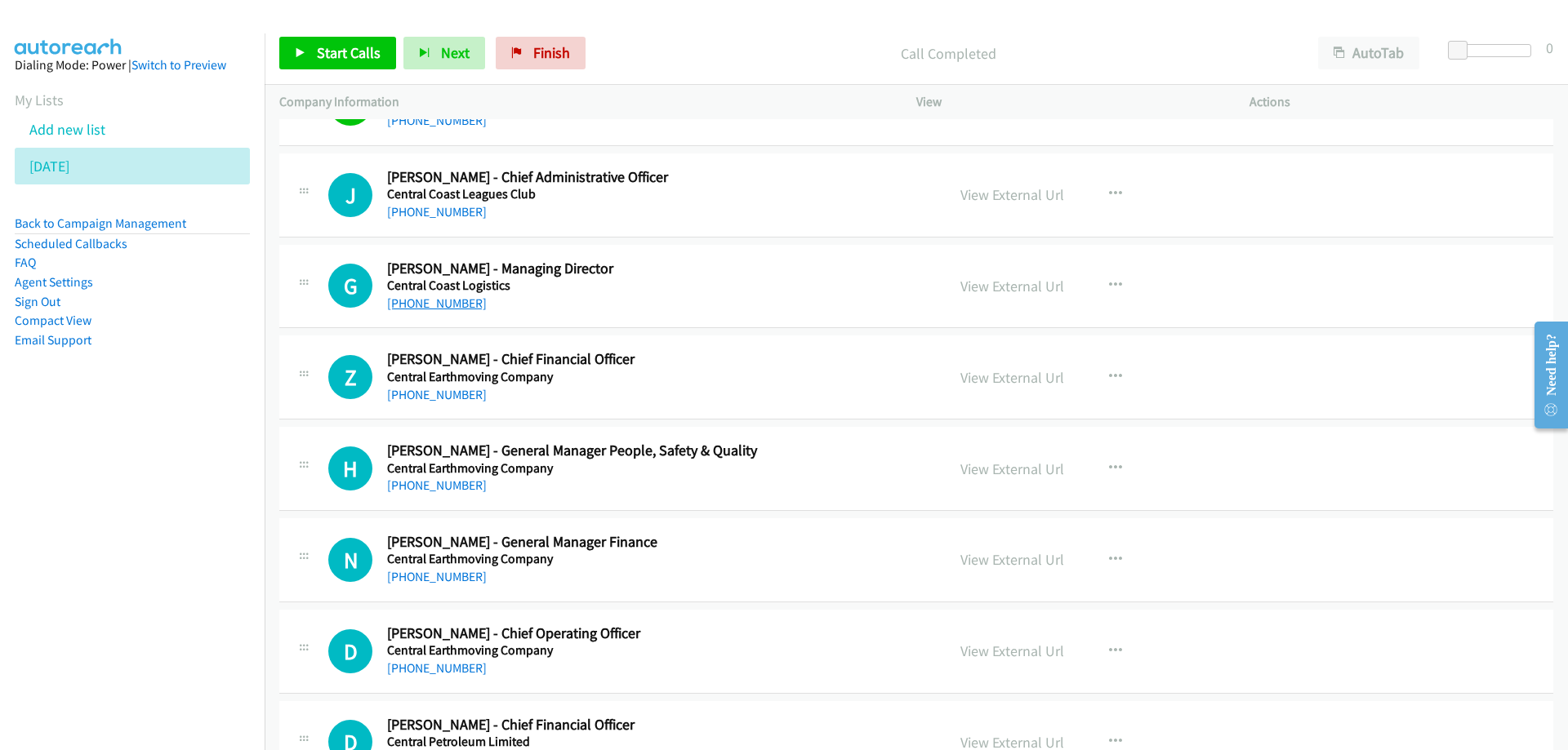
click at [443, 304] on link "[PHONE_NUMBER]" at bounding box center [437, 303] width 100 height 15
drag, startPoint x: 789, startPoint y: 298, endPoint x: 909, endPoint y: 280, distance: 121.3
click at [789, 298] on div "[PHONE_NUMBER]" at bounding box center [657, 304] width 538 height 20
click at [980, 285] on link "View External Url" at bounding box center [1012, 285] width 104 height 19
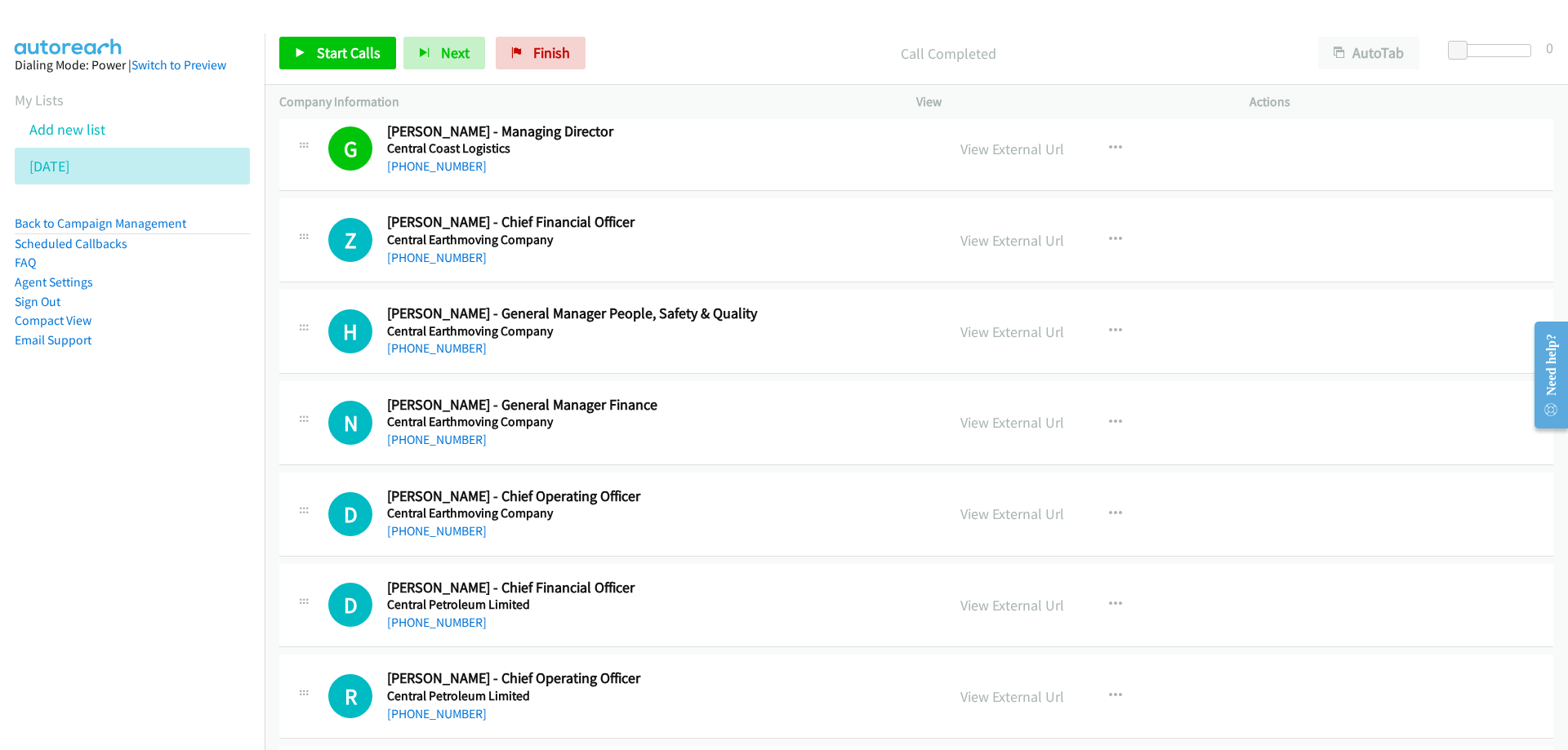
scroll to position [19080, 0]
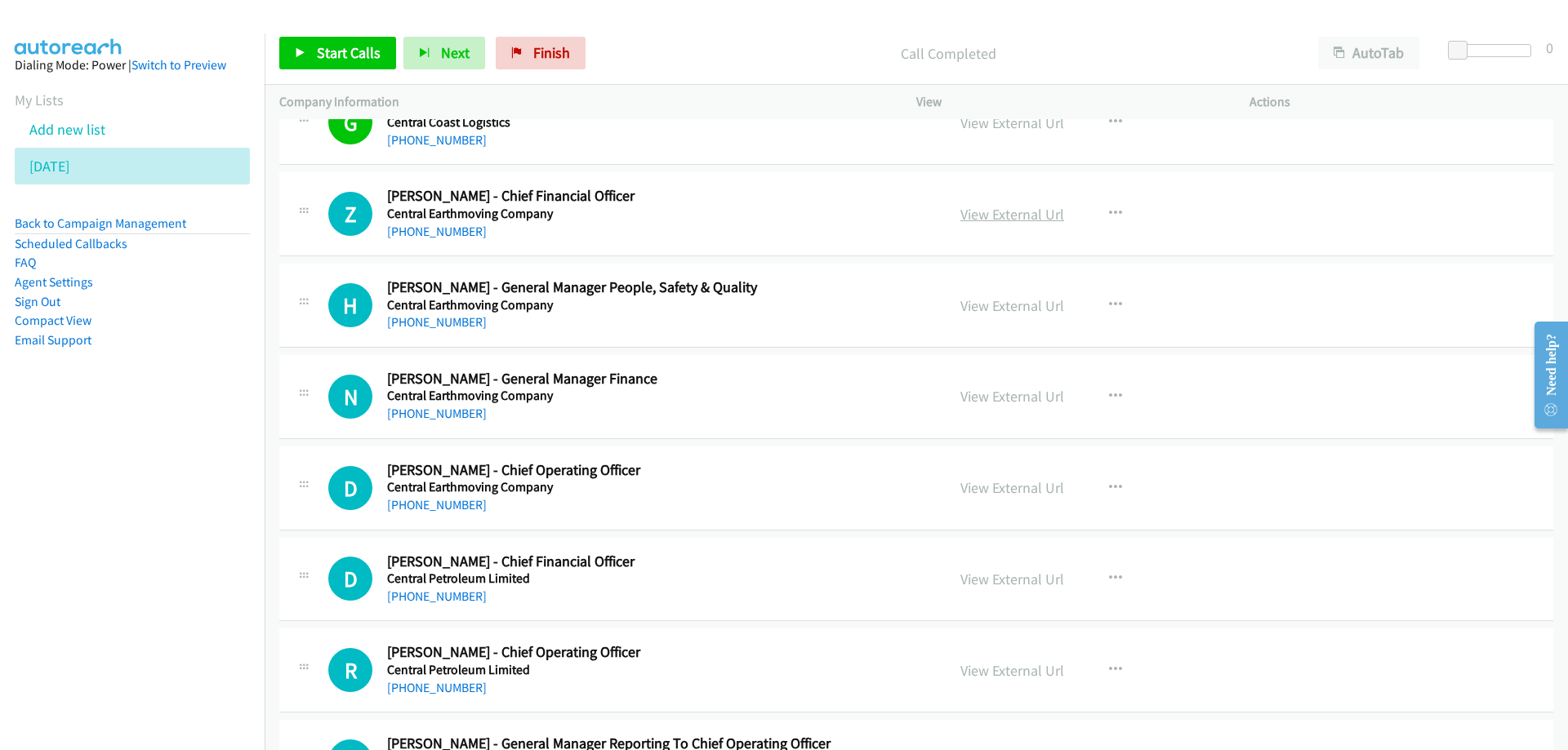
click at [1000, 217] on link "View External Url" at bounding box center [1012, 214] width 104 height 19
click at [709, 242] on div "Z Callback Scheduled [PERSON_NAME] - Chief Financial Officer Central Earthmovin…" at bounding box center [916, 214] width 1274 height 84
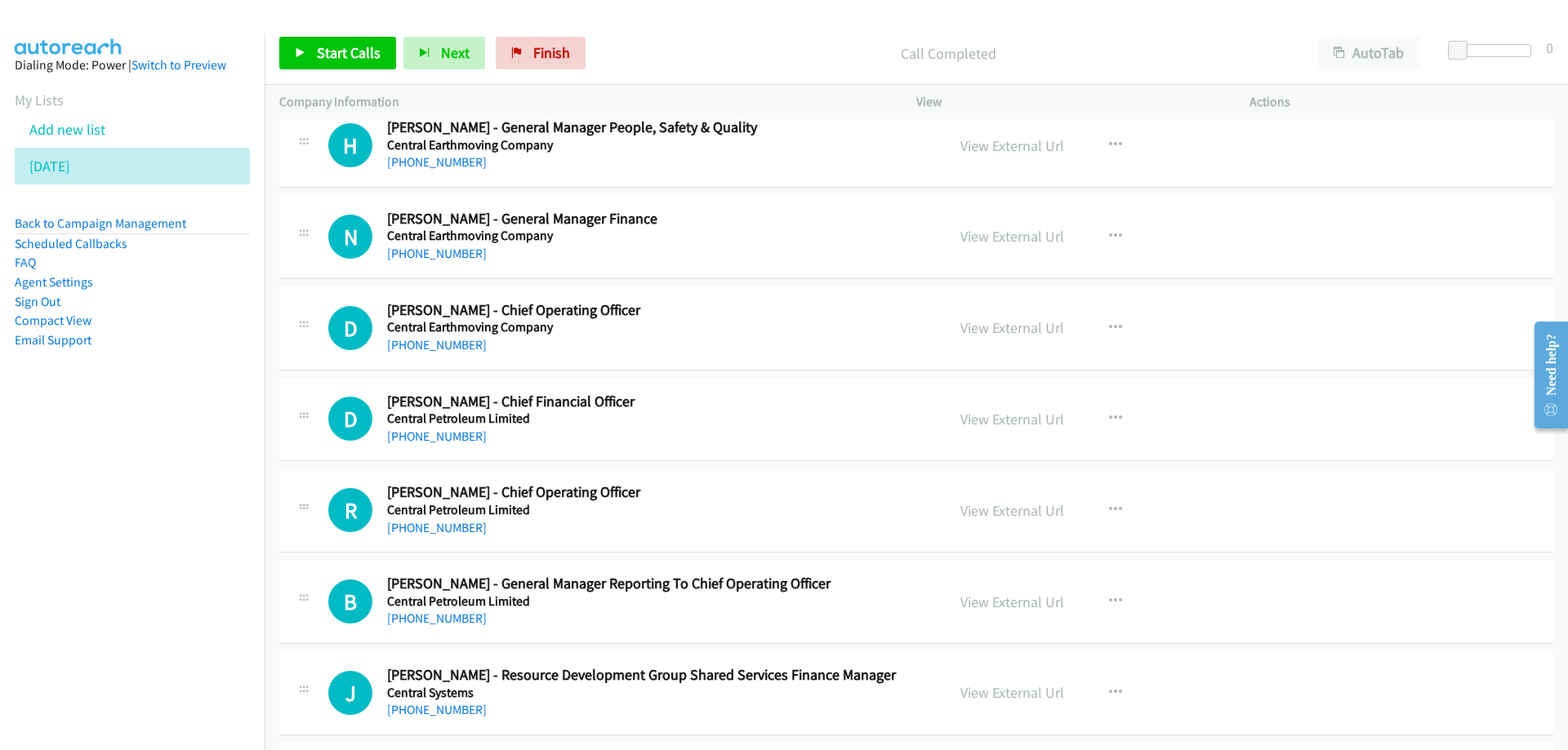
scroll to position [19243, 0]
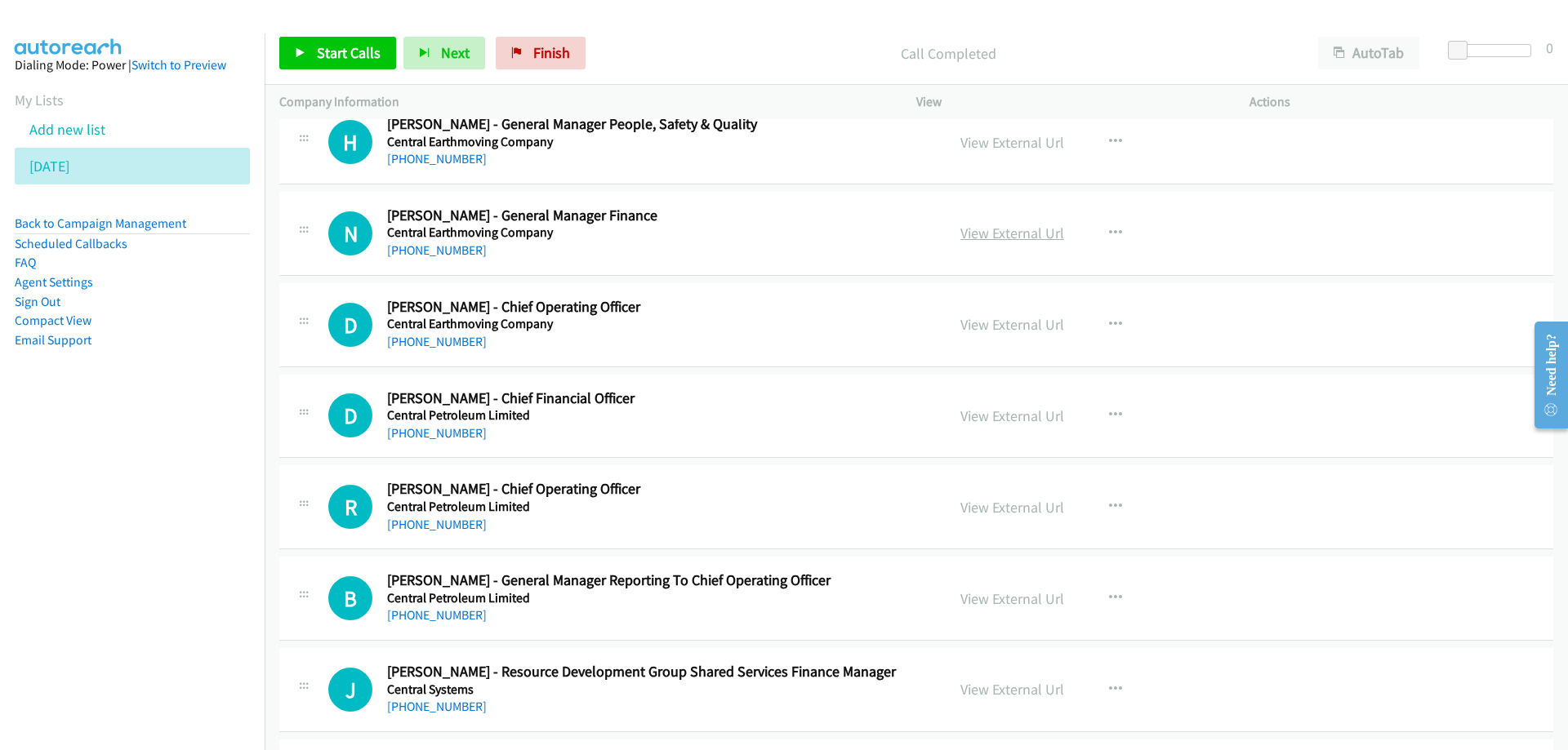
click at [1001, 238] on link "View External Url" at bounding box center [1012, 233] width 104 height 19
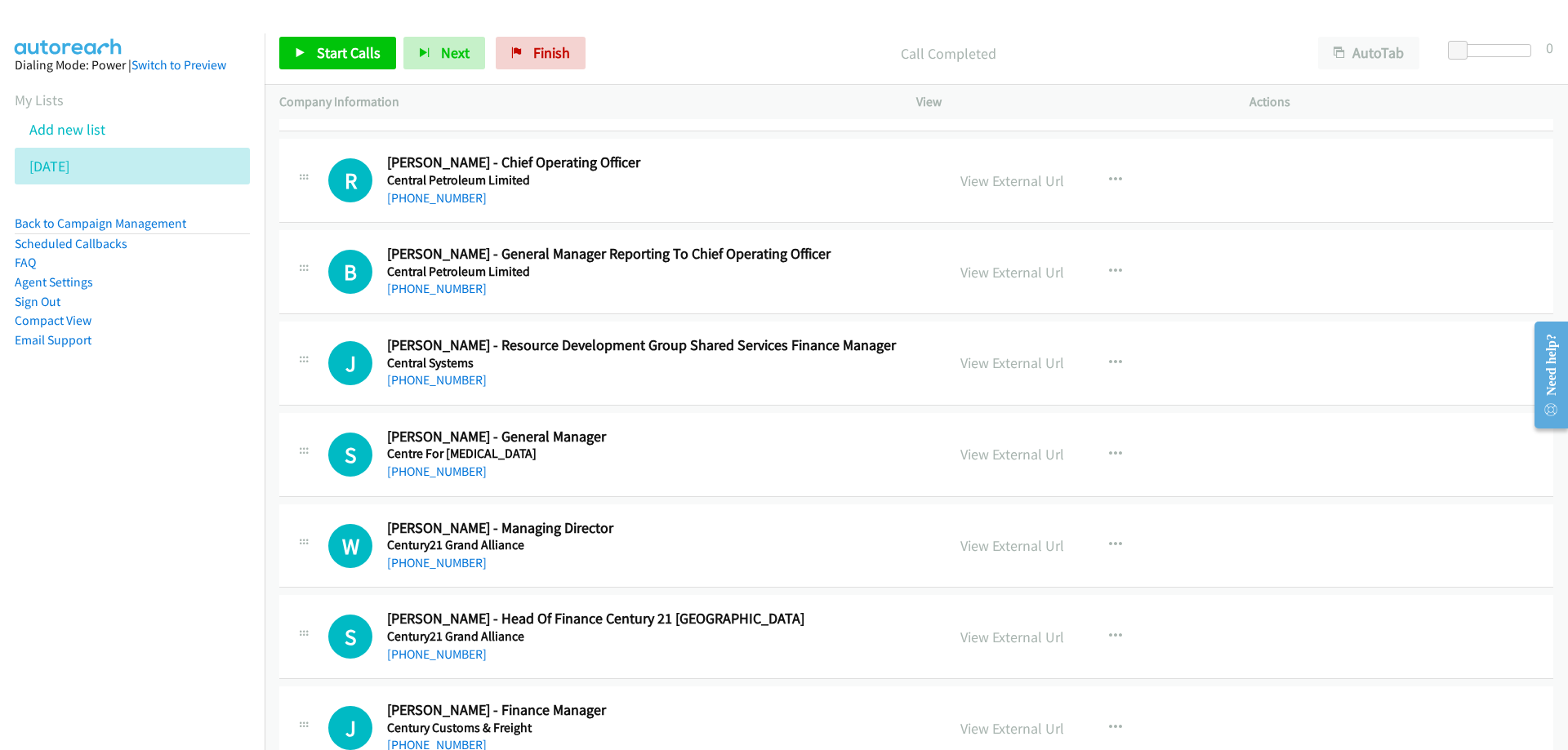
scroll to position [19651, 0]
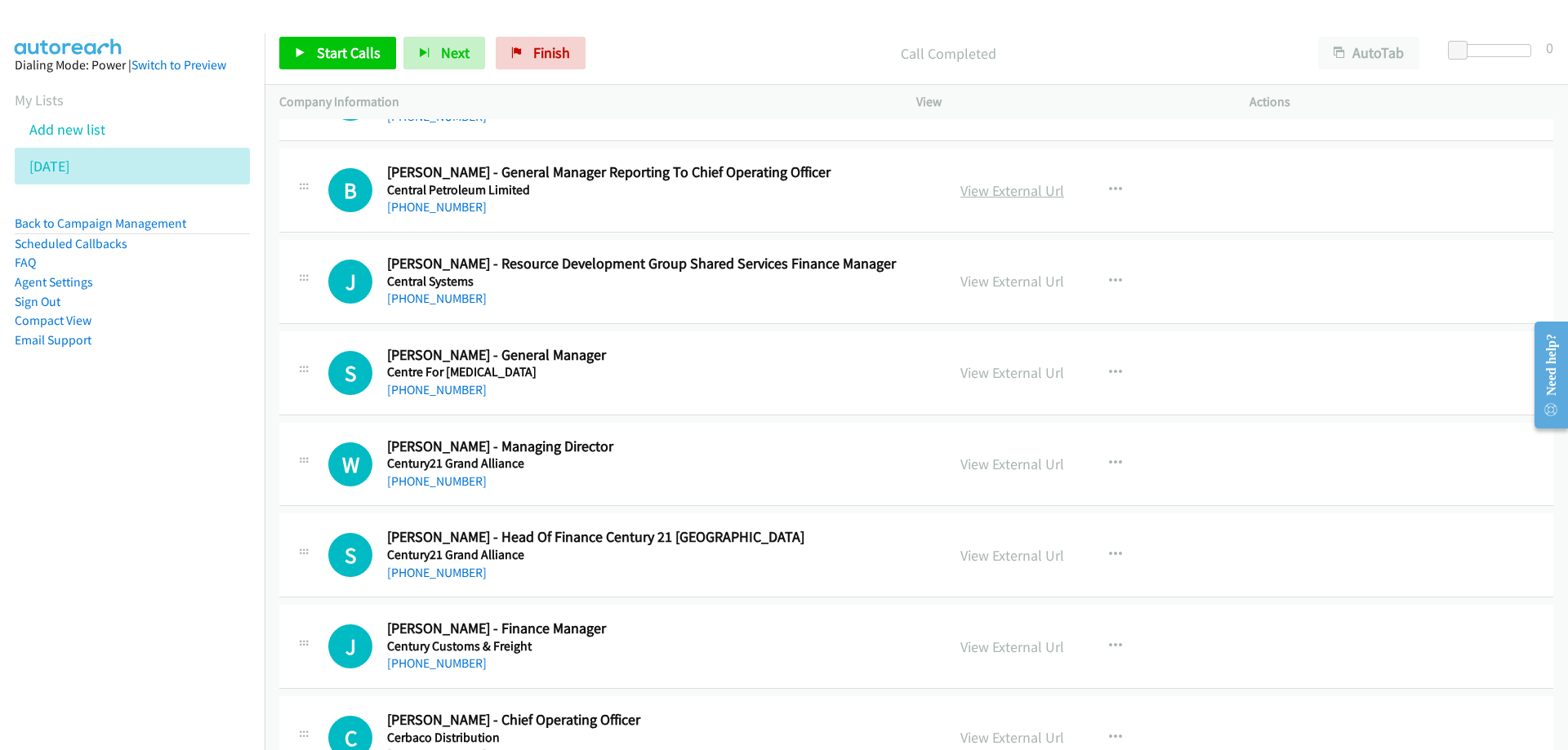
click at [1000, 188] on link "View External Url" at bounding box center [1012, 190] width 104 height 19
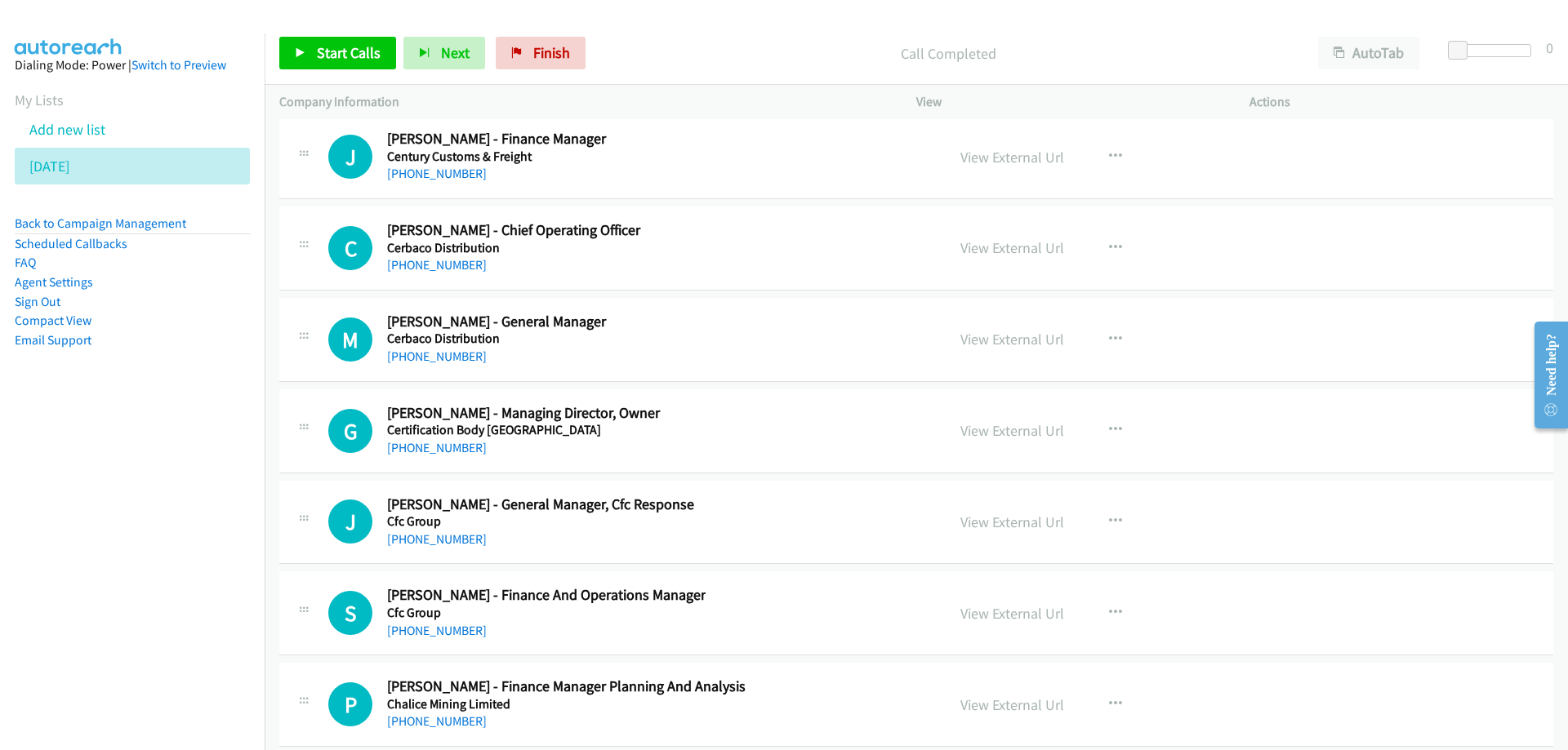
scroll to position [20223, 0]
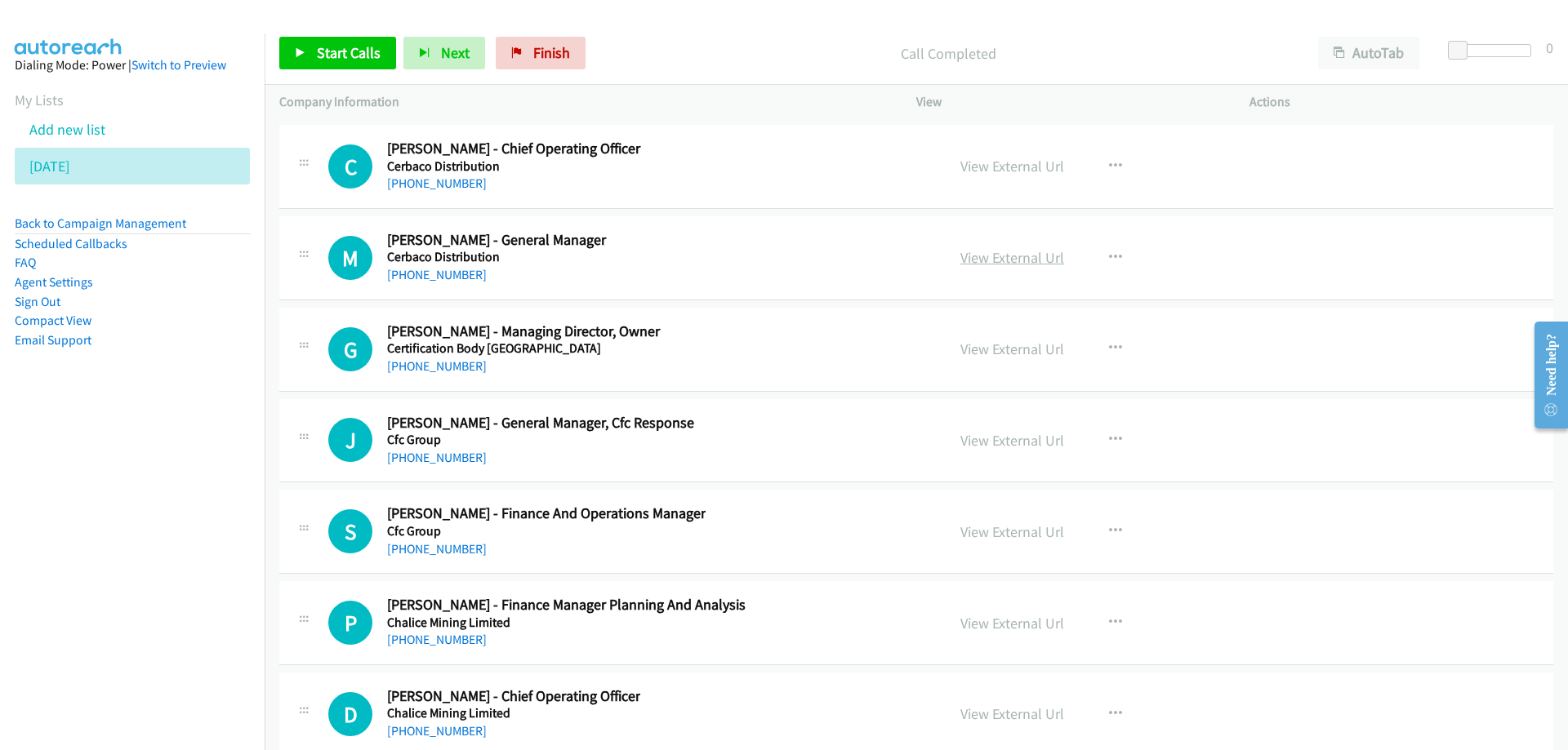
click at [993, 255] on link "View External Url" at bounding box center [1012, 257] width 104 height 19
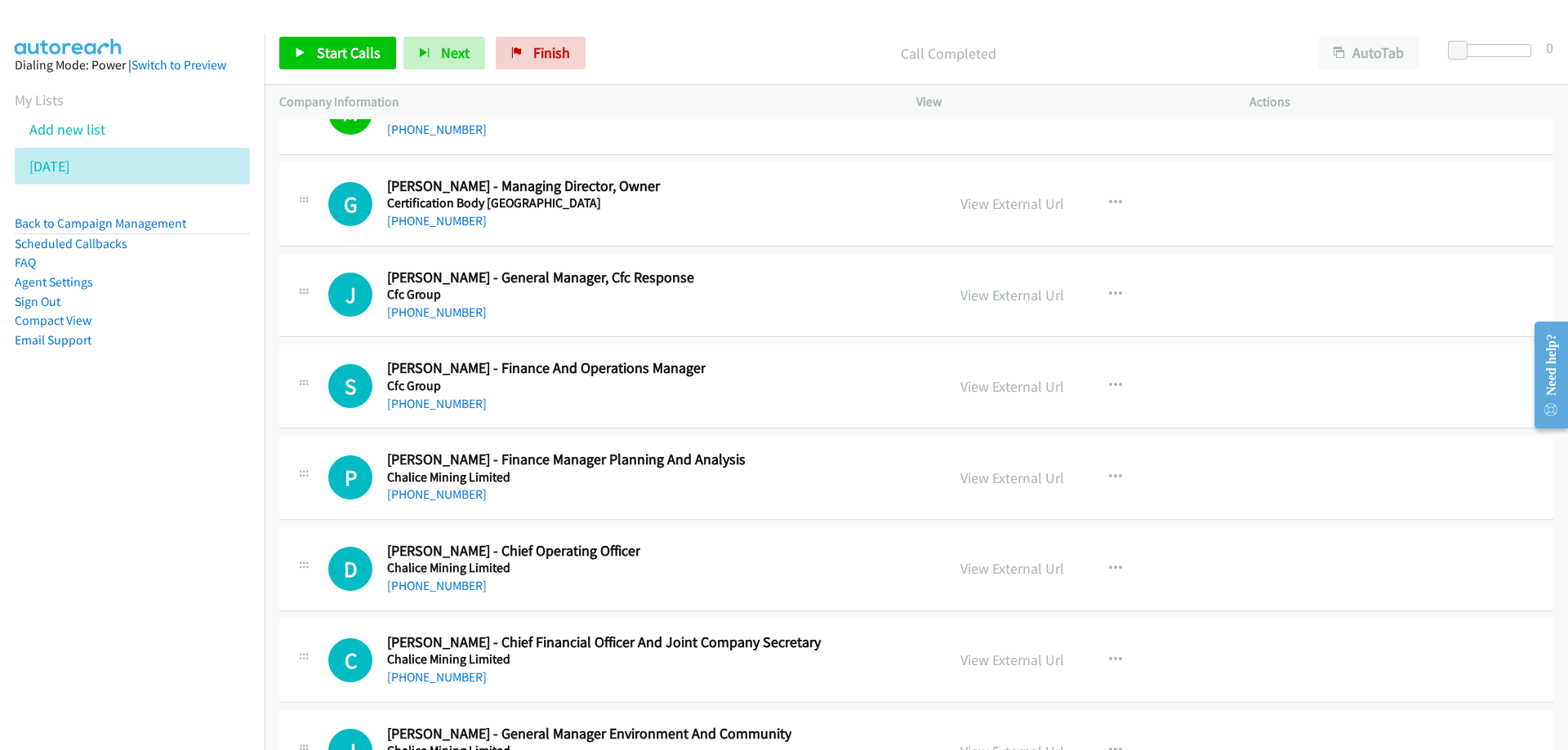
scroll to position [20386, 0]
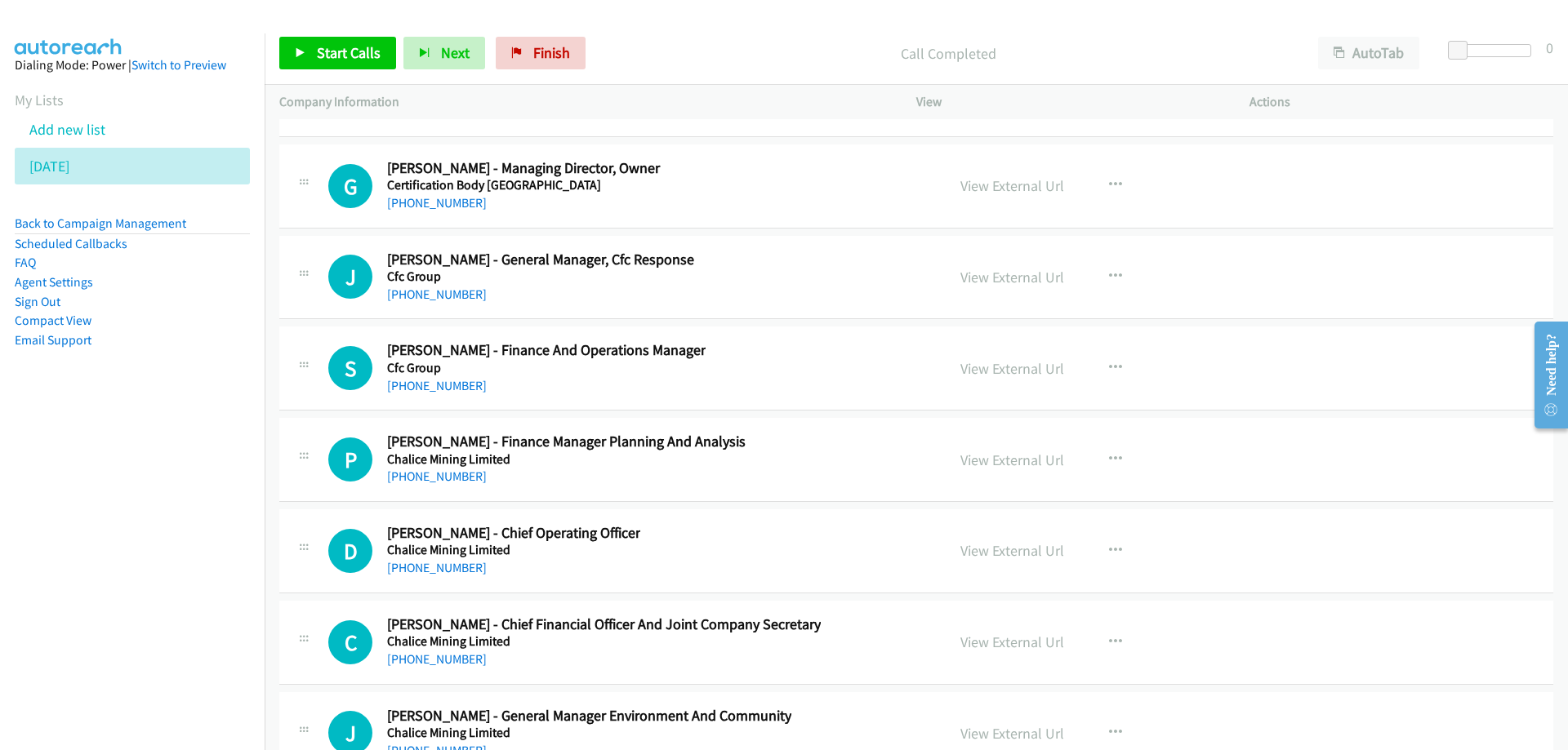
click at [796, 273] on h5 "Cfc Group" at bounding box center [657, 276] width 538 height 16
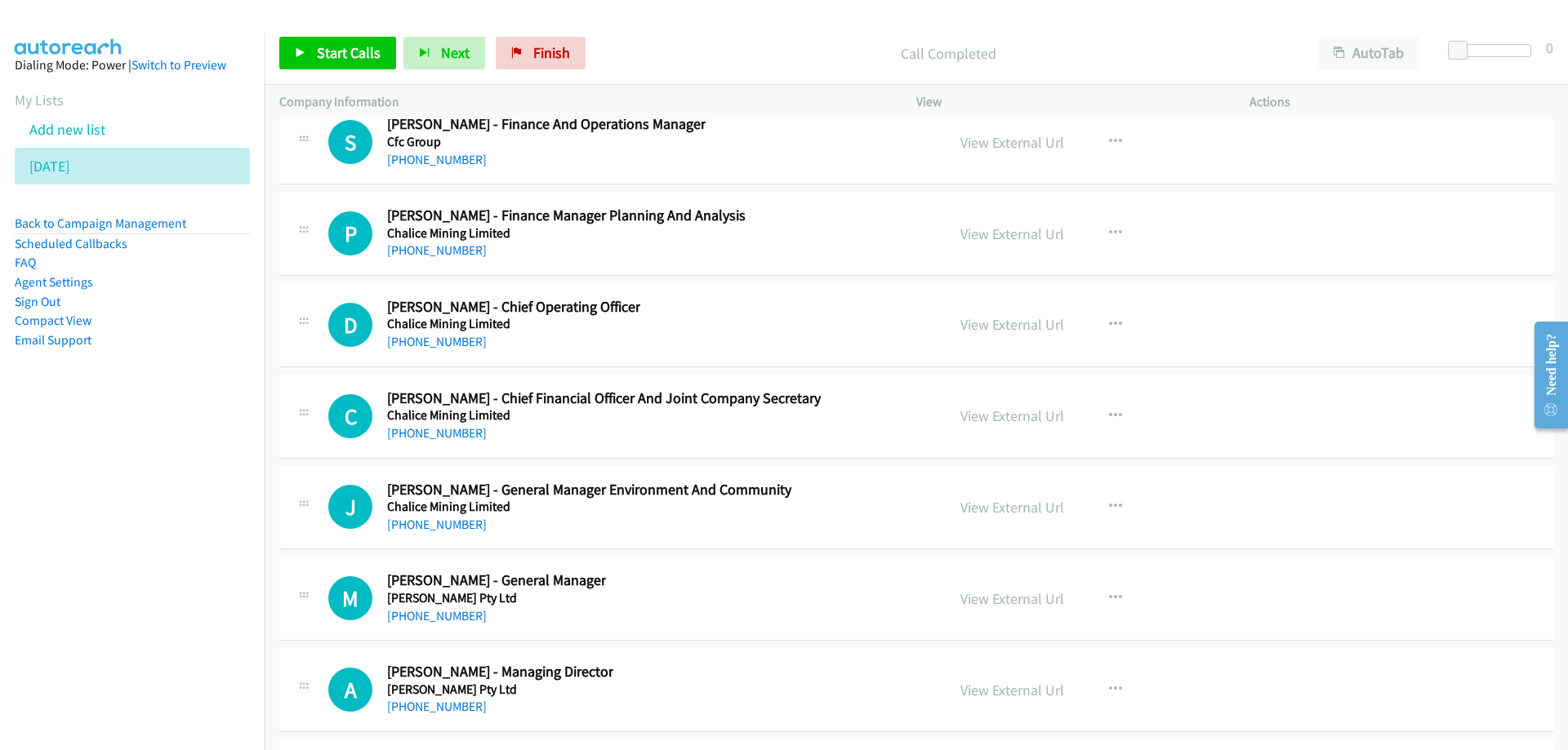
scroll to position [20631, 0]
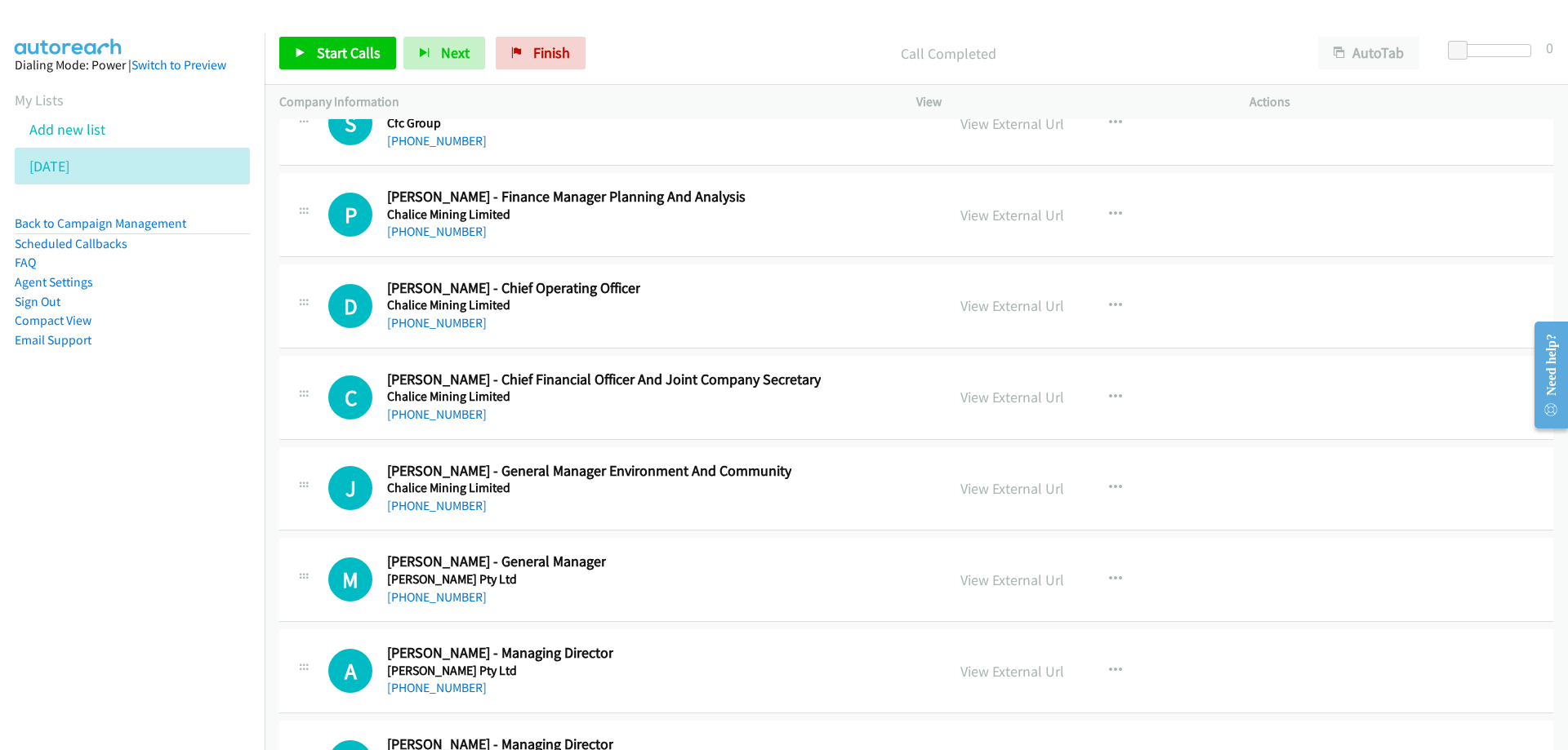
click at [784, 217] on div "P Callback Scheduled [PERSON_NAME] - Finance Manager Planning And Analysis Chal…" at bounding box center [629, 215] width 603 height 54
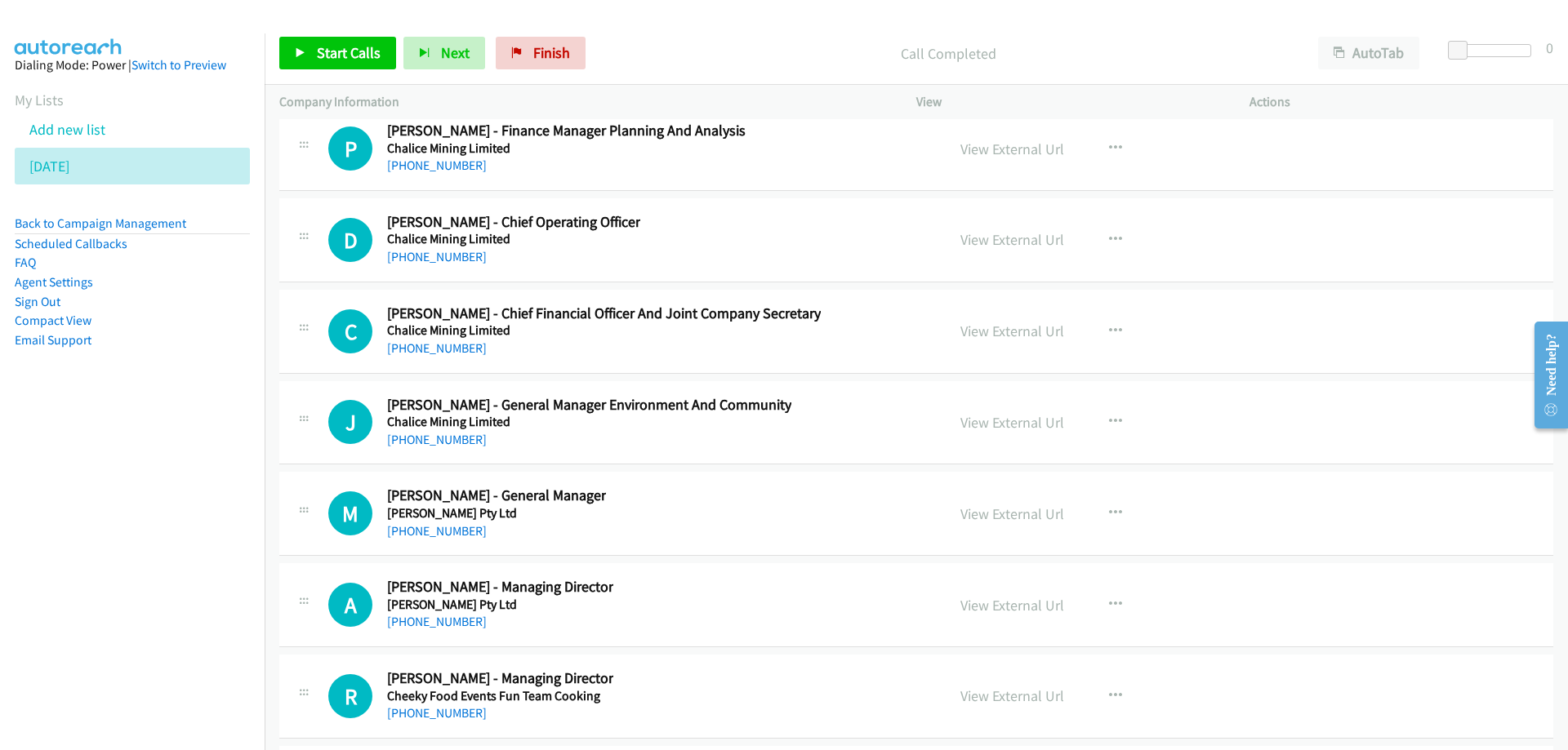
scroll to position [20713, 0]
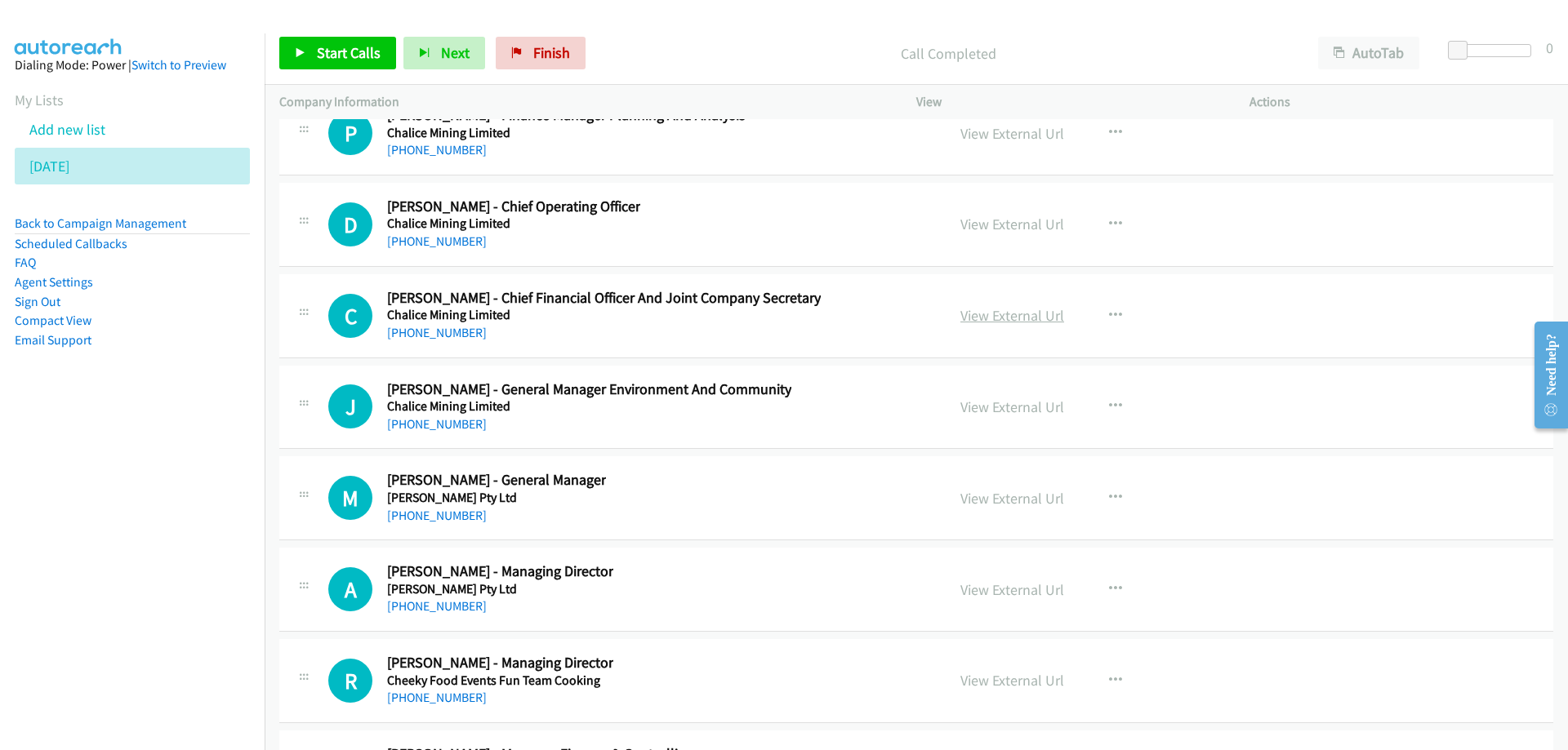
click at [978, 317] on link "View External Url" at bounding box center [1012, 315] width 104 height 19
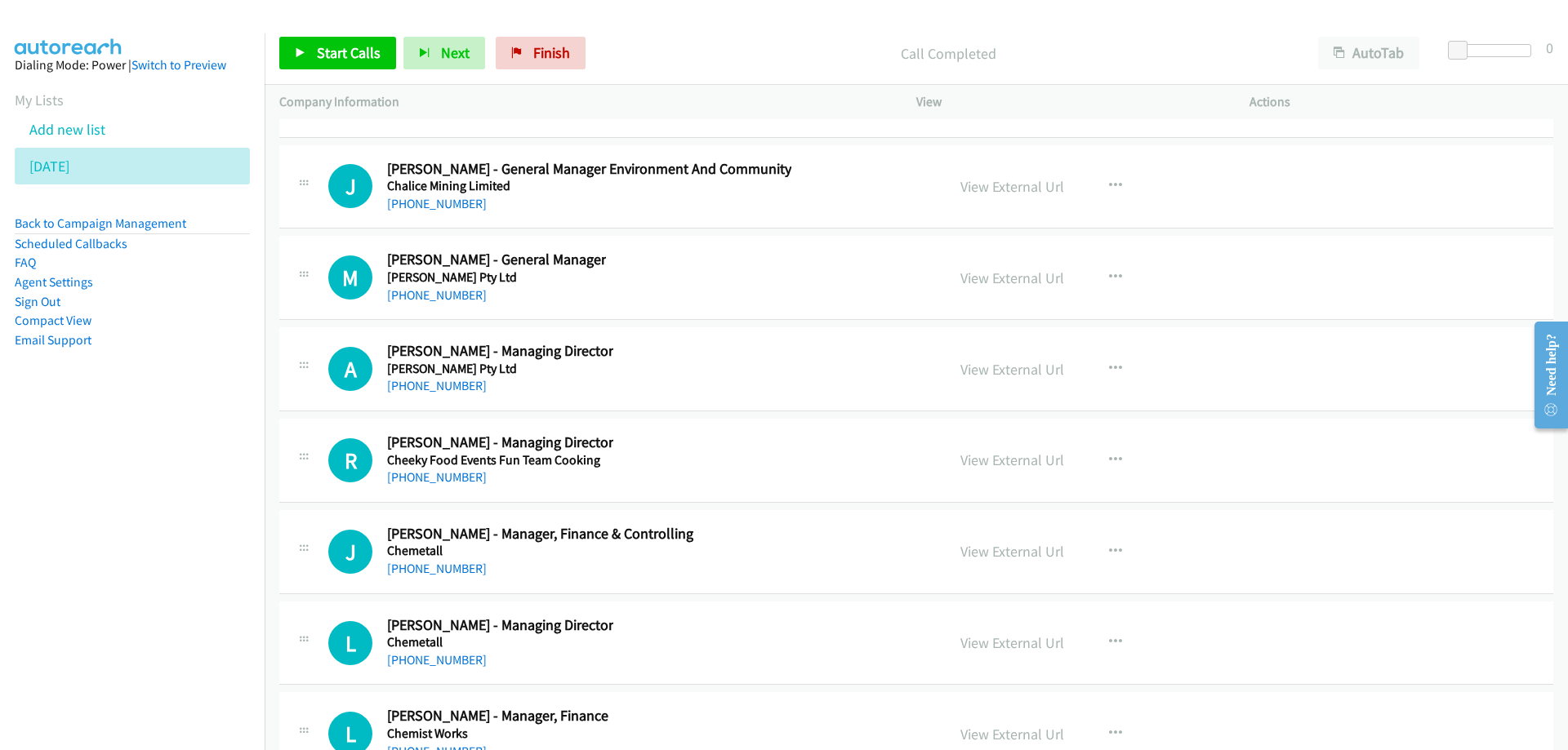
scroll to position [20957, 0]
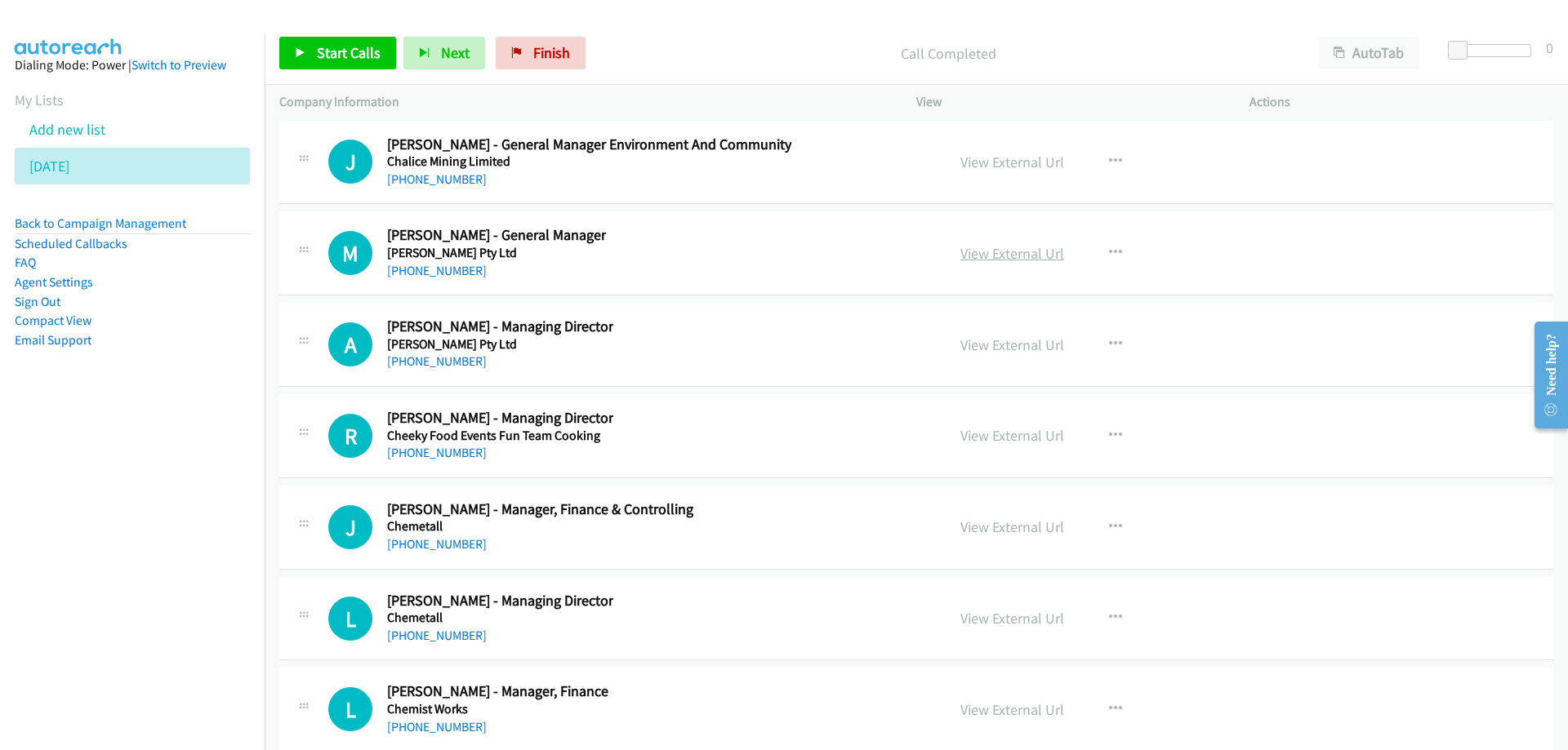
click at [1008, 247] on link "View External Url" at bounding box center [1012, 254] width 104 height 19
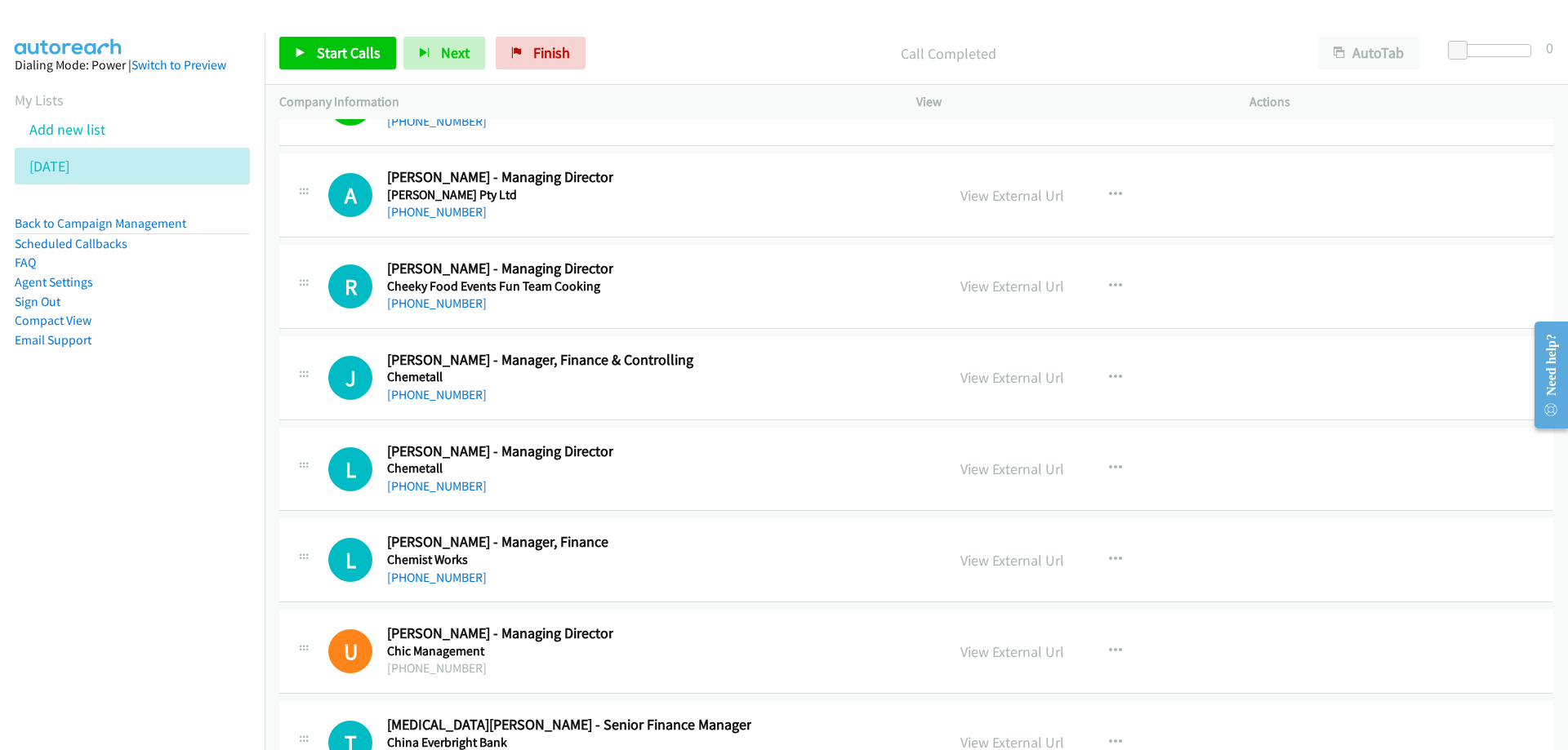
scroll to position [21121, 0]
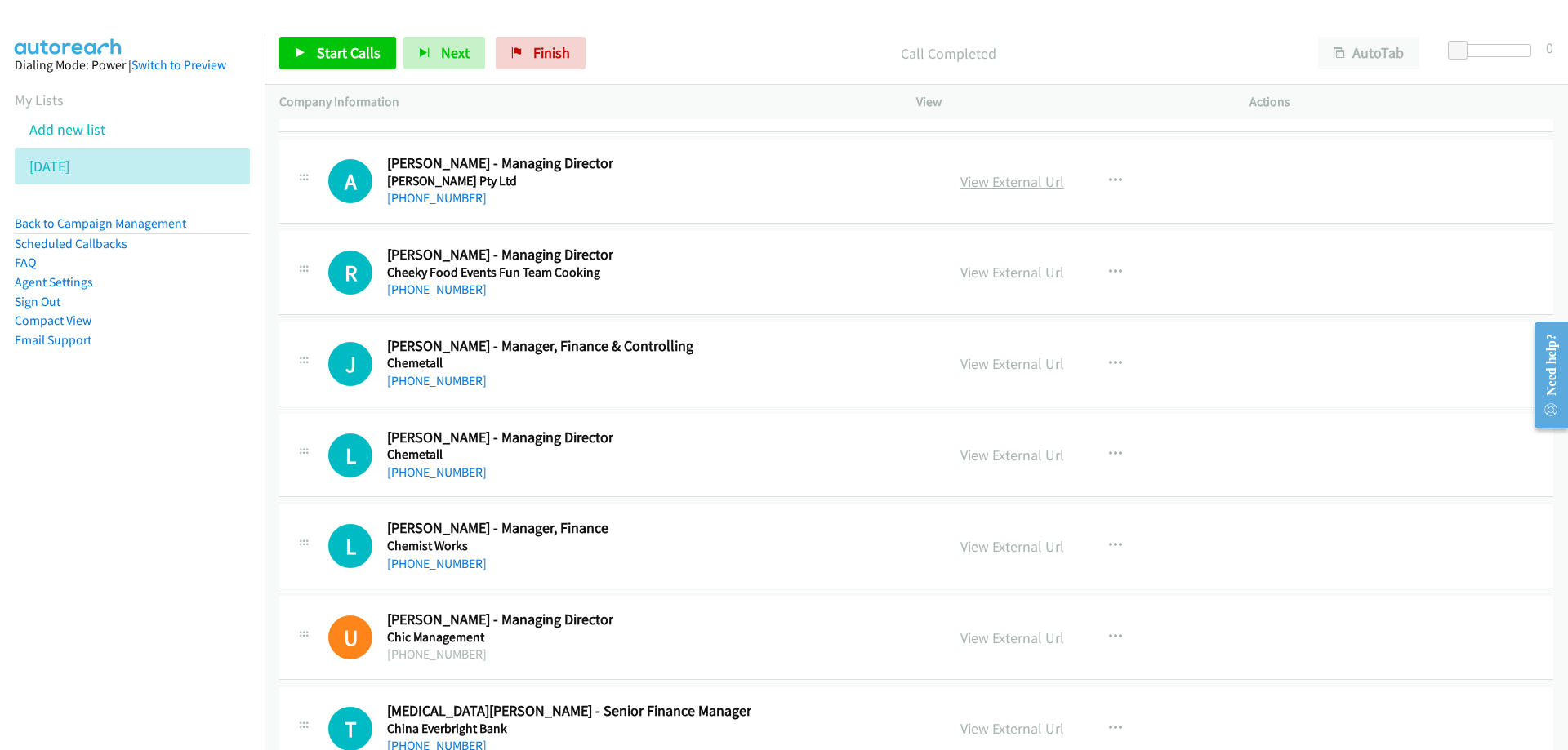
click at [970, 184] on link "View External Url" at bounding box center [1012, 181] width 104 height 19
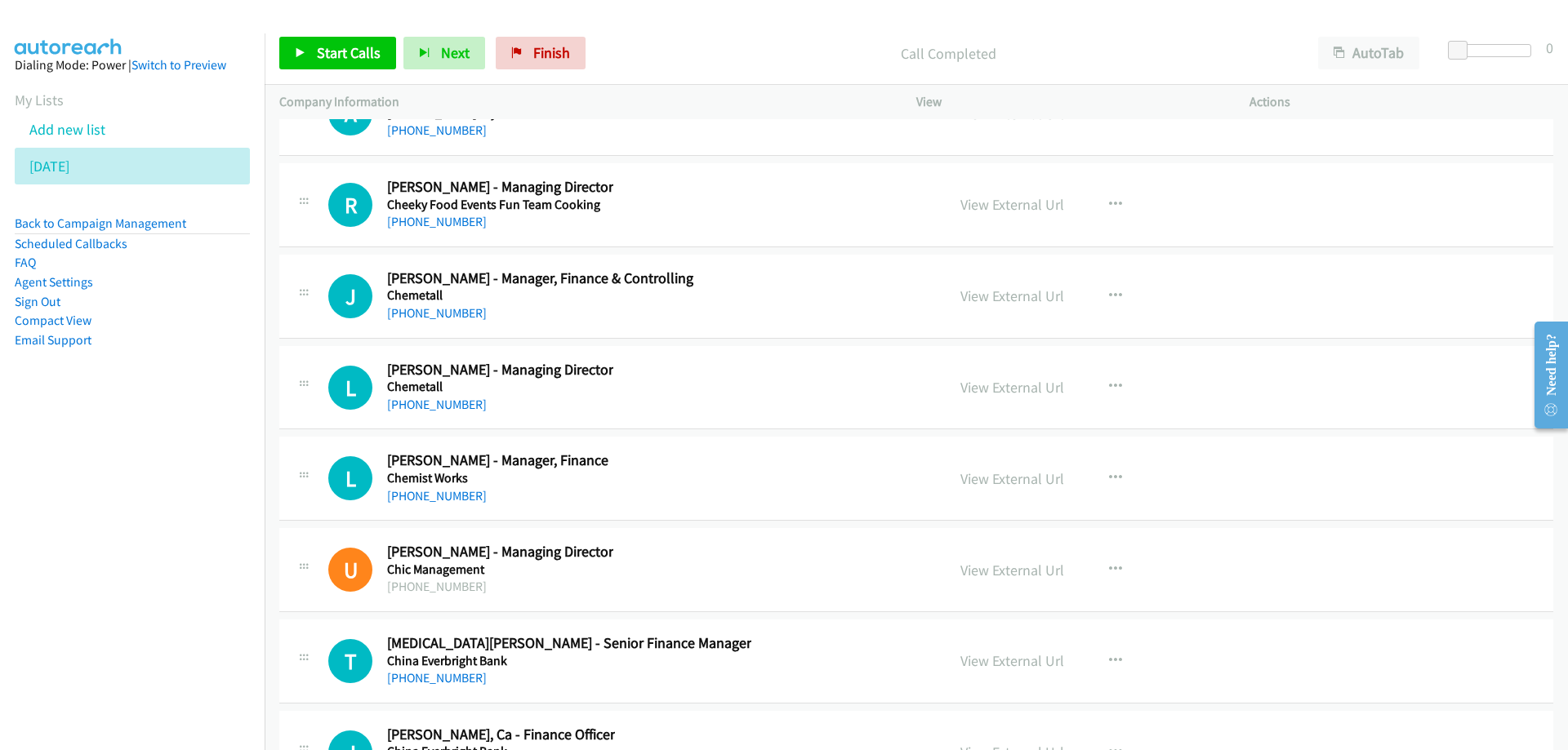
scroll to position [21203, 0]
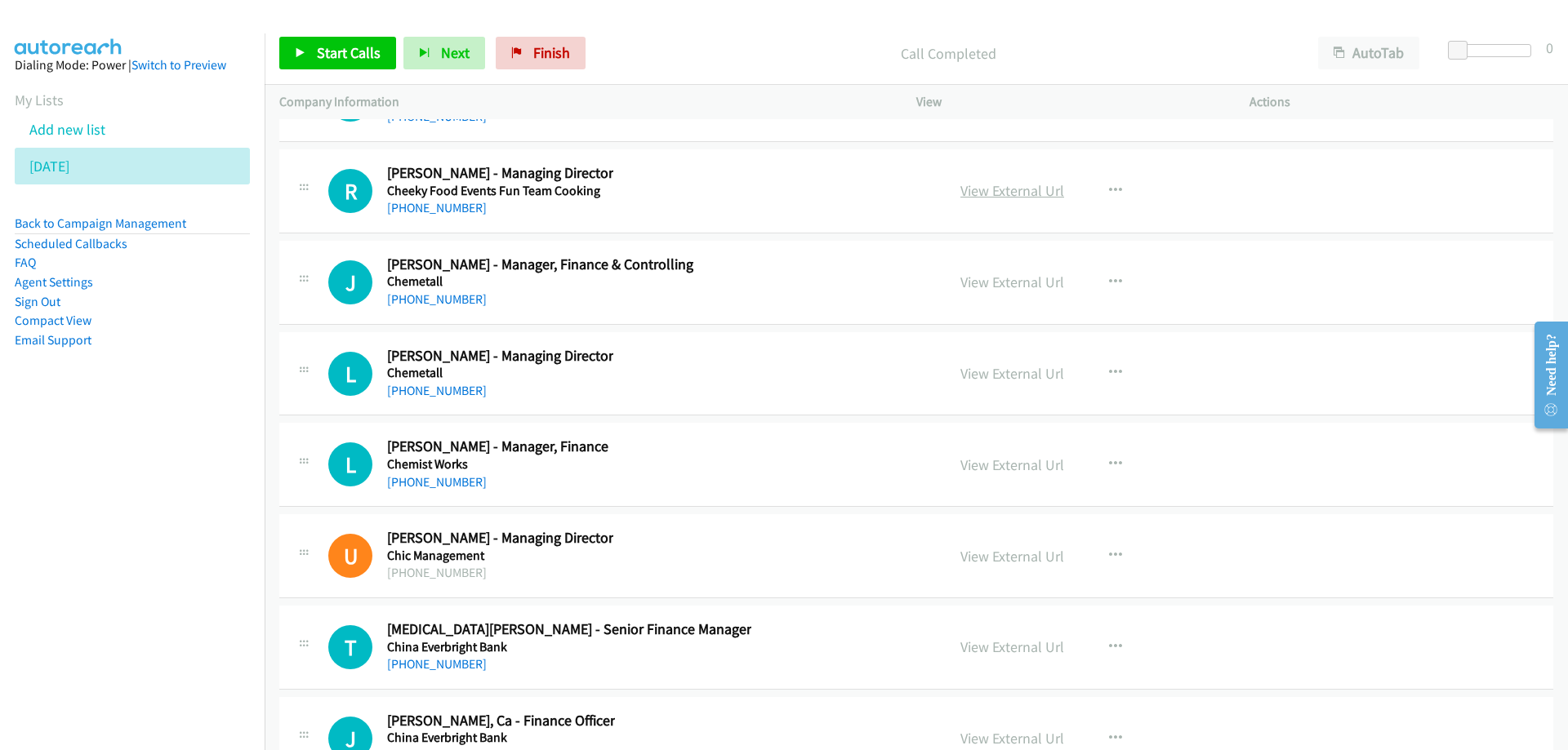
click at [981, 192] on link "View External Url" at bounding box center [1012, 190] width 104 height 19
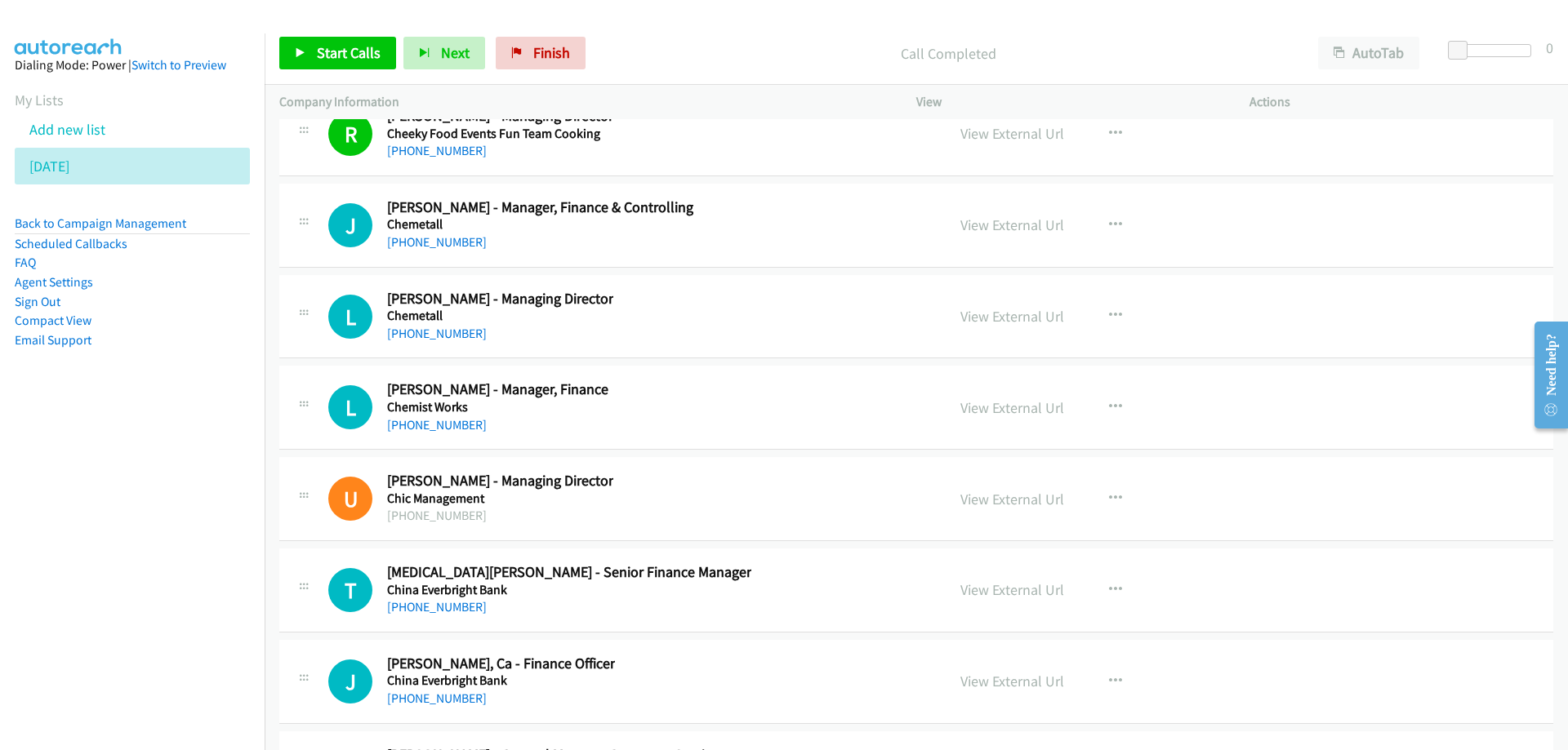
scroll to position [21284, 0]
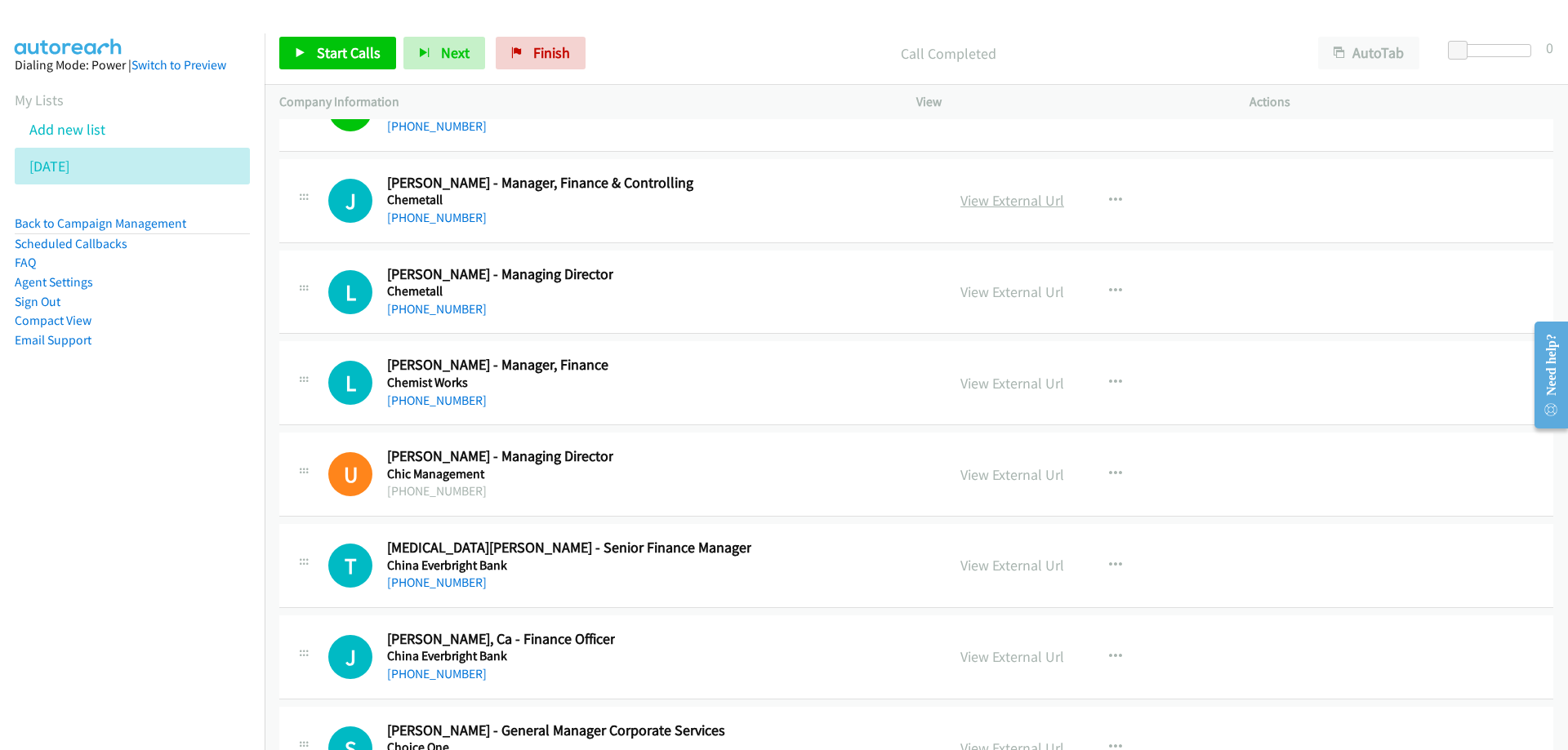
click at [991, 206] on link "View External Url" at bounding box center [1012, 200] width 104 height 19
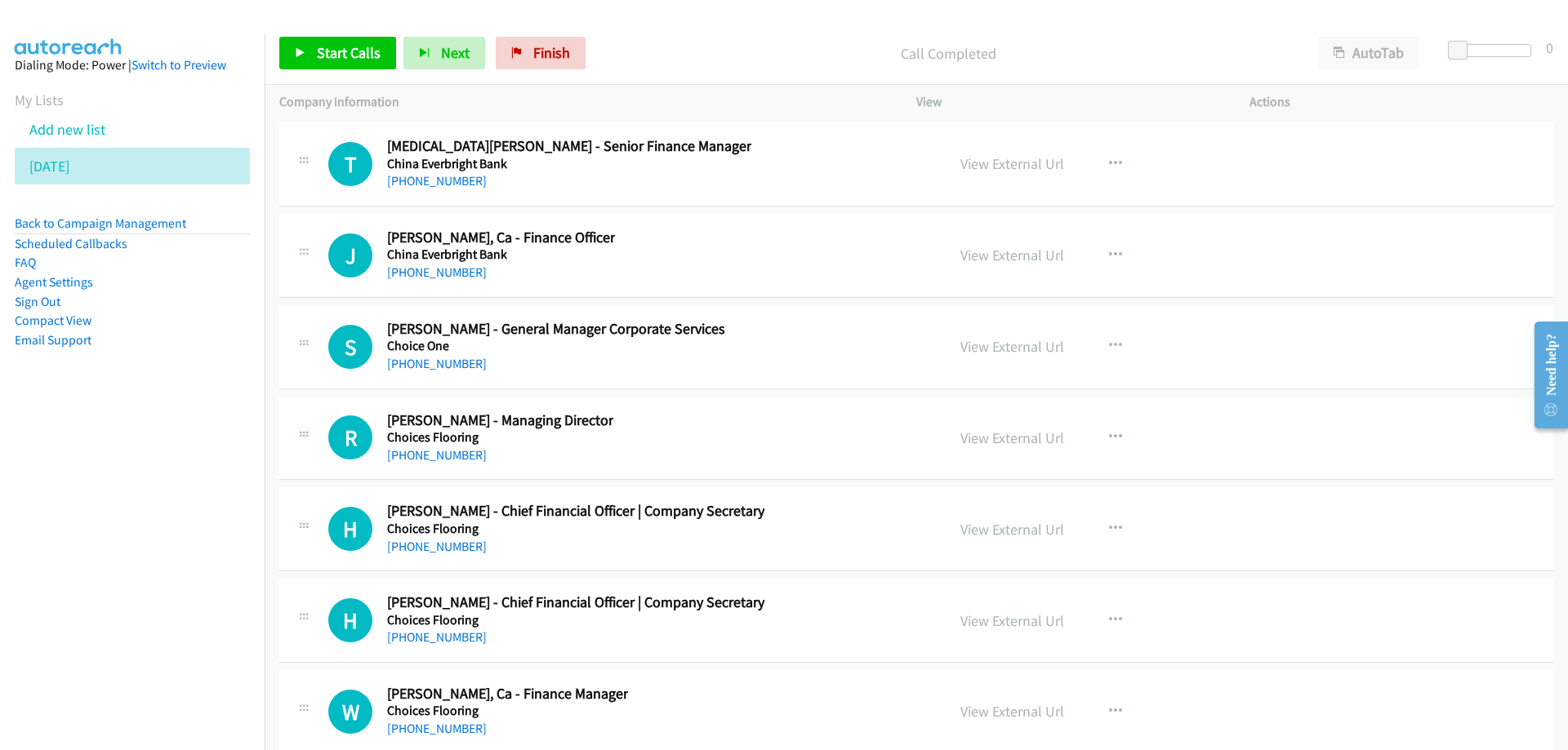
scroll to position [21692, 0]
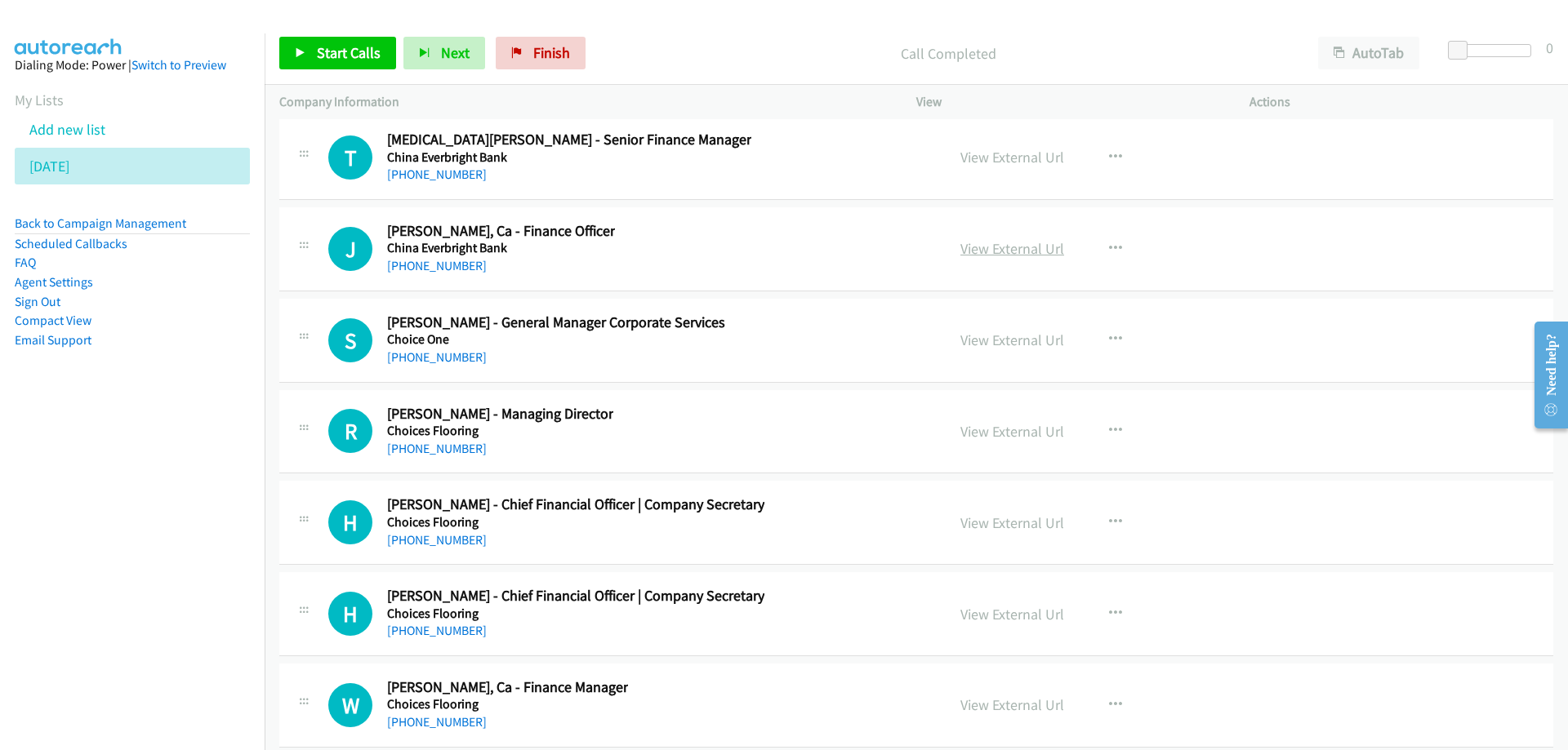
click at [977, 247] on link "View External Url" at bounding box center [1012, 248] width 104 height 19
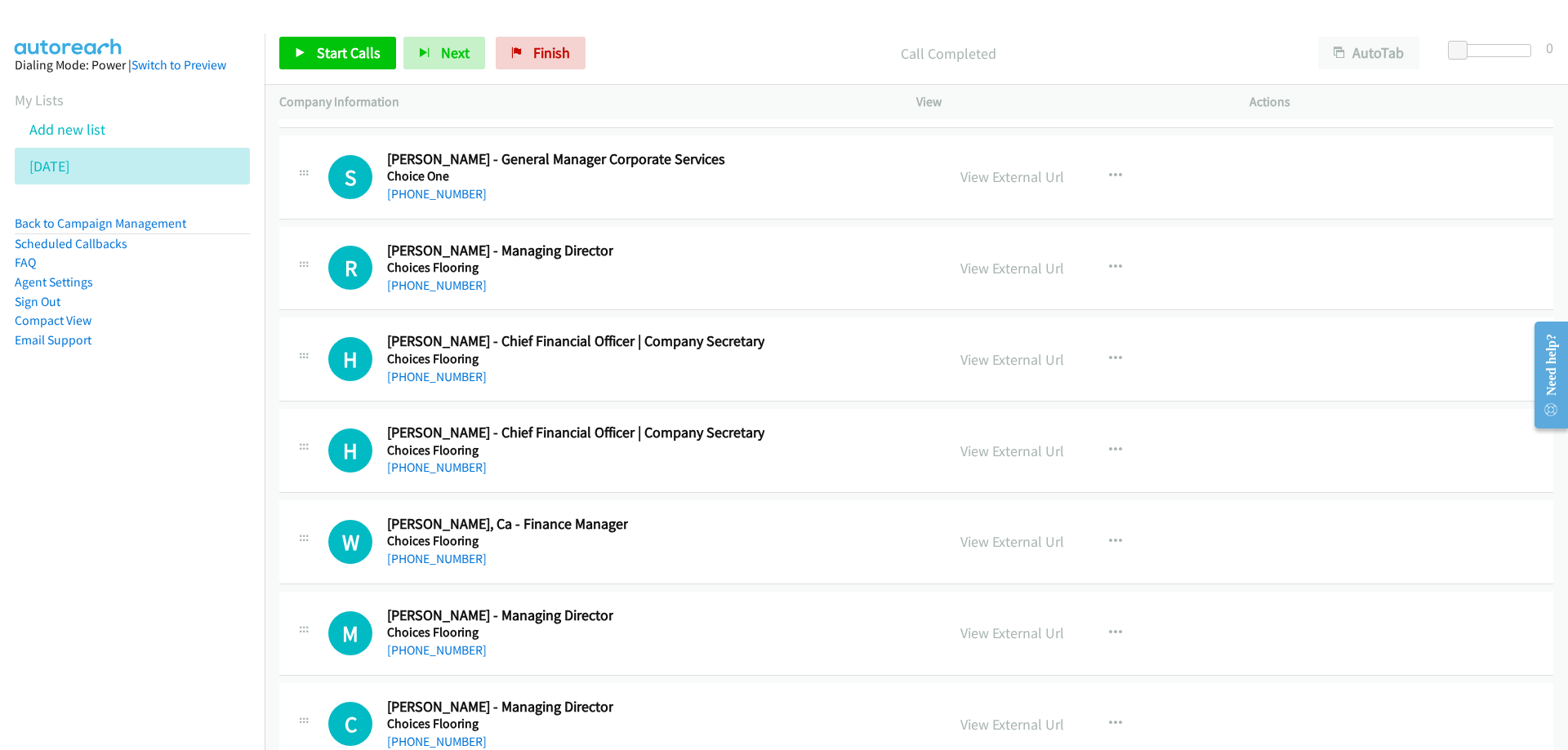
scroll to position [21937, 0]
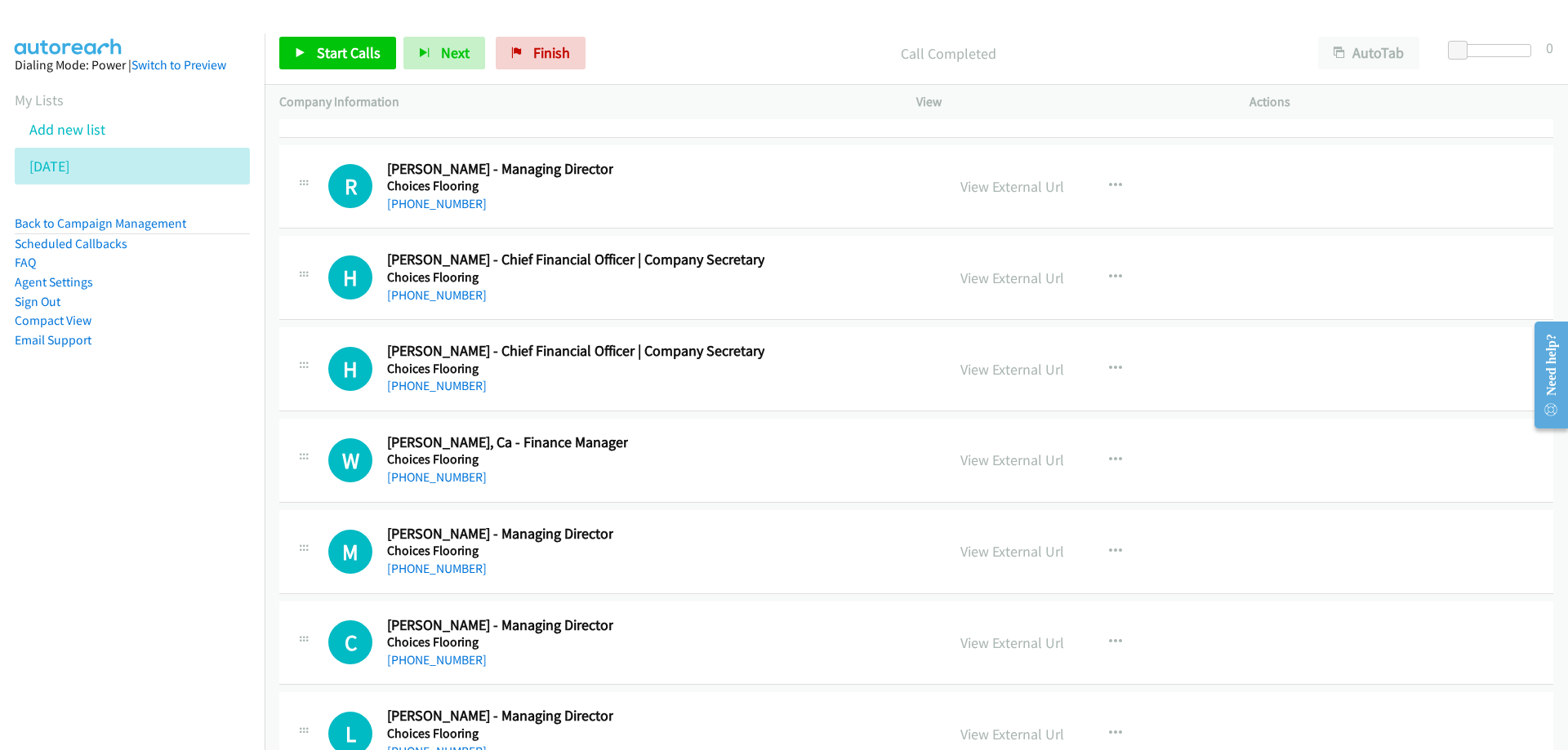
click at [717, 201] on div "R Callback Scheduled [PERSON_NAME] - Managing Director Choices Flooring [GEOGRA…" at bounding box center [629, 186] width 603 height 54
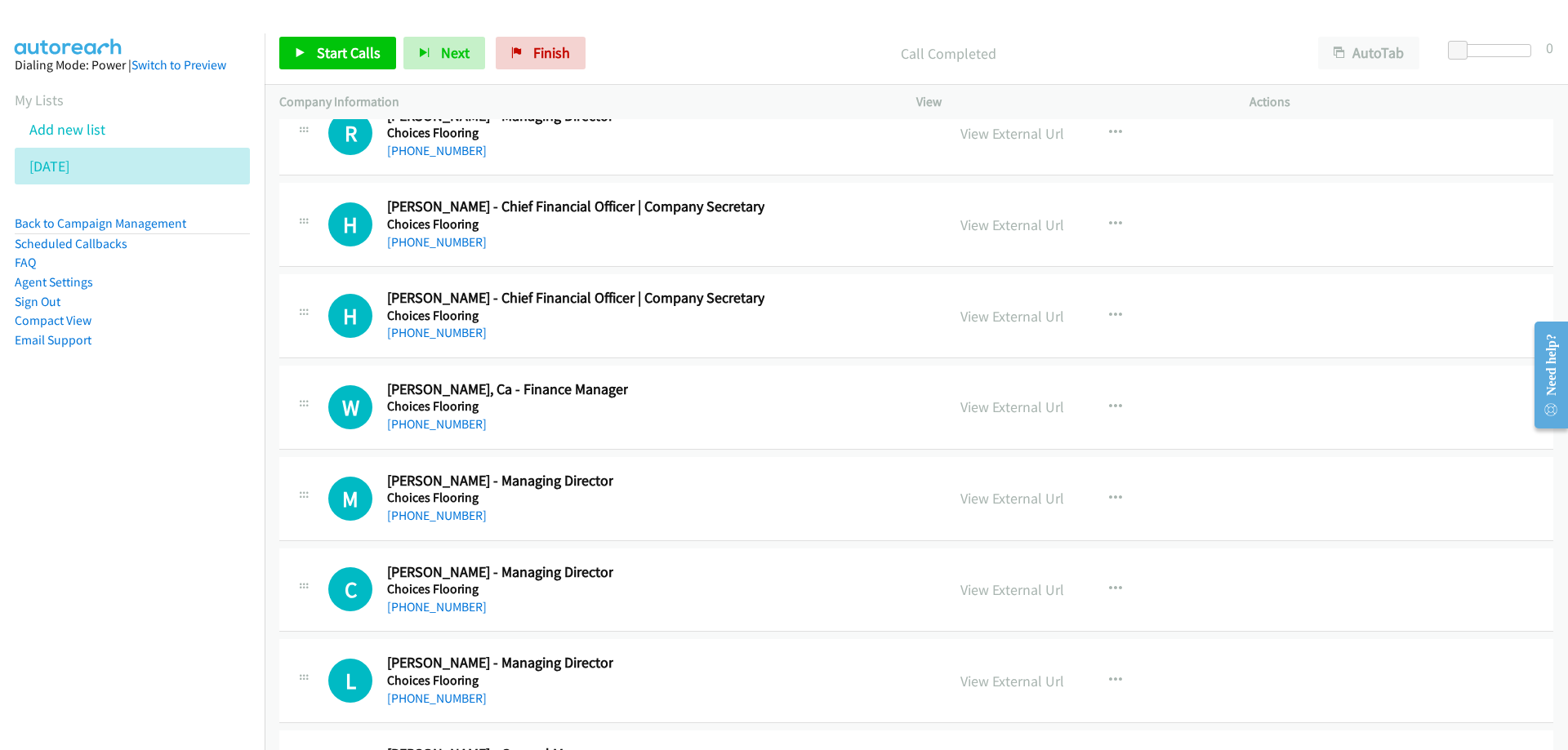
scroll to position [22019, 0]
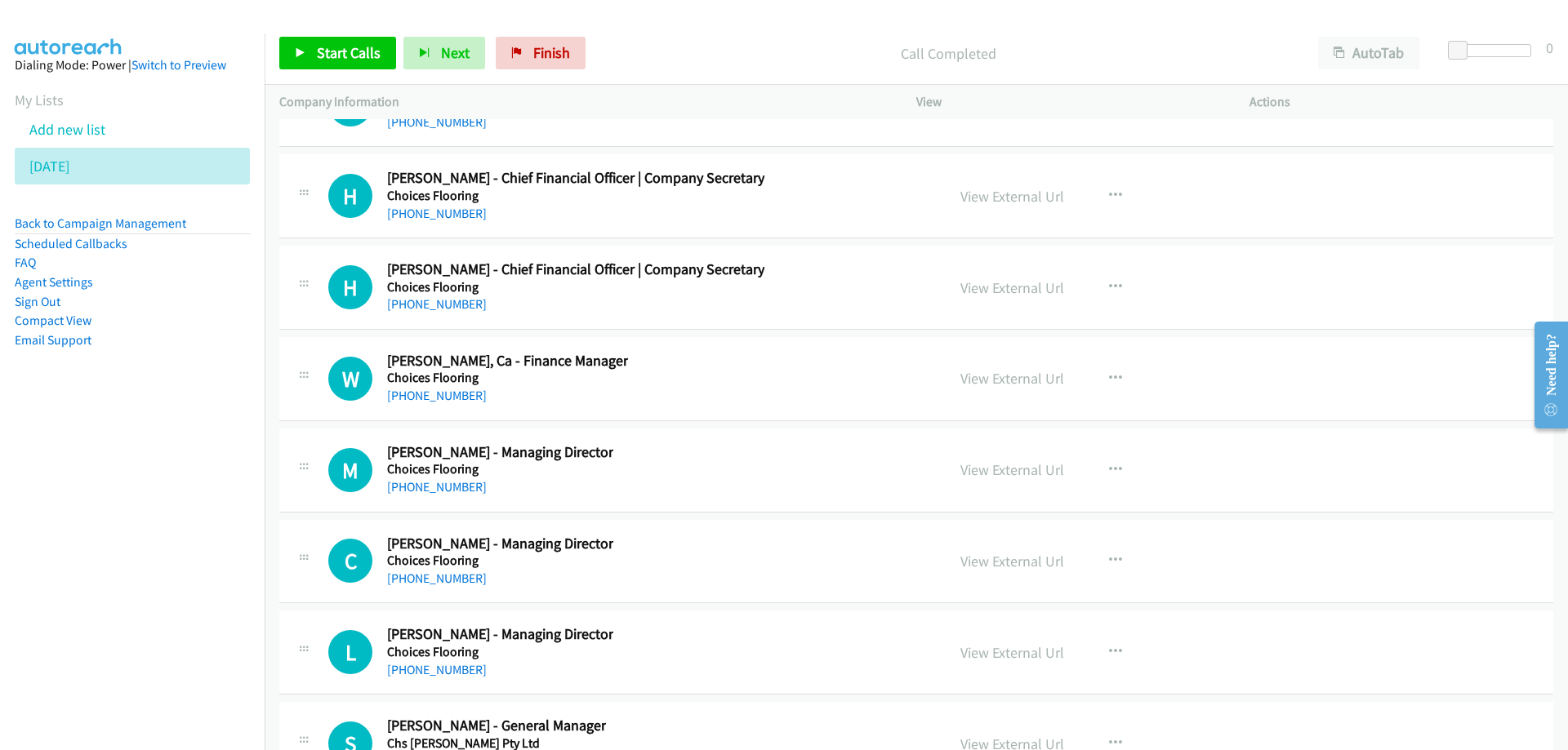
click at [861, 191] on div "H Callback Scheduled [PERSON_NAME] - Chief Financial Officer | Company Secretar…" at bounding box center [629, 195] width 603 height 54
click at [1015, 202] on link "View External Url" at bounding box center [1012, 196] width 104 height 19
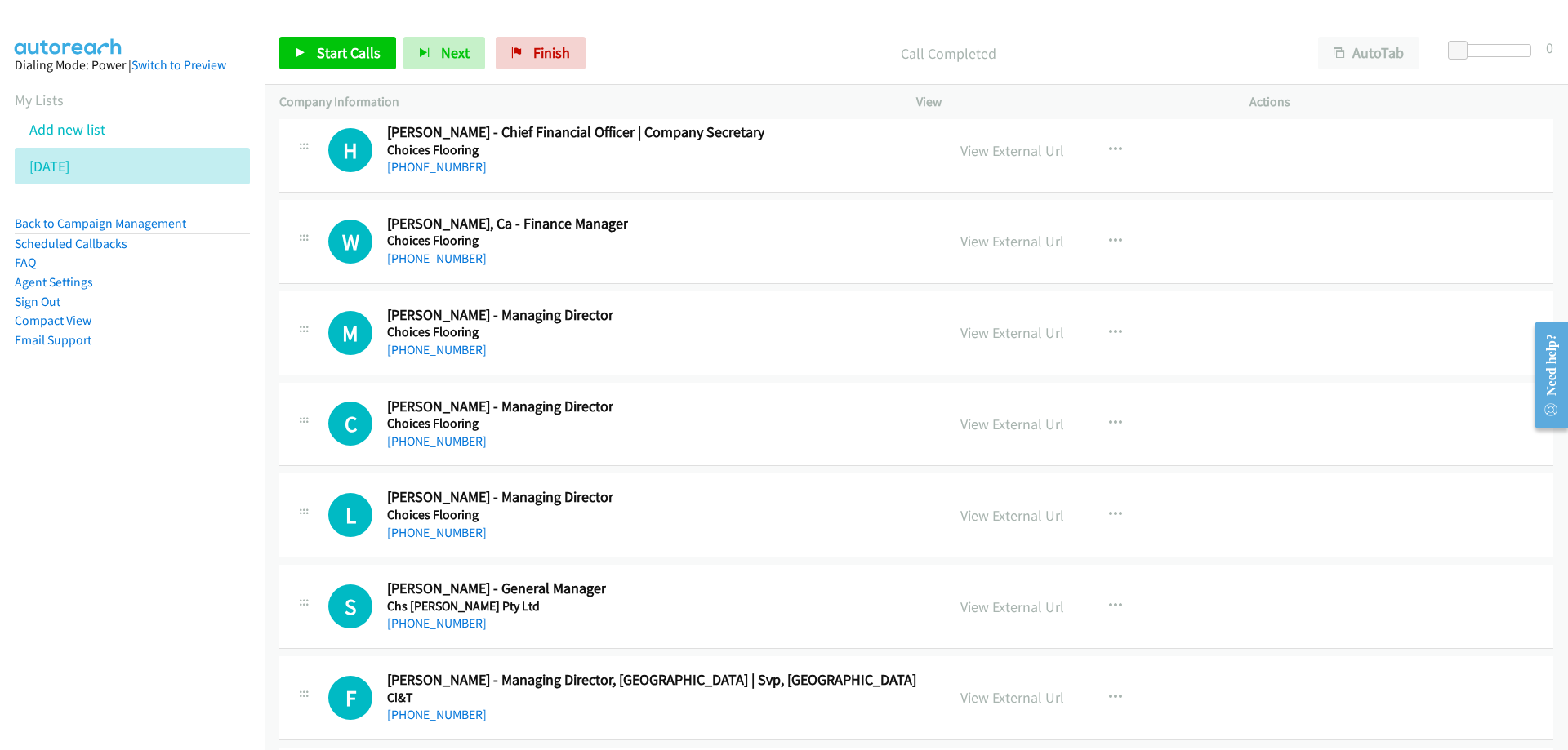
scroll to position [22182, 0]
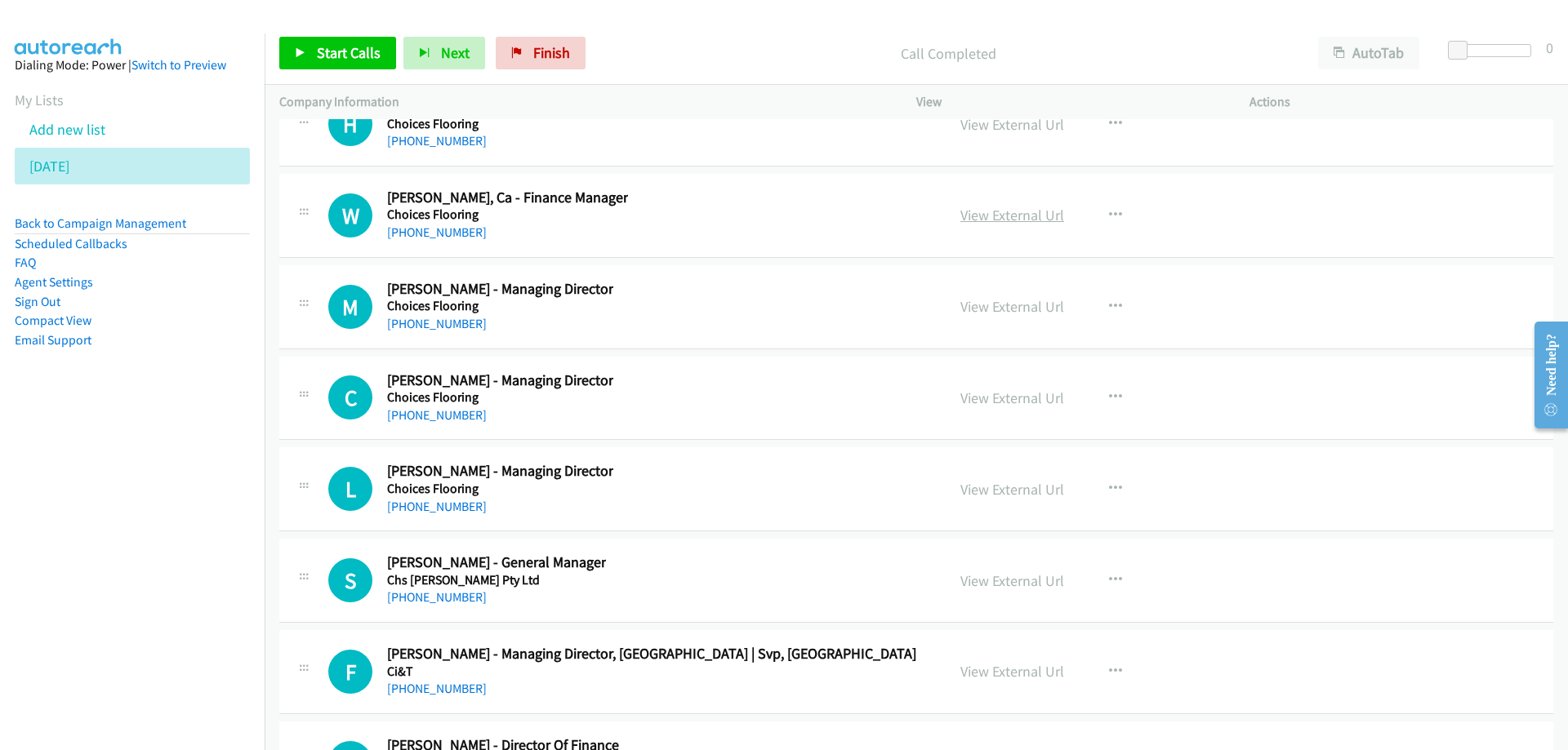
click at [974, 215] on link "View External Url" at bounding box center [1012, 215] width 104 height 19
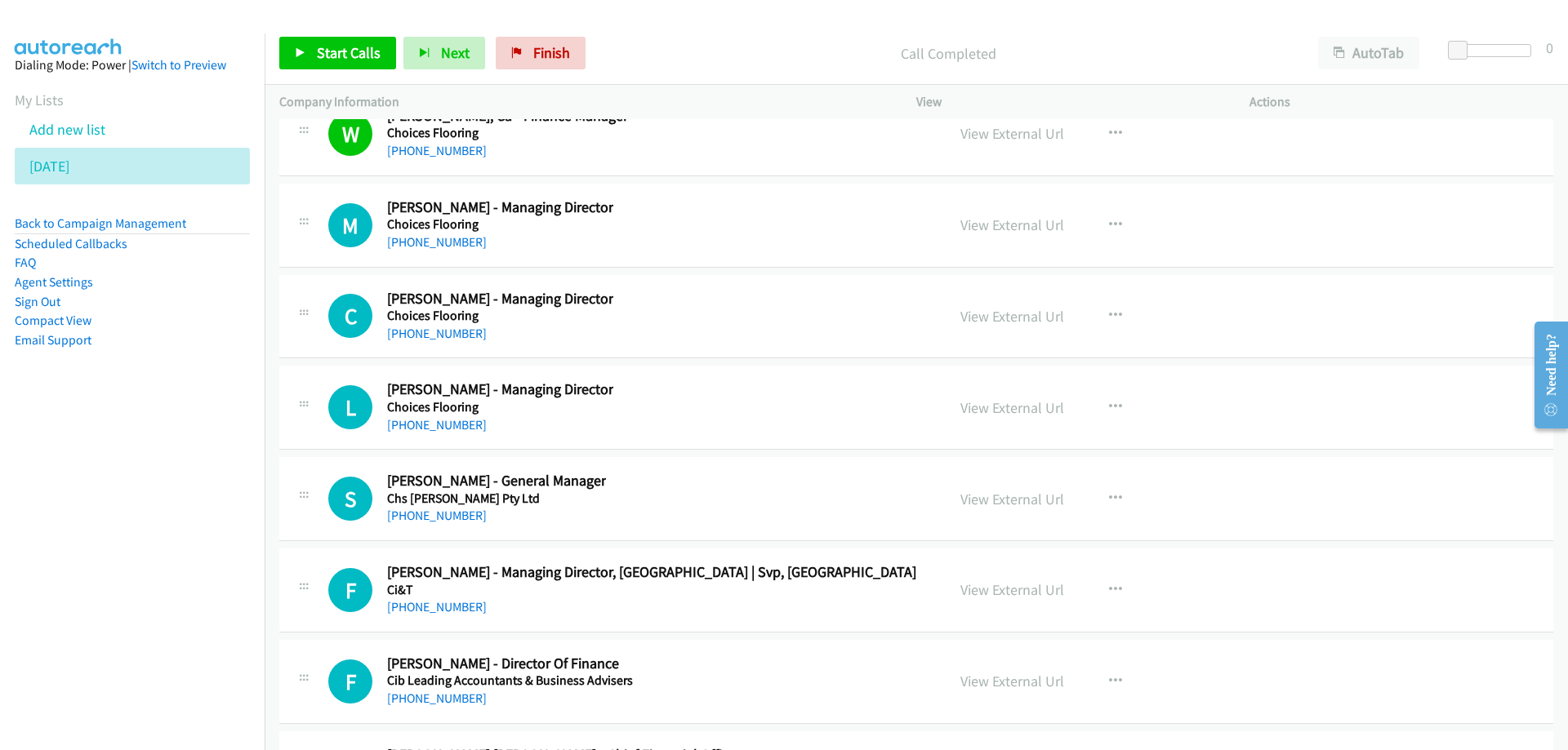
scroll to position [22345, 0]
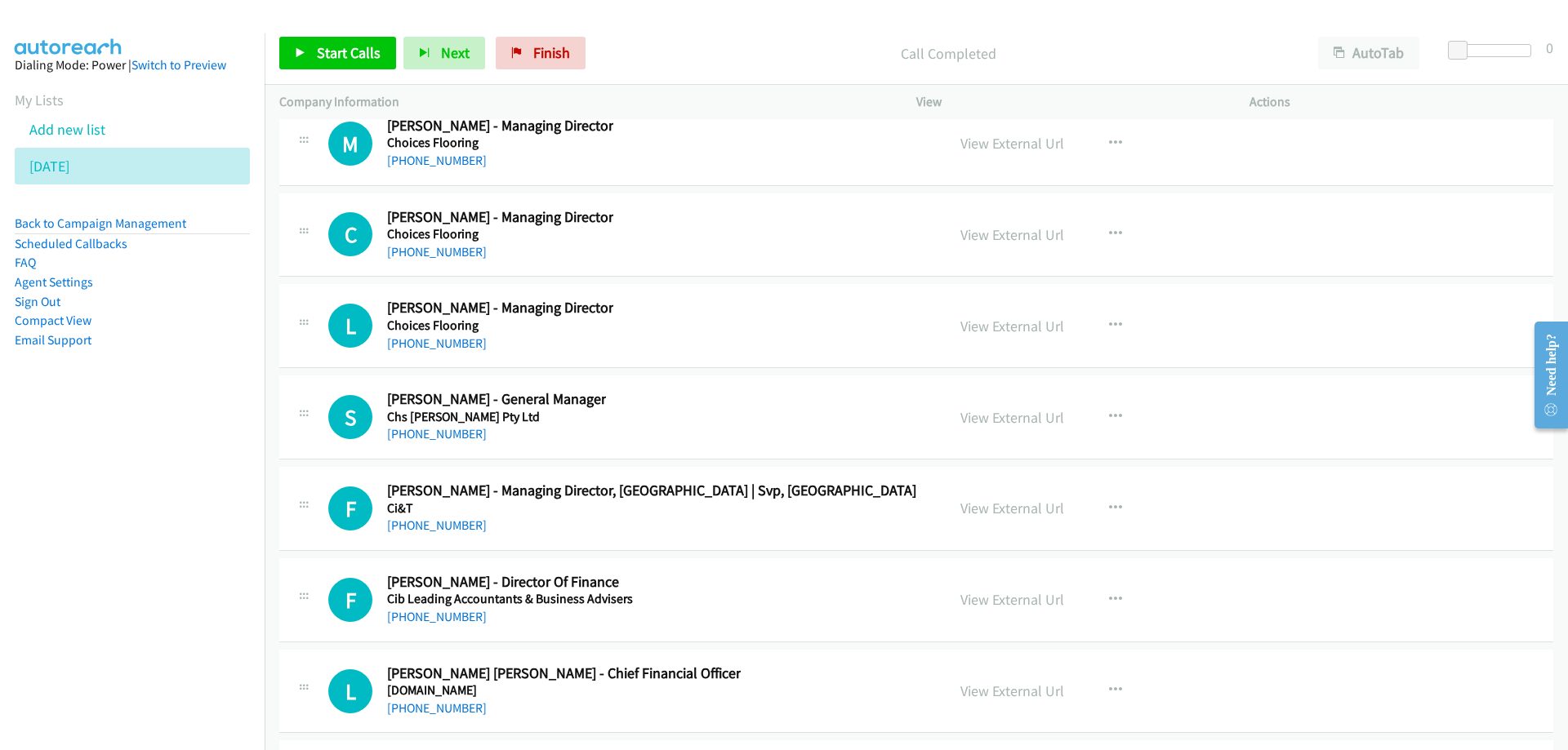
click at [797, 329] on div "L Callback Scheduled [PERSON_NAME] - Managing Director Choices Flooring [GEOGRA…" at bounding box center [629, 325] width 603 height 54
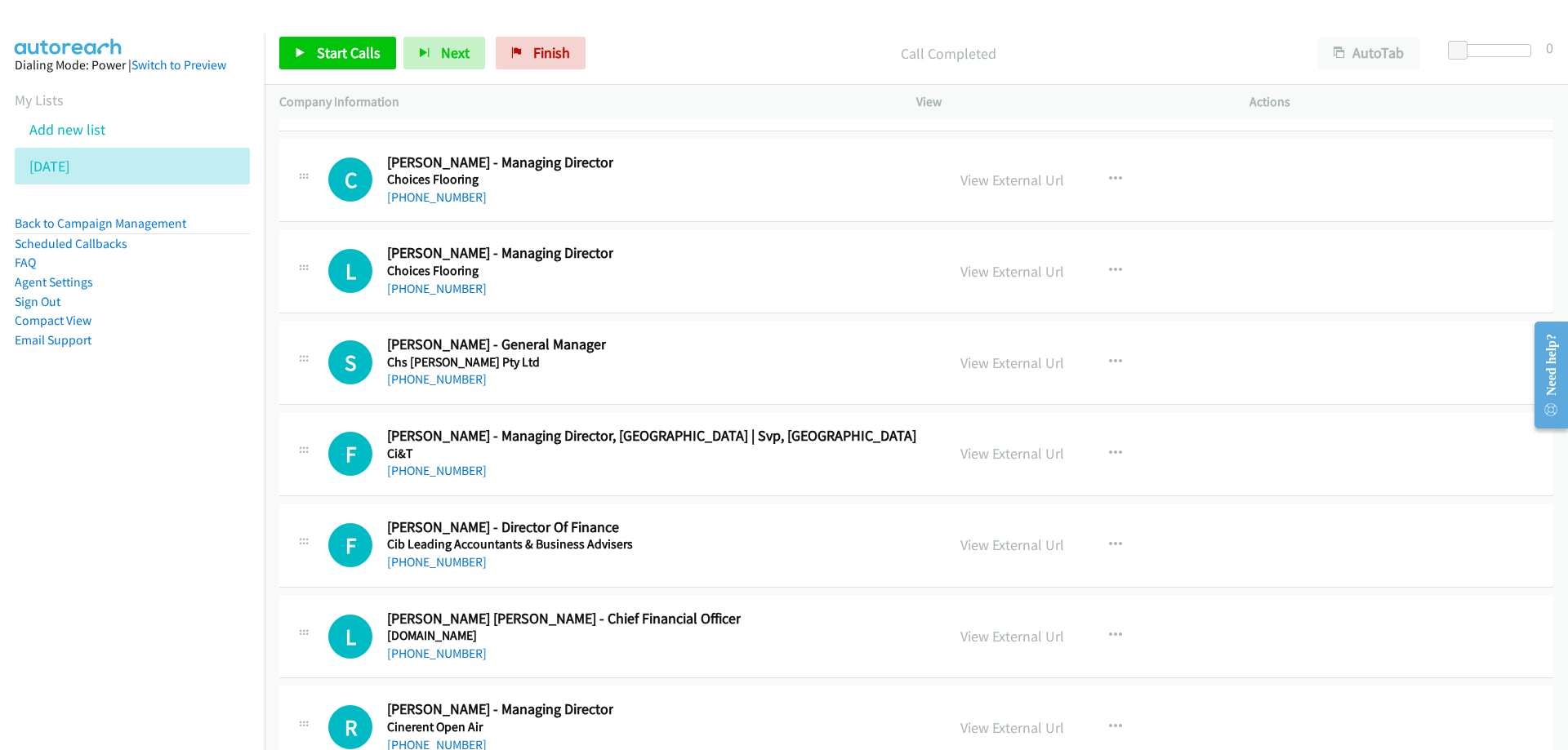
scroll to position [22427, 0]
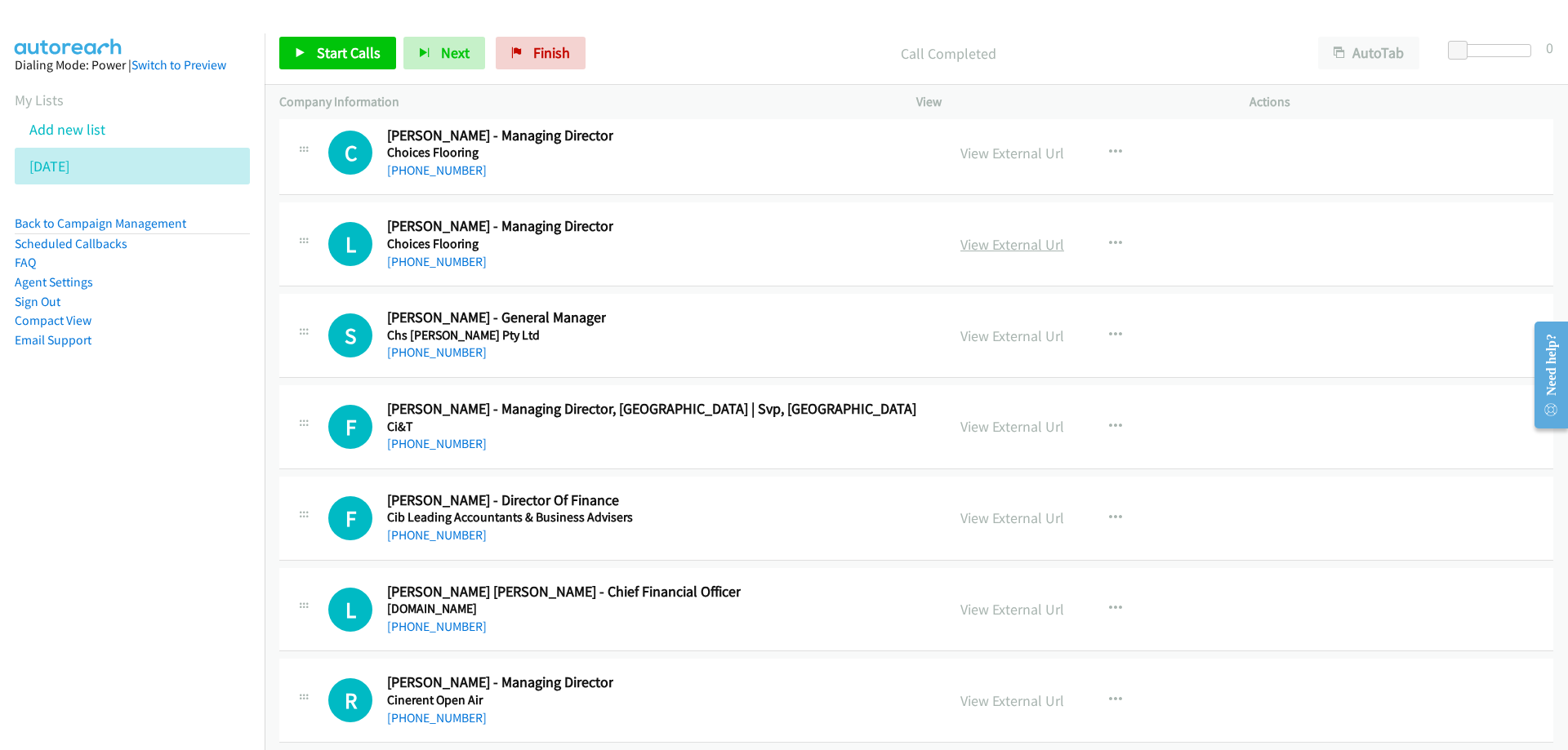
click at [971, 245] on link "View External Url" at bounding box center [1012, 245] width 104 height 19
click at [978, 342] on link "View External Url" at bounding box center [1012, 335] width 104 height 19
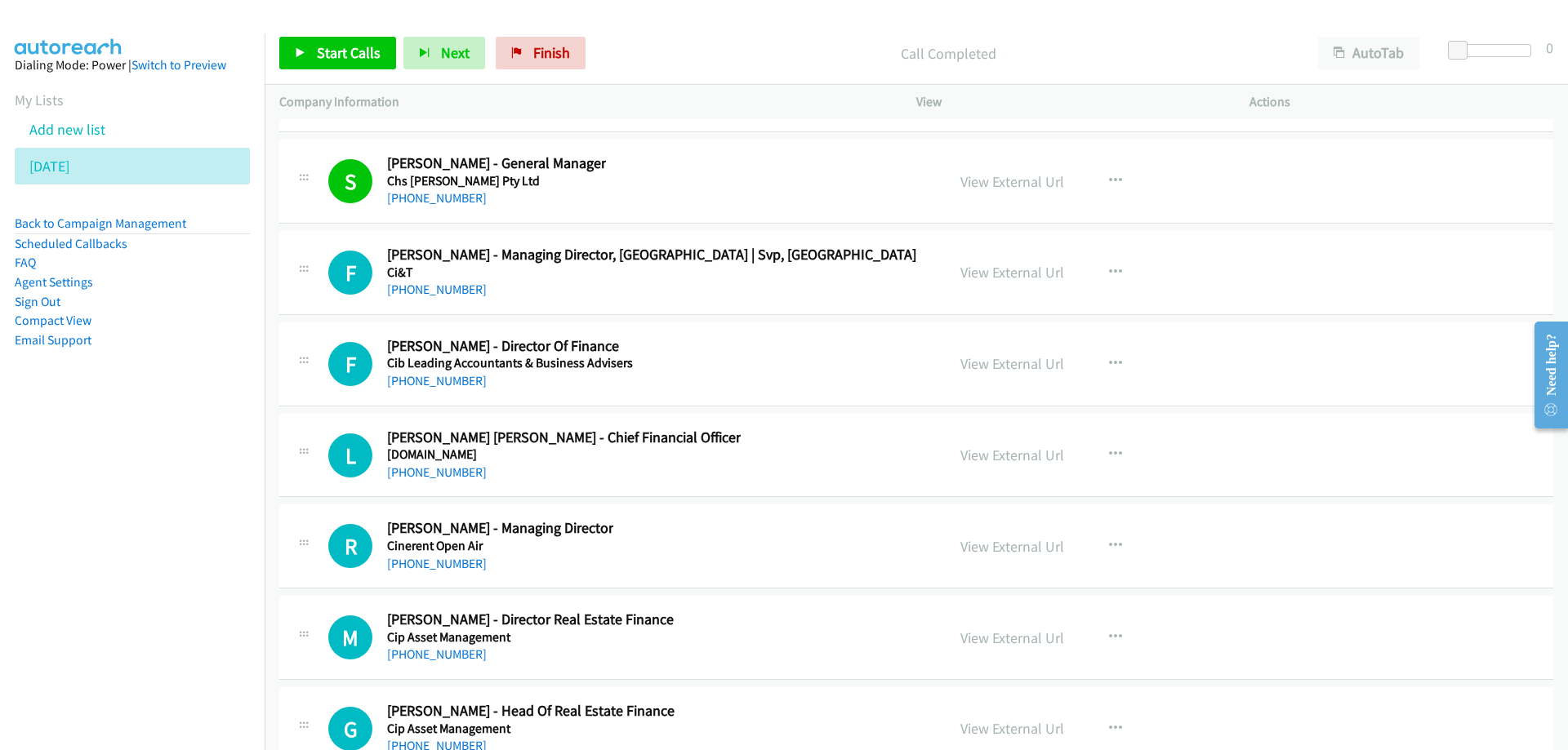
scroll to position [22590, 0]
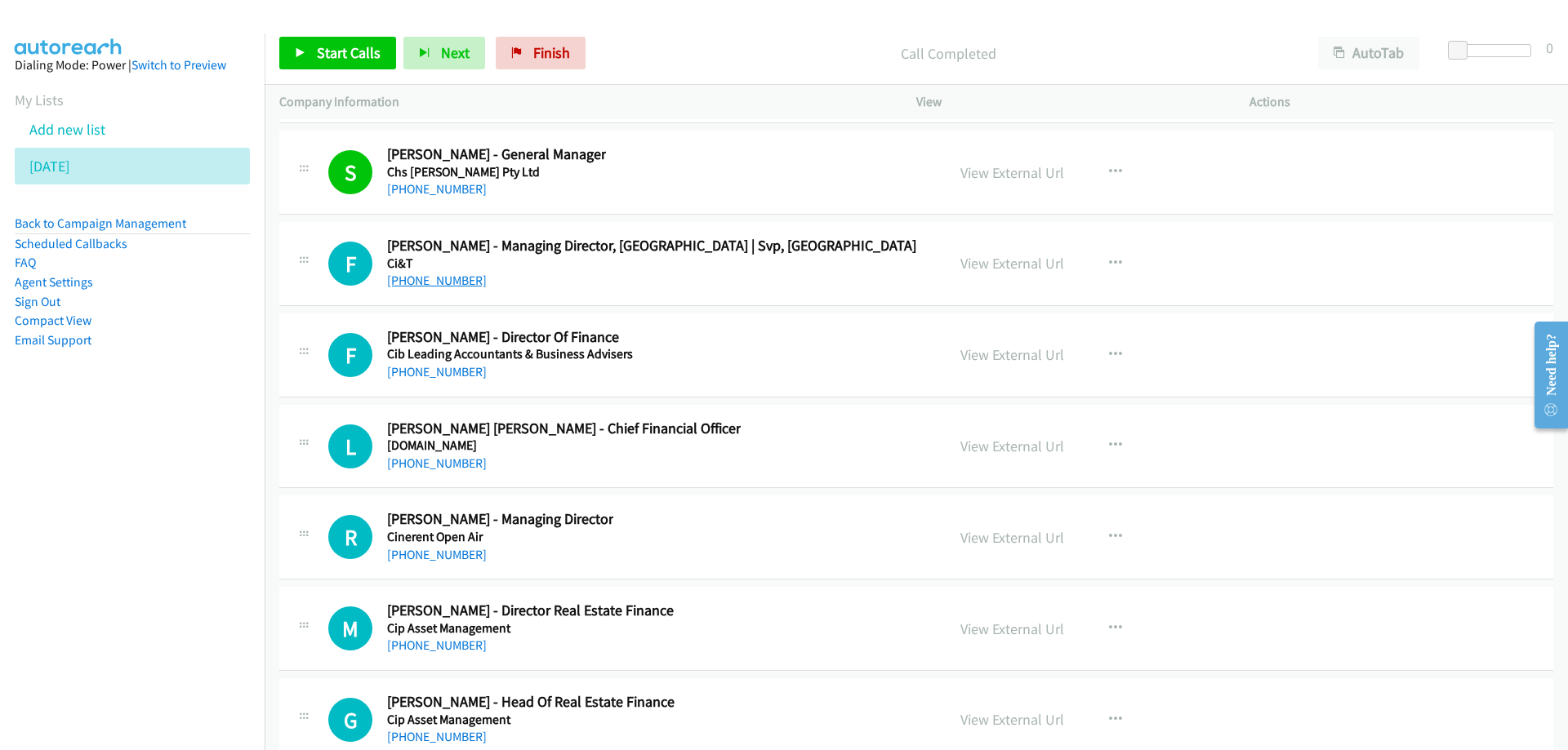
click at [469, 282] on link "[PHONE_NUMBER]" at bounding box center [437, 280] width 100 height 15
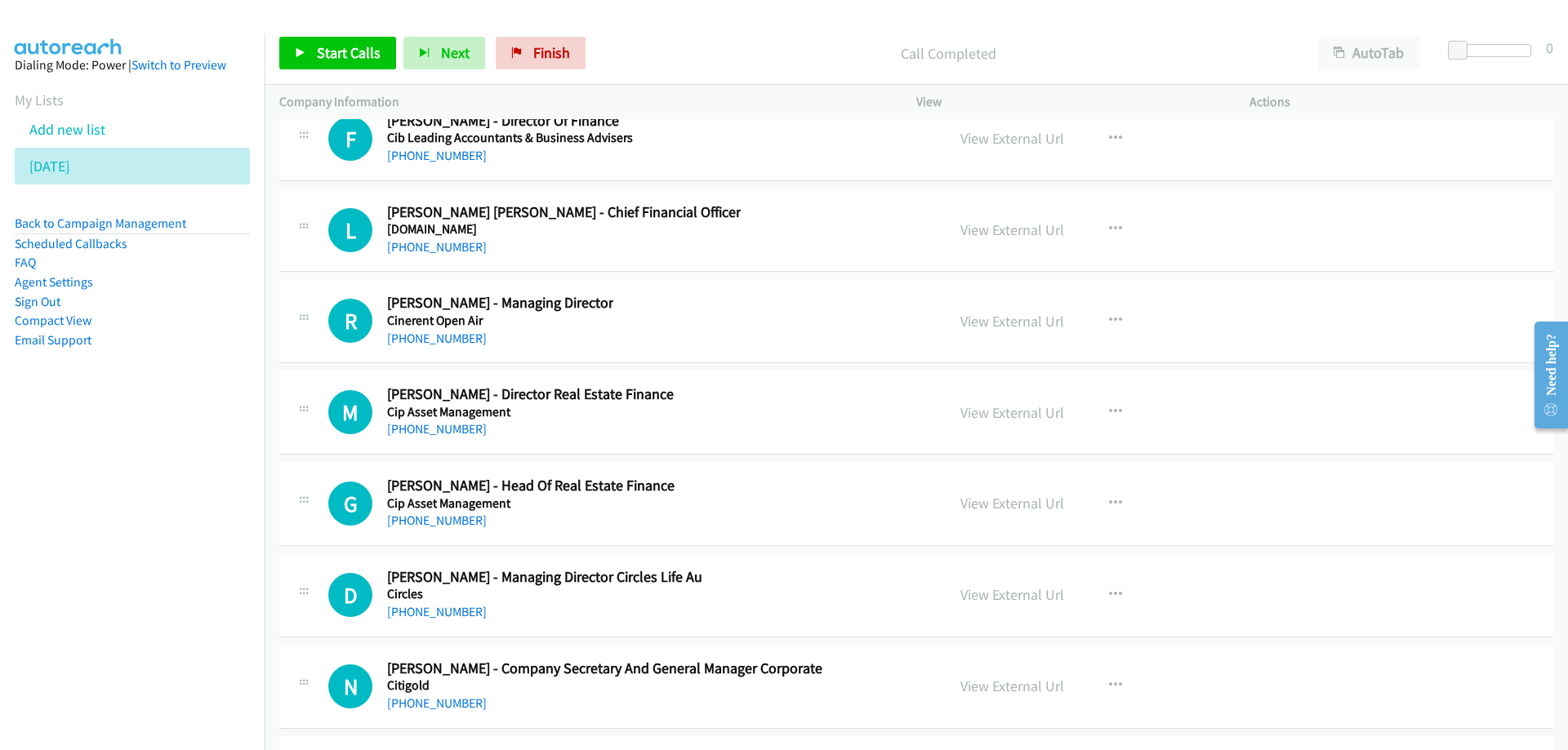
scroll to position [22835, 0]
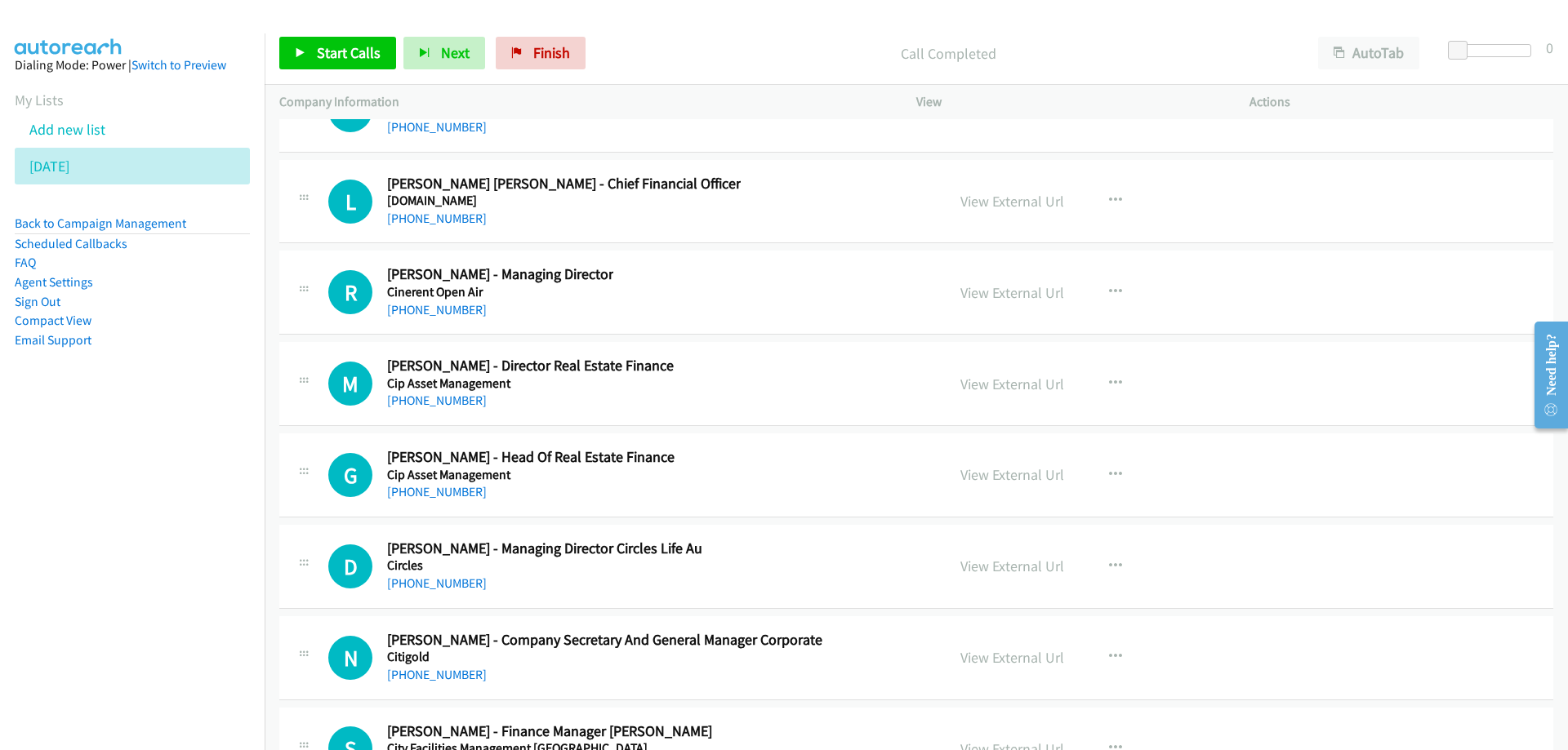
click at [785, 281] on div "R Callback Scheduled [PERSON_NAME] - Managing Director Cinerent Open Air [GEOGR…" at bounding box center [629, 292] width 603 height 54
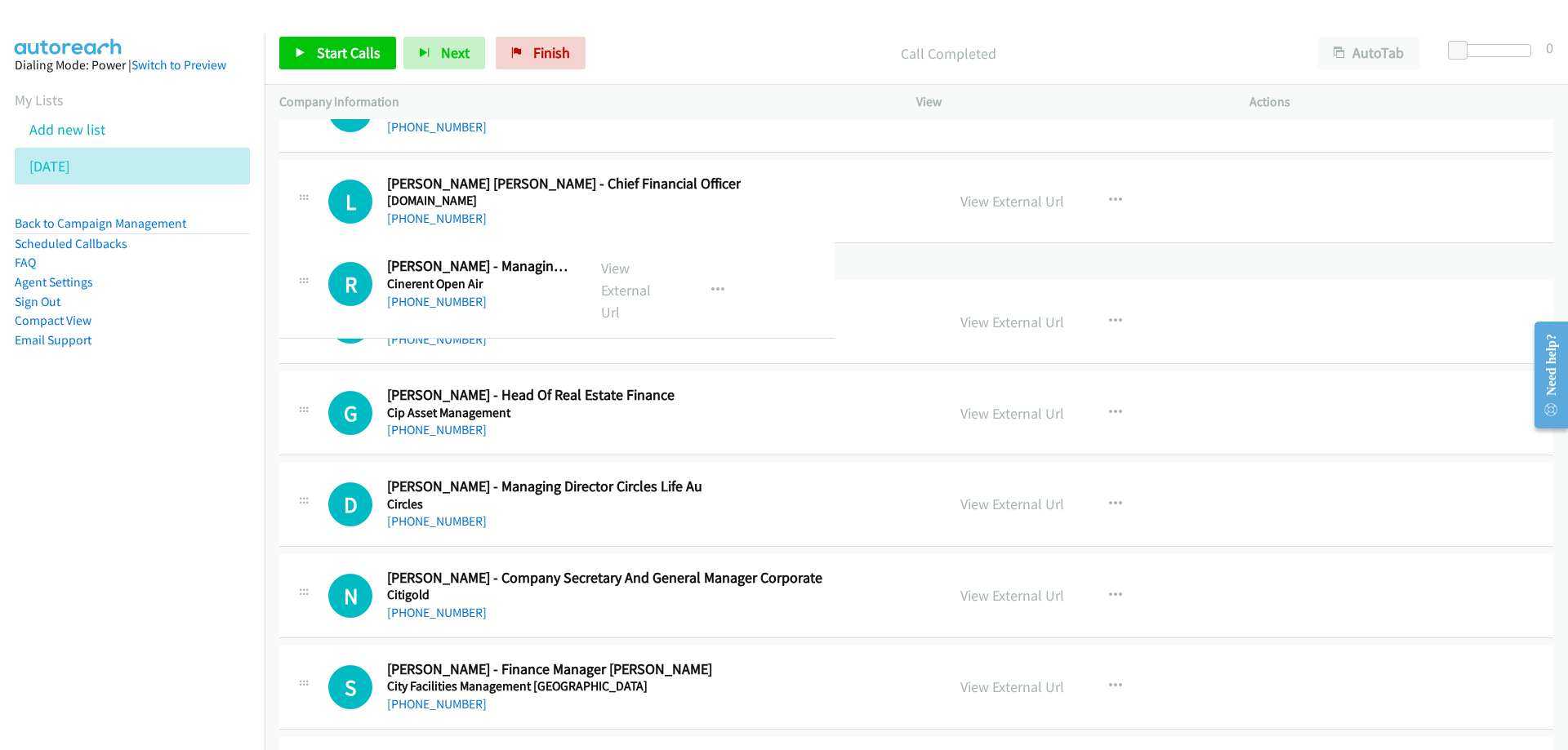
drag, startPoint x: 1021, startPoint y: 292, endPoint x: 820, endPoint y: 284, distance: 201.2
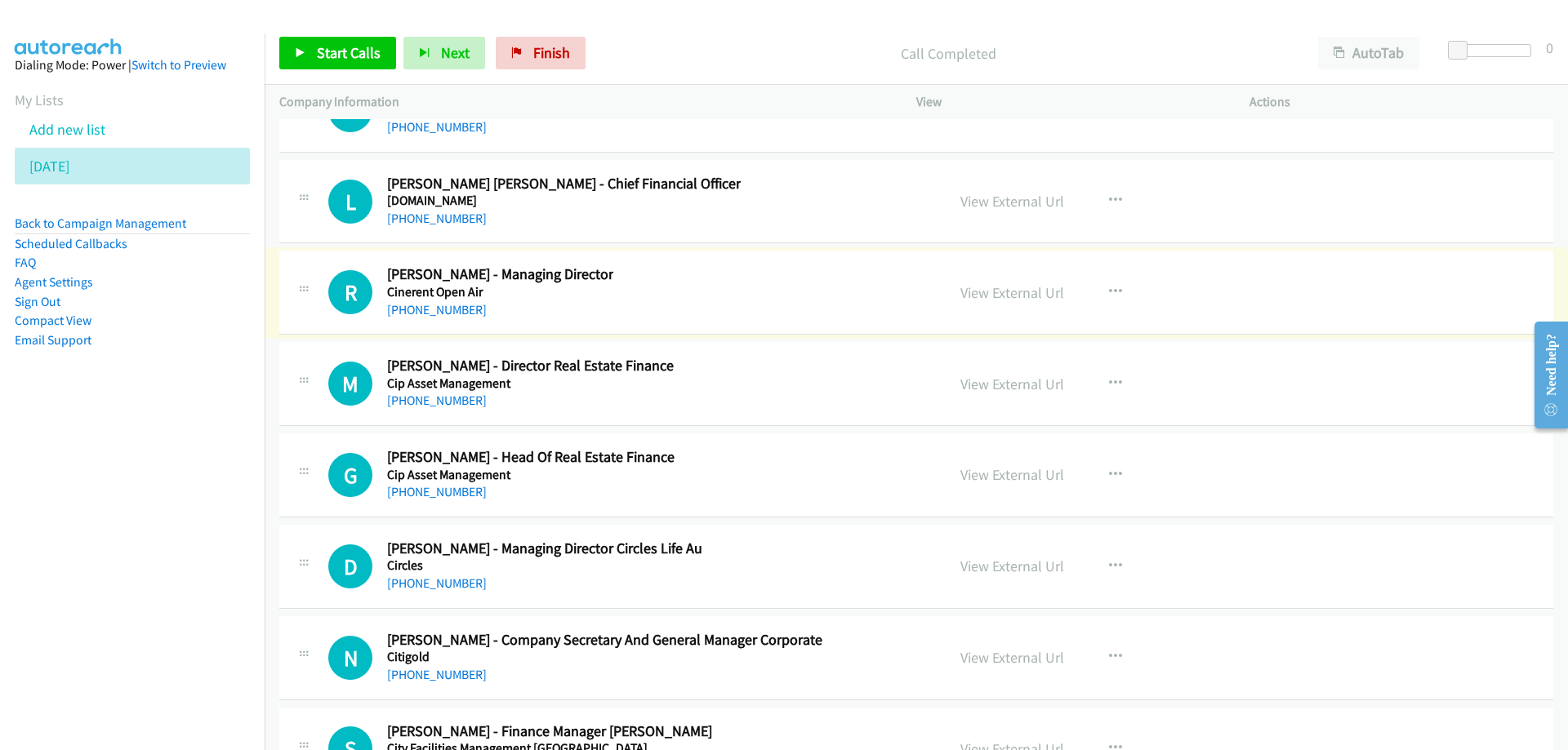
scroll to position [22916, 0]
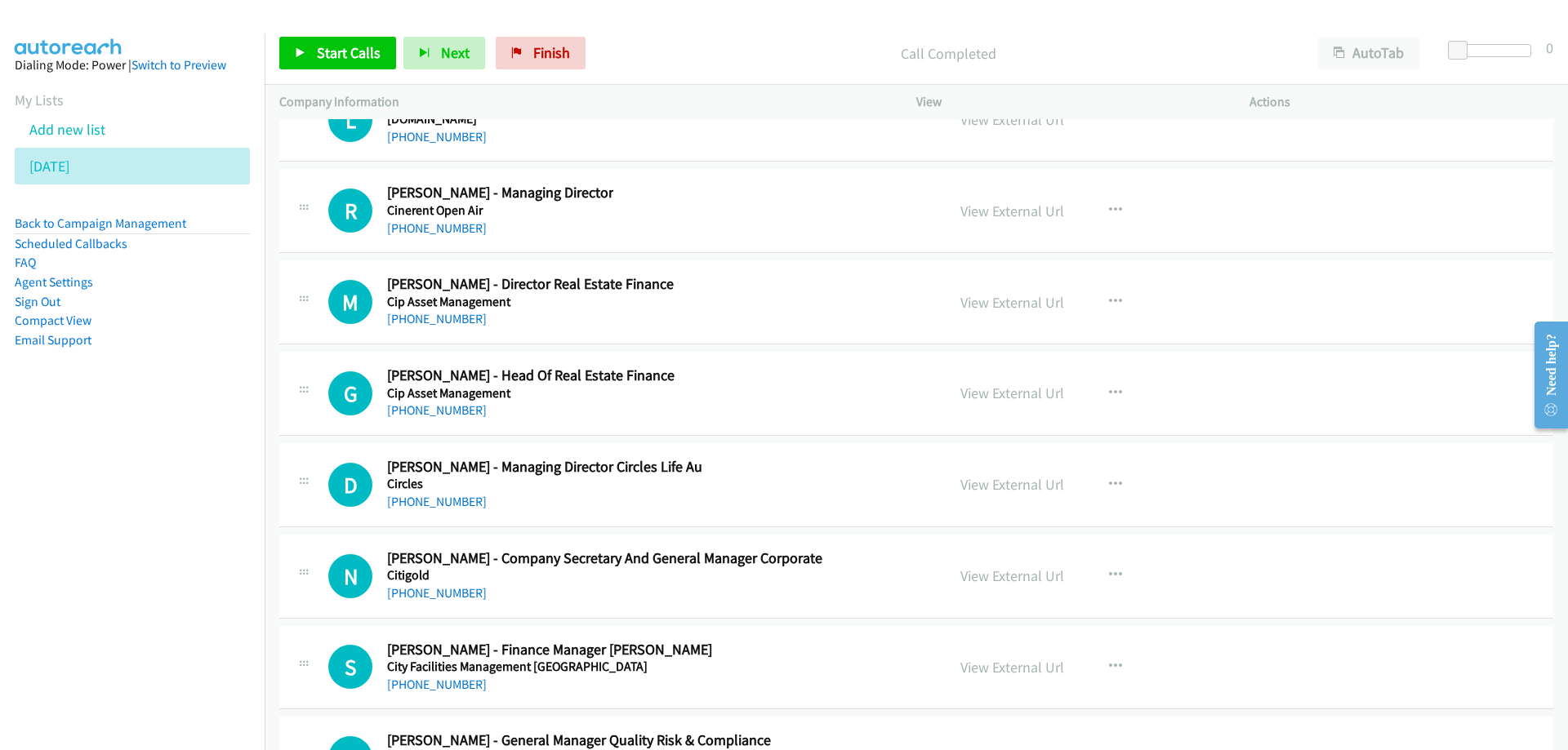
click at [815, 294] on div "M Callback Scheduled [PERSON_NAME] - Director Real Estate Finance Cip Asset Man…" at bounding box center [629, 302] width 603 height 54
click at [986, 303] on link "View External Url" at bounding box center [1012, 302] width 104 height 19
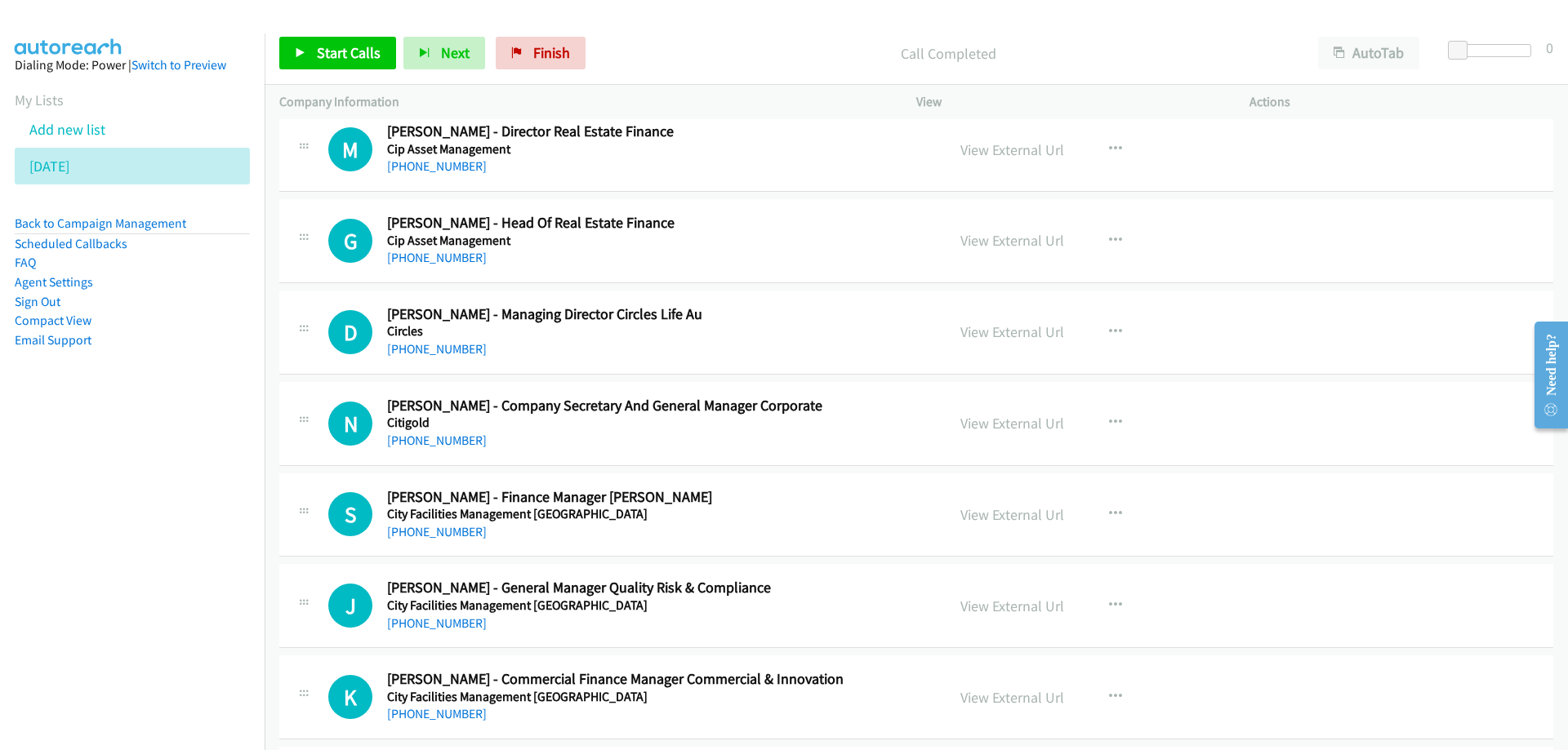
scroll to position [23080, 0]
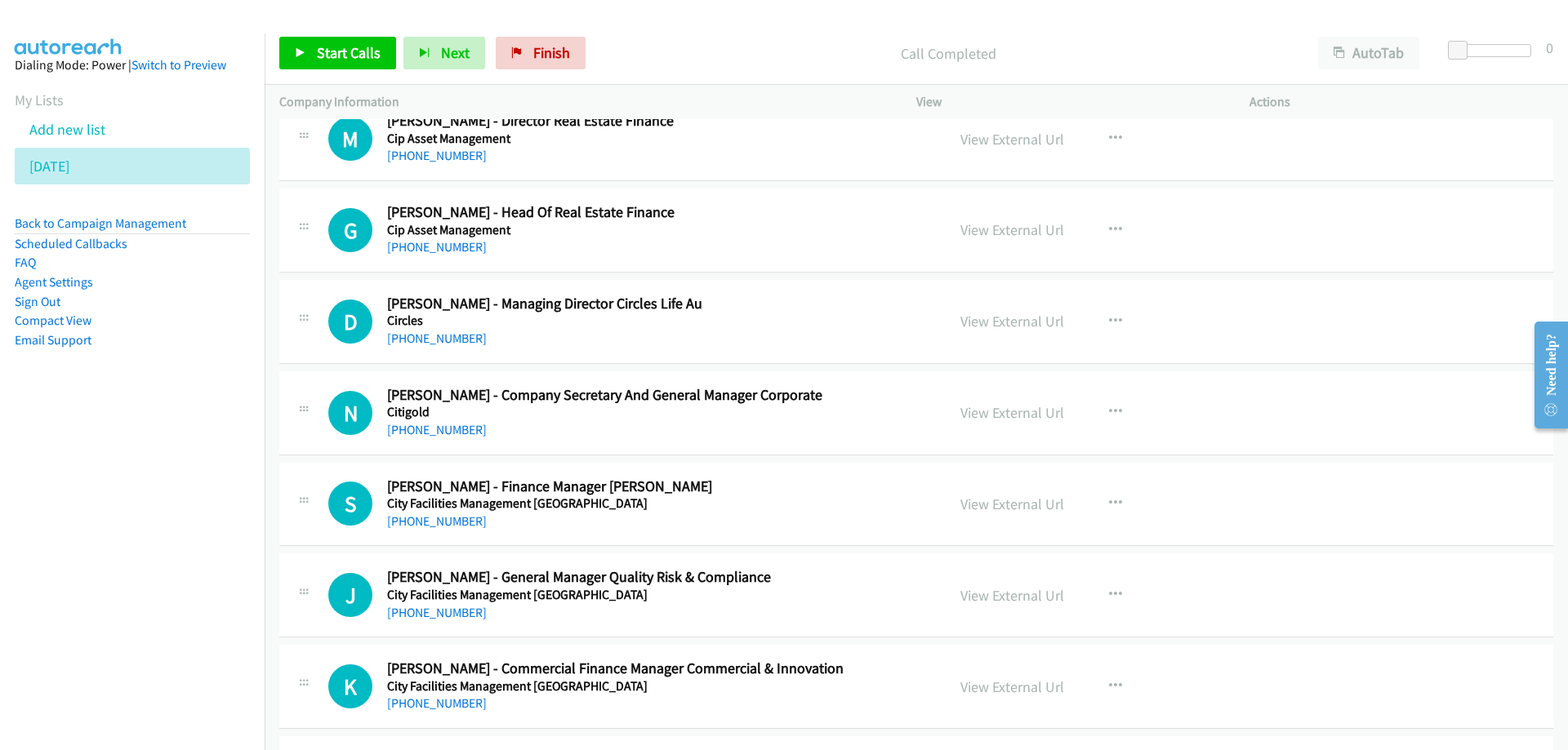
click at [877, 340] on div "D Callback Scheduled [PERSON_NAME] - Managing Director Circles Life Au Circles …" at bounding box center [629, 321] width 603 height 54
click at [997, 323] on link "View External Url" at bounding box center [1012, 321] width 104 height 19
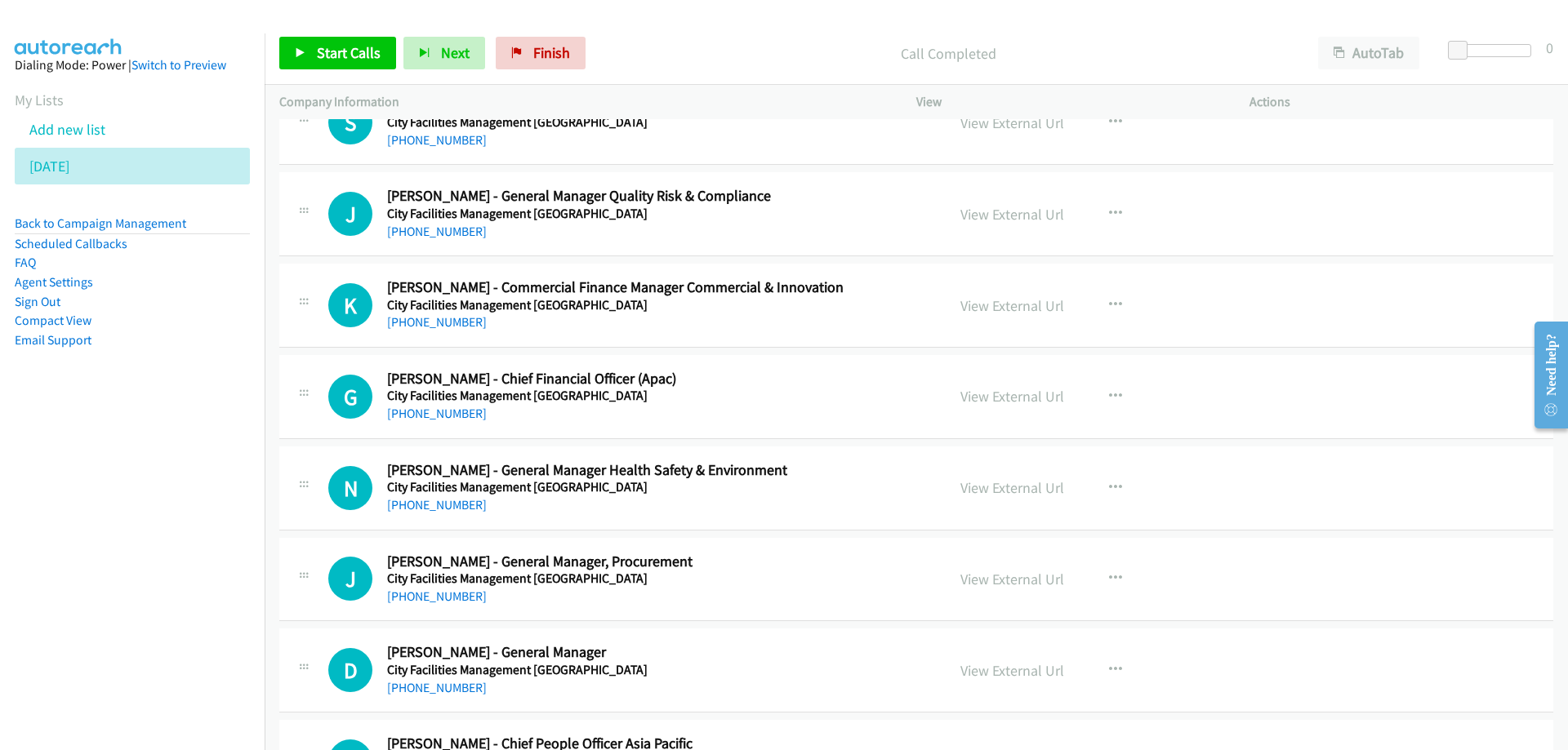
scroll to position [23488, 0]
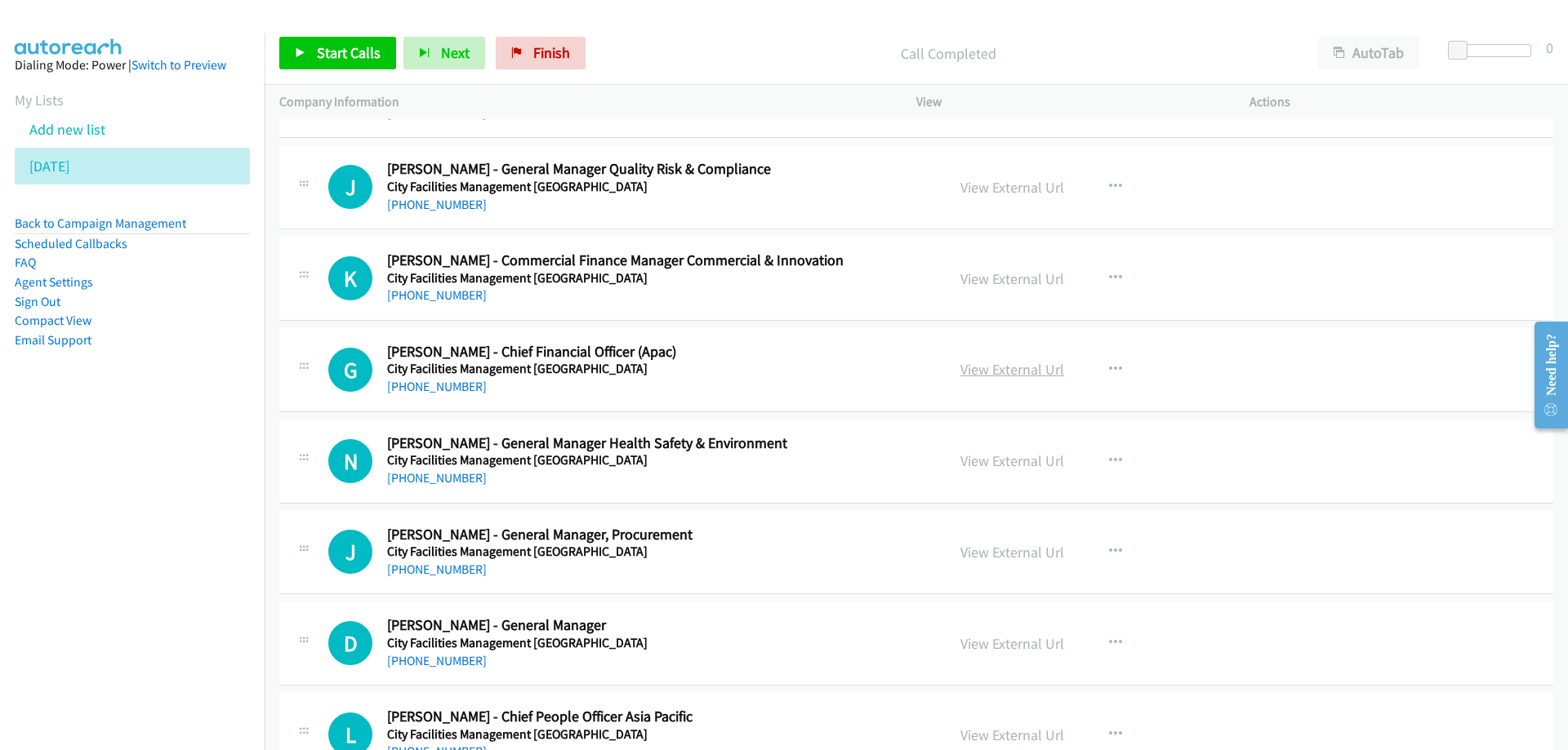
click at [990, 372] on link "View External Url" at bounding box center [1012, 369] width 104 height 19
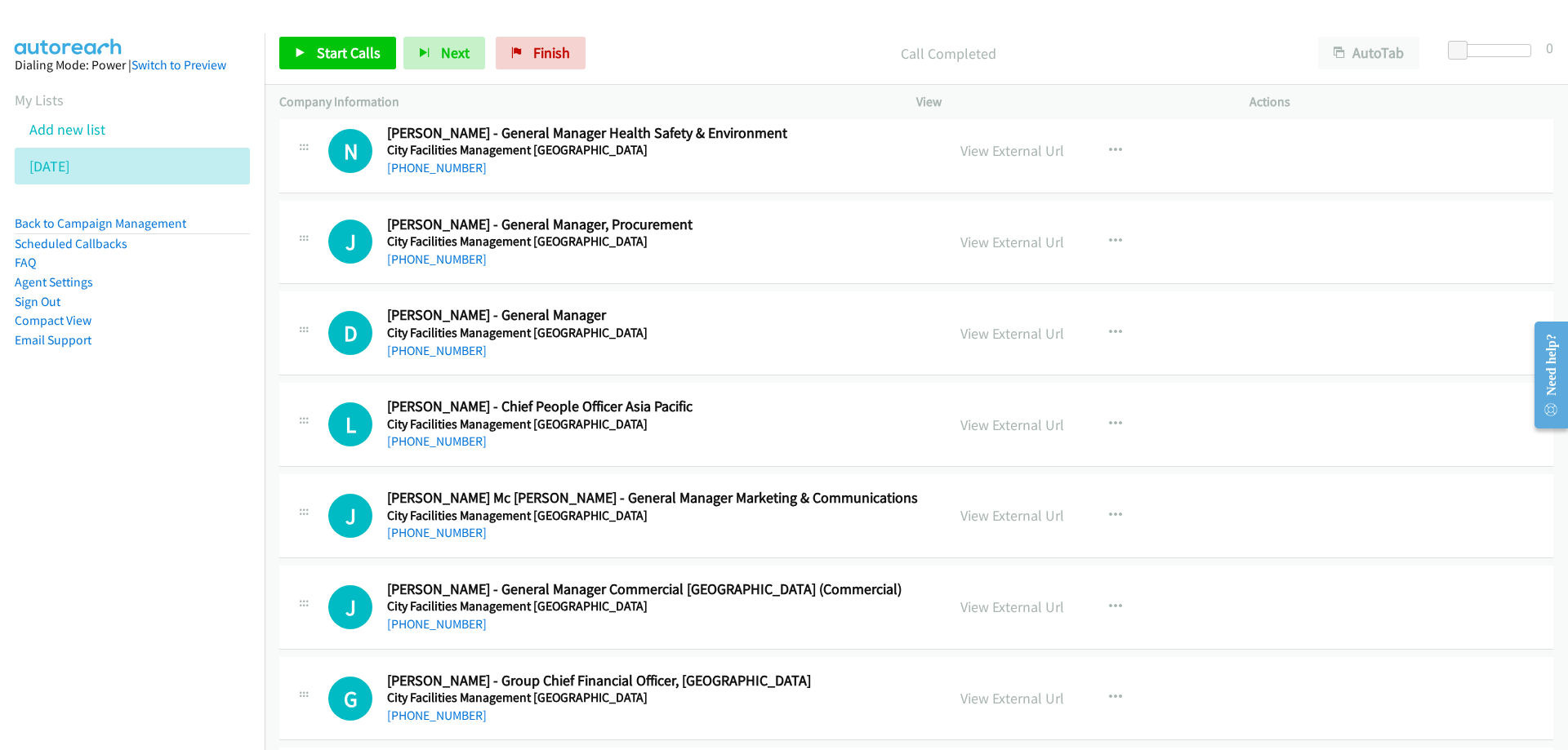
scroll to position [23815, 0]
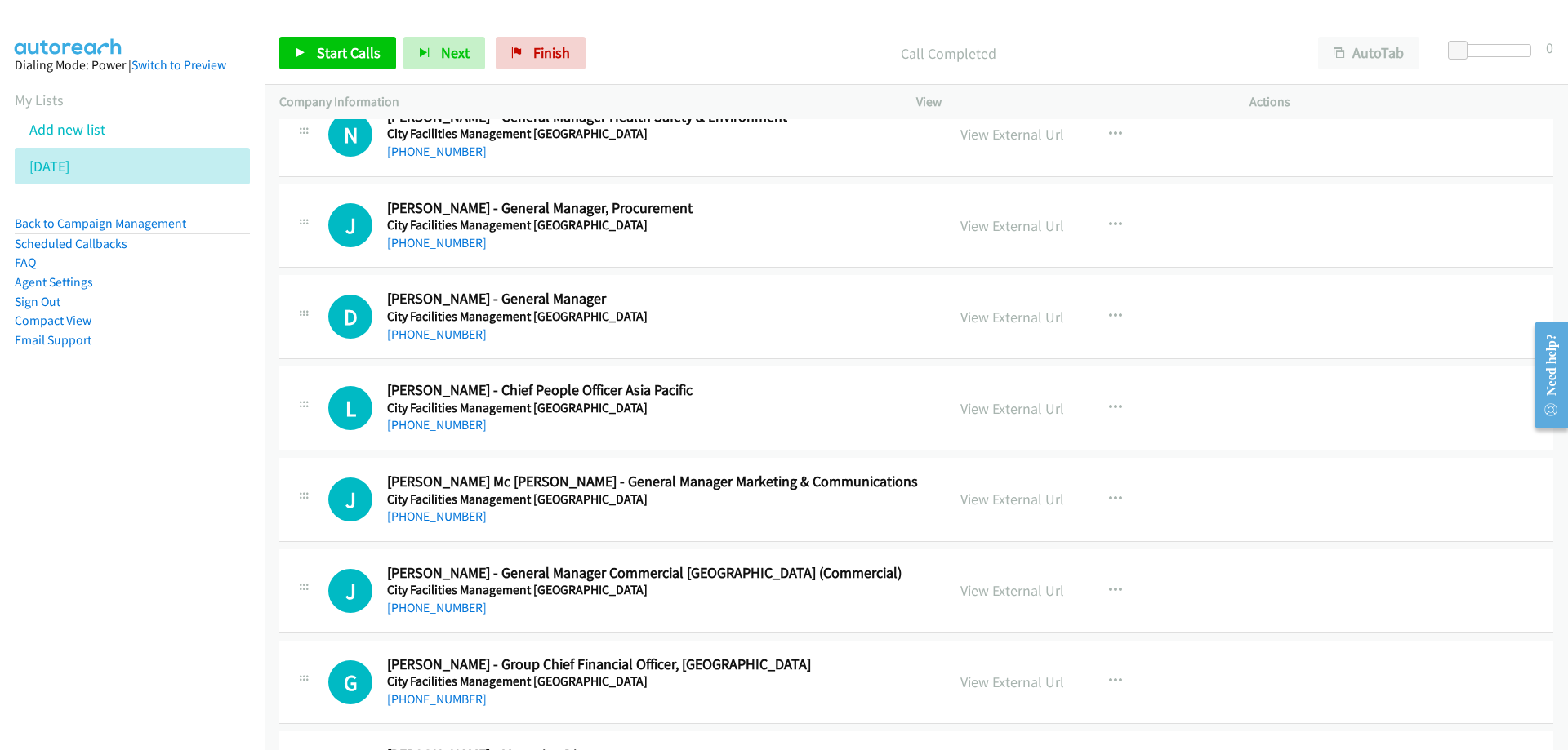
click at [813, 348] on div "D Callback Scheduled [PERSON_NAME] - General Manager City Facilities Management…" at bounding box center [916, 317] width 1274 height 84
click at [982, 322] on link "View External Url" at bounding box center [1012, 317] width 104 height 19
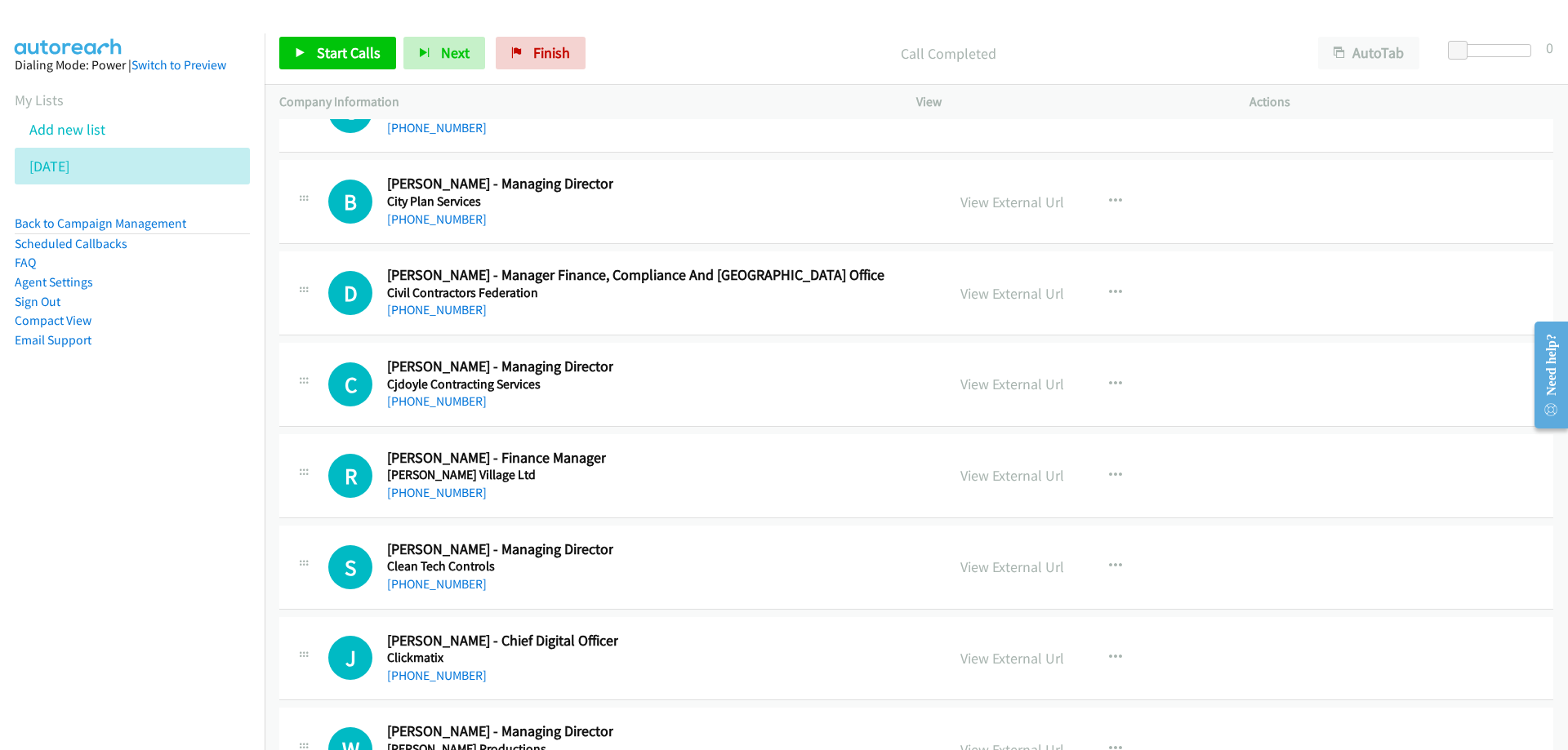
scroll to position [24468, 0]
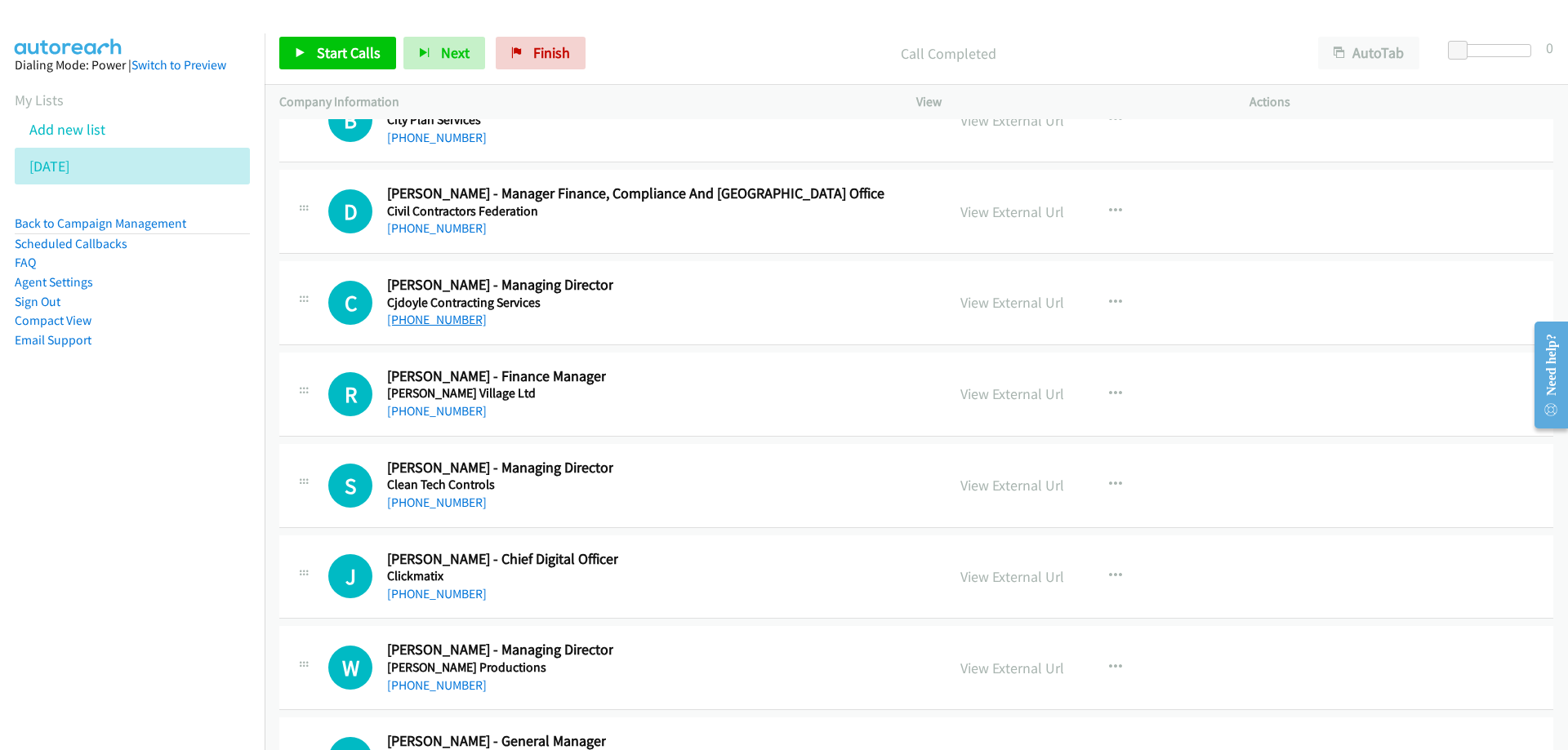
click at [427, 319] on link "[PHONE_NUMBER]" at bounding box center [437, 319] width 100 height 15
click at [789, 405] on div "R Callback Scheduled [PERSON_NAME] - Finance Manager [PERSON_NAME] Village Ltd …" at bounding box center [629, 394] width 603 height 54
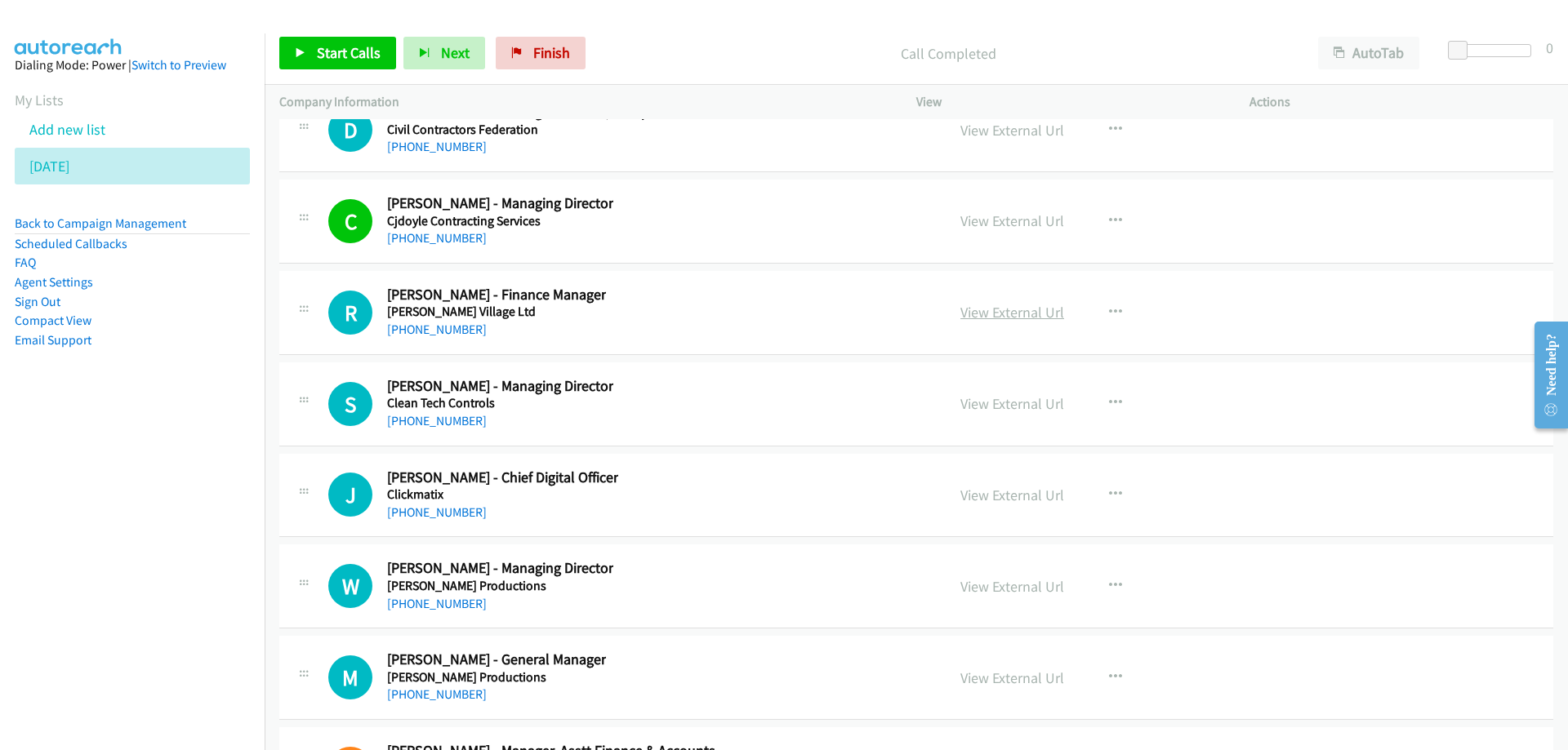
click at [1006, 313] on link "View External Url" at bounding box center [1012, 312] width 104 height 19
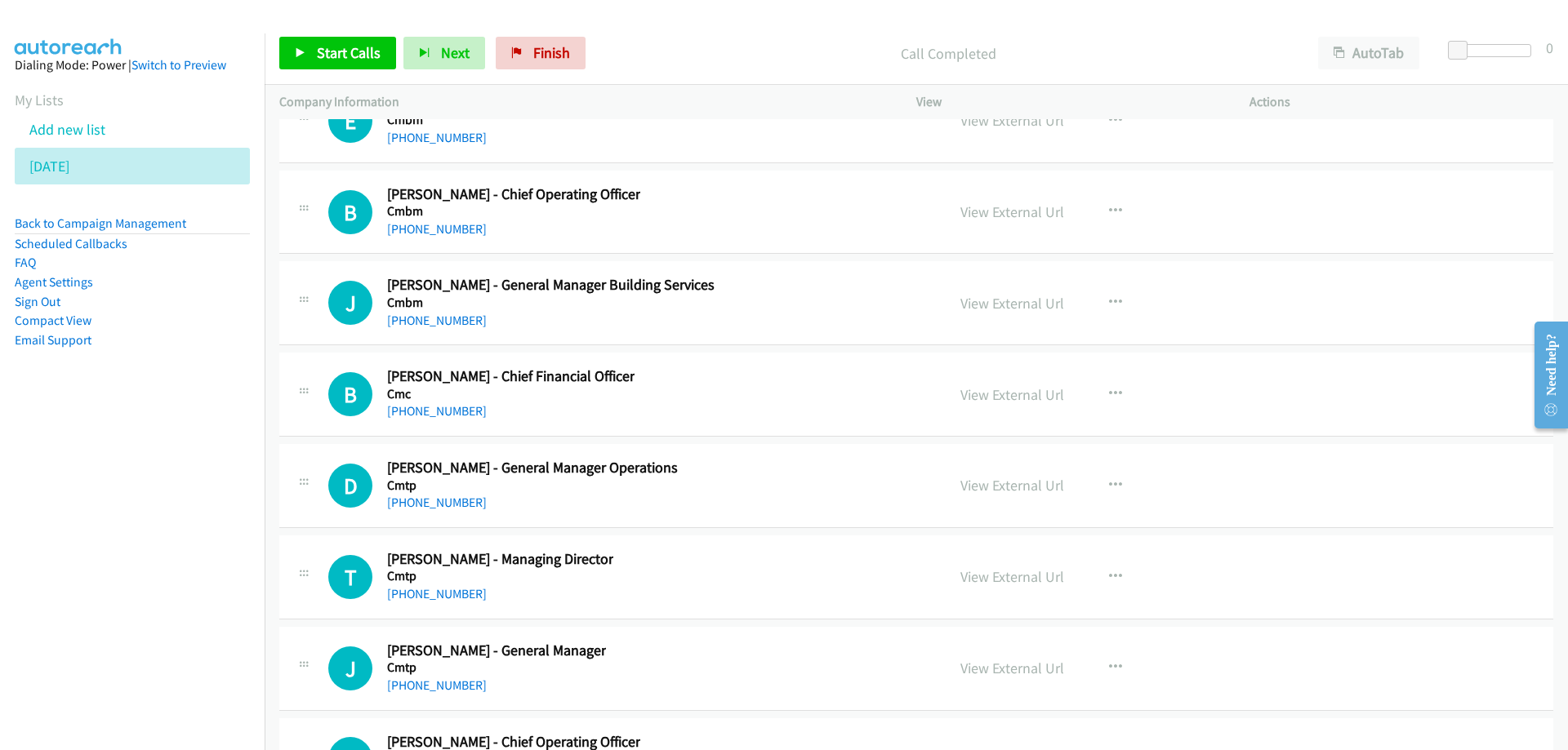
scroll to position [25774, 0]
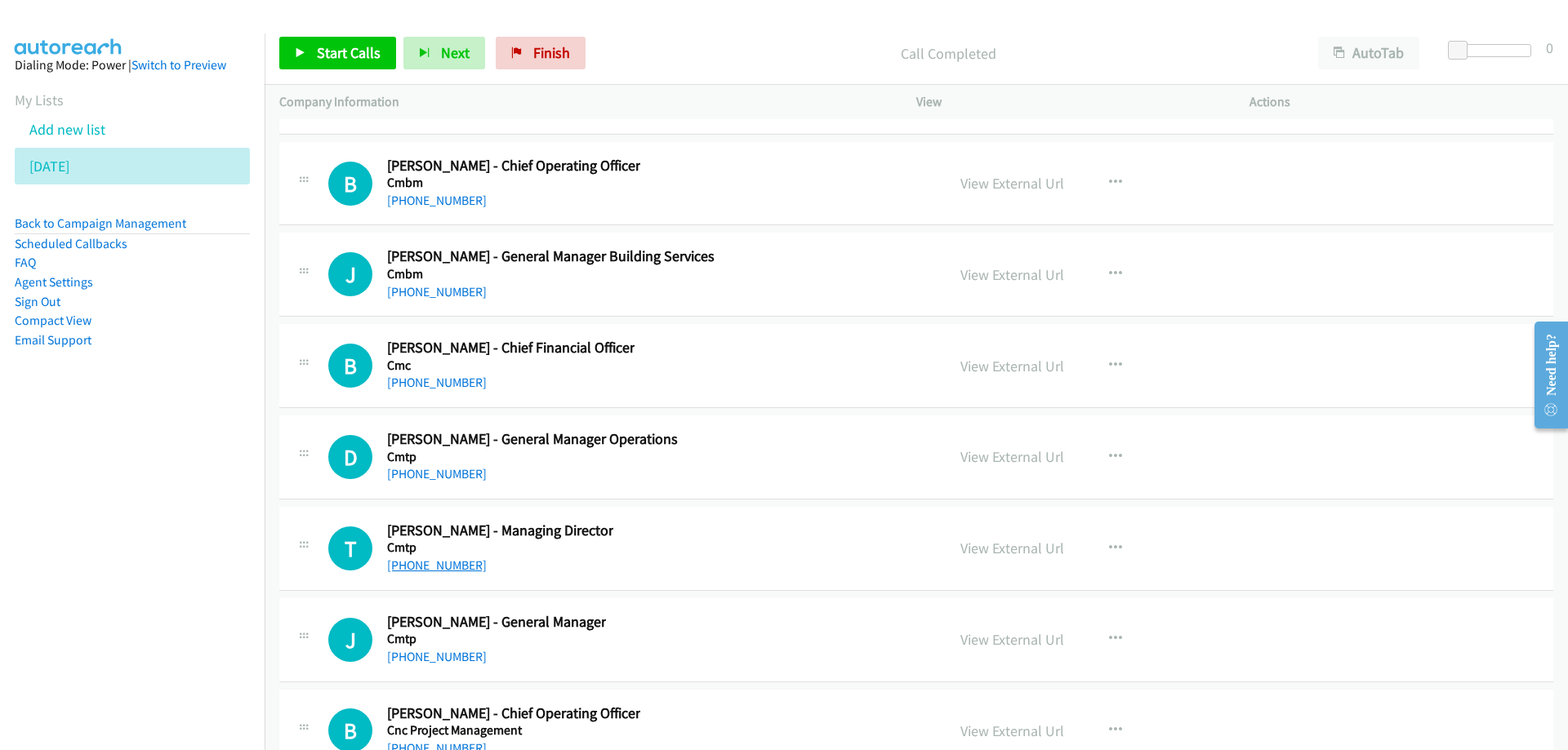
click at [441, 563] on link "[PHONE_NUMBER]" at bounding box center [437, 565] width 100 height 15
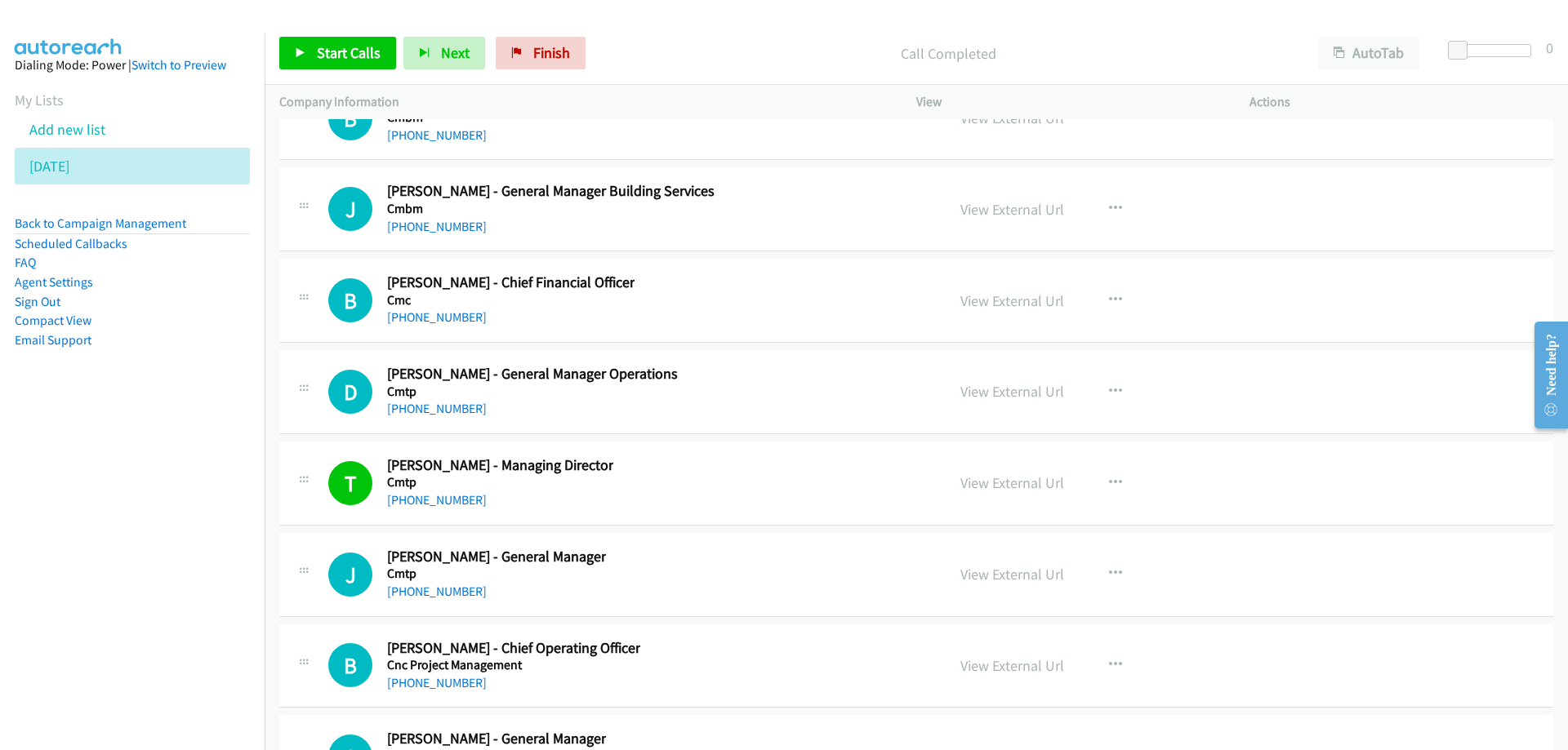
scroll to position [25855, 0]
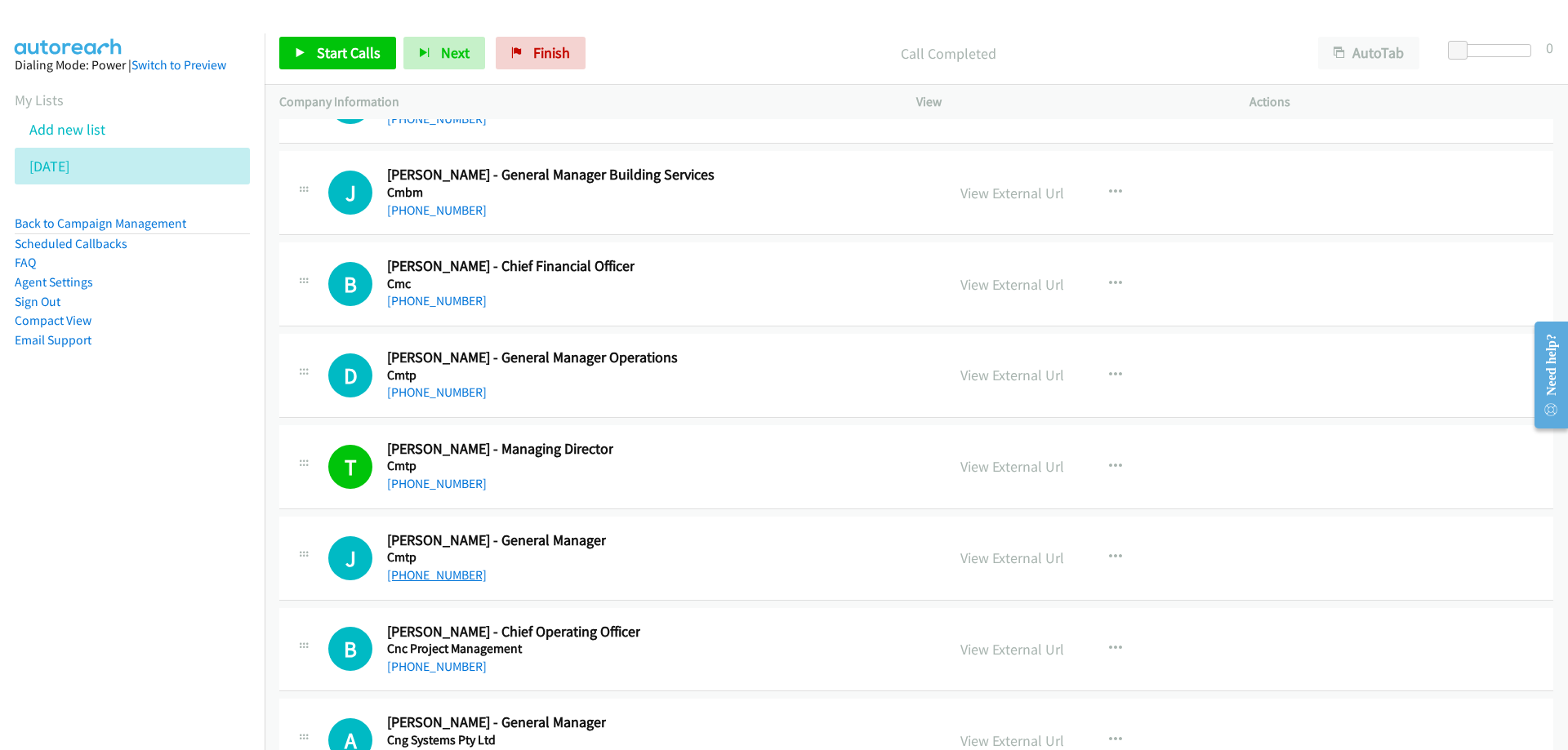
click at [427, 571] on link "[PHONE_NUMBER]" at bounding box center [437, 575] width 100 height 15
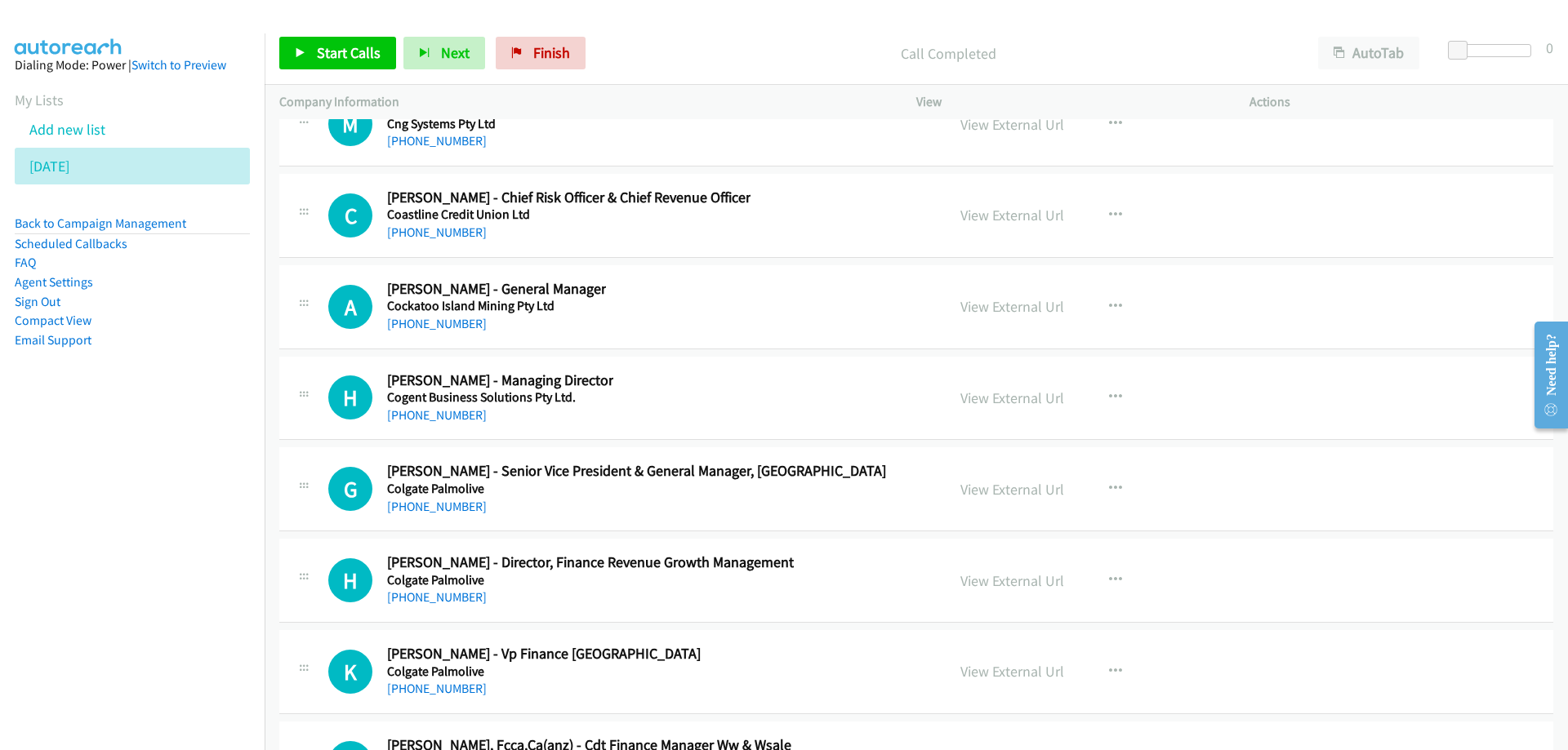
scroll to position [26590, 0]
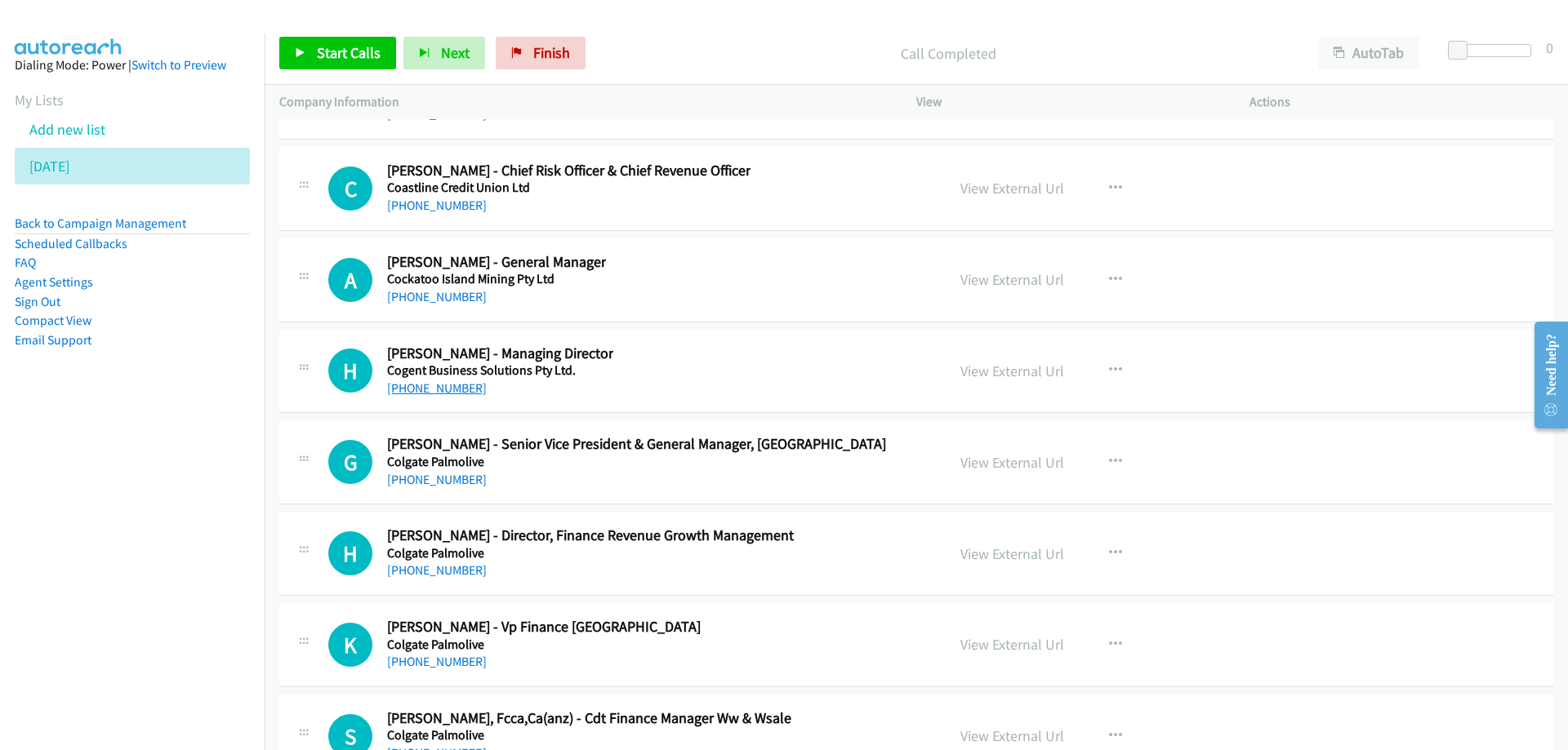
click at [442, 389] on link "[PHONE_NUMBER]" at bounding box center [437, 387] width 100 height 15
click at [417, 486] on link "[PHONE_NUMBER]" at bounding box center [437, 479] width 100 height 15
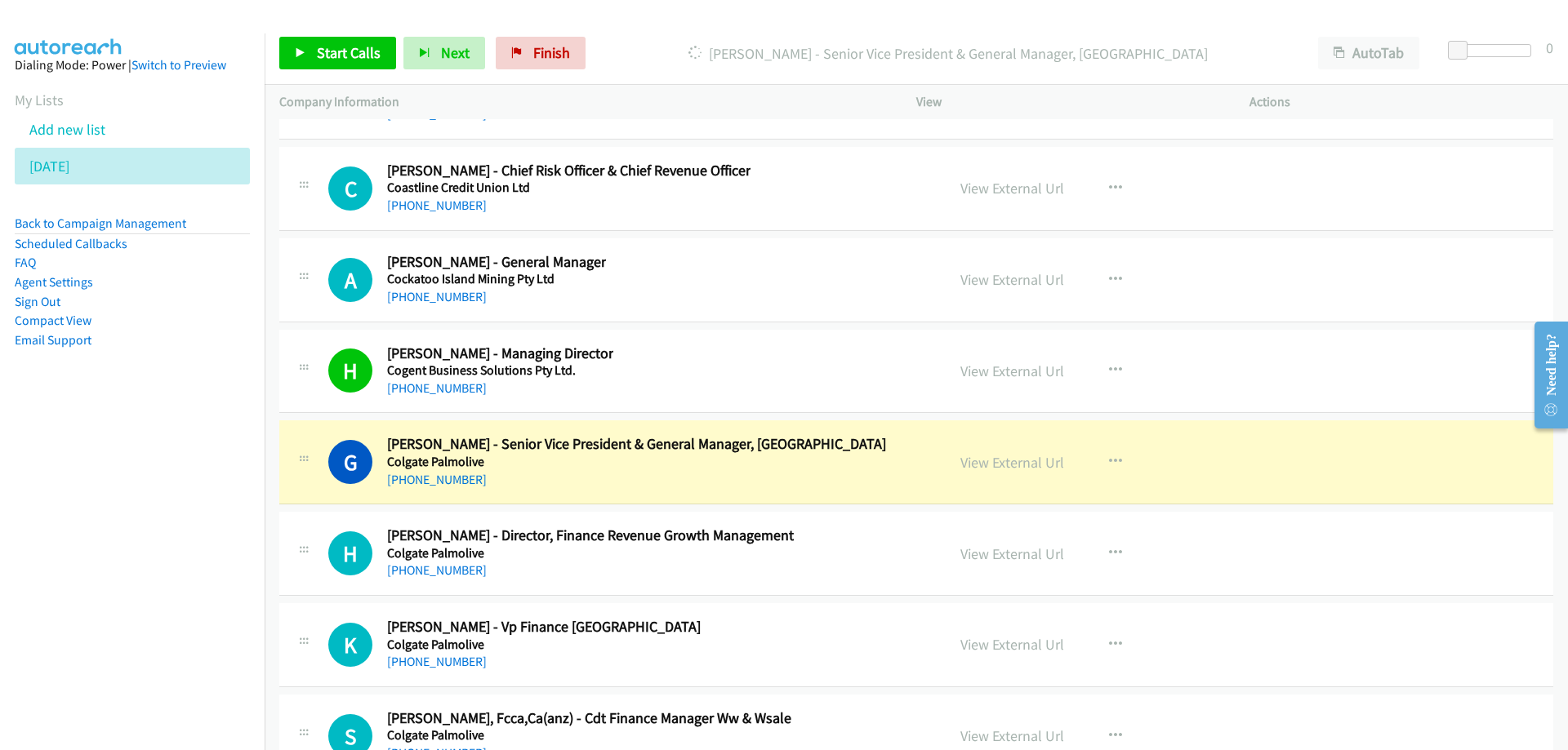
click at [840, 485] on div "G Callback Scheduled [PERSON_NAME] - Senior Vice President & General Manager, […" at bounding box center [629, 462] width 603 height 54
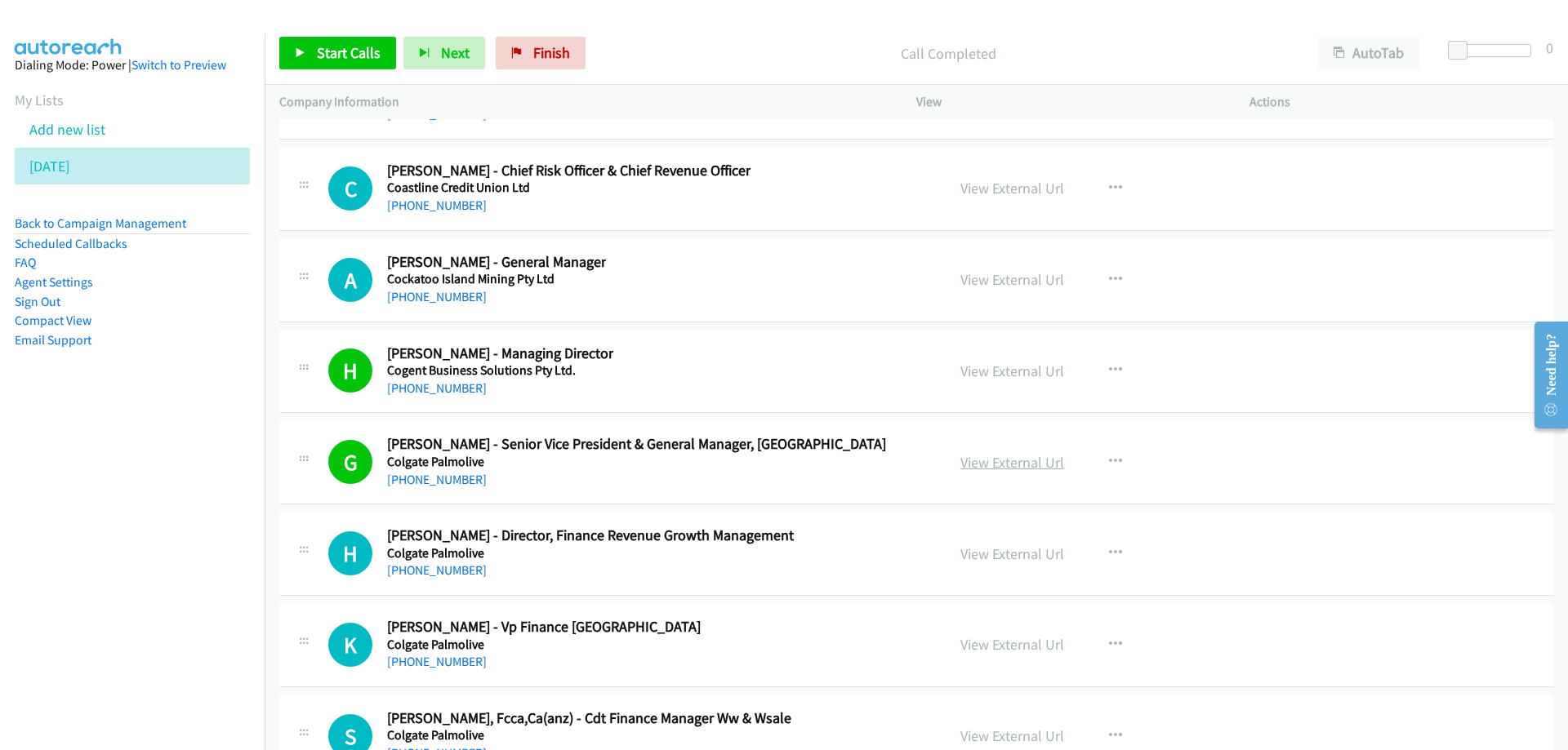
click at [1015, 465] on link "View External Url" at bounding box center [1012, 462] width 104 height 19
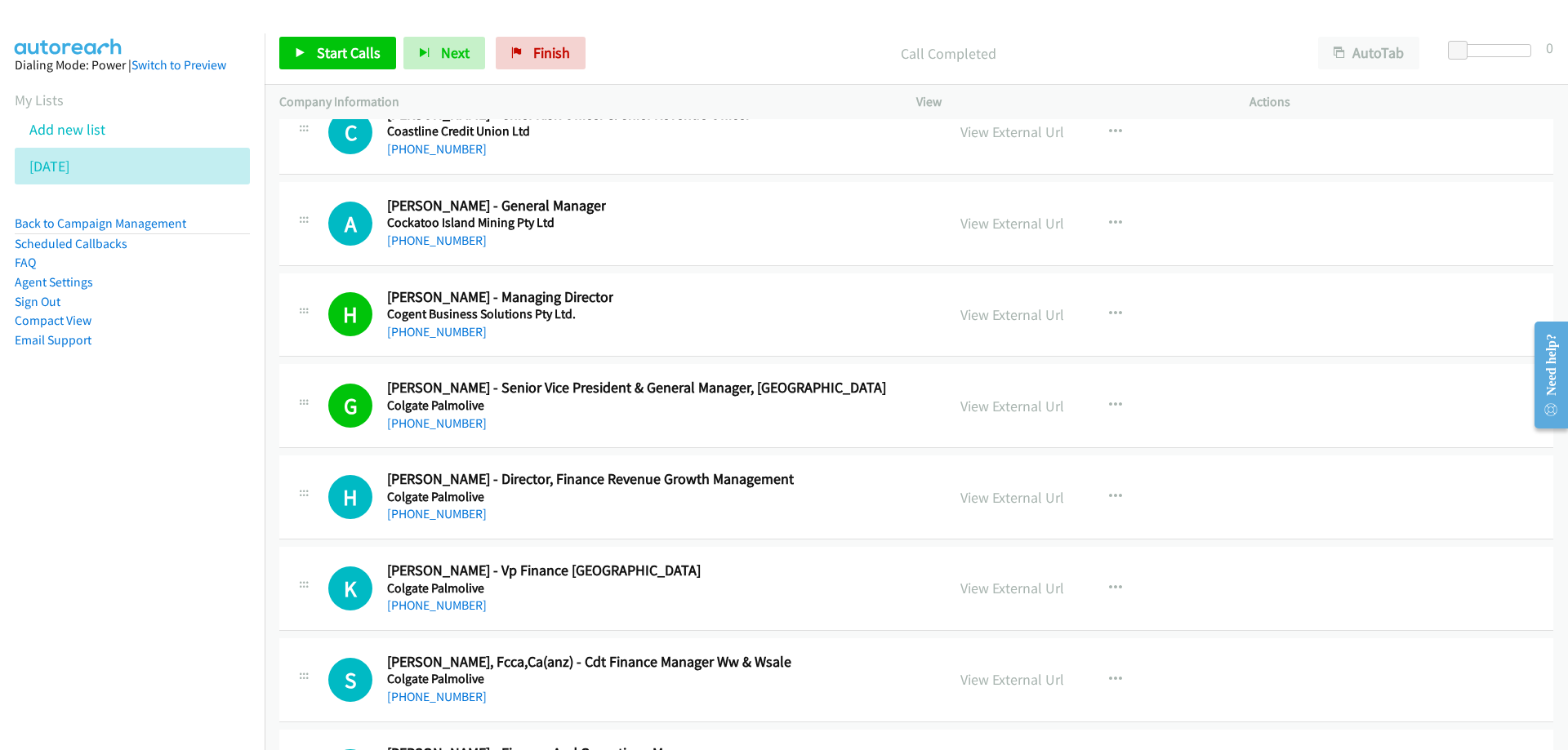
scroll to position [26672, 0]
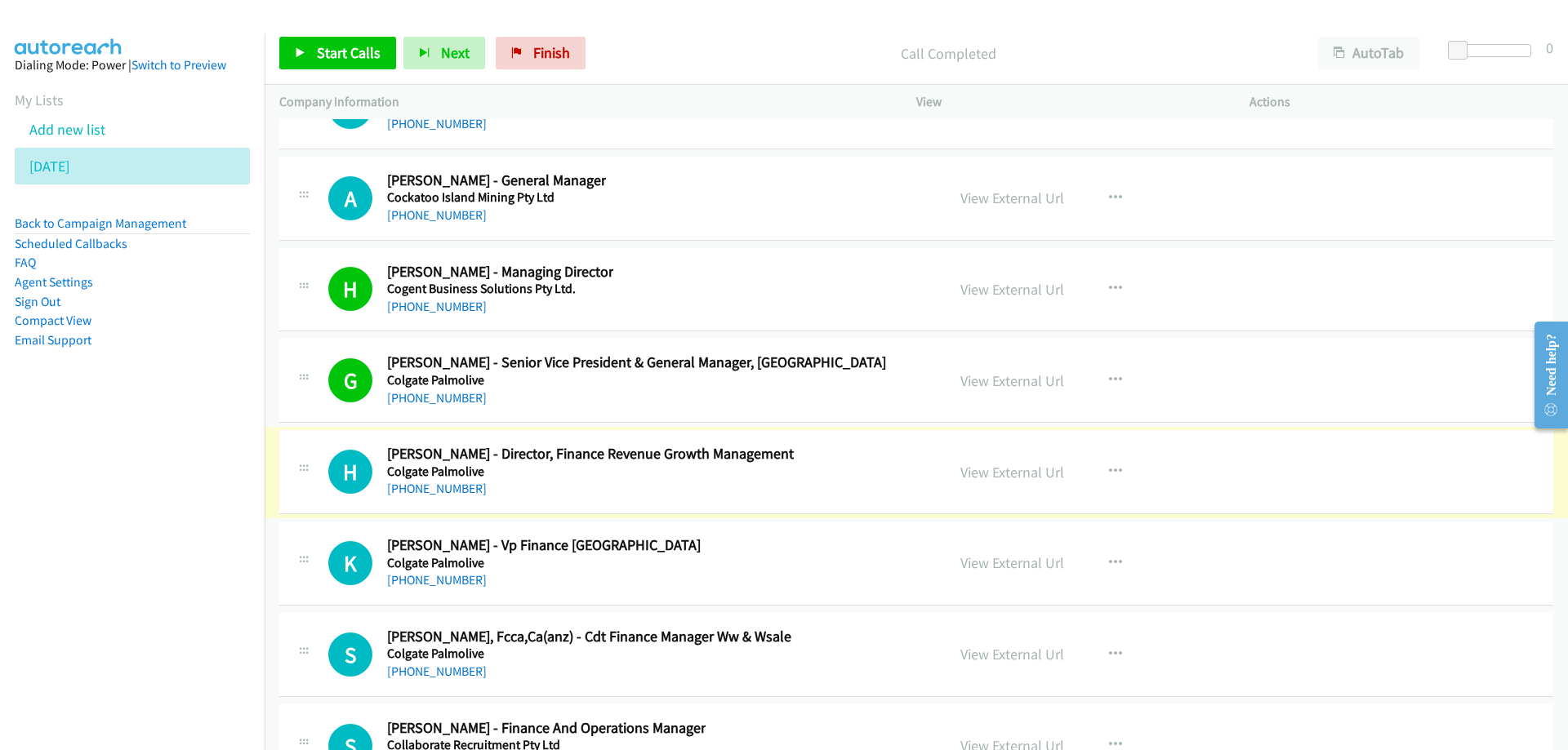
click at [431, 488] on link "[PHONE_NUMBER]" at bounding box center [437, 488] width 100 height 15
drag, startPoint x: 839, startPoint y: 460, endPoint x: 1001, endPoint y: 472, distance: 162.4
click at [986, 471] on link "View External Url" at bounding box center [1012, 472] width 104 height 19
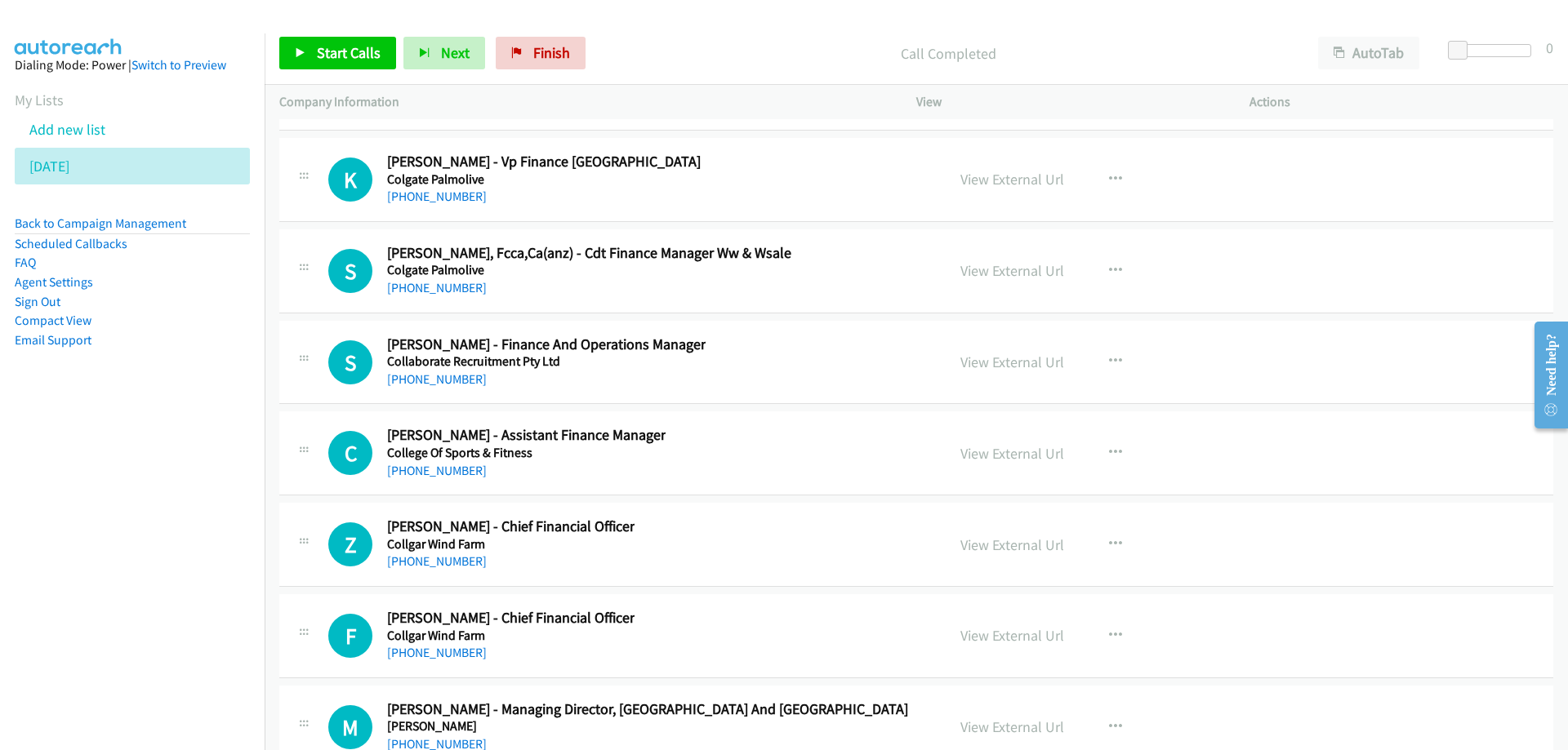
scroll to position [27080, 0]
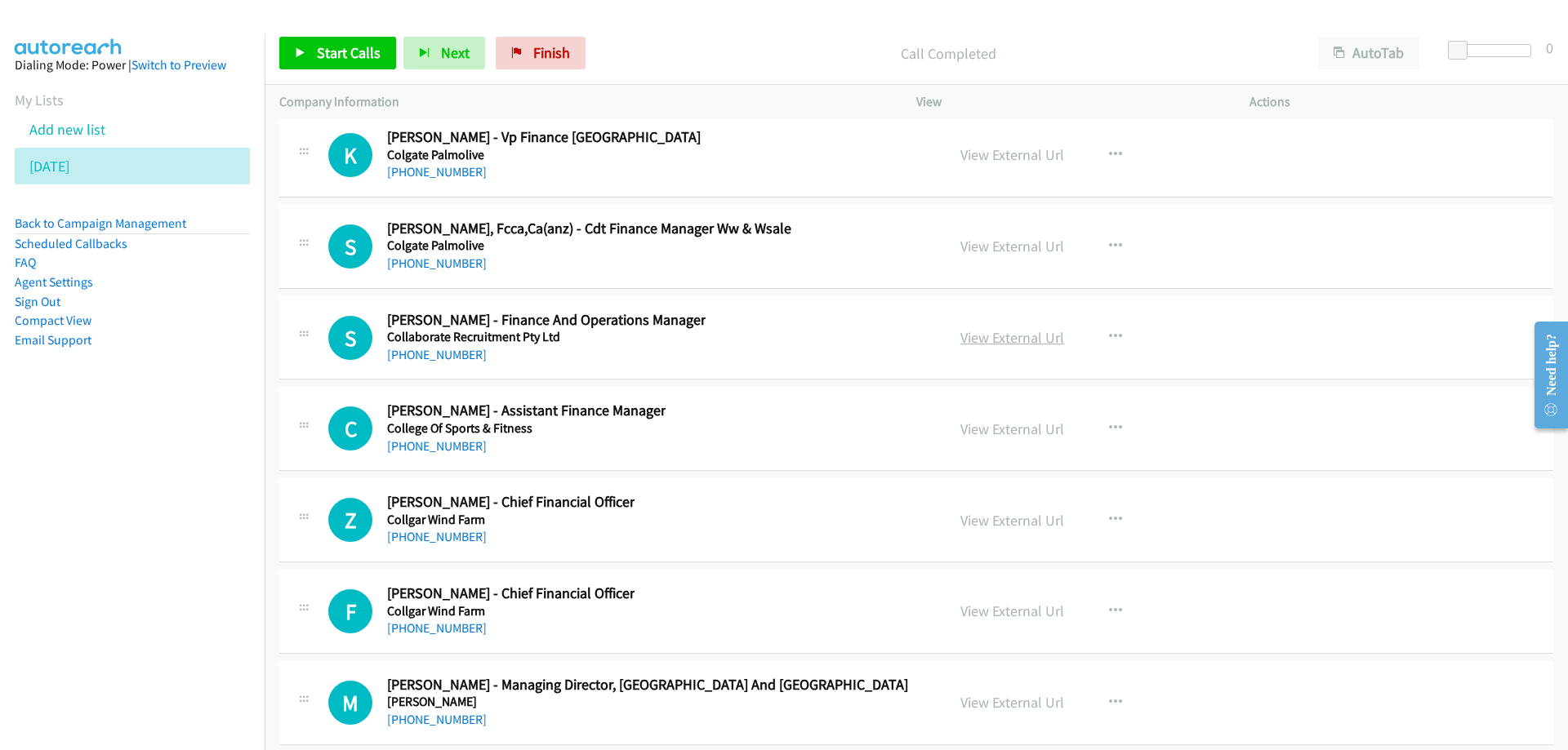
click at [970, 335] on link "View External Url" at bounding box center [1012, 337] width 104 height 19
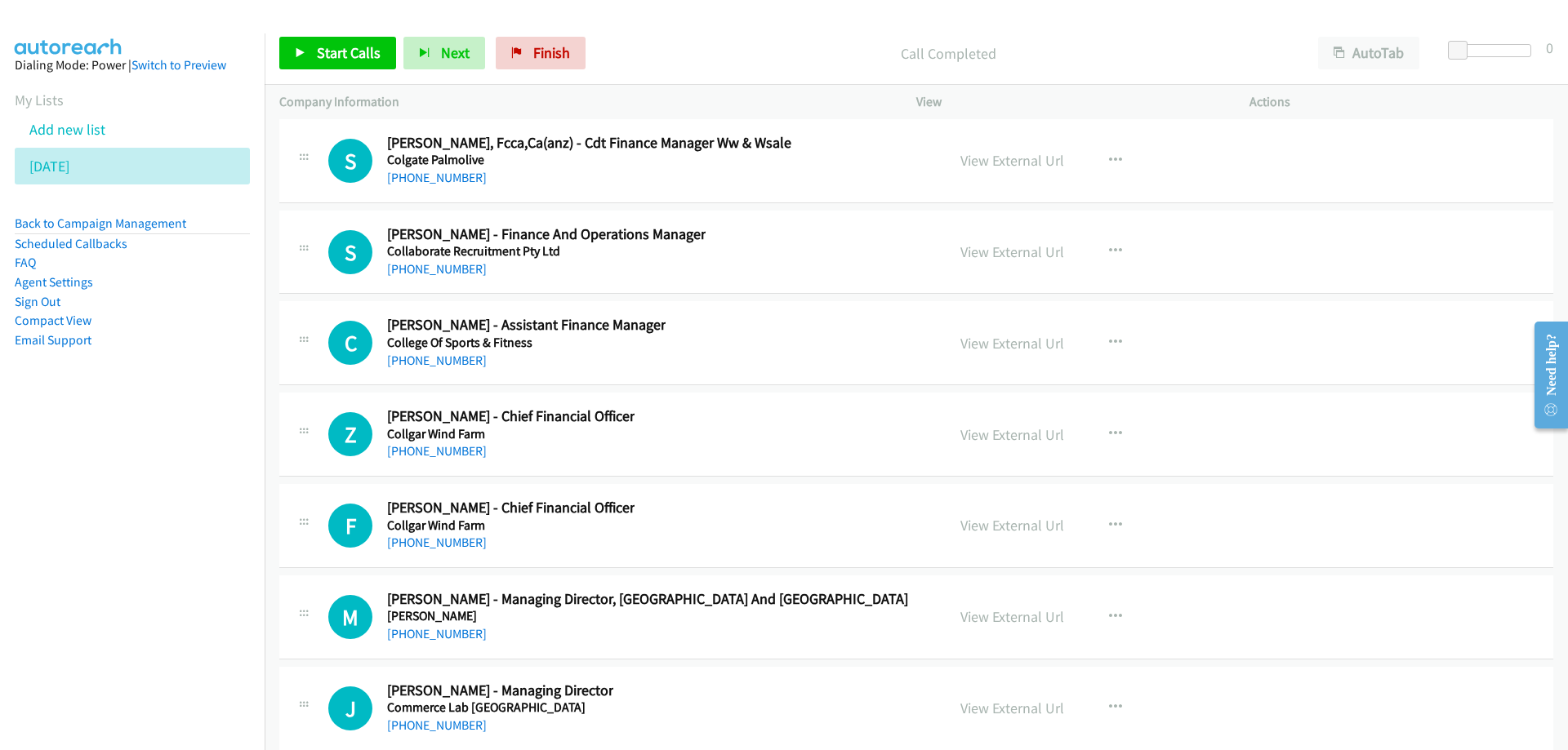
scroll to position [27190, 0]
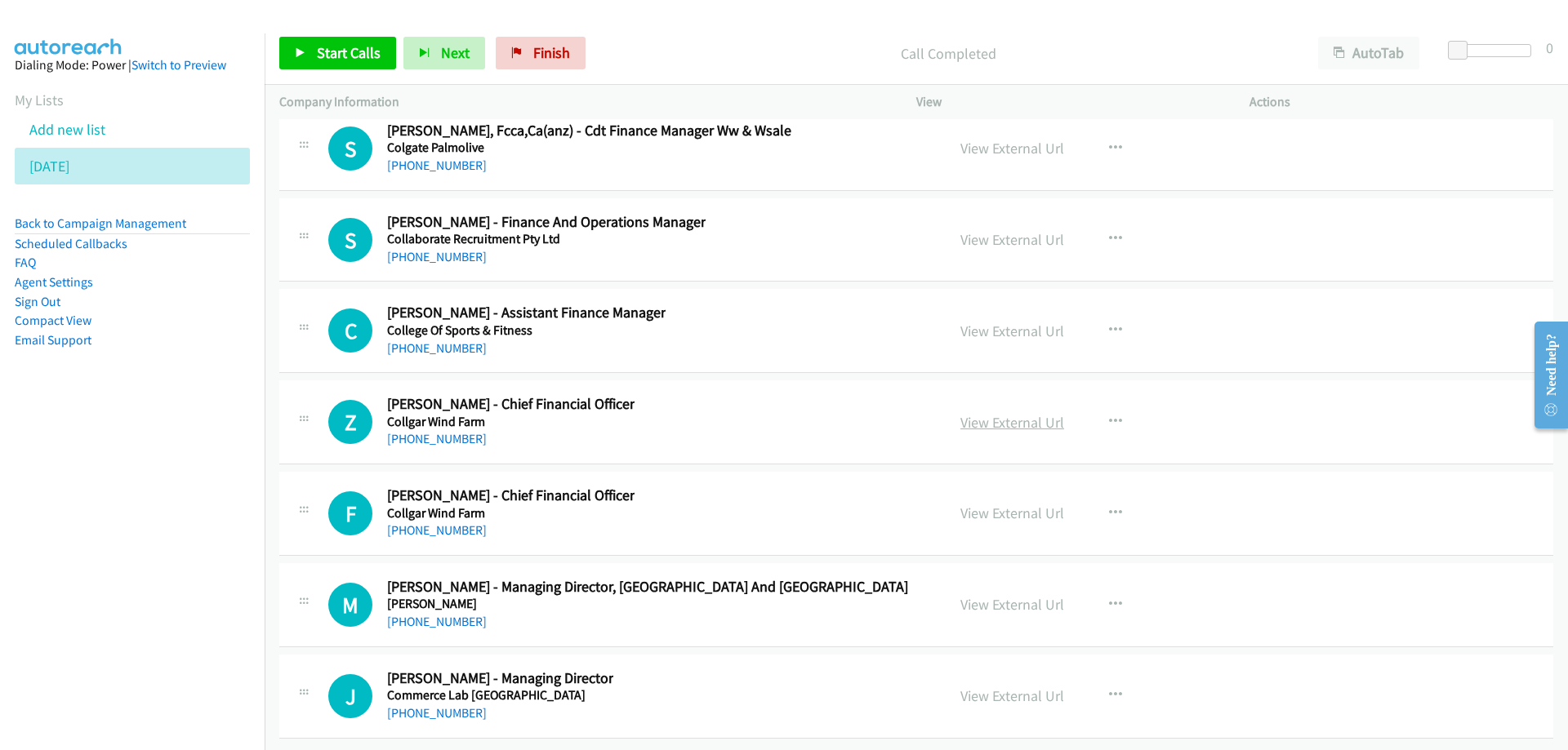
click at [1005, 413] on link "View External Url" at bounding box center [1012, 422] width 104 height 19
